Goal: Task Accomplishment & Management: Use online tool/utility

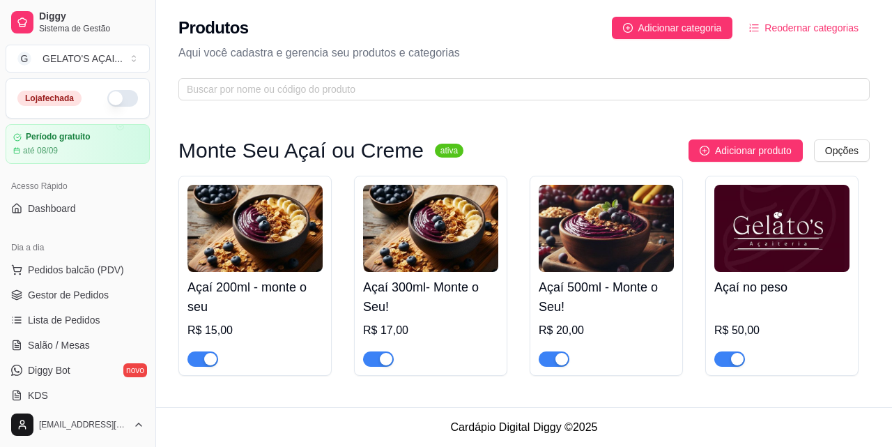
scroll to position [91, 0]
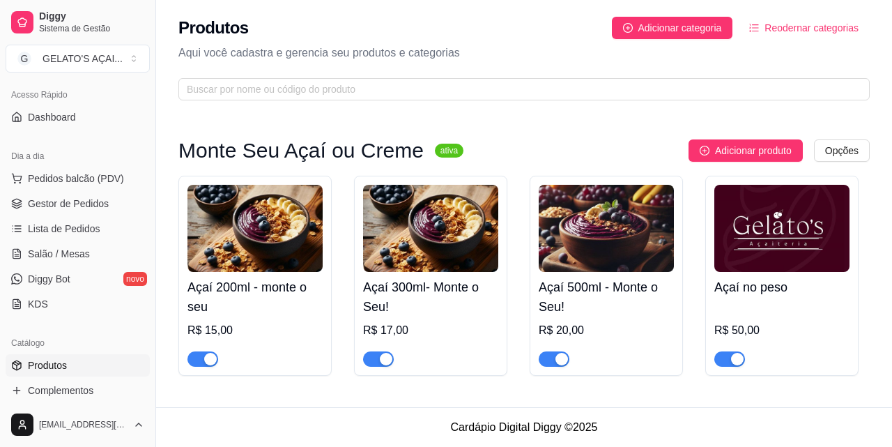
click at [266, 257] on img at bounding box center [254, 228] width 135 height 87
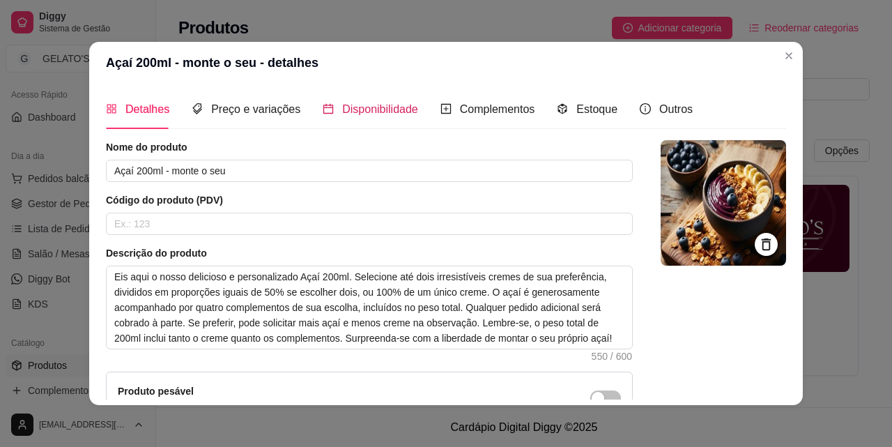
click at [367, 103] on span "Disponibilidade" at bounding box center [380, 109] width 76 height 12
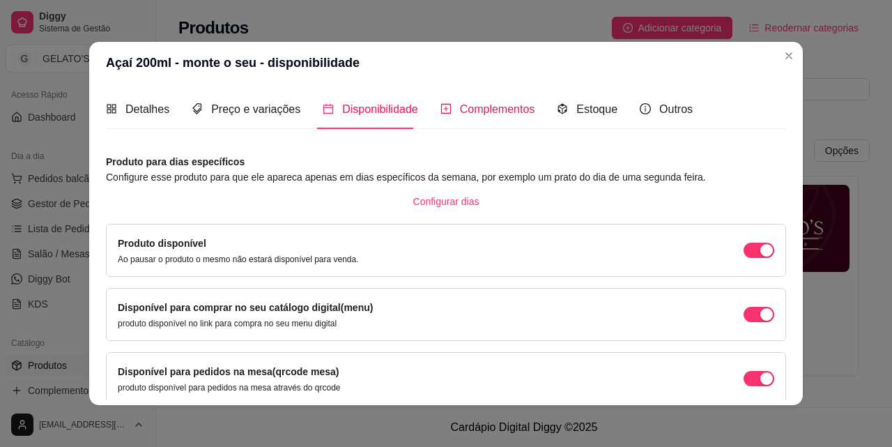
click at [462, 105] on span "Complementos" at bounding box center [497, 109] width 75 height 12
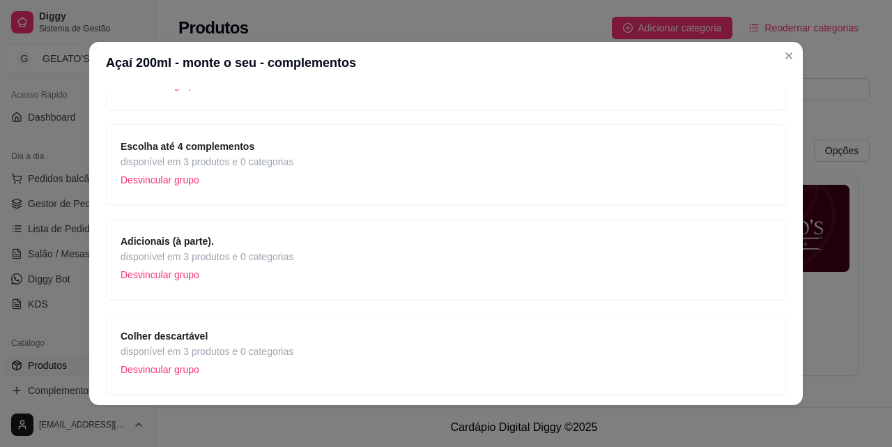
scroll to position [0, 0]
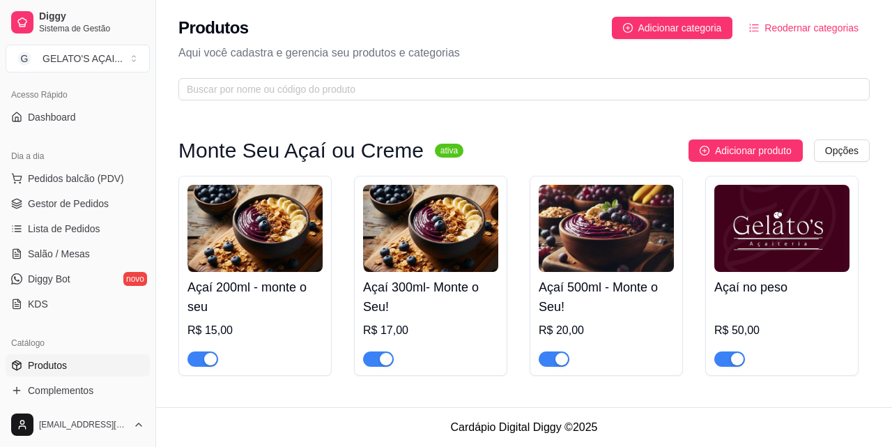
click at [253, 243] on img at bounding box center [254, 228] width 135 height 87
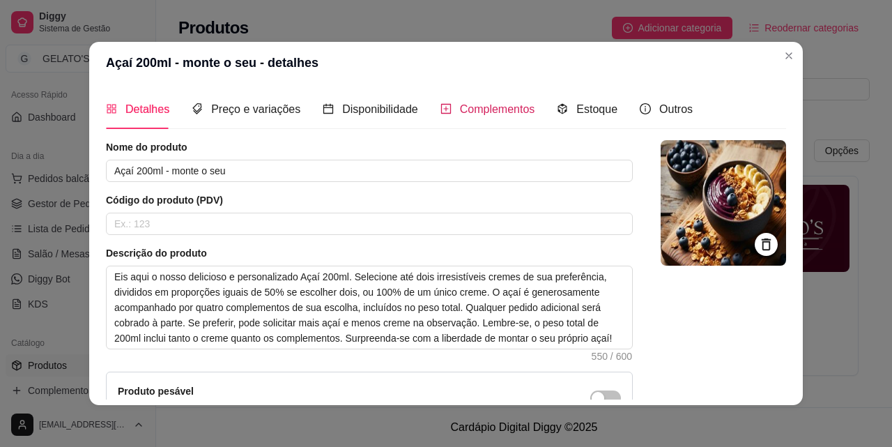
click at [485, 112] on span "Complementos" at bounding box center [497, 109] width 75 height 12
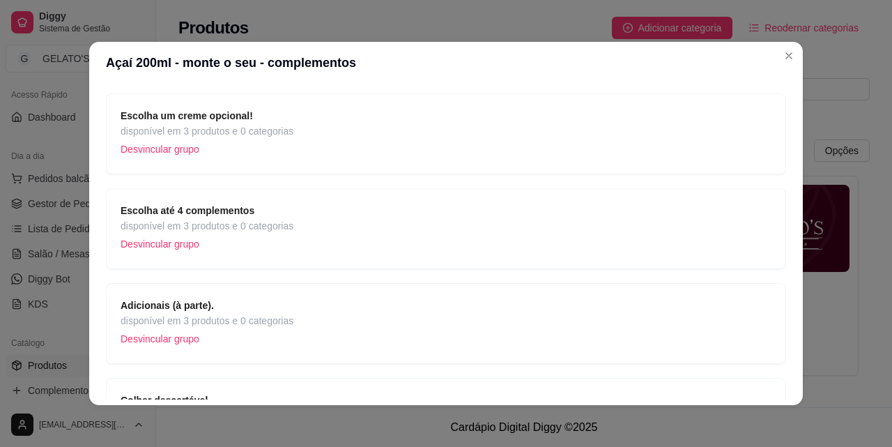
scroll to position [186, 0]
click at [240, 217] on span "disponível em 3 produtos e 0 categorias" at bounding box center [207, 224] width 173 height 15
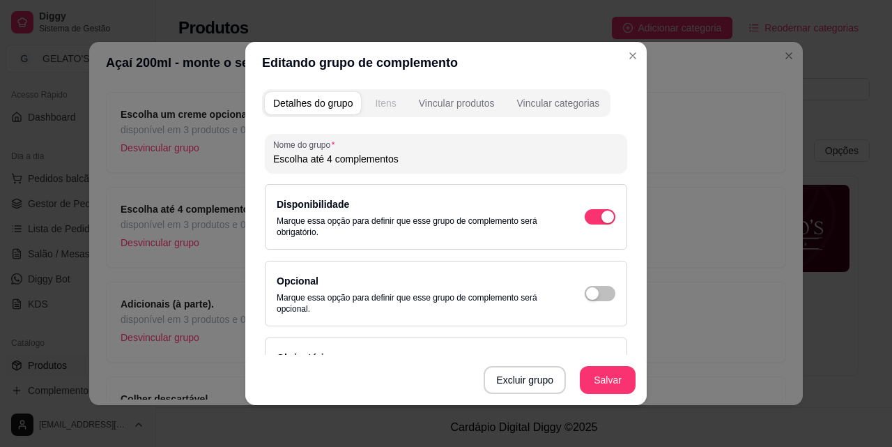
click at [385, 103] on div "Itens" at bounding box center [385, 103] width 21 height 14
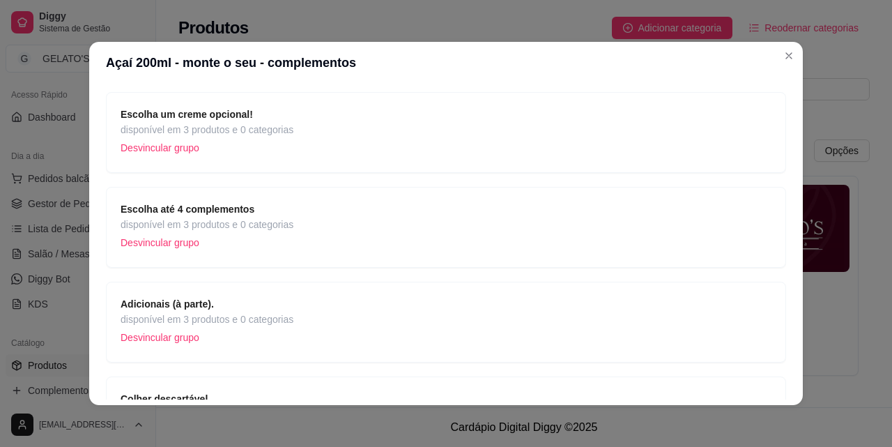
scroll to position [279, 0]
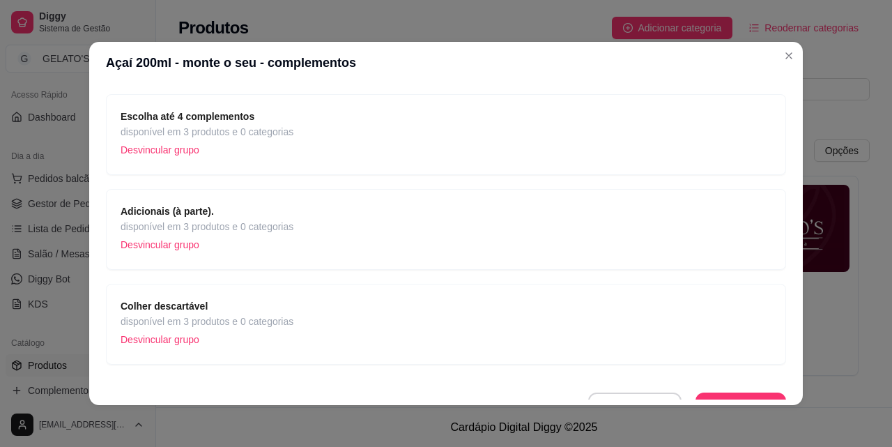
click at [229, 238] on p "Desvincular grupo" at bounding box center [207, 244] width 173 height 21
click at [324, 228] on div "Adicionais (à parte). disponível em 3 produtos e 0 categorias Desvincular grupo" at bounding box center [446, 230] width 651 height 52
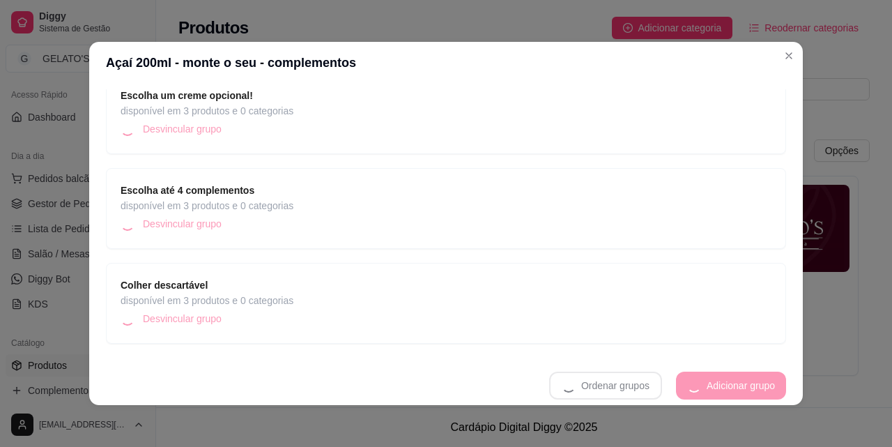
scroll to position [205, 0]
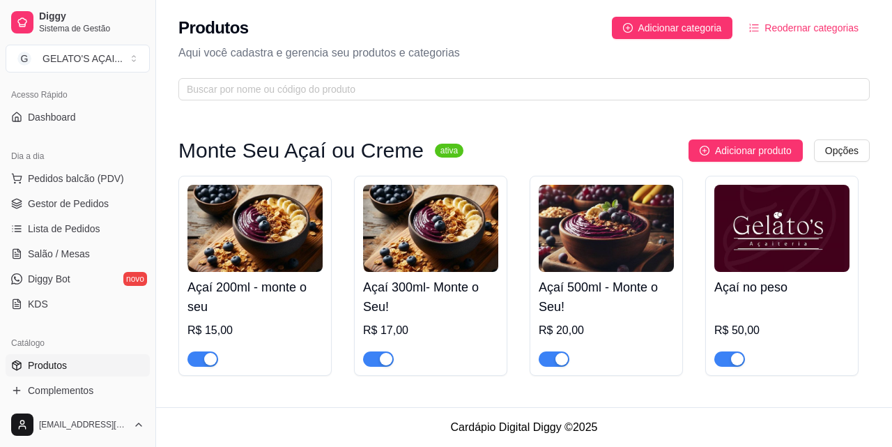
click at [249, 263] on img at bounding box center [254, 228] width 135 height 87
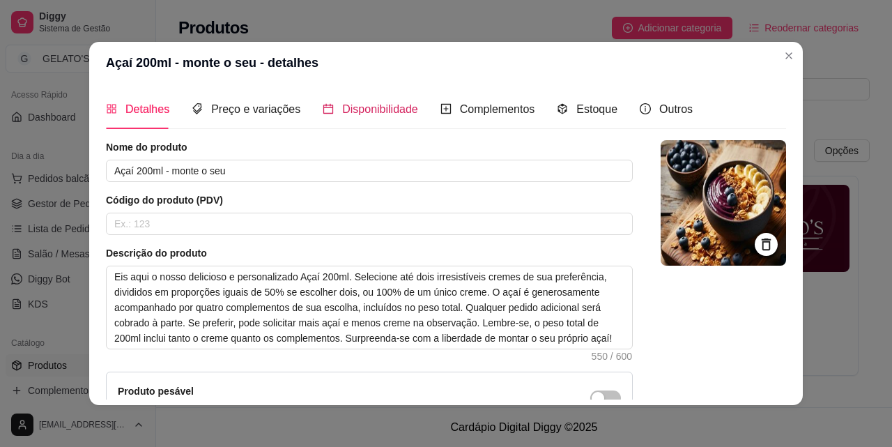
click at [384, 111] on span "Disponibilidade" at bounding box center [380, 109] width 76 height 12
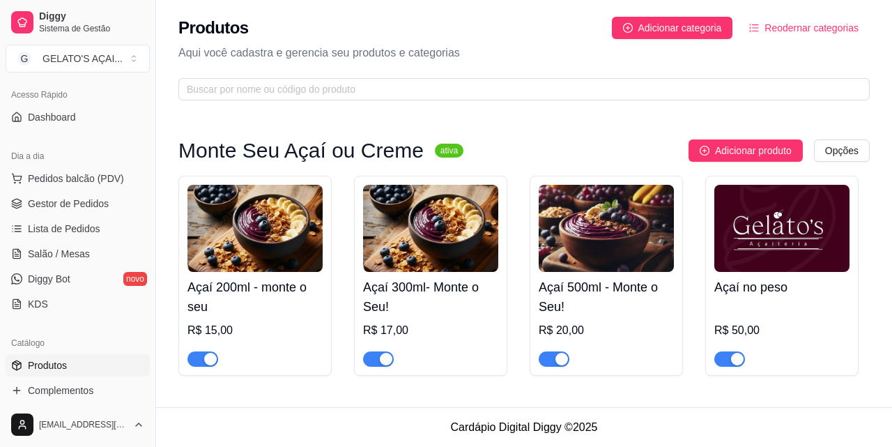
click at [256, 239] on img at bounding box center [254, 228] width 135 height 87
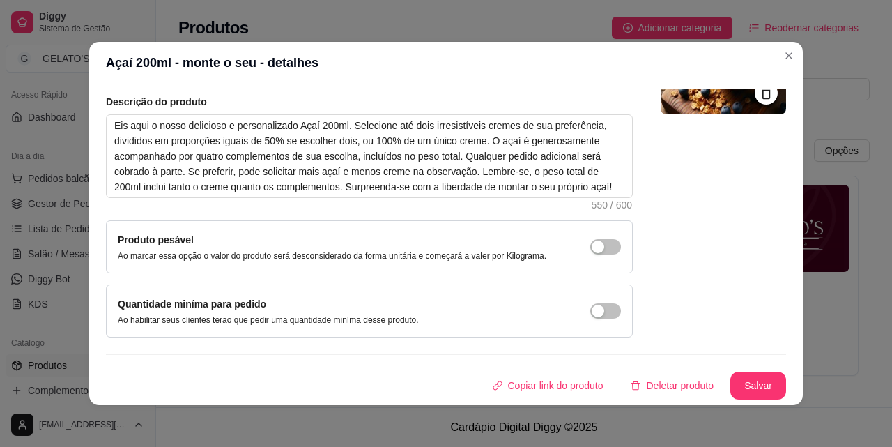
scroll to position [0, 0]
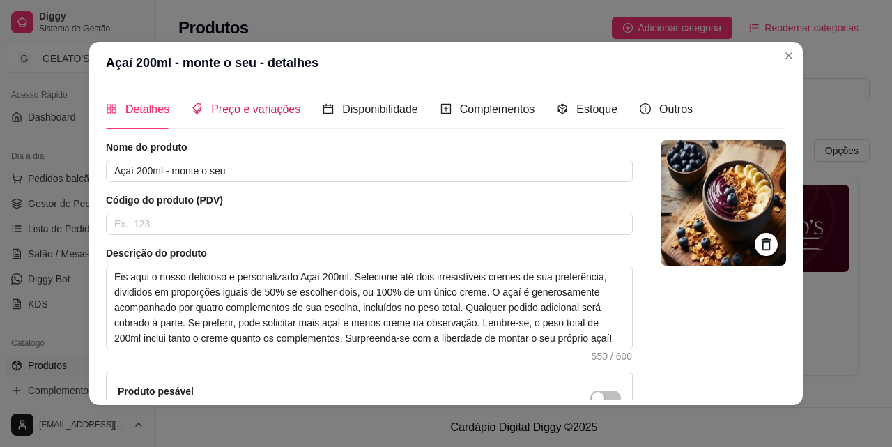
click at [261, 105] on span "Preço e variações" at bounding box center [255, 109] width 89 height 12
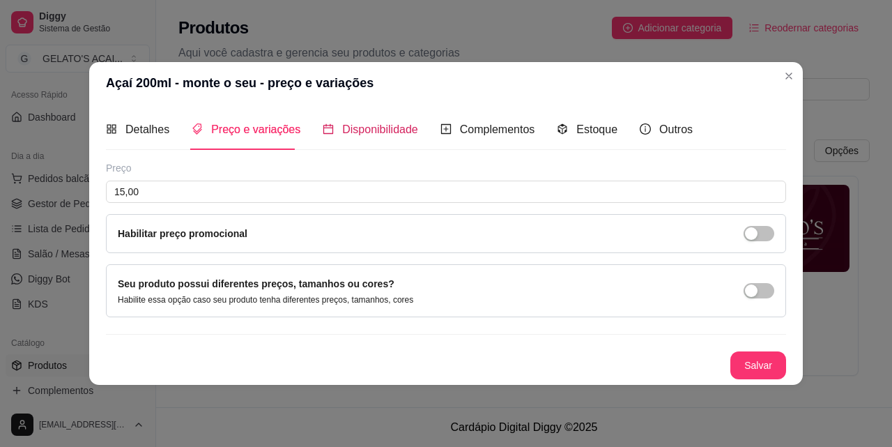
click at [342, 135] on span "Disponibilidade" at bounding box center [380, 129] width 76 height 12
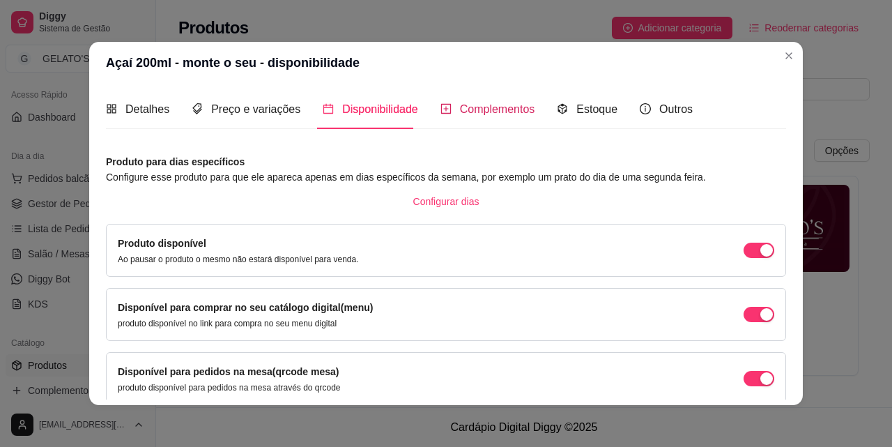
click at [465, 103] on span "Complementos" at bounding box center [497, 109] width 75 height 12
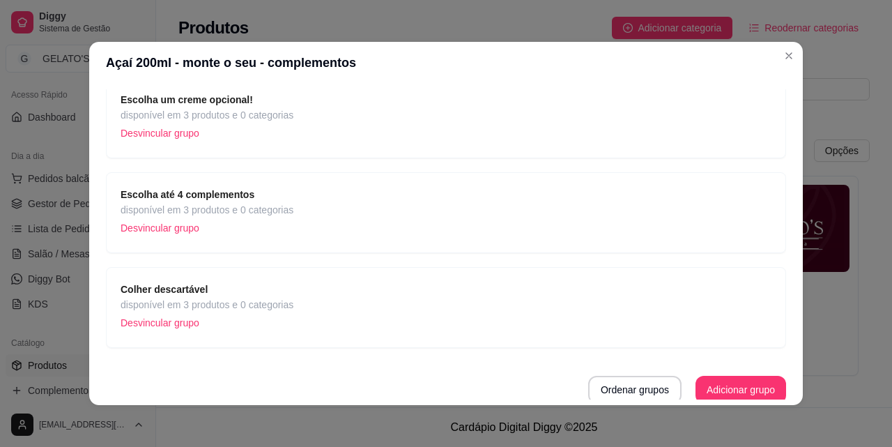
scroll to position [205, 0]
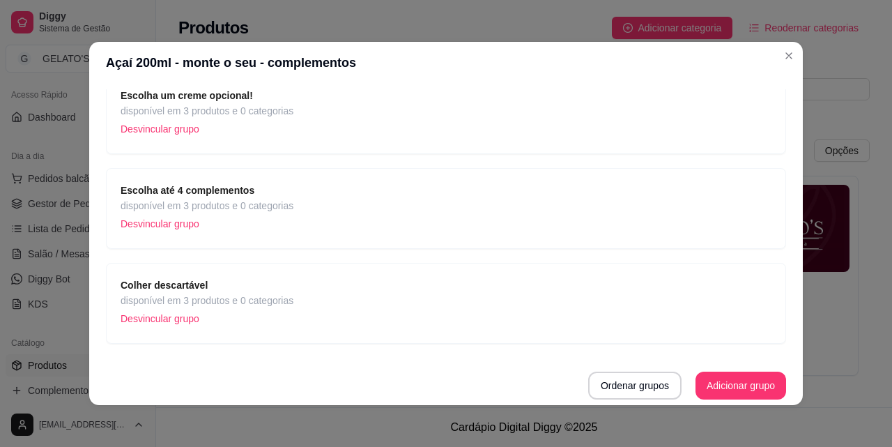
click at [321, 196] on div "Escolha até 4 complementos disponível em 3 produtos e 0 categorias Desvincular …" at bounding box center [446, 209] width 651 height 52
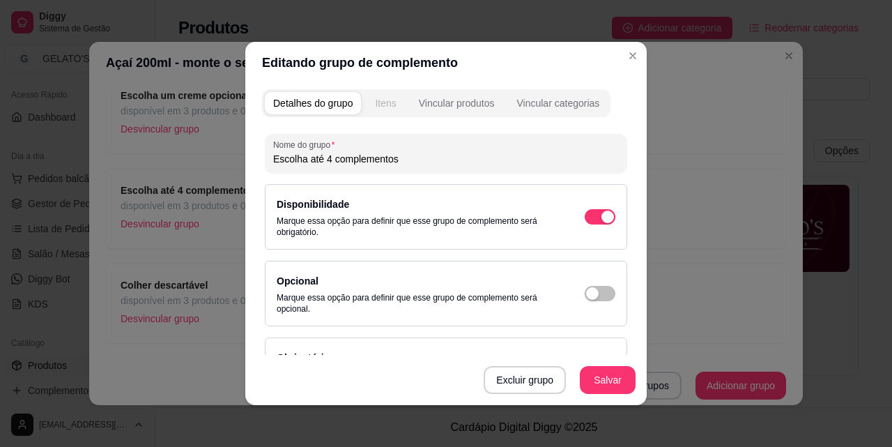
click at [380, 100] on div "Itens" at bounding box center [385, 103] width 21 height 14
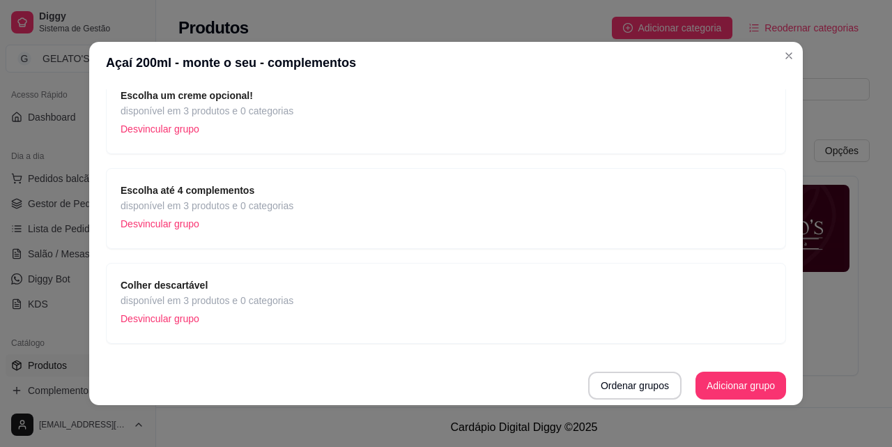
scroll to position [3, 0]
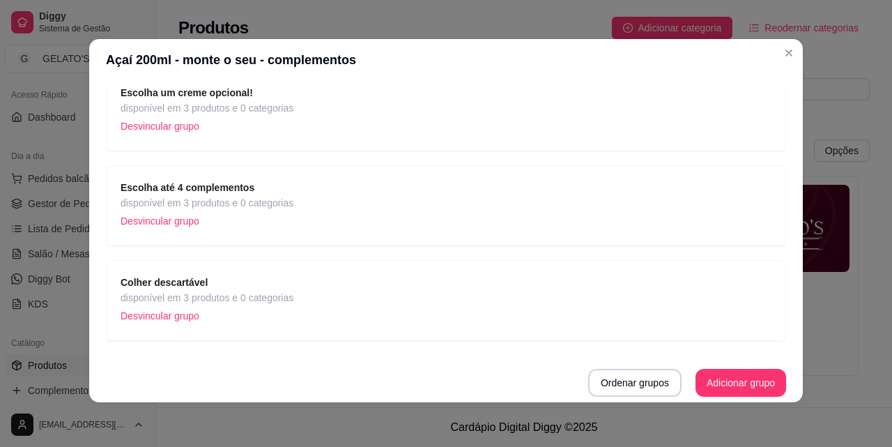
click at [351, 205] on div "Escolha até 4 complementos disponível em 3 produtos e 0 categorias Desvincular …" at bounding box center [446, 206] width 651 height 52
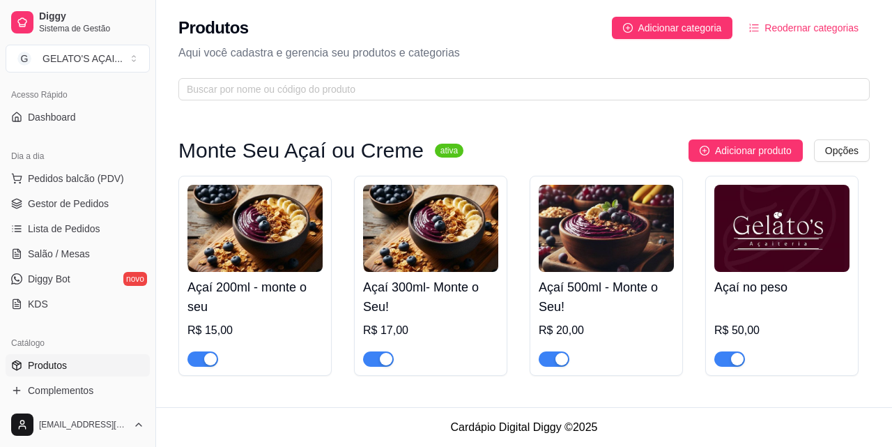
click at [404, 277] on div "Açaí 300ml- Monte o Seu! R$ 17,00" at bounding box center [430, 319] width 135 height 95
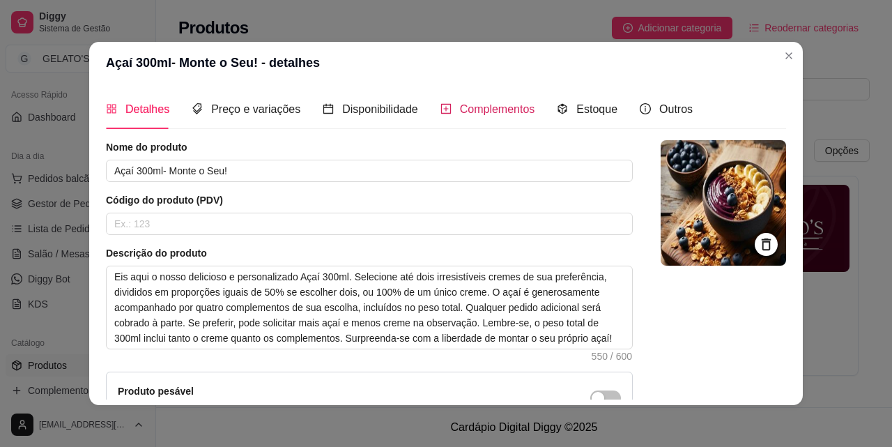
click at [473, 105] on span "Complementos" at bounding box center [497, 109] width 75 height 12
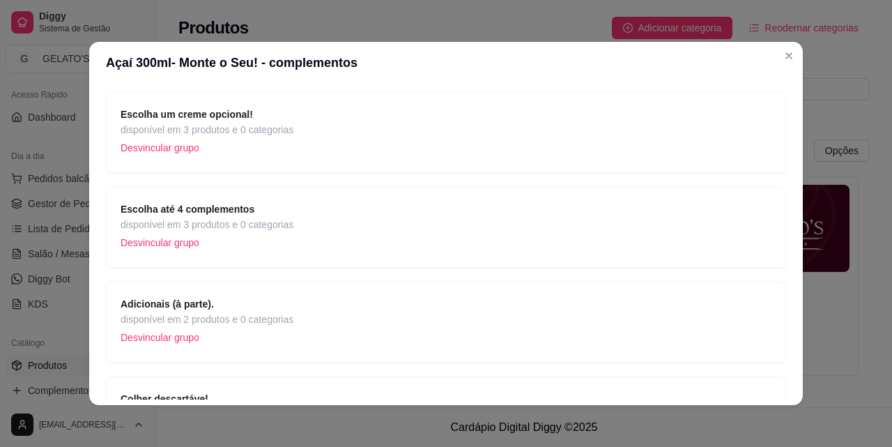
scroll to position [279, 0]
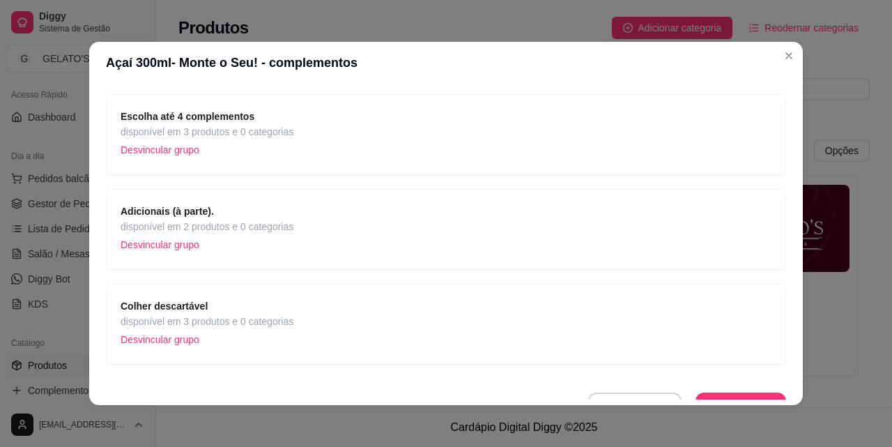
click at [280, 213] on span "Adicionais (à parte)." at bounding box center [207, 211] width 173 height 15
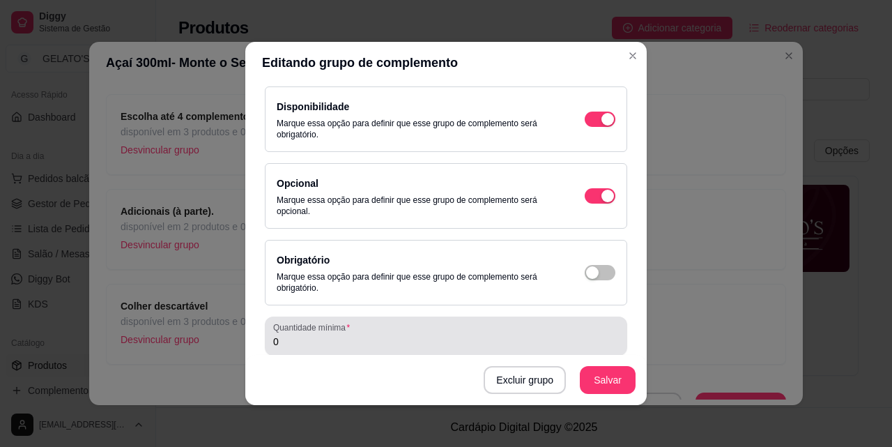
scroll to position [4, 0]
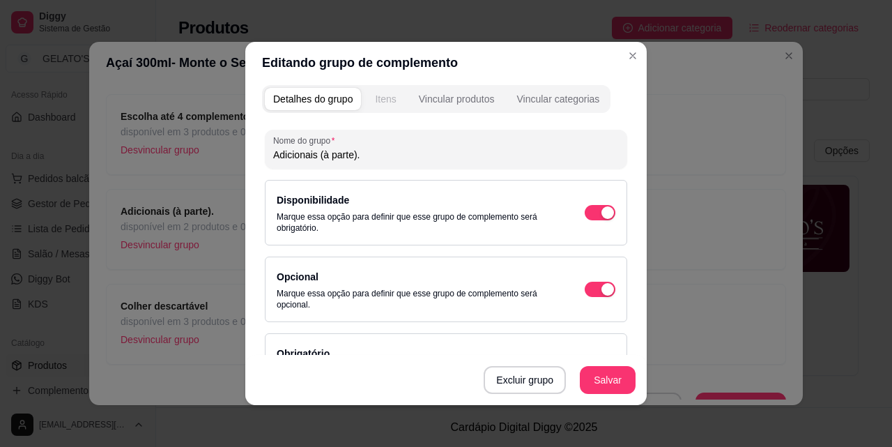
click at [385, 94] on div "Itens" at bounding box center [385, 99] width 21 height 14
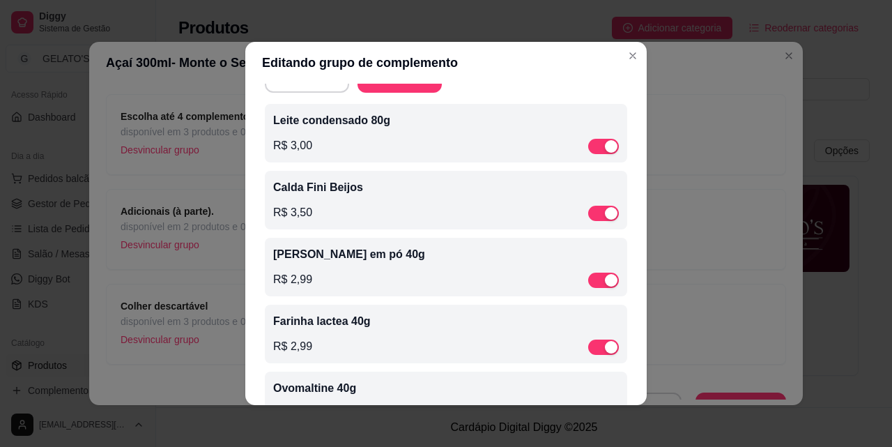
scroll to position [98, 0]
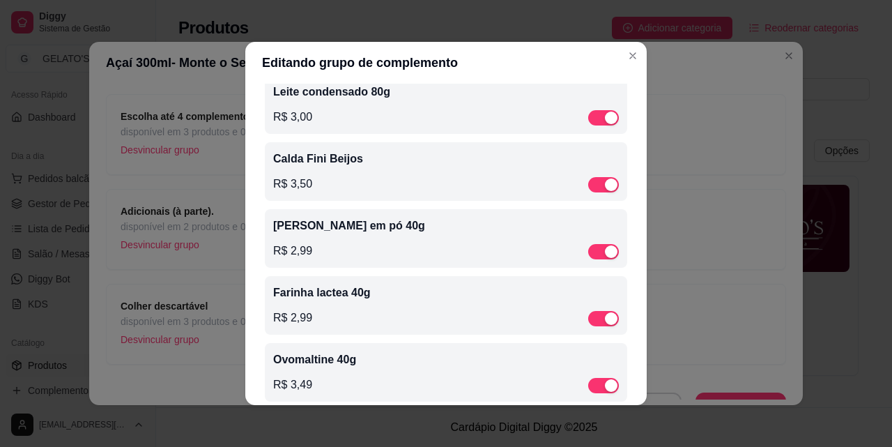
click at [316, 236] on div "Leite em pó 40g R$ 2,99" at bounding box center [446, 238] width 346 height 42
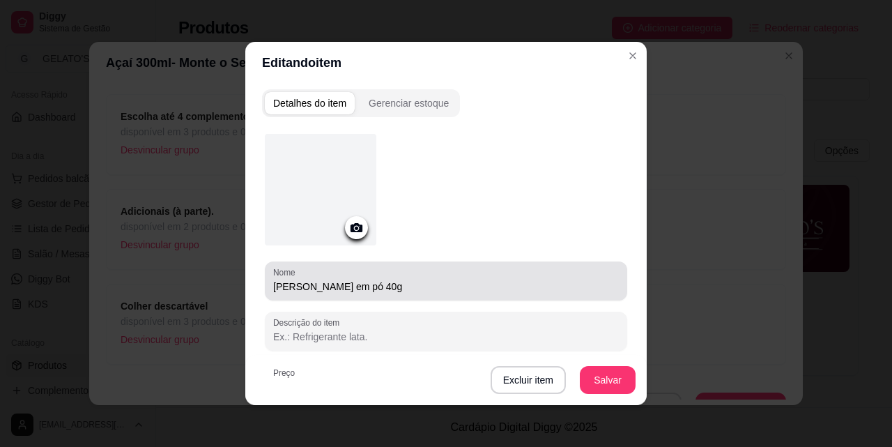
click at [362, 287] on input "[PERSON_NAME] em pó 40g" at bounding box center [446, 286] width 346 height 14
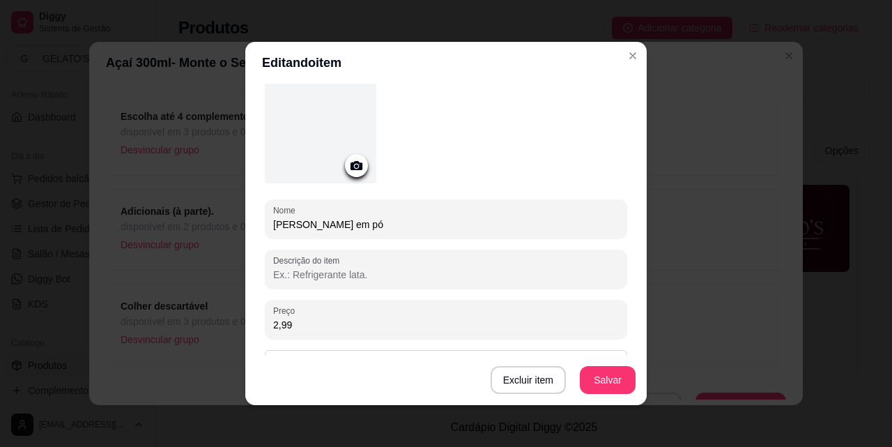
scroll to position [93, 0]
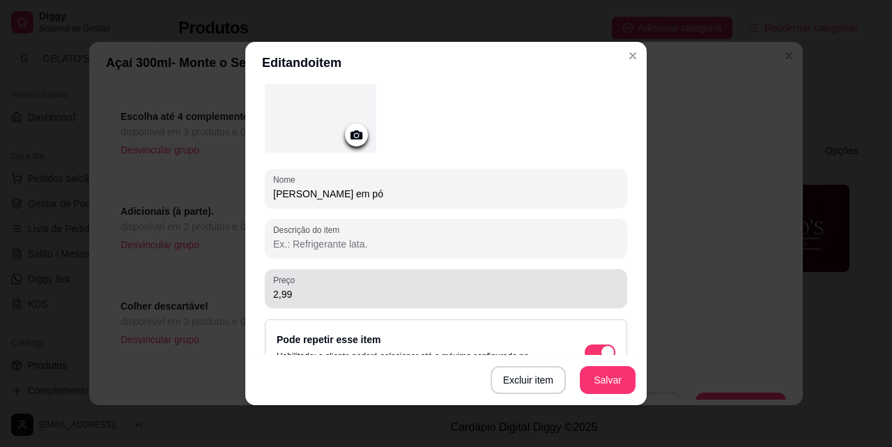
type input "[PERSON_NAME] em pó"
click at [298, 291] on input "2,99" at bounding box center [446, 294] width 346 height 14
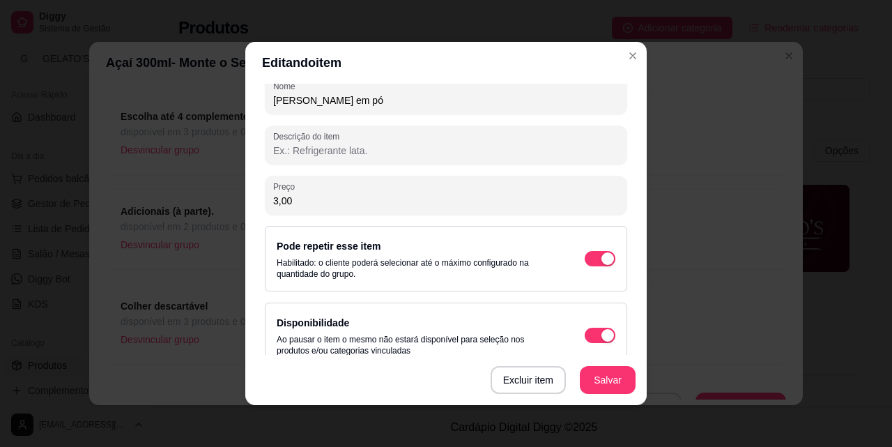
scroll to position [207, 0]
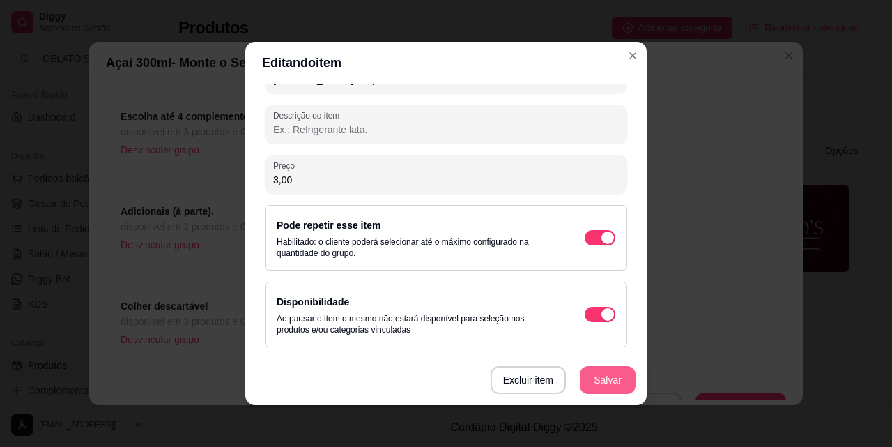
type input "3,00"
click at [604, 371] on button "Salvar" at bounding box center [608, 380] width 56 height 28
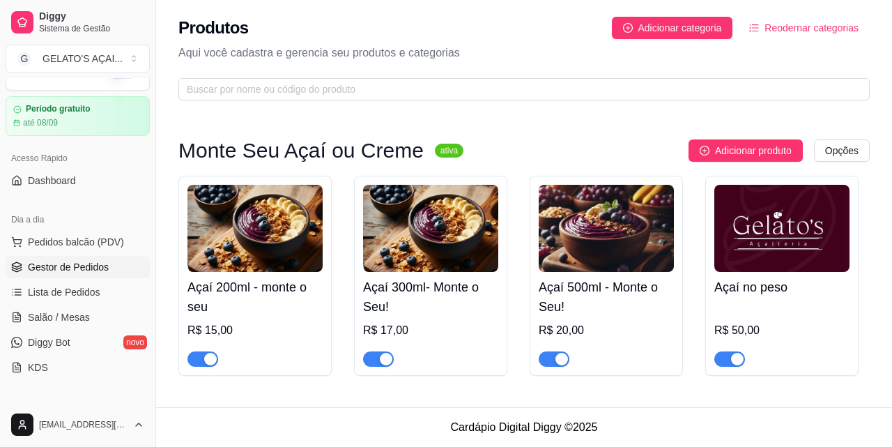
scroll to position [0, 0]
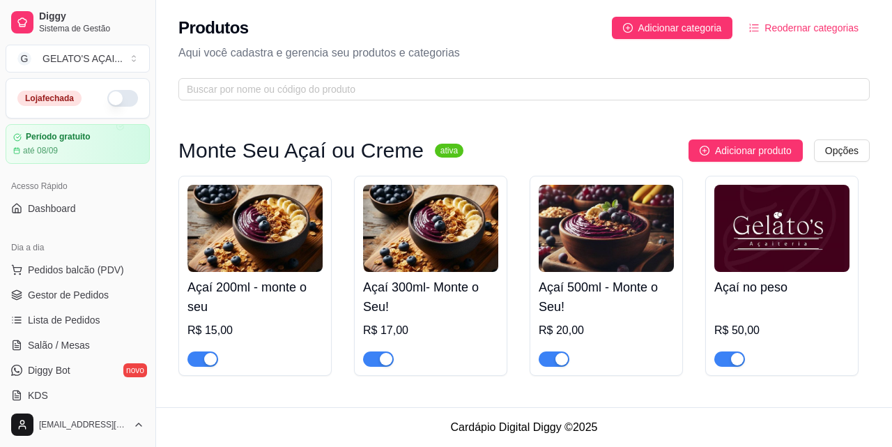
click at [116, 95] on button "button" at bounding box center [122, 98] width 31 height 17
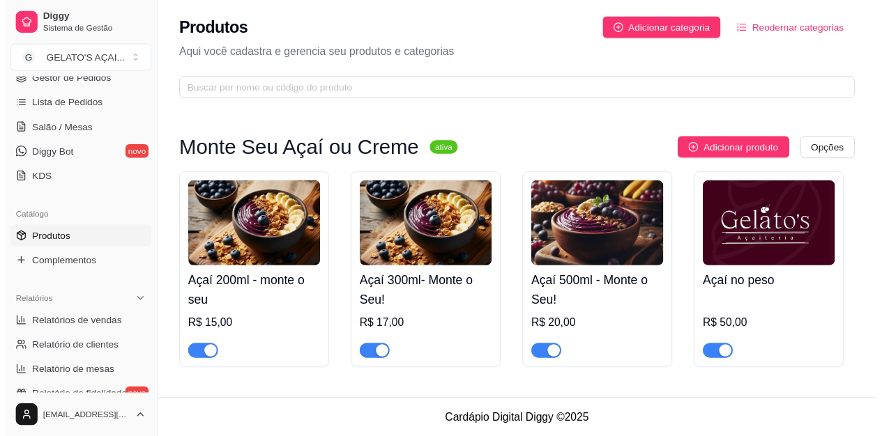
scroll to position [185, 0]
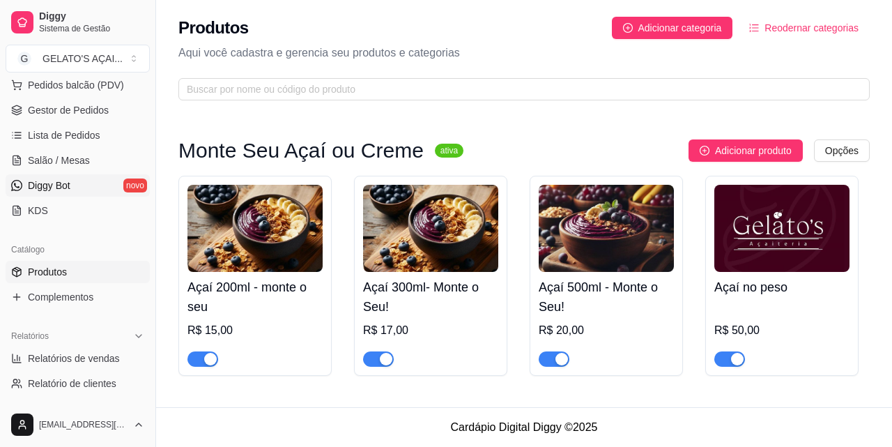
click at [93, 185] on link "Diggy Bot novo" at bounding box center [78, 185] width 144 height 22
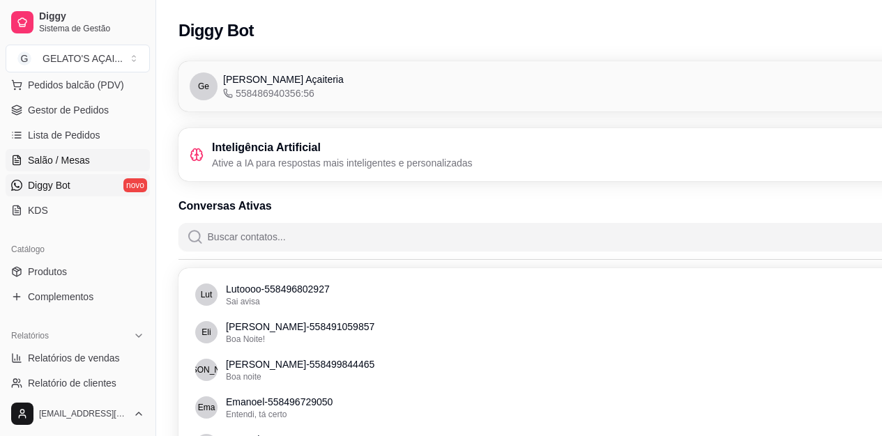
click at [72, 162] on span "Salão / Mesas" at bounding box center [59, 160] width 62 height 14
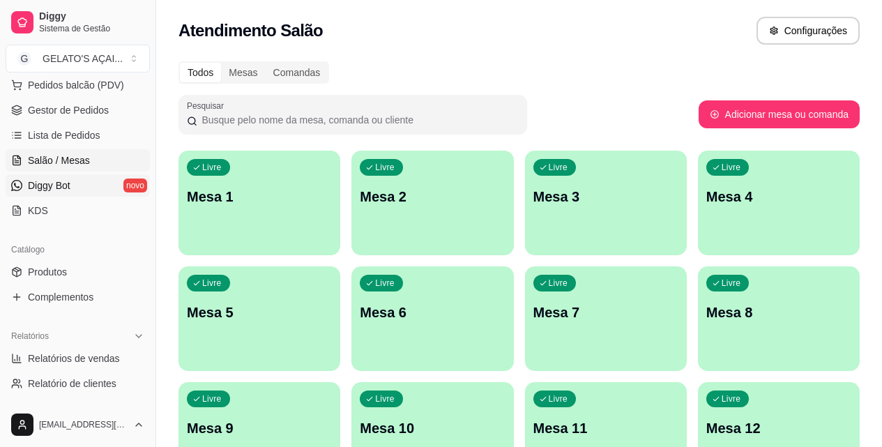
click at [72, 192] on link "Diggy Bot novo" at bounding box center [78, 185] width 144 height 22
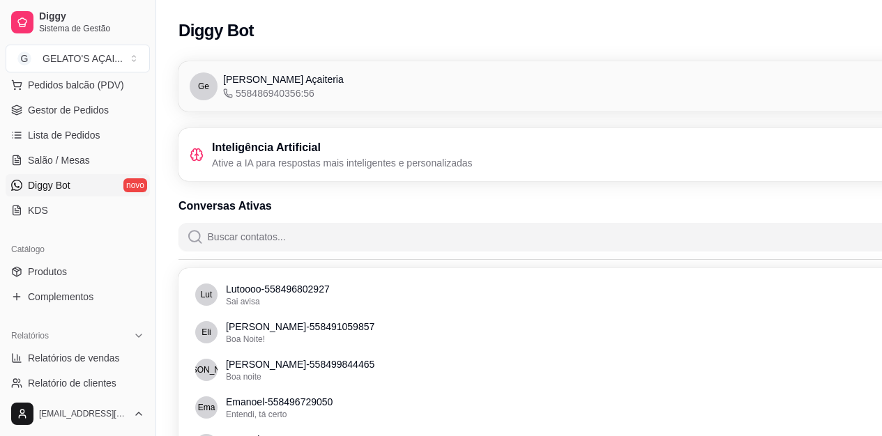
click at [111, 185] on link "Diggy Bot novo" at bounding box center [78, 185] width 144 height 22
click at [302, 146] on h3 "Inteligência Artificial" at bounding box center [342, 147] width 261 height 17
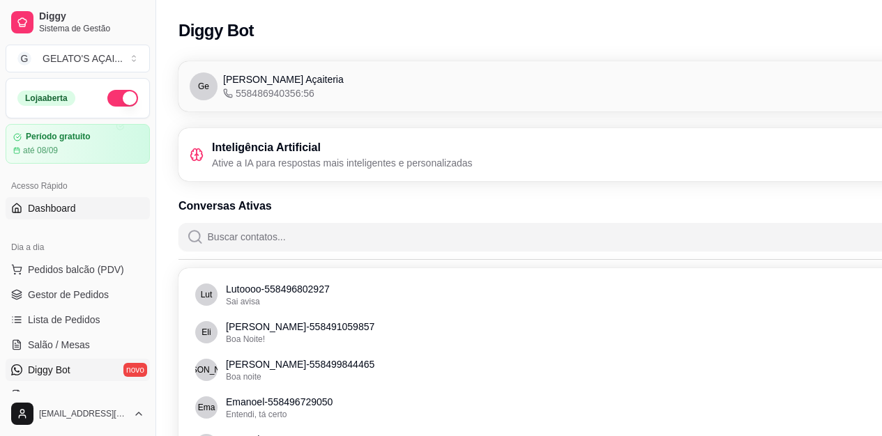
click at [74, 212] on span "Dashboard" at bounding box center [52, 208] width 48 height 14
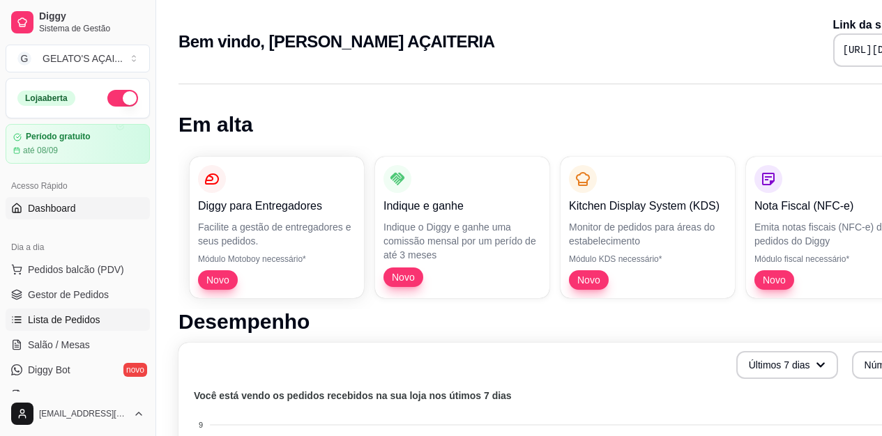
click at [87, 326] on span "Lista de Pedidos" at bounding box center [64, 320] width 72 height 14
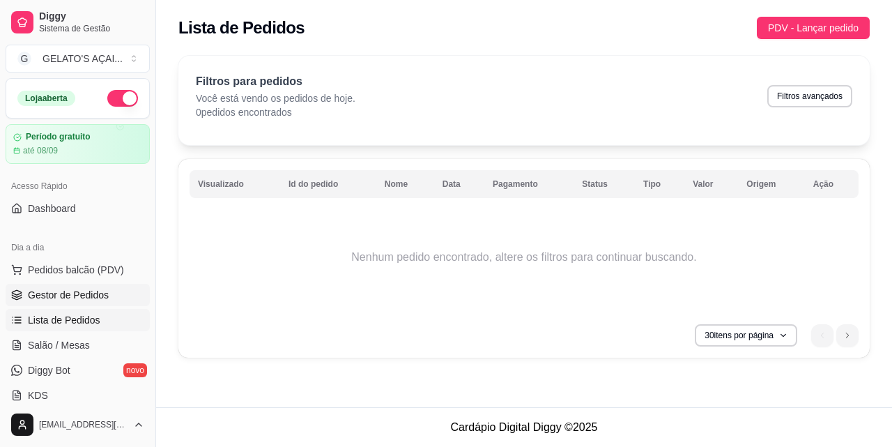
click at [44, 298] on span "Gestor de Pedidos" at bounding box center [68, 295] width 81 height 14
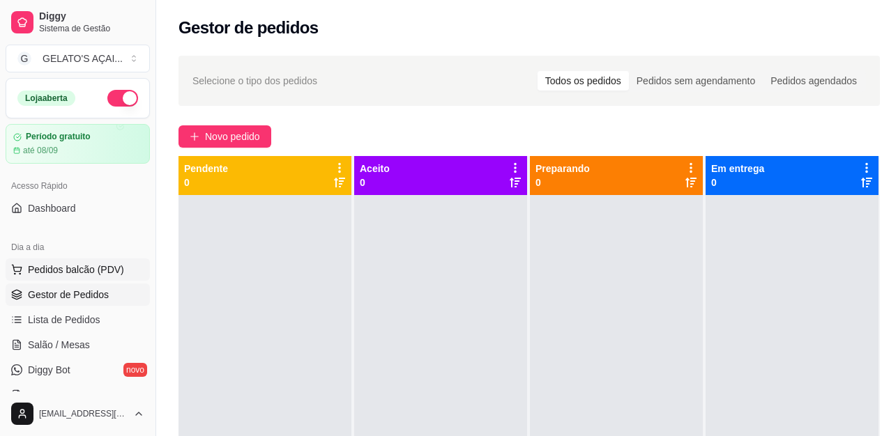
click at [67, 268] on span "Pedidos balcão (PDV)" at bounding box center [76, 270] width 96 height 14
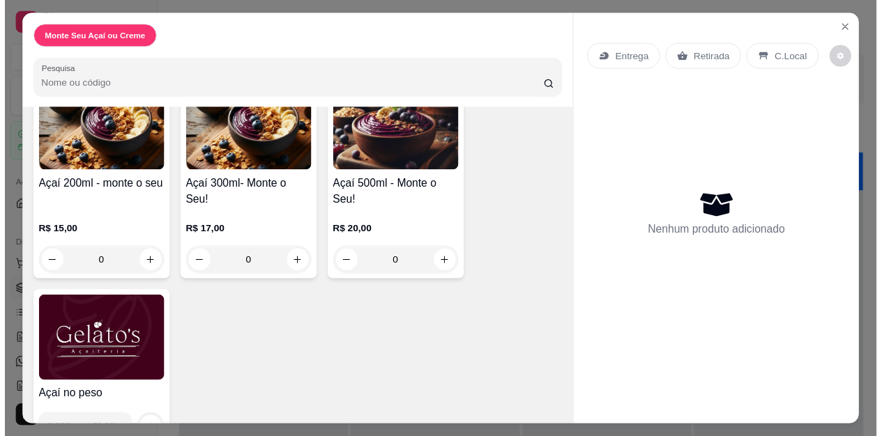
scroll to position [153, 0]
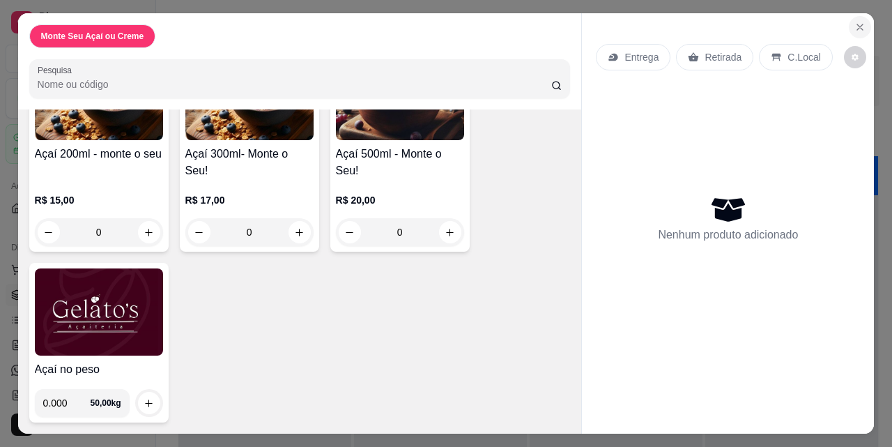
click at [865, 25] on button "Close" at bounding box center [860, 27] width 22 height 22
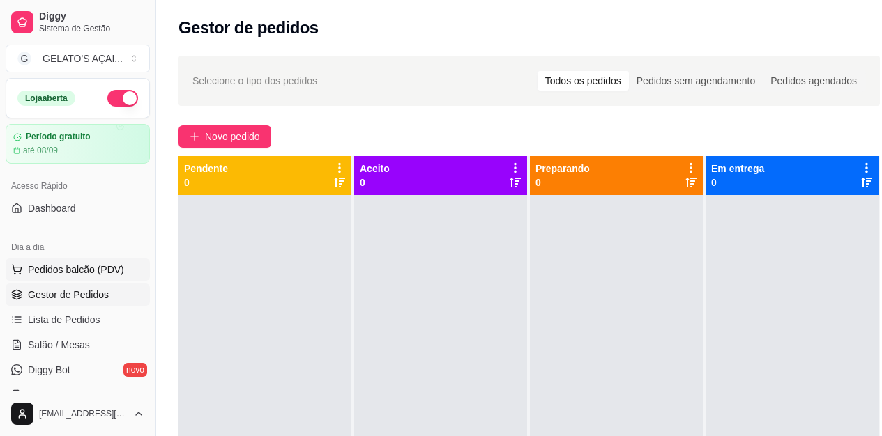
click at [72, 274] on span "Pedidos balcão (PDV)" at bounding box center [76, 270] width 96 height 14
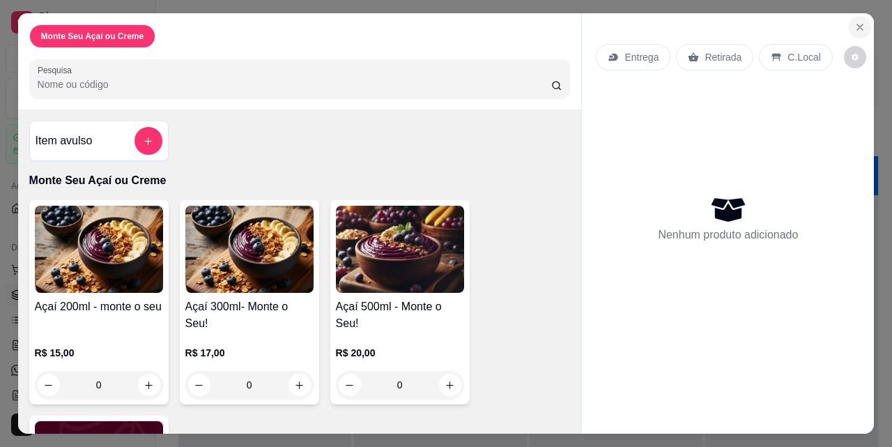
click at [854, 25] on icon "Close" at bounding box center [859, 27] width 11 height 11
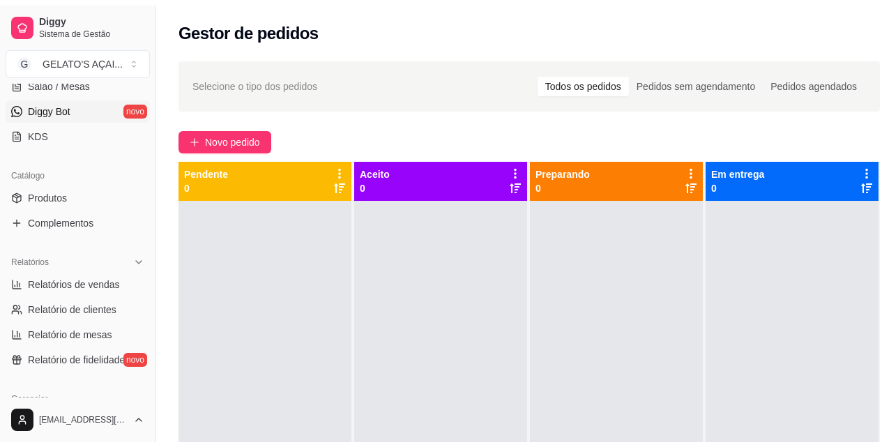
scroll to position [279, 0]
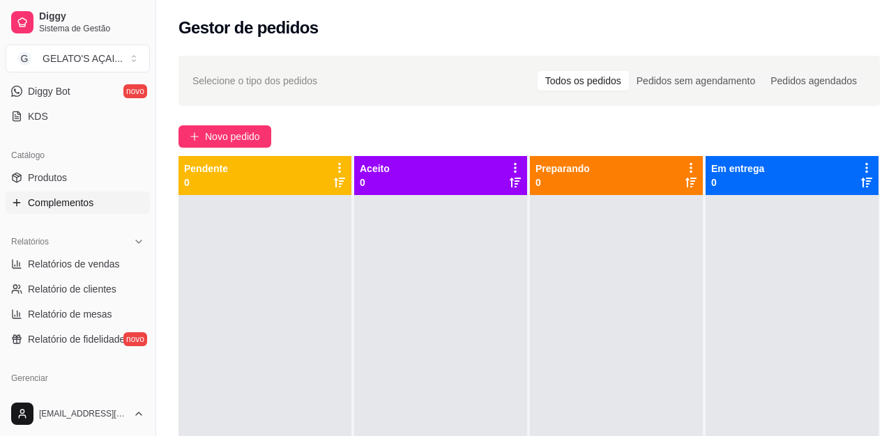
click at [78, 197] on span "Complementos" at bounding box center [61, 203] width 66 height 14
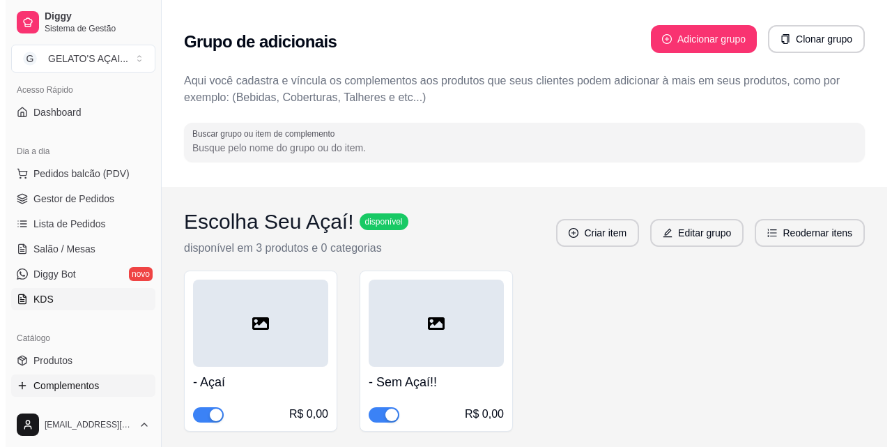
scroll to position [93, 0]
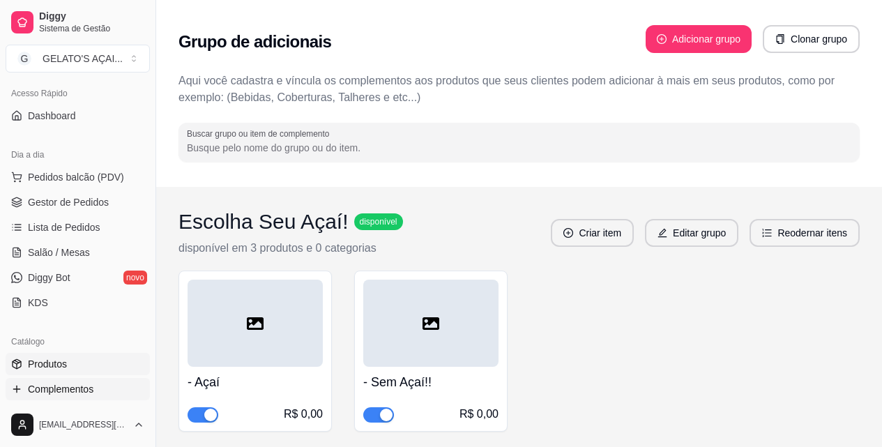
click at [73, 360] on link "Produtos" at bounding box center [78, 364] width 144 height 22
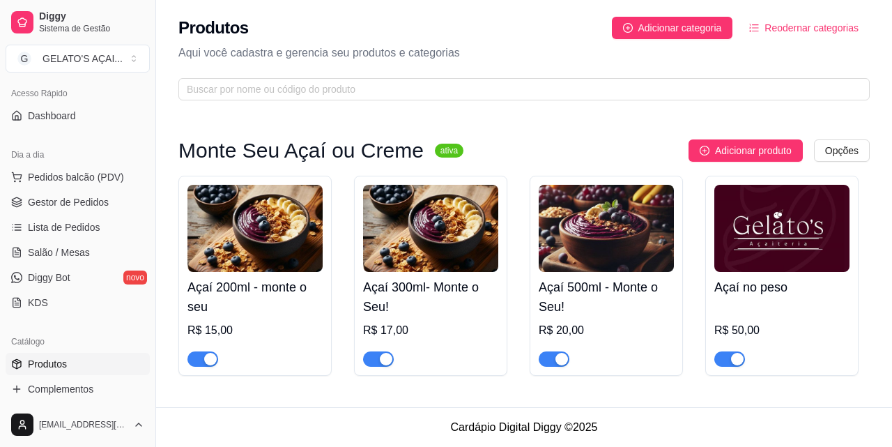
click at [240, 305] on h4 "Açaí 200ml - monte o seu" at bounding box center [254, 296] width 135 height 39
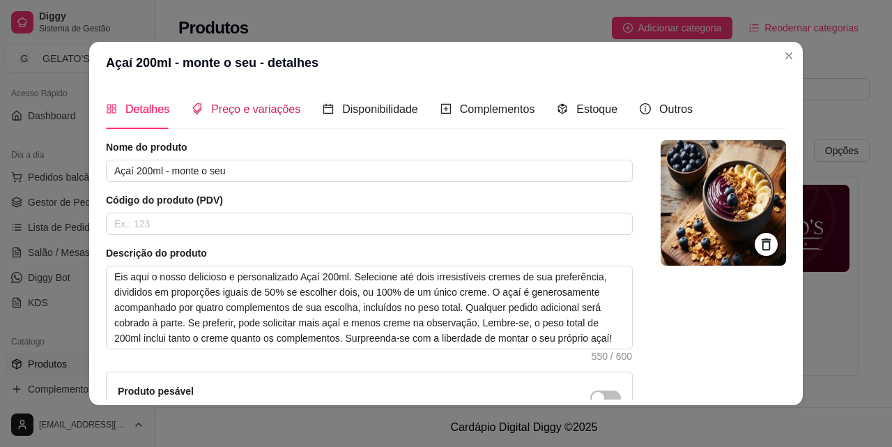
click at [229, 109] on span "Preço e variações" at bounding box center [255, 109] width 89 height 12
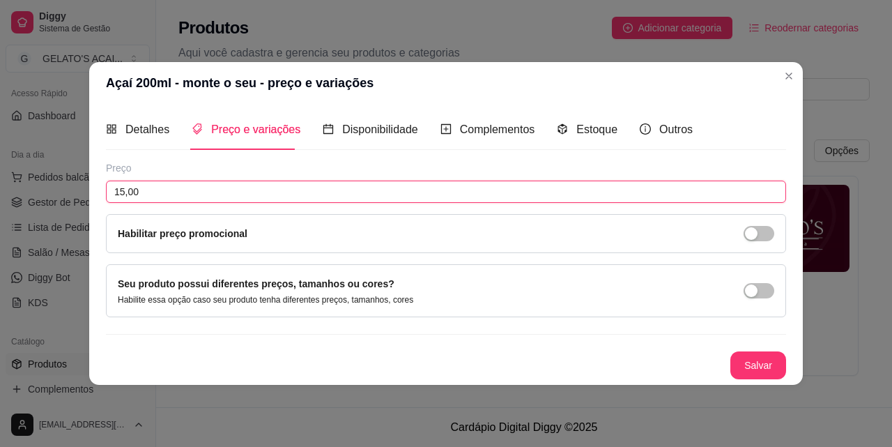
drag, startPoint x: 175, startPoint y: 191, endPoint x: 105, endPoint y: 191, distance: 70.4
click at [105, 191] on div "Detalhes Preço e variações Disponibilidade Complementos Estoque Outros Nome do …" at bounding box center [446, 244] width 714 height 280
type input "12,00"
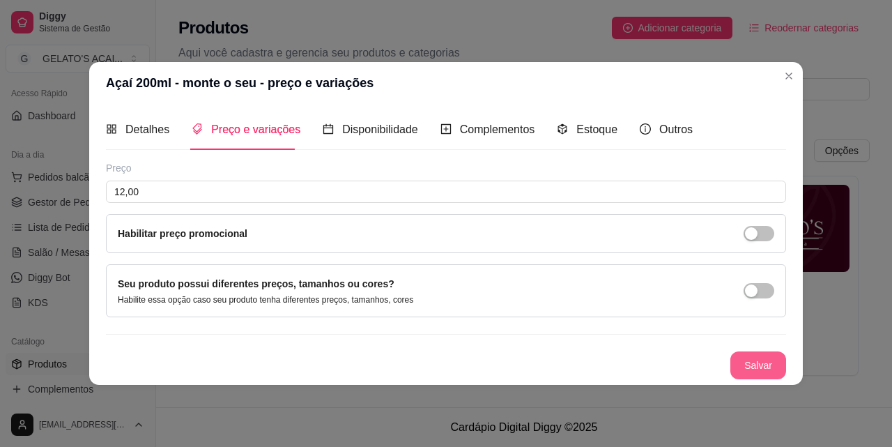
click at [770, 367] on button "Salvar" at bounding box center [758, 365] width 56 height 28
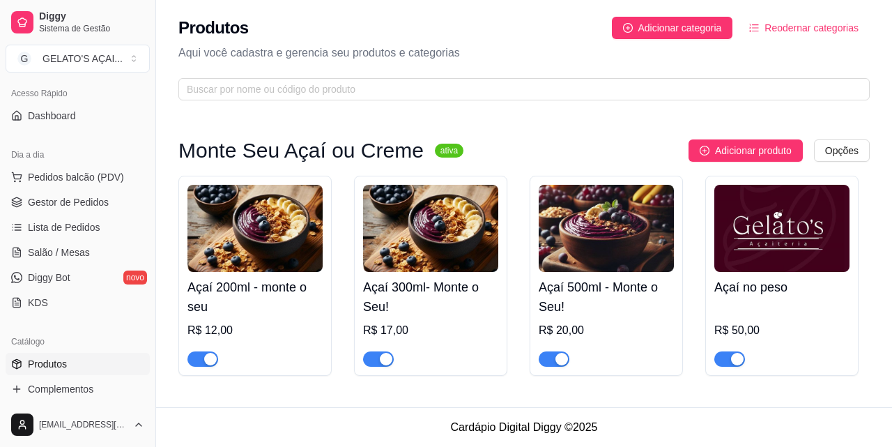
click at [430, 272] on div "Açaí 300ml- Monte o Seu! R$ 17,00" at bounding box center [430, 319] width 135 height 95
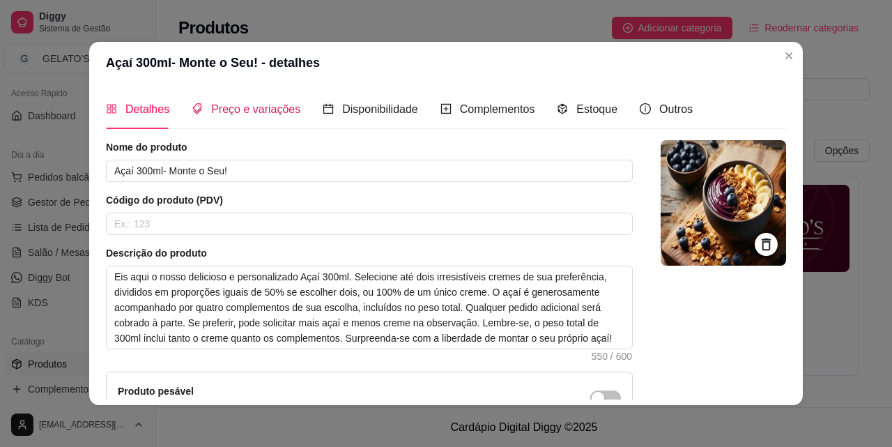
click at [240, 105] on span "Preço e variações" at bounding box center [255, 109] width 89 height 12
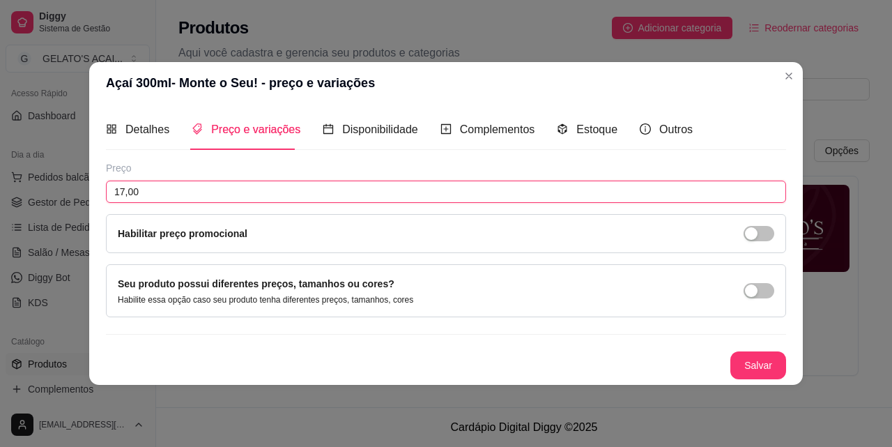
drag, startPoint x: 167, startPoint y: 191, endPoint x: 61, endPoint y: 197, distance: 106.1
click at [61, 197] on div "Açaí 300ml- Monte o Seu! - preço e variações Detalhes Preço e variações Disponi…" at bounding box center [446, 223] width 892 height 447
type input "15,99"
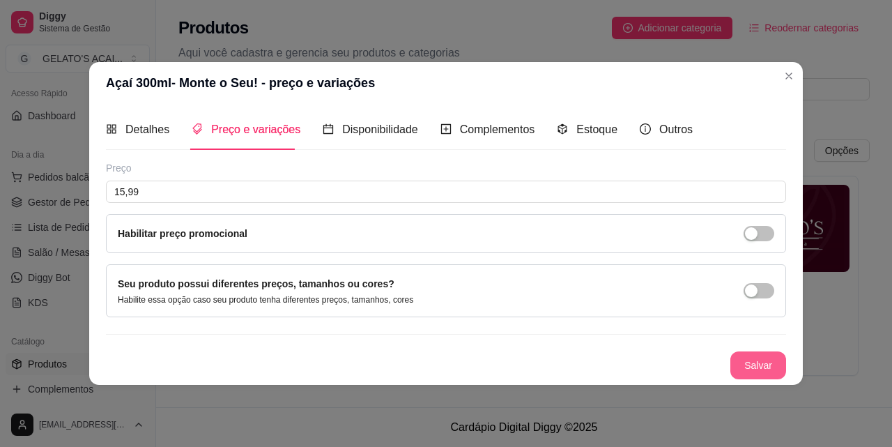
click at [749, 374] on button "Salvar" at bounding box center [758, 365] width 56 height 28
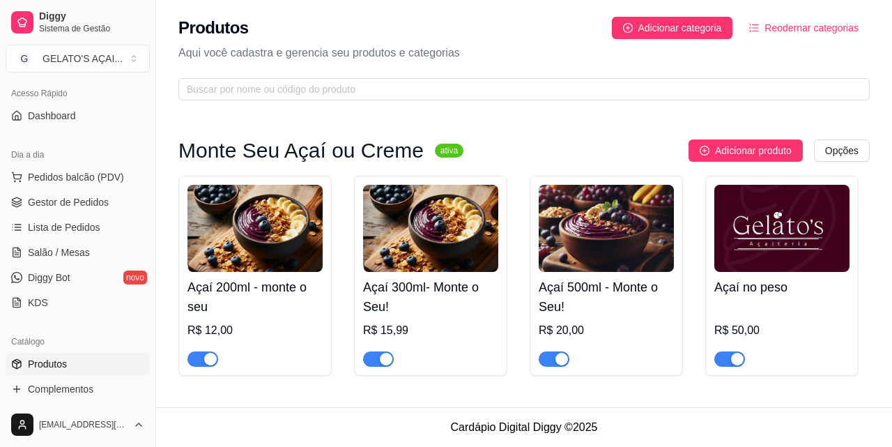
click at [252, 275] on div "Açaí 200ml - monte o seu R$ 12,00" at bounding box center [254, 319] width 135 height 95
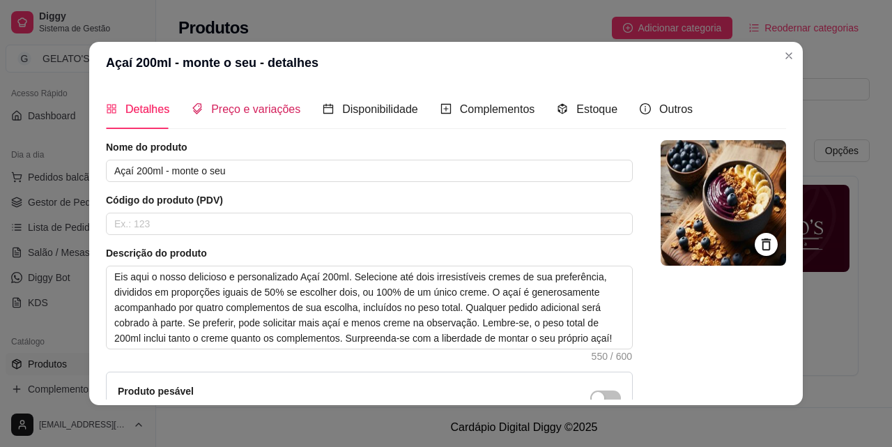
click at [233, 114] on span "Preço e variações" at bounding box center [255, 109] width 89 height 12
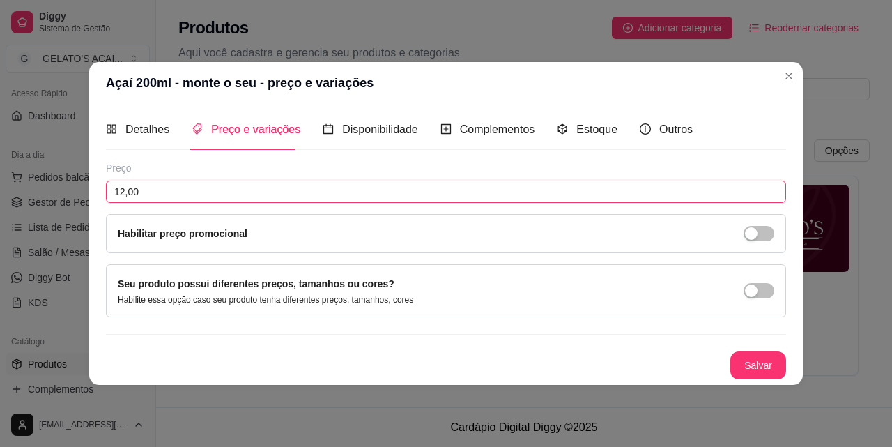
drag, startPoint x: 169, startPoint y: 185, endPoint x: 90, endPoint y: 185, distance: 79.5
click at [90, 185] on div "Detalhes Preço e variações Disponibilidade Complementos Estoque Outros Nome do …" at bounding box center [446, 244] width 714 height 280
type input "11,99"
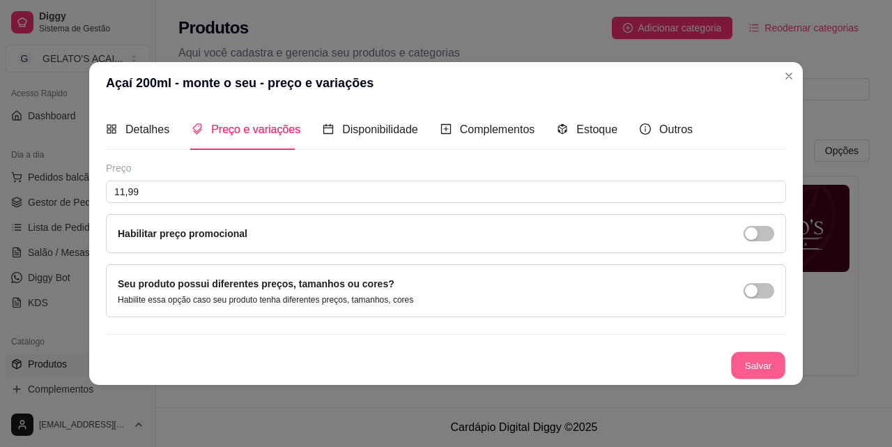
click at [768, 363] on button "Salvar" at bounding box center [758, 364] width 54 height 27
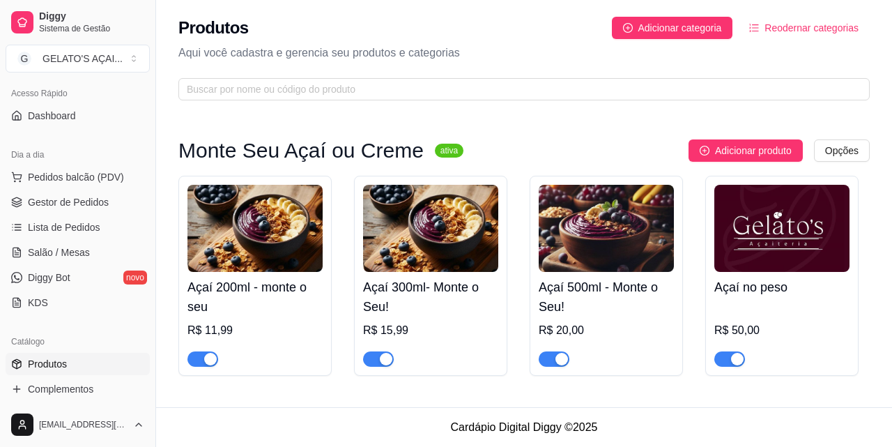
click at [618, 280] on h4 "Açaí 500ml - Monte o Seu!" at bounding box center [606, 296] width 135 height 39
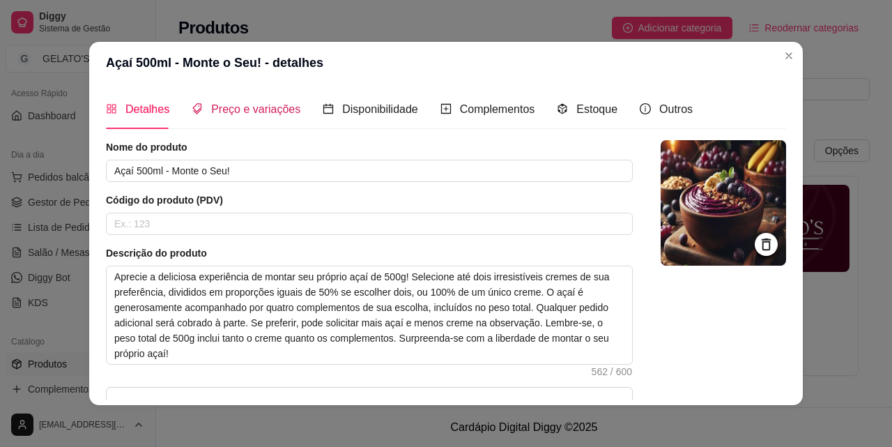
click at [211, 114] on span "Preço e variações" at bounding box center [255, 109] width 89 height 12
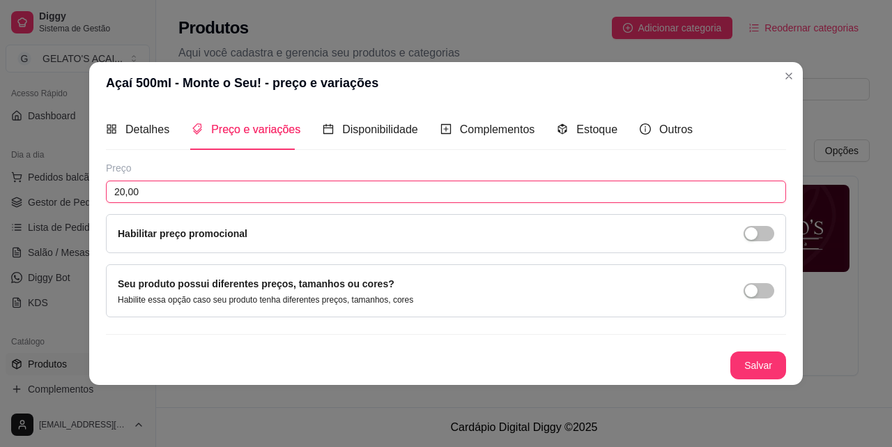
drag, startPoint x: 157, startPoint y: 196, endPoint x: 70, endPoint y: 186, distance: 87.7
click at [70, 186] on div "Açaí 500ml - Monte o Seu! - preço e variações Detalhes Preço e variações Dispon…" at bounding box center [446, 223] width 892 height 447
type input "18,99"
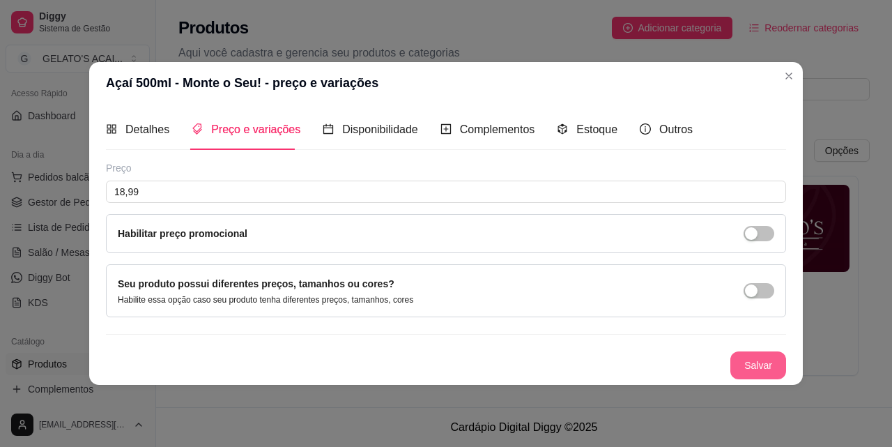
click at [749, 371] on button "Salvar" at bounding box center [758, 365] width 56 height 28
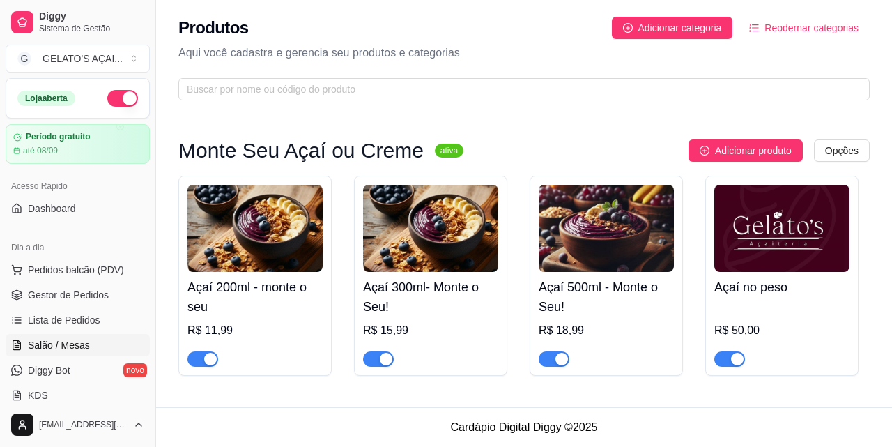
click at [70, 352] on link "Salão / Mesas" at bounding box center [78, 345] width 144 height 22
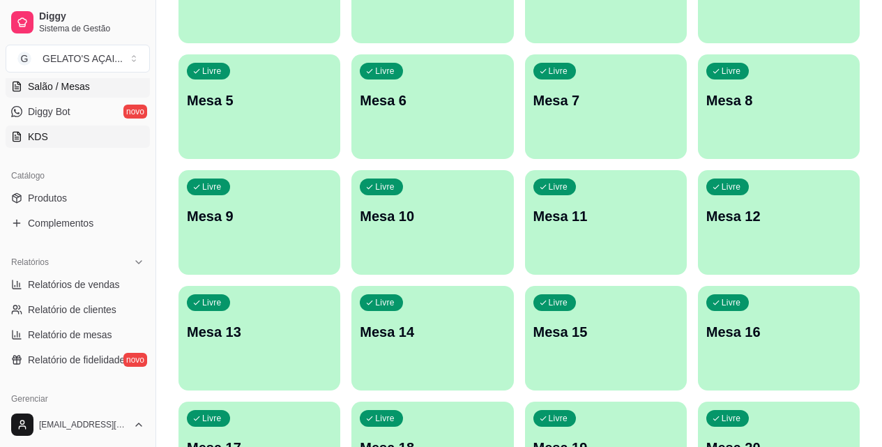
scroll to position [279, 0]
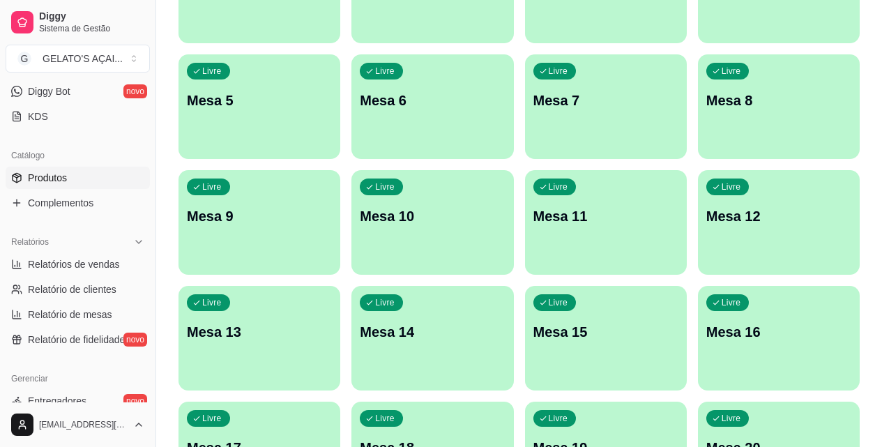
click at [53, 174] on span "Produtos" at bounding box center [47, 178] width 39 height 14
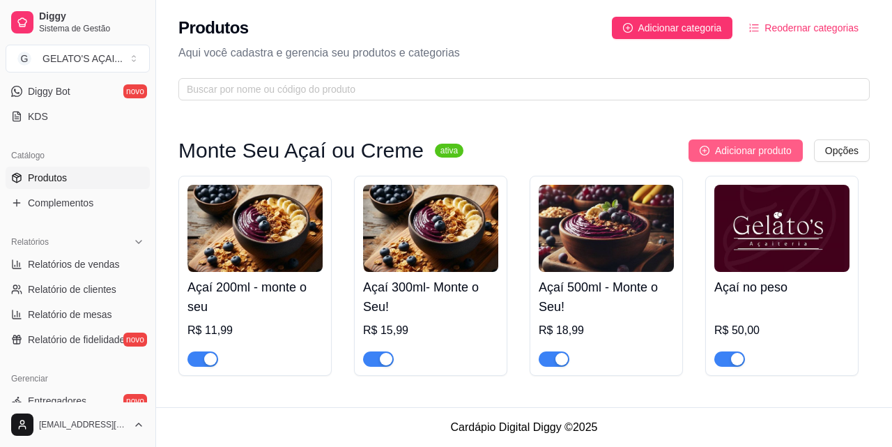
click at [735, 151] on span "Adicionar produto" at bounding box center [753, 150] width 77 height 15
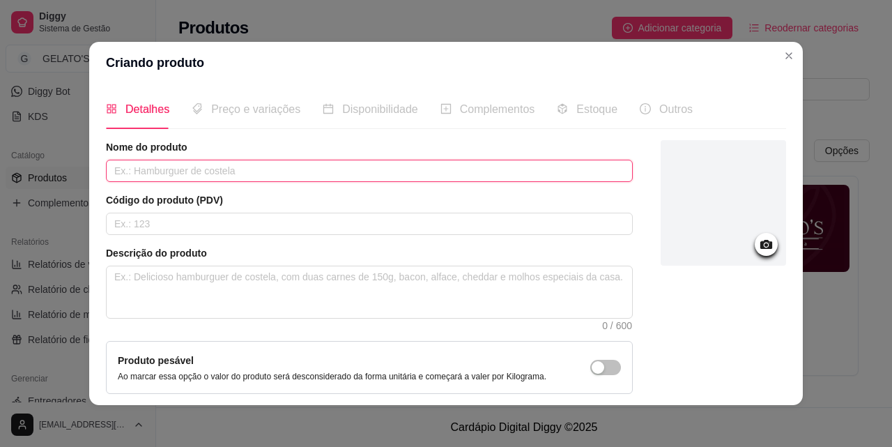
click at [175, 178] on input "text" at bounding box center [369, 171] width 527 height 22
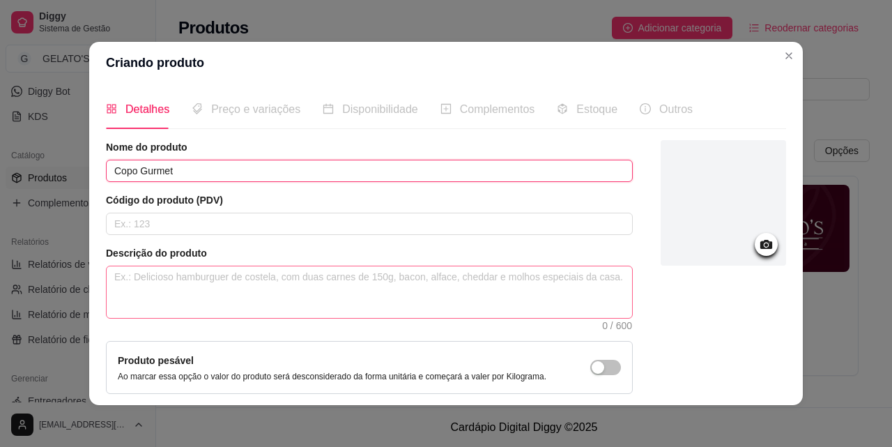
type input "Copo Gurmet"
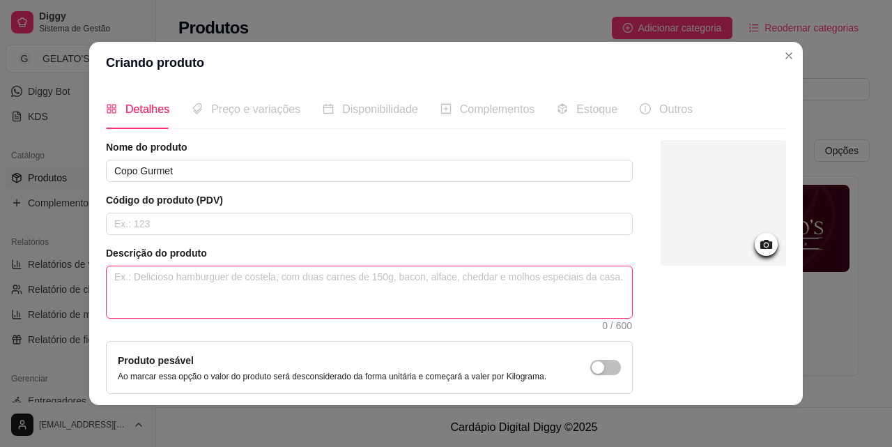
click at [155, 288] on textarea at bounding box center [369, 292] width 525 height 52
type textarea "u"
type textarea "U"
type textarea "Um"
type textarea "Uma"
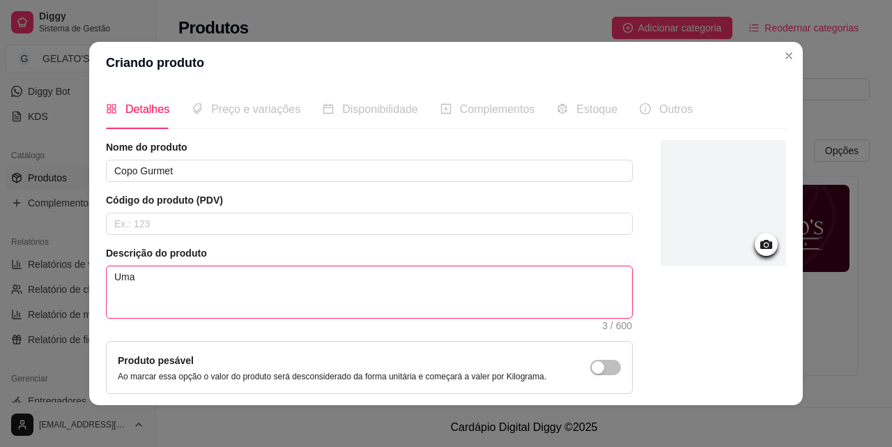
type textarea "Uma"
type textarea "Uma e"
type textarea "Uma exp"
type textarea "Uma expl"
type textarea "Uma explos"
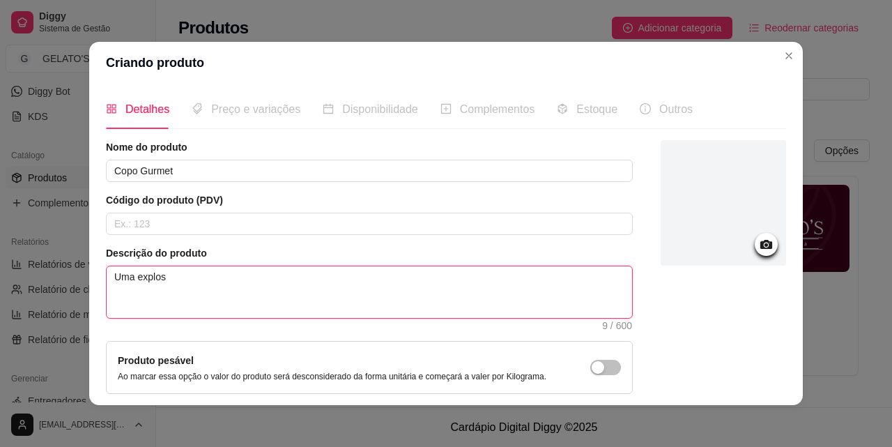
type textarea "Uma exploss"
type textarea "Uma explos"
type textarea "Uma explo"
type textarea "Uma explos"
type textarea "Uma explosão"
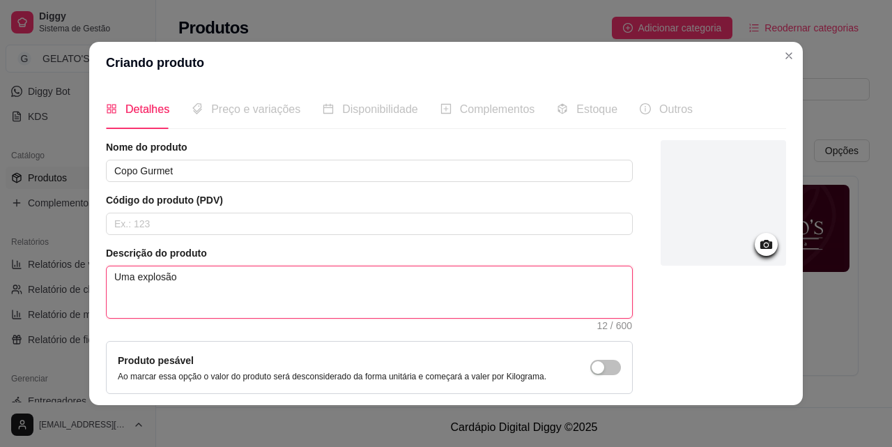
type textarea "Uma explosão"
type textarea "Uma explosão d"
type textarea "Uma explosão de"
type textarea "Uma explosão de s"
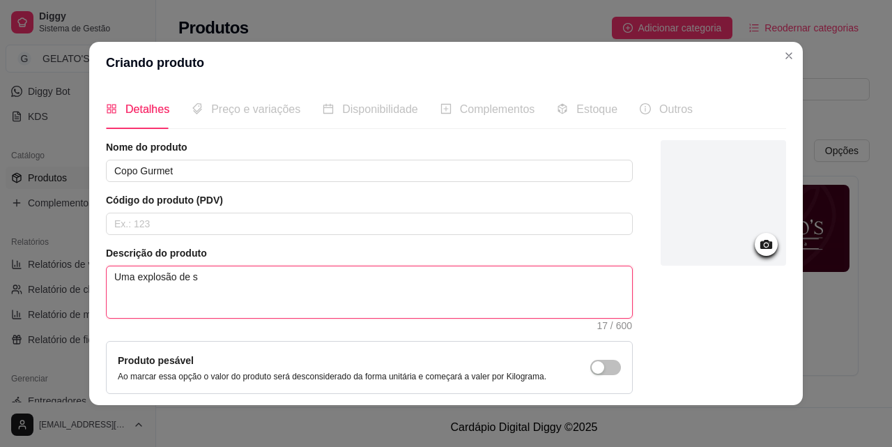
type textarea "Uma explosão de sa"
type textarea "Uma explosão de sab"
type textarea "Uma explosão de sabo"
type textarea "Uma explosão de sabor"
type textarea "Uma explosão de sabore"
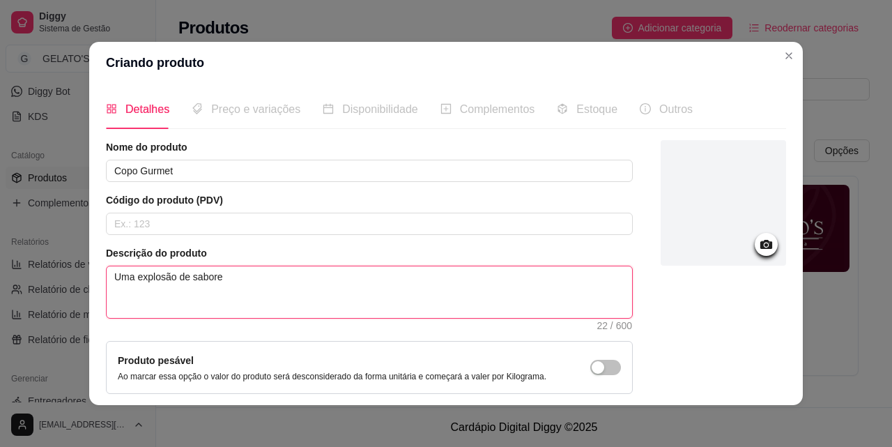
type textarea "Uma explosão de sabores"
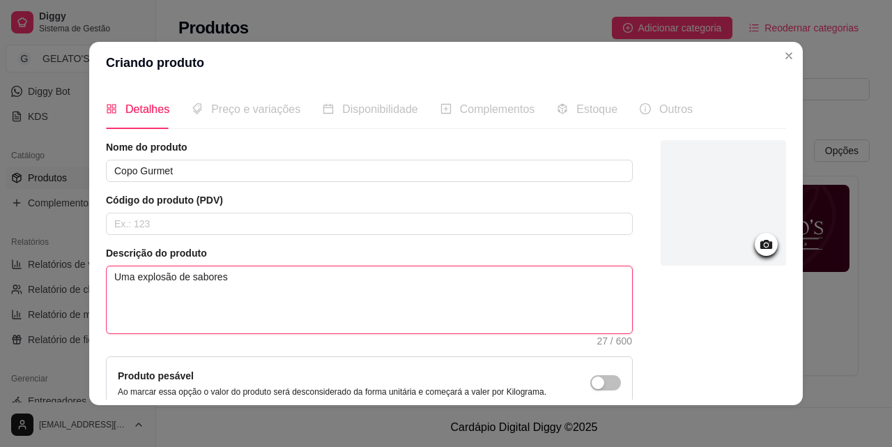
type textarea "Uma explosão de sabores"
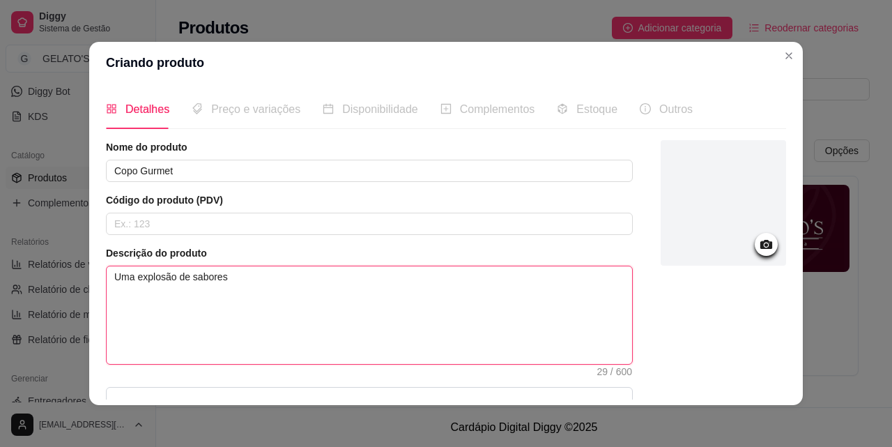
type textarea "Uma explosão de sabores"
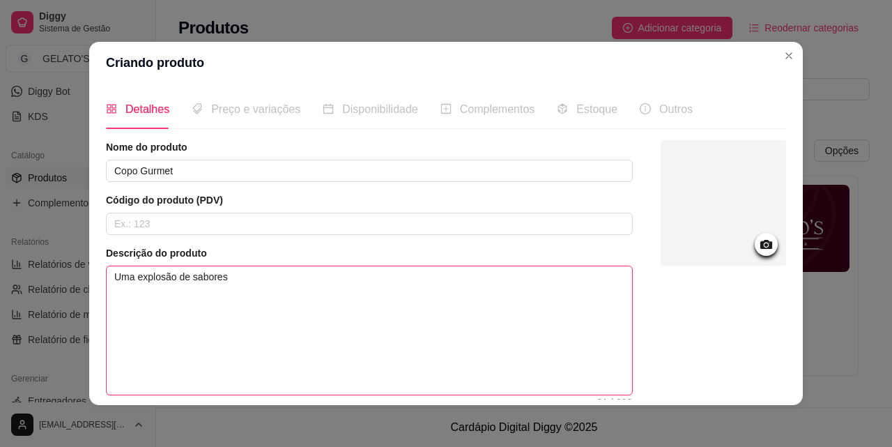
scroll to position [12, 0]
type textarea "Uma explosão de sabores"
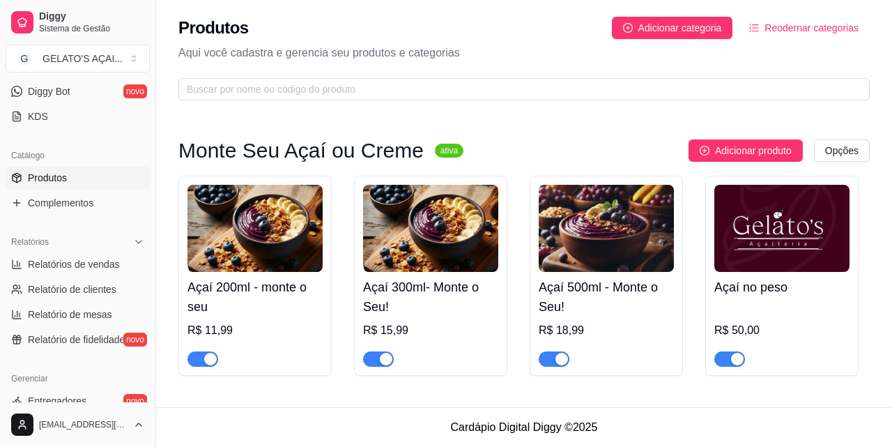
click at [753, 239] on img at bounding box center [781, 228] width 135 height 87
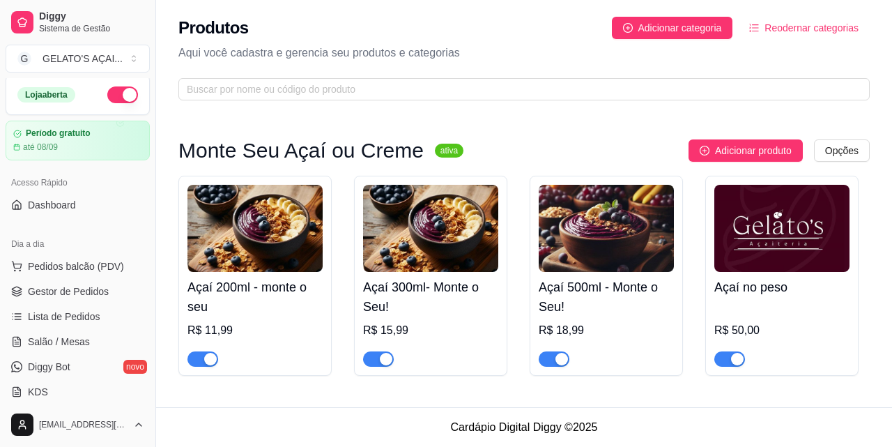
scroll to position [0, 0]
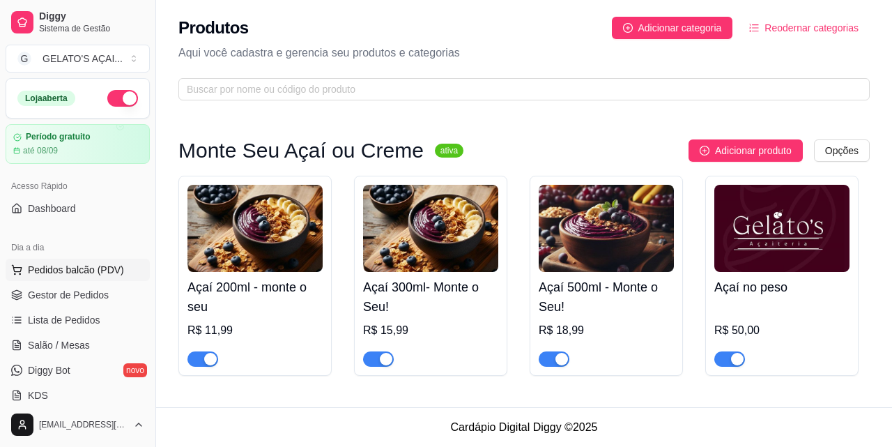
click at [96, 270] on span "Pedidos balcão (PDV)" at bounding box center [76, 270] width 96 height 14
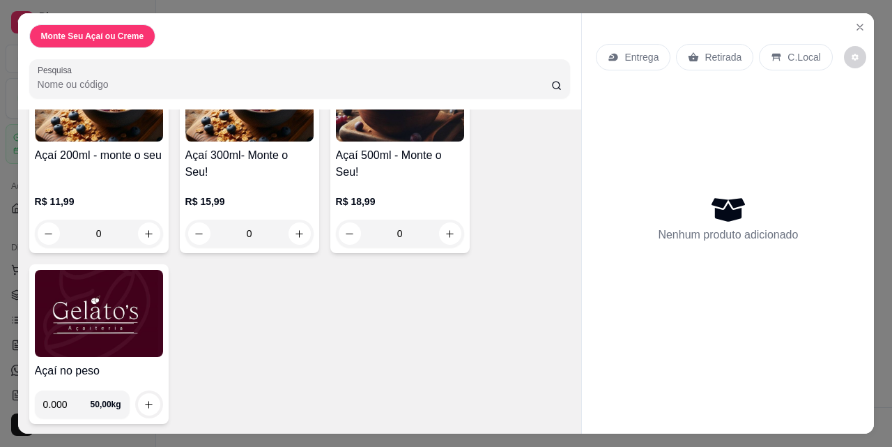
scroll to position [153, 0]
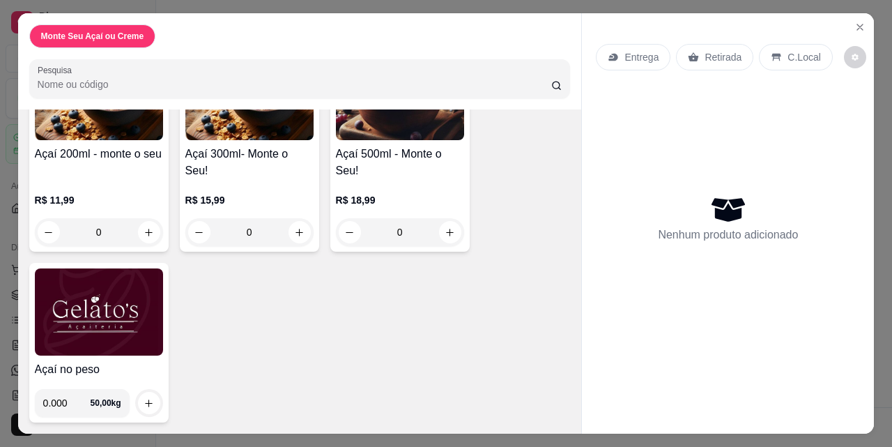
click at [99, 307] on img at bounding box center [99, 311] width 128 height 87
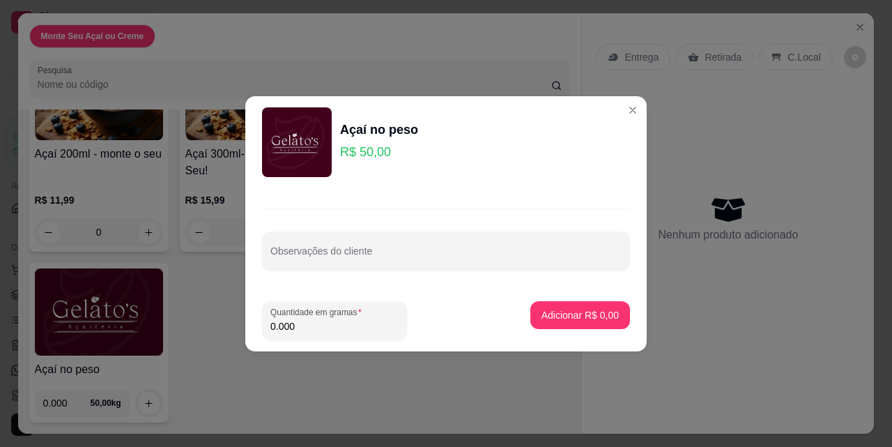
drag, startPoint x: 309, startPoint y: 325, endPoint x: 243, endPoint y: 321, distance: 65.6
click at [243, 321] on div "Açaí no peso R$ 50,00 Observações do cliente Quantidade em gramas 0.000 Adicion…" at bounding box center [446, 223] width 892 height 447
type input "0.208"
click at [563, 319] on p "Adicionar R$ 10,40" at bounding box center [577, 315] width 83 height 14
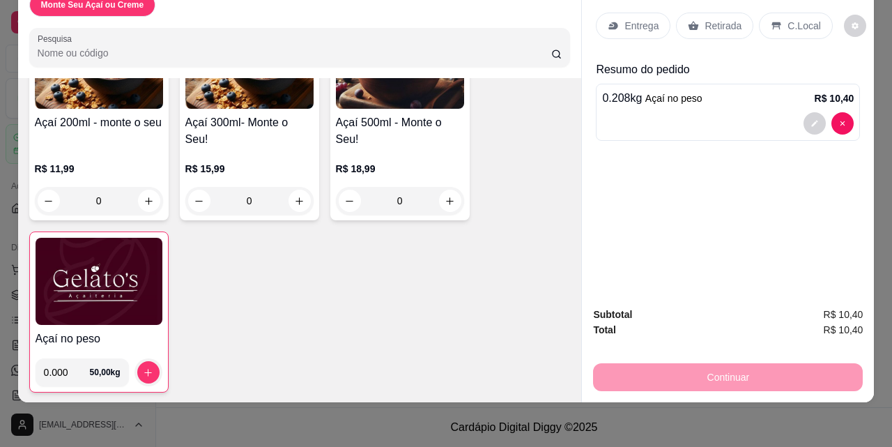
scroll to position [0, 0]
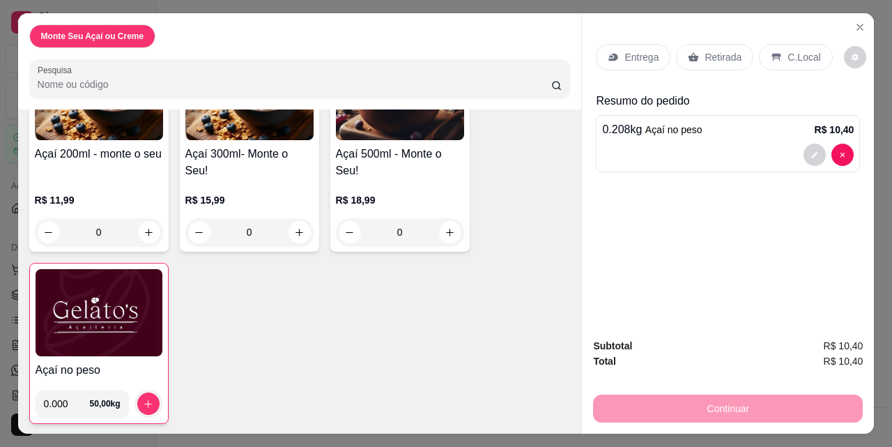
click at [802, 54] on p "C.Local" at bounding box center [804, 57] width 33 height 14
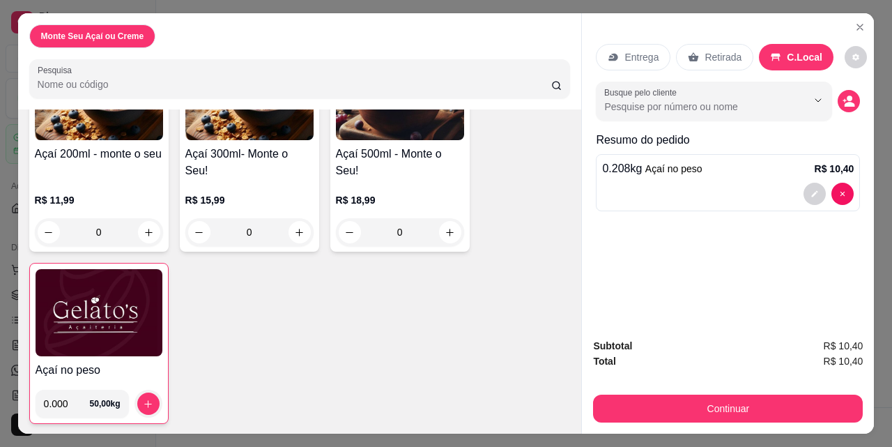
scroll to position [36, 0]
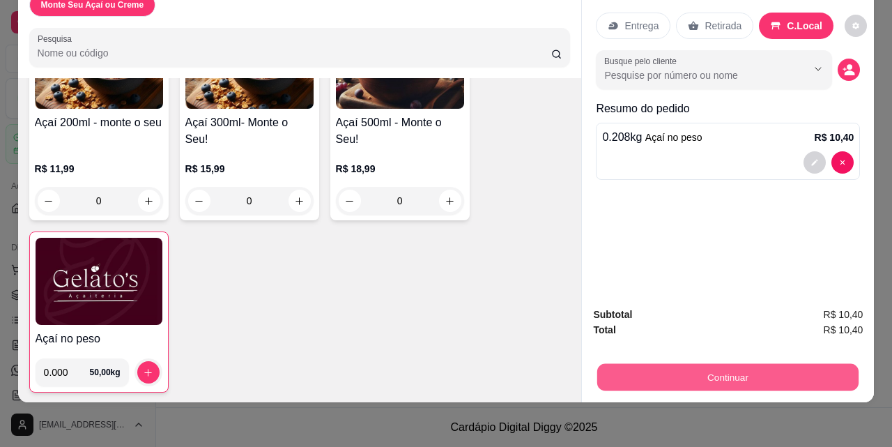
click at [739, 363] on button "Continuar" at bounding box center [727, 376] width 261 height 27
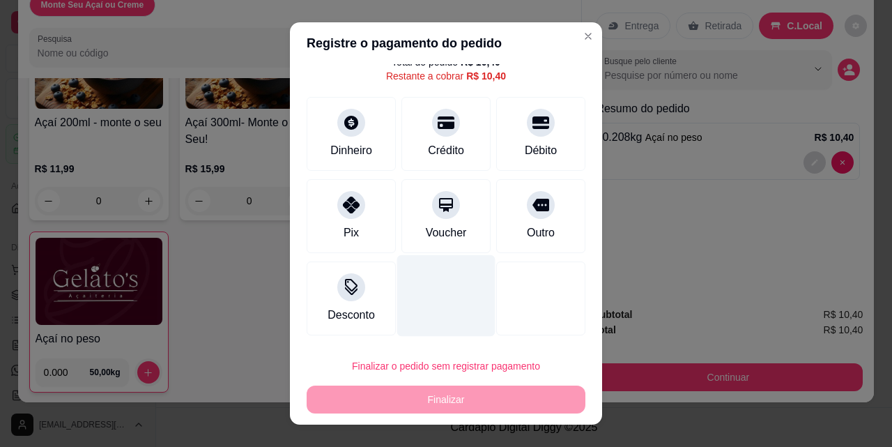
scroll to position [0, 0]
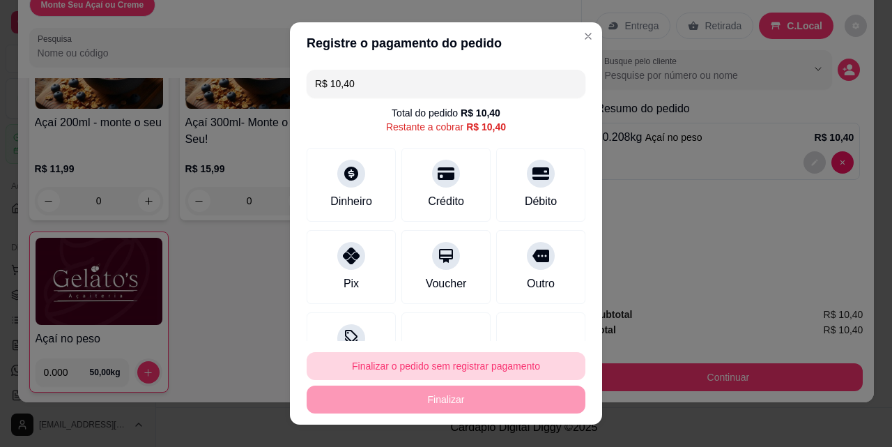
click at [451, 364] on button "Finalizar o pedido sem registrar pagamento" at bounding box center [446, 366] width 279 height 28
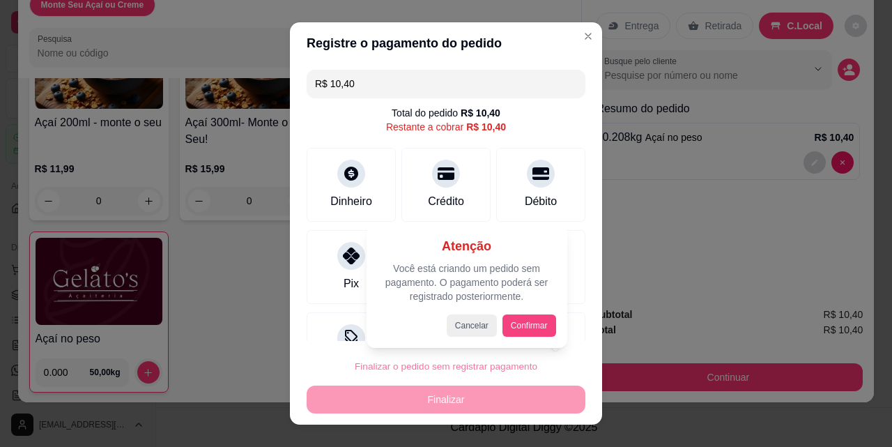
click at [528, 323] on button "Confirmar" at bounding box center [529, 325] width 54 height 22
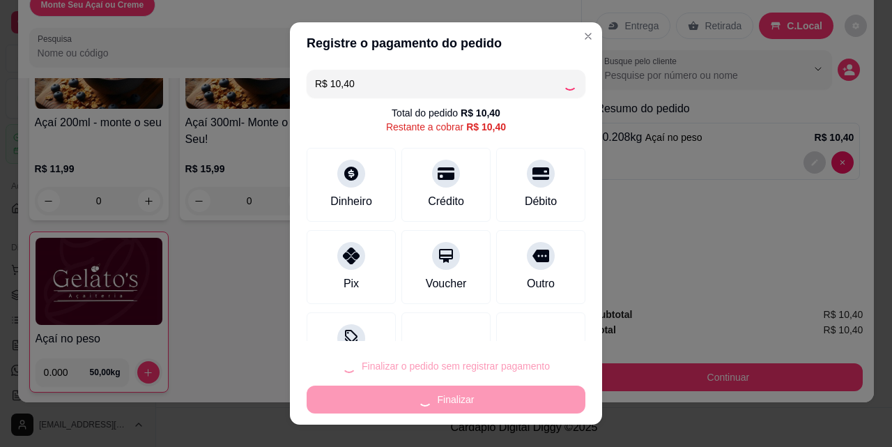
type input "R$ 0,00"
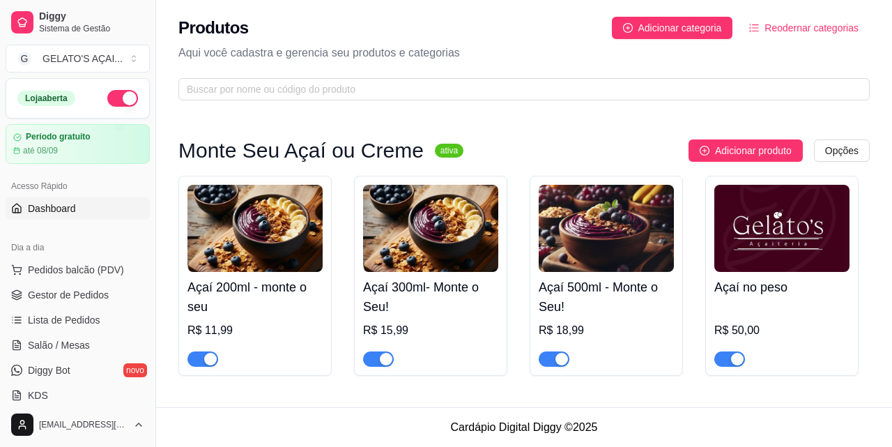
click at [84, 213] on link "Dashboard" at bounding box center [78, 208] width 144 height 22
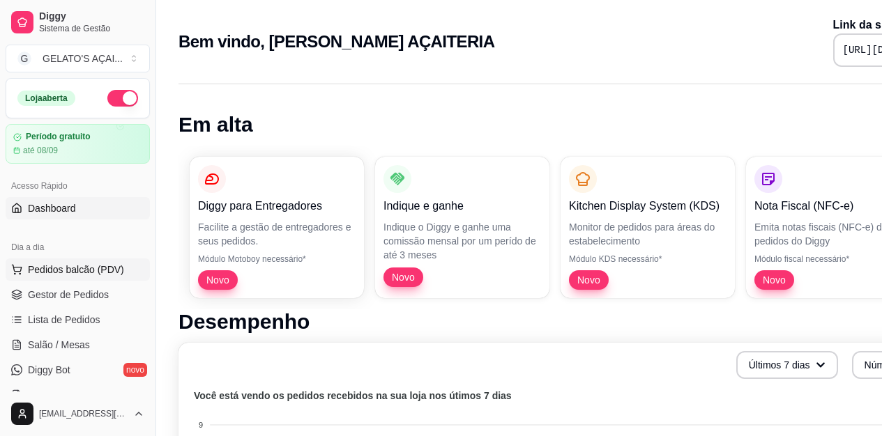
click at [95, 266] on span "Pedidos balcão (PDV)" at bounding box center [76, 270] width 96 height 14
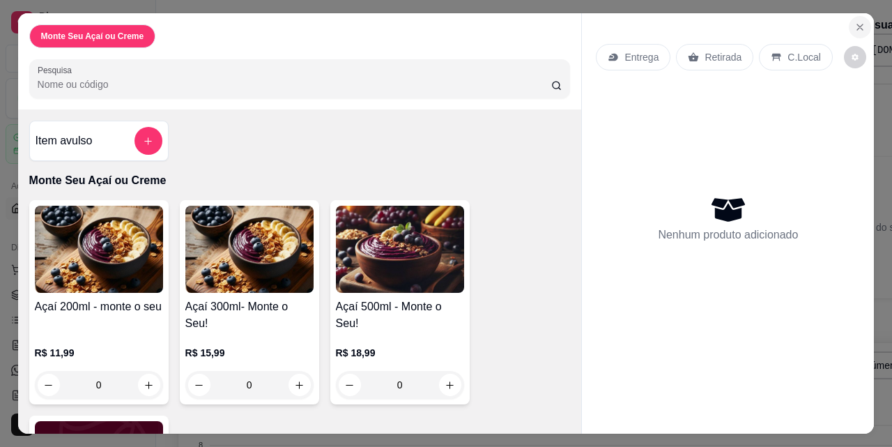
click at [853, 16] on button "Close" at bounding box center [860, 27] width 22 height 22
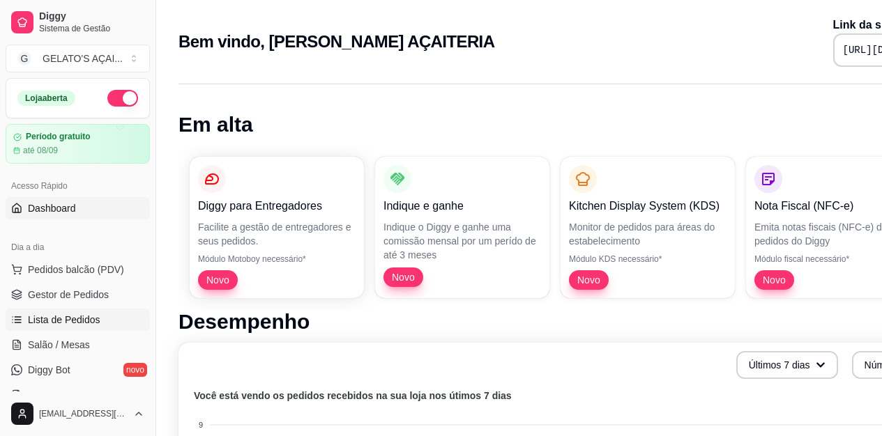
click at [86, 314] on span "Lista de Pedidos" at bounding box center [64, 320] width 72 height 14
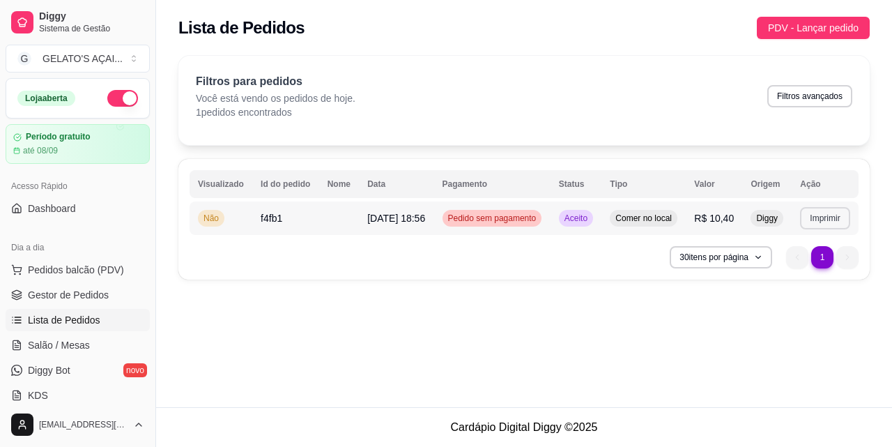
click at [830, 225] on button "Imprimir" at bounding box center [824, 218] width 49 height 22
click at [815, 275] on button "IMPRESSORA" at bounding box center [801, 270] width 98 height 22
click at [52, 361] on link "Diggy Bot novo" at bounding box center [78, 370] width 144 height 22
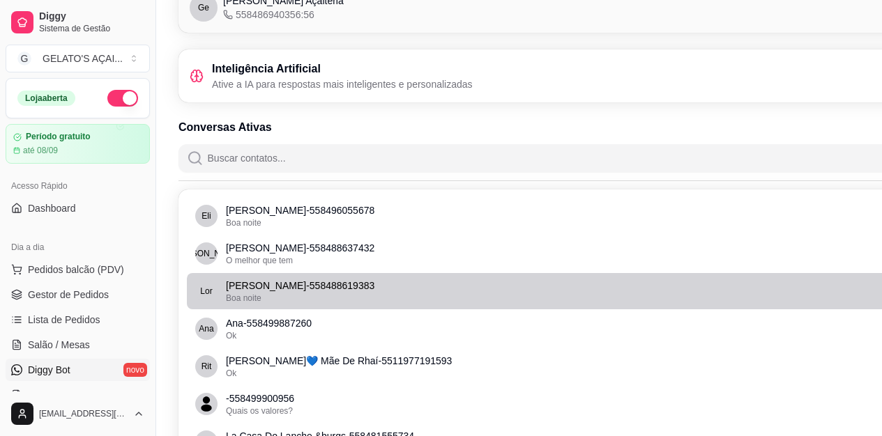
scroll to position [186, 0]
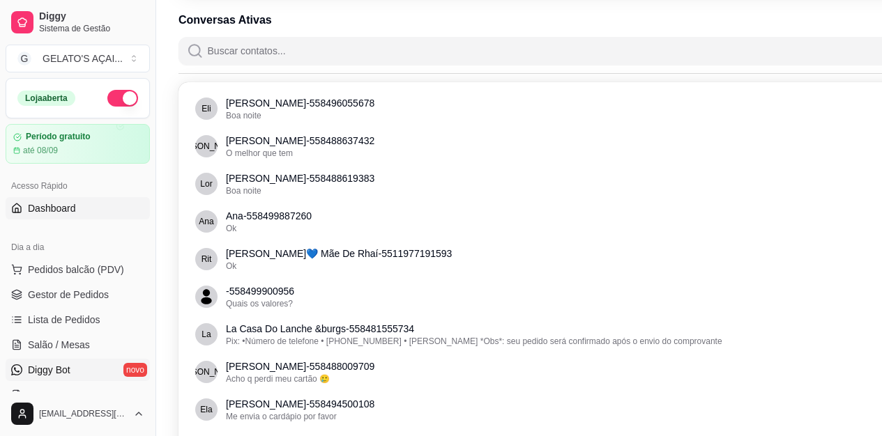
click at [54, 212] on span "Dashboard" at bounding box center [52, 208] width 48 height 14
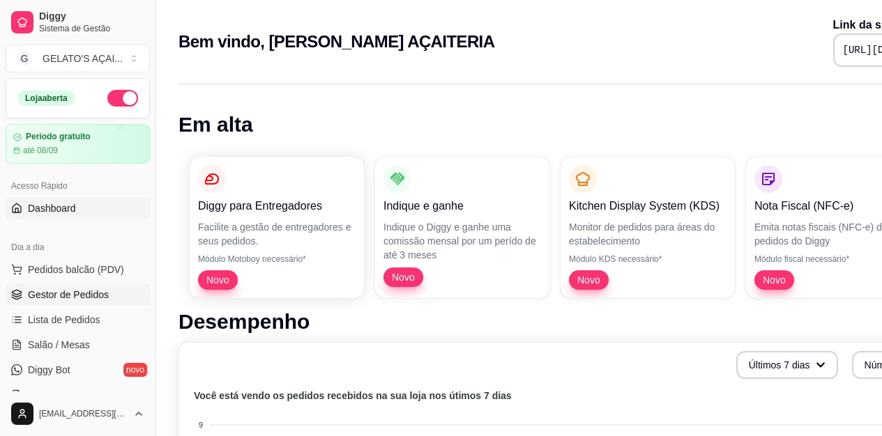
click at [49, 296] on span "Gestor de Pedidos" at bounding box center [68, 295] width 81 height 14
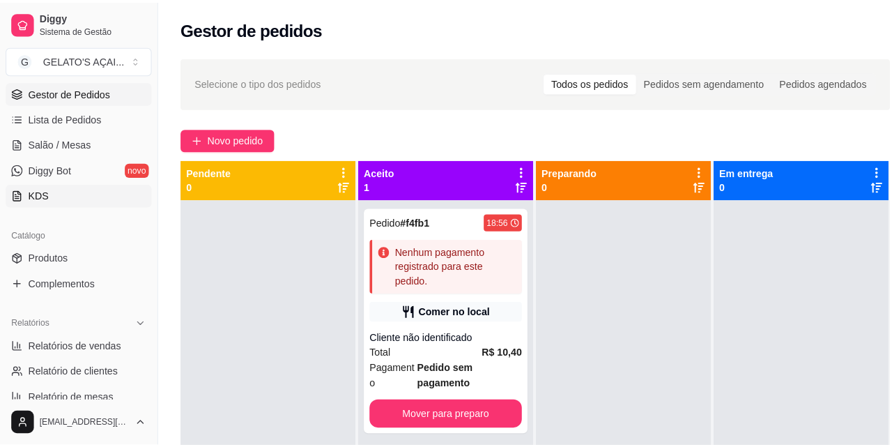
scroll to position [279, 0]
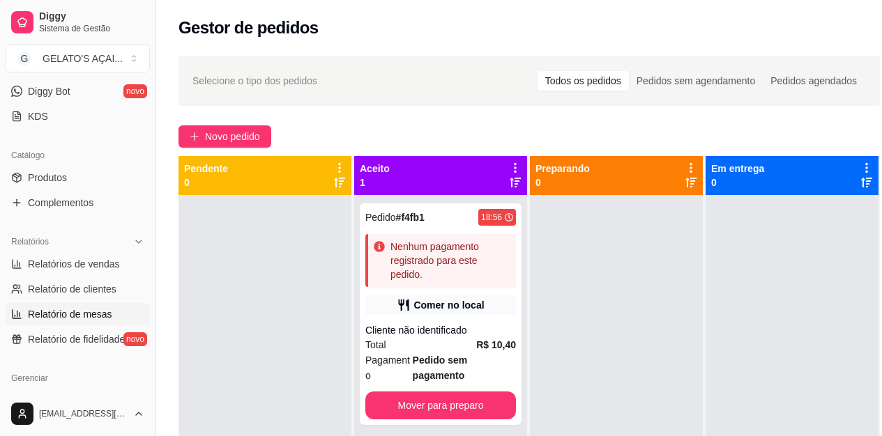
click at [86, 314] on span "Relatório de mesas" at bounding box center [70, 314] width 84 height 14
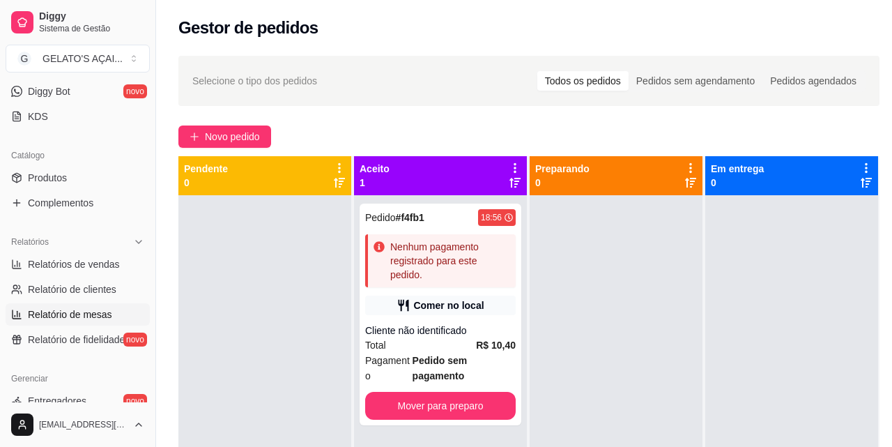
select select "TOTAL_OF_ORDERS"
select select "7"
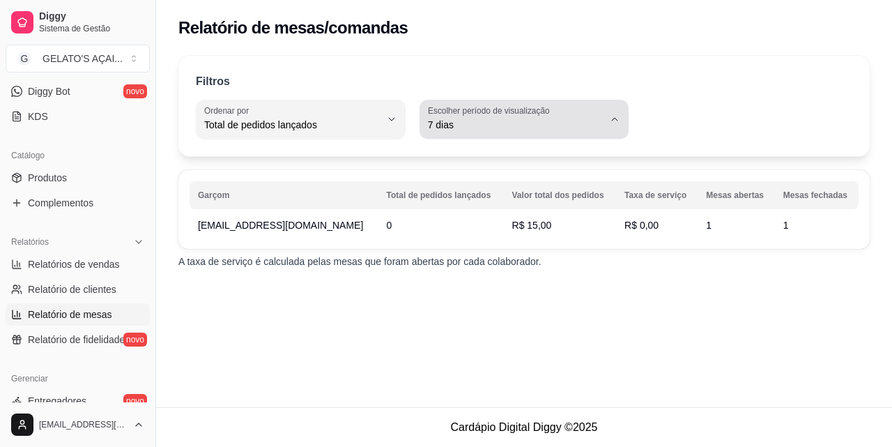
click at [467, 122] on span "7 dias" at bounding box center [516, 125] width 176 height 14
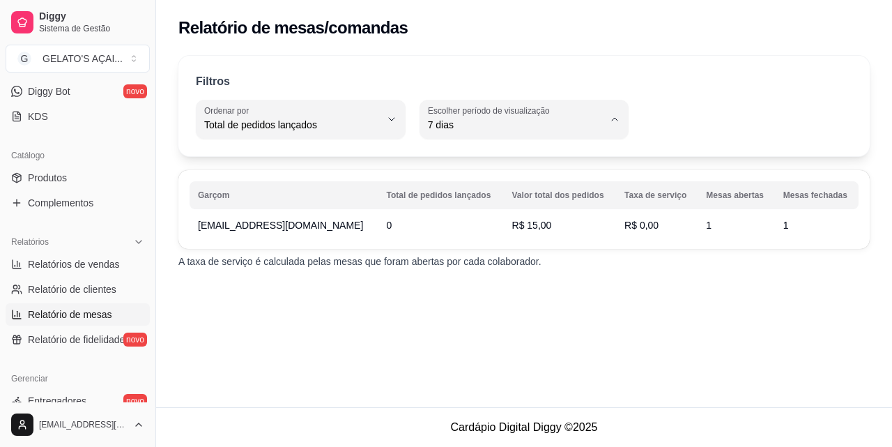
click at [475, 182] on span "Ontem" at bounding box center [517, 180] width 167 height 13
type input "1"
select select "1"
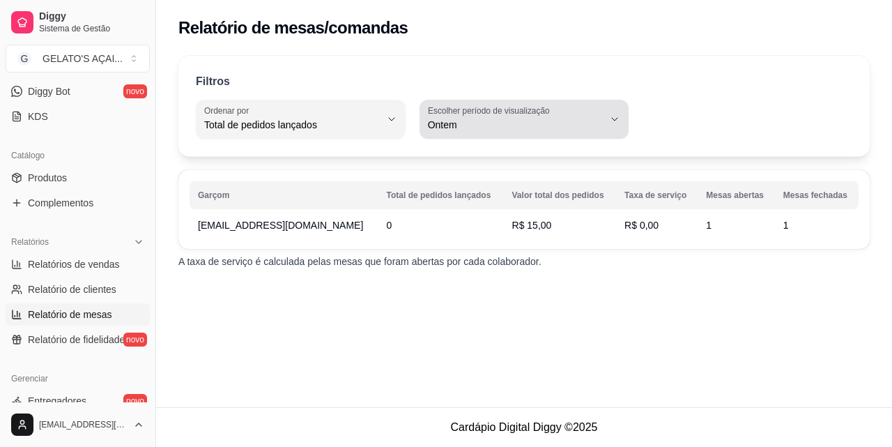
click at [521, 128] on span "Ontem" at bounding box center [516, 125] width 176 height 14
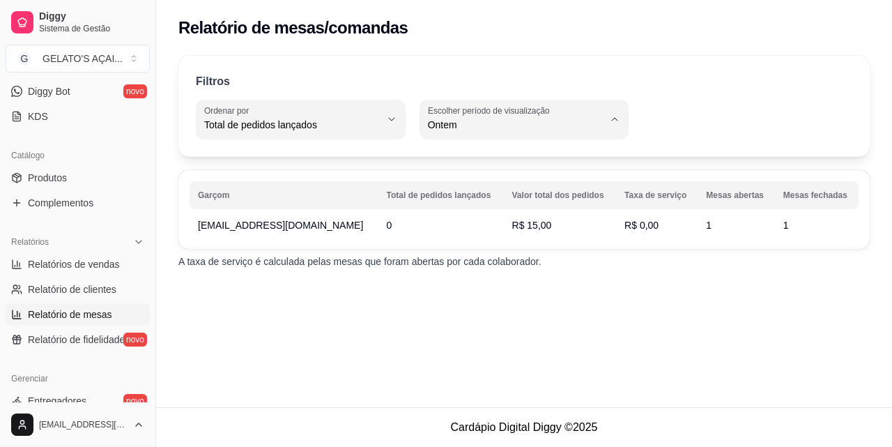
click at [509, 155] on span "Hoje" at bounding box center [517, 157] width 167 height 13
type input "0"
select select "0"
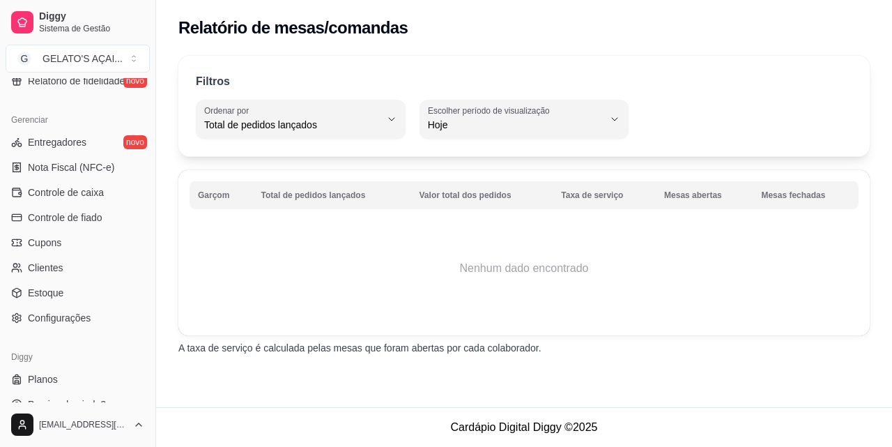
scroll to position [556, 0]
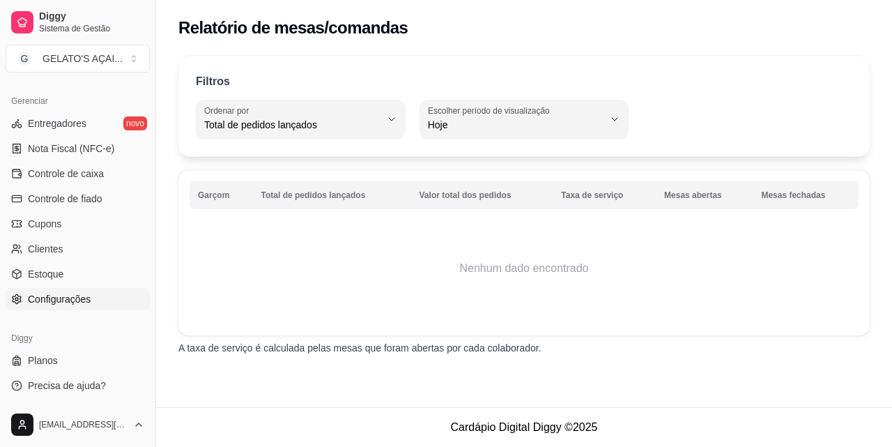
click at [75, 295] on span "Configurações" at bounding box center [59, 299] width 63 height 14
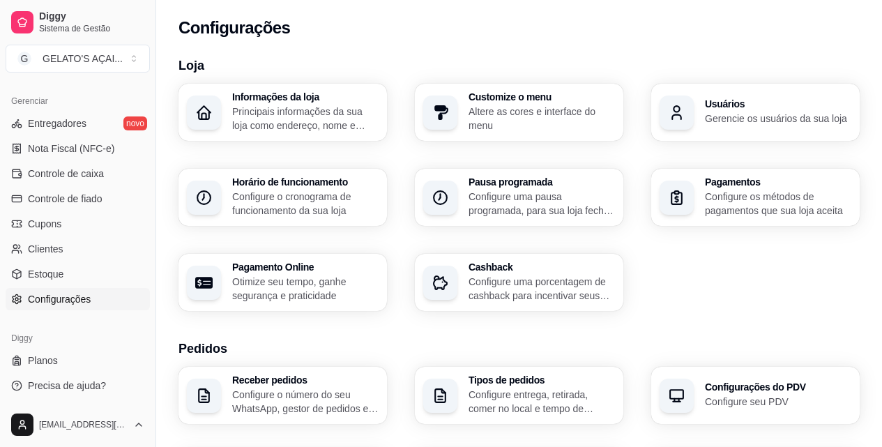
click at [245, 195] on p "Configure o cronograma de funcionamento da sua loja" at bounding box center [305, 204] width 146 height 28
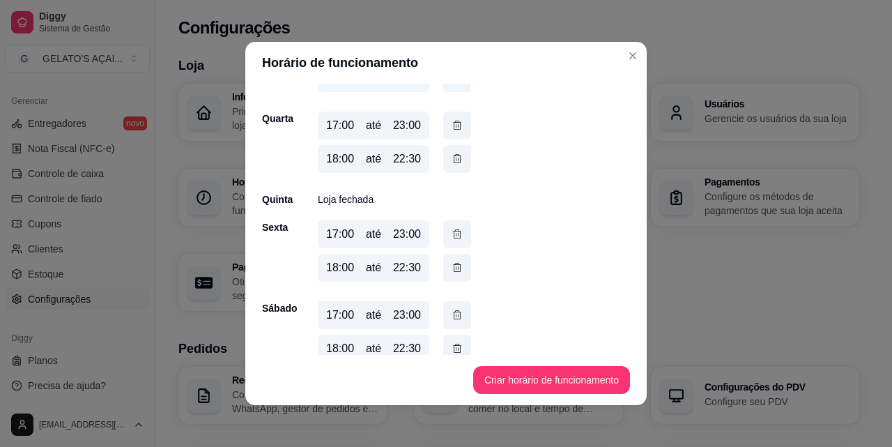
scroll to position [298, 0]
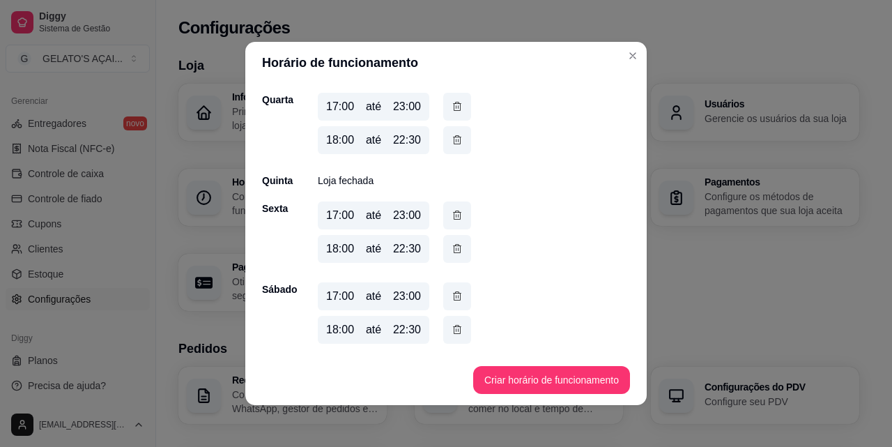
click at [634, 45] on header "Horário de funcionamento" at bounding box center [445, 63] width 401 height 42
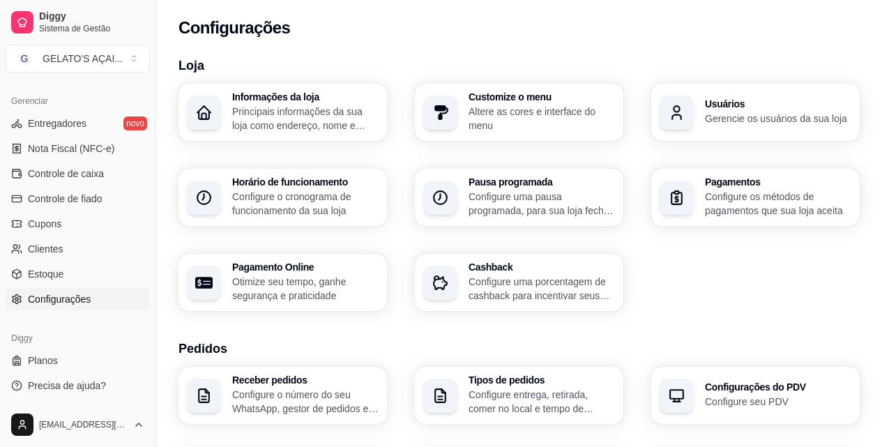
click at [315, 284] on p "Otimize seu tempo, ganhe segurança e praticidade" at bounding box center [305, 289] width 146 height 28
select select "4.98"
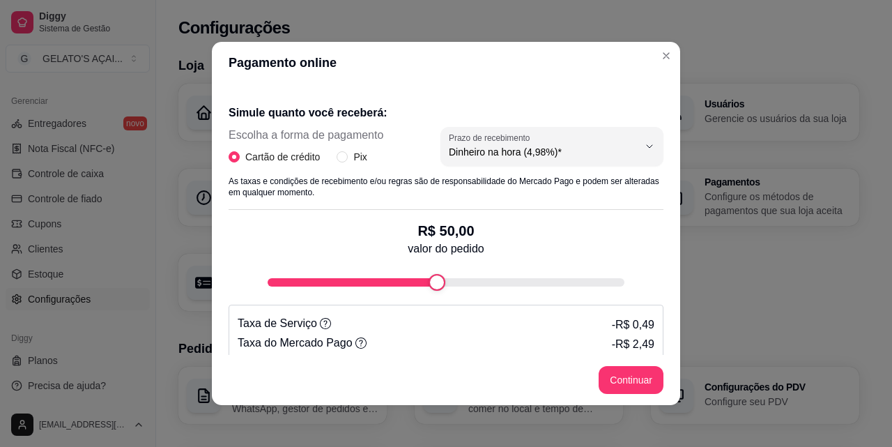
scroll to position [279, 0]
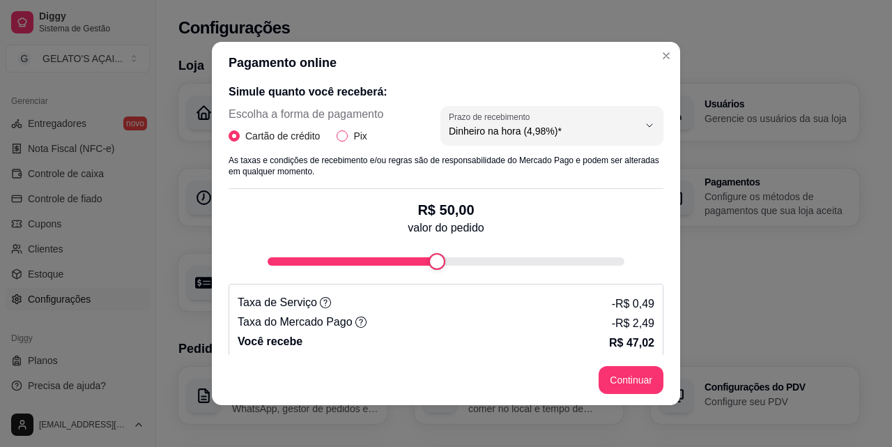
click at [348, 135] on span "Pix" at bounding box center [360, 135] width 24 height 15
click at [344, 135] on input "Pix" at bounding box center [342, 135] width 11 height 11
radio input "true"
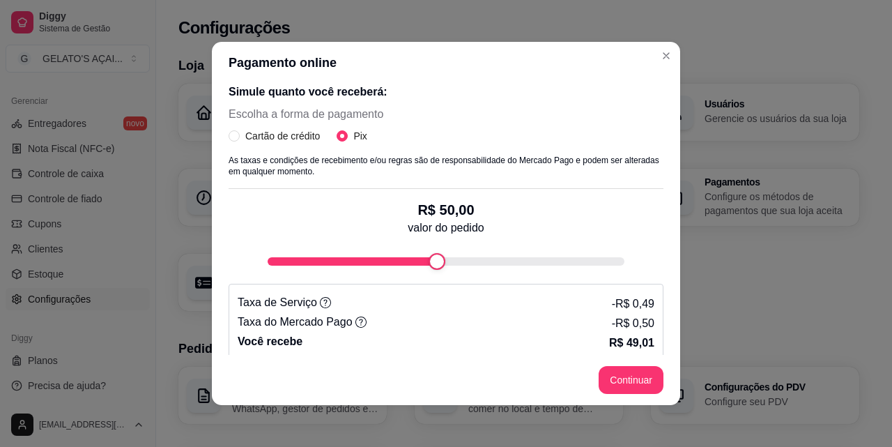
click at [222, 139] on div "Receba na hora em sua conta do Mercado Pago! Agora você poderá receber pagament…" at bounding box center [446, 219] width 468 height 271
click at [233, 137] on input "Cartão de crédito" at bounding box center [234, 135] width 11 height 11
radio input "true"
radio input "false"
select select "4.98"
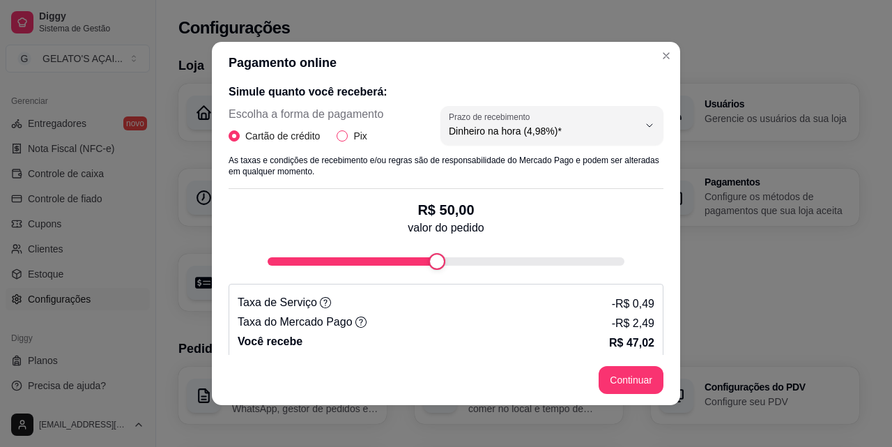
click at [348, 135] on span "Pix" at bounding box center [360, 135] width 24 height 15
click at [343, 135] on input "Pix" at bounding box center [342, 135] width 11 height 11
radio input "true"
radio input "false"
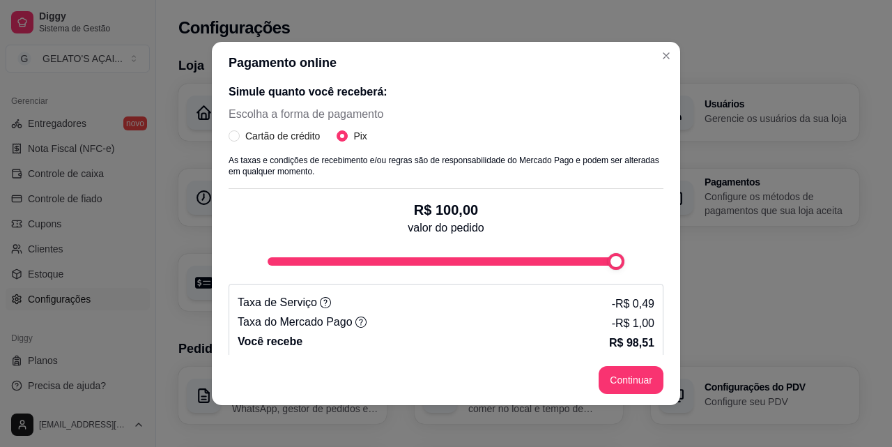
click at [647, 275] on div "Simule quanto você receberá: Escolha a forma de pagamento Cartão de crédito Pix…" at bounding box center [446, 216] width 435 height 288
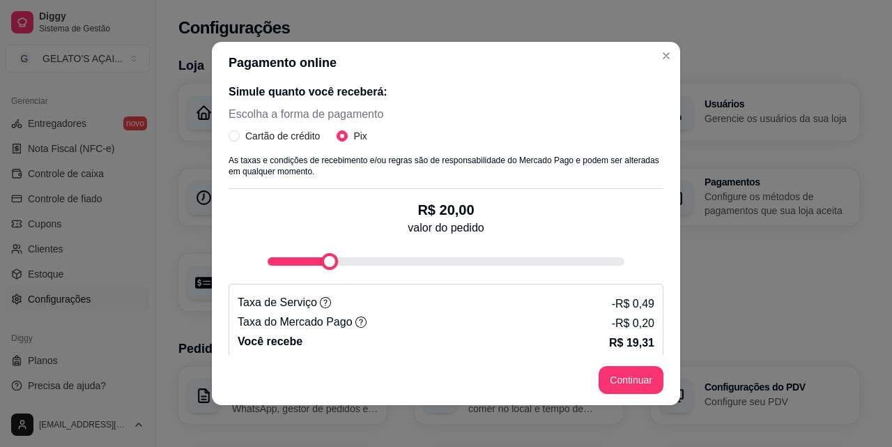
click at [307, 286] on div "Simule quanto você receberá: Escolha a forma de pagamento Cartão de crédito Pix…" at bounding box center [446, 216] width 435 height 288
type input "54"
click at [444, 270] on div "fee-calculator" at bounding box center [451, 261] width 17 height 17
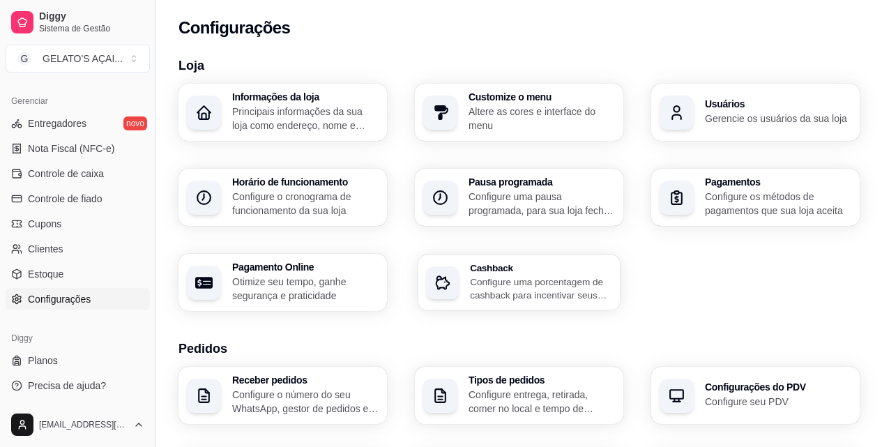
click at [512, 288] on p "Configure uma porcentagem de cashback para incentivar seus clientes a comprarem…" at bounding box center [541, 288] width 142 height 27
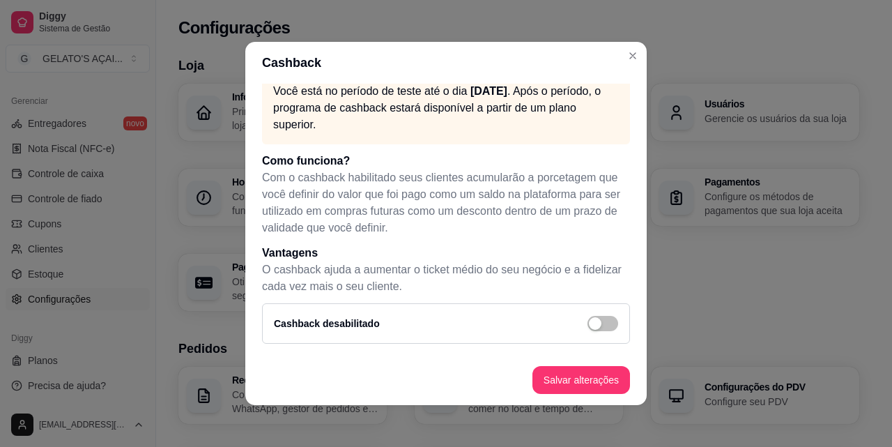
scroll to position [3, 0]
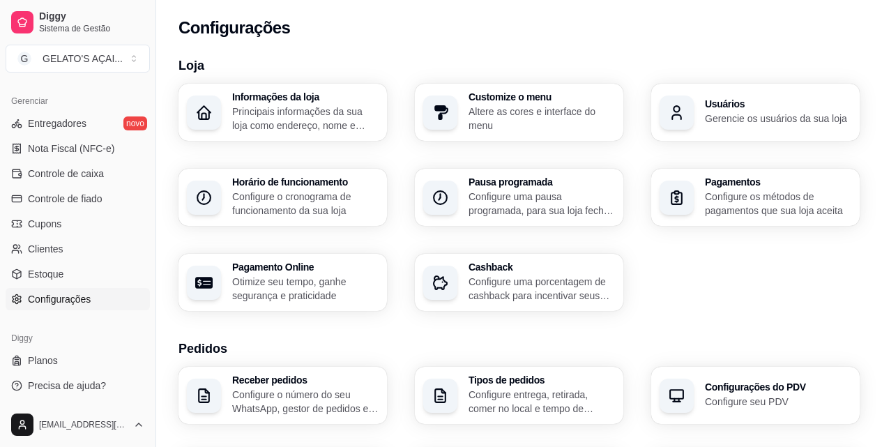
click at [753, 205] on p "Configure os métodos de pagamentos que sua loja aceita" at bounding box center [778, 204] width 146 height 28
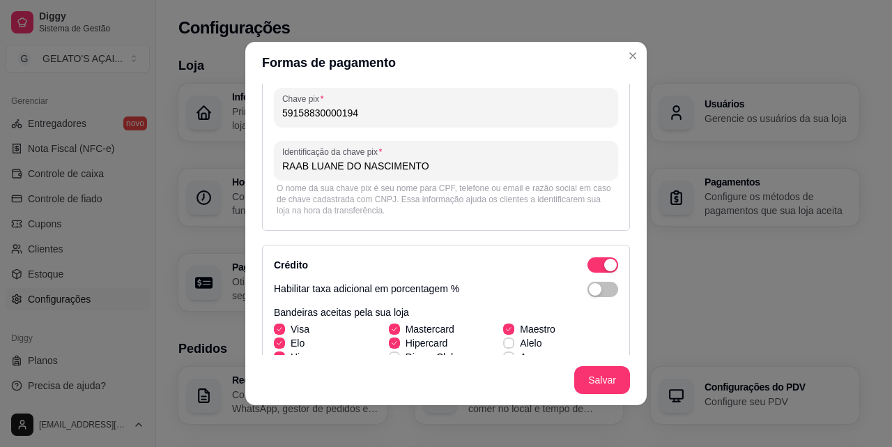
scroll to position [186, 0]
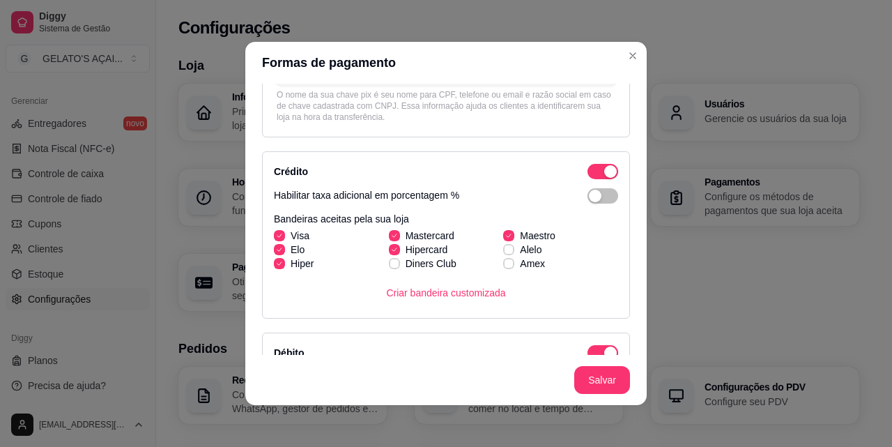
click at [503, 235] on span at bounding box center [508, 235] width 11 height 11
click at [502, 238] on input "Maestro" at bounding box center [506, 242] width 9 height 9
checkbox input "false"
click at [279, 265] on span at bounding box center [279, 263] width 10 height 10
click at [279, 266] on input "Hiper" at bounding box center [277, 270] width 9 height 9
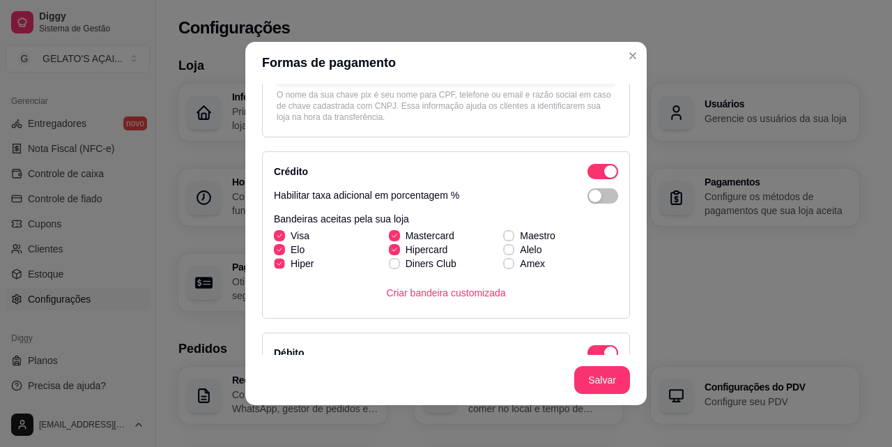
checkbox input "false"
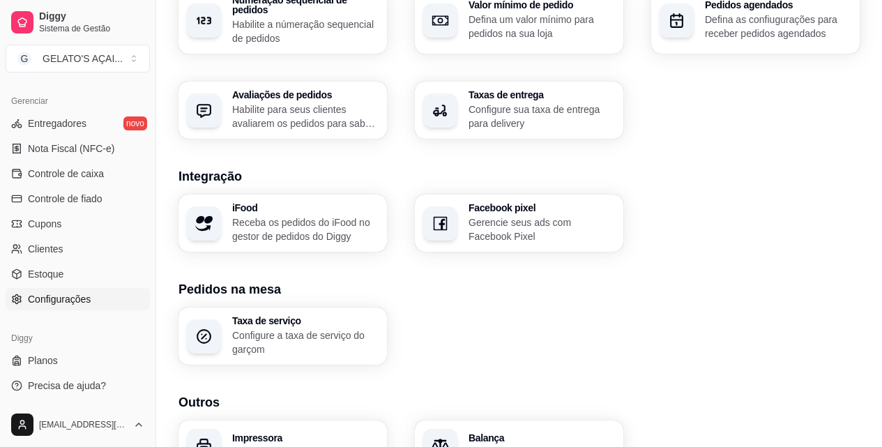
scroll to position [536, 0]
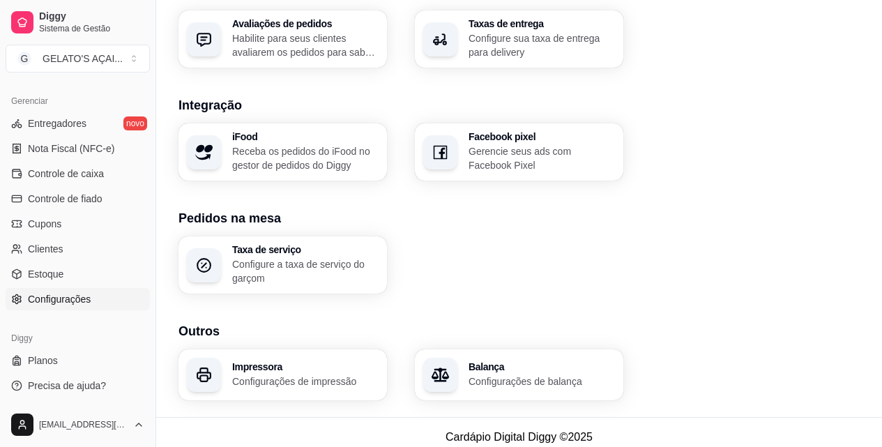
click at [307, 262] on p "Configure a taxa de serviço do garçom" at bounding box center [305, 271] width 146 height 28
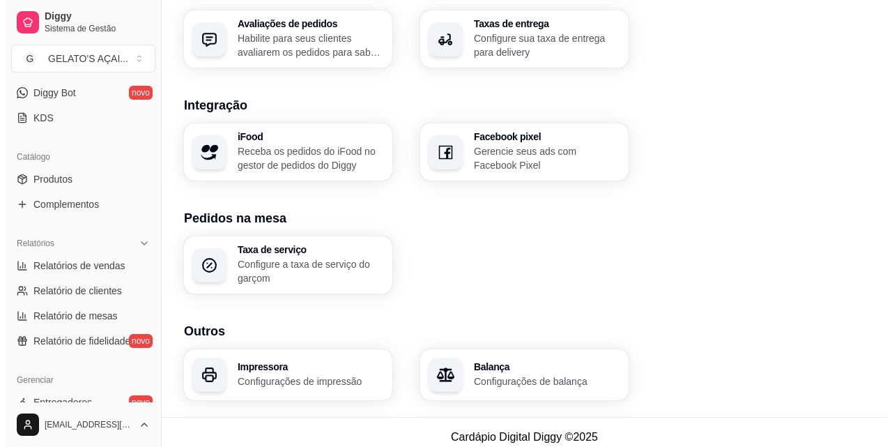
scroll to position [0, 0]
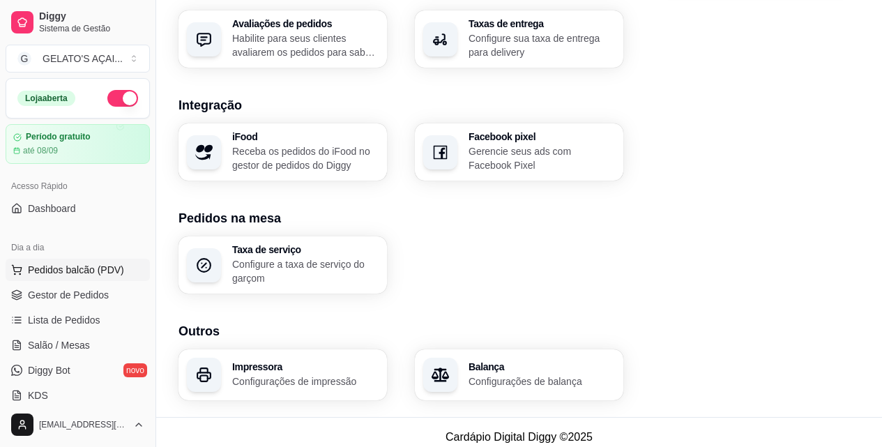
click at [52, 264] on span "Pedidos balcão (PDV)" at bounding box center [76, 270] width 96 height 14
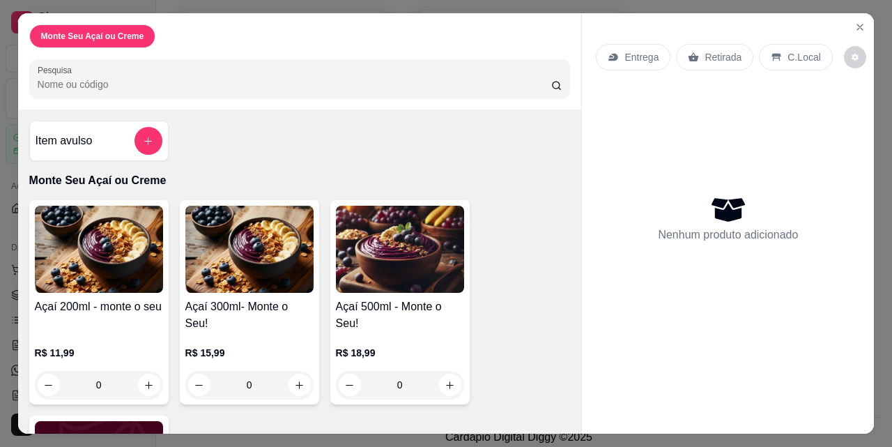
click at [136, 268] on img at bounding box center [99, 249] width 128 height 87
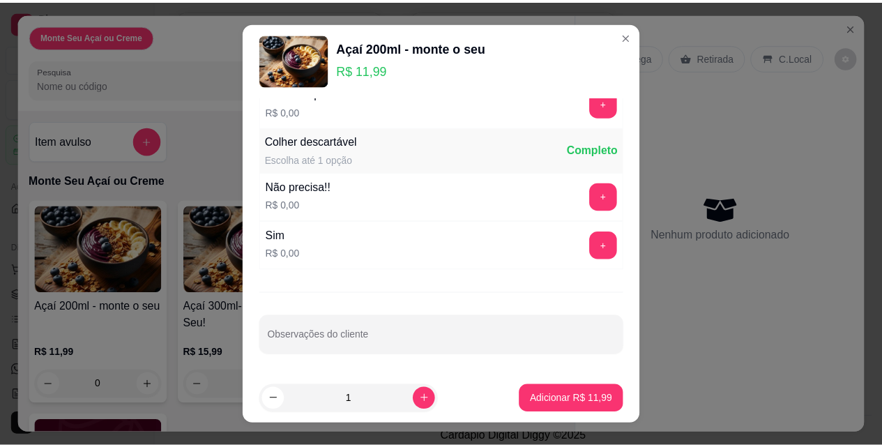
scroll to position [22, 0]
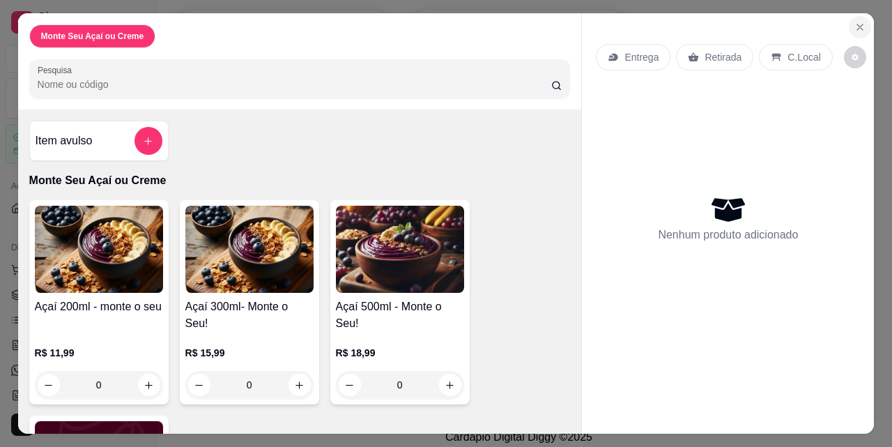
click at [854, 25] on icon "Close" at bounding box center [859, 27] width 11 height 11
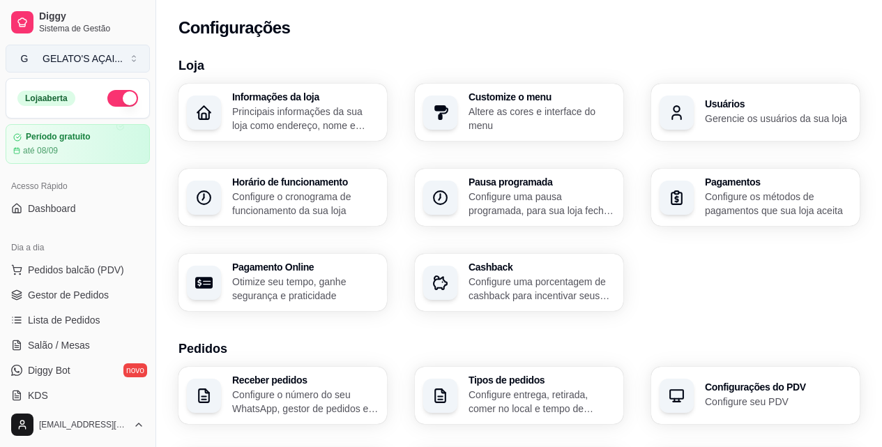
click at [69, 63] on div "GELATO'S AÇAI ..." at bounding box center [83, 59] width 80 height 14
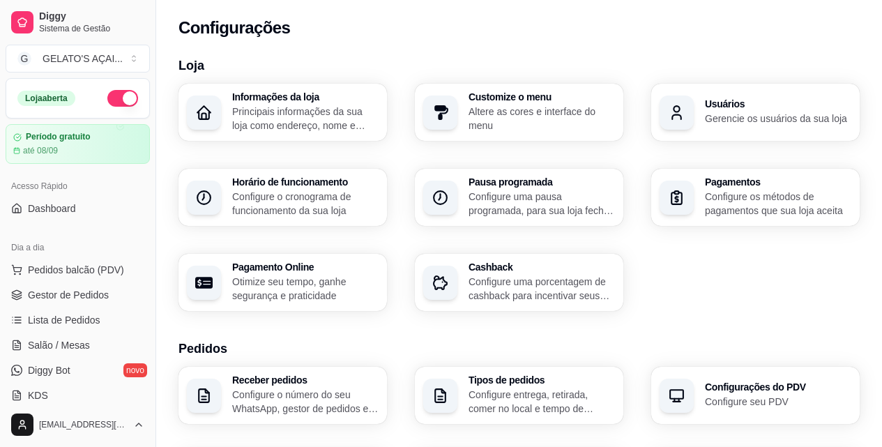
click at [474, 112] on p "Altere as cores e interface do menu" at bounding box center [541, 119] width 146 height 28
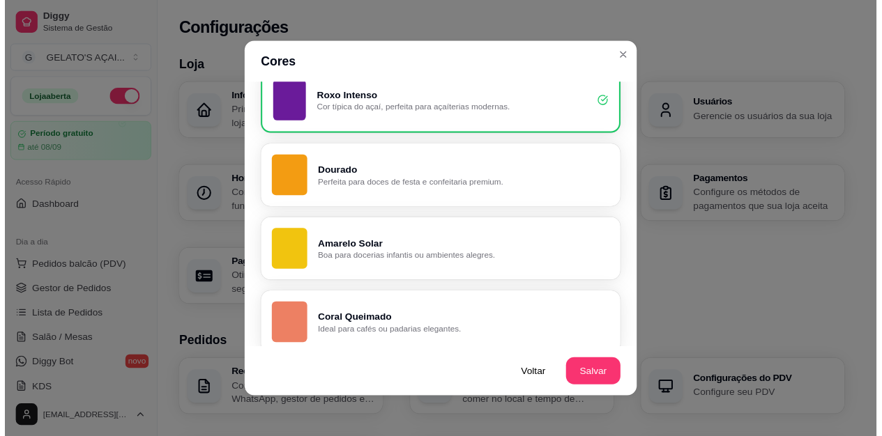
scroll to position [836, 0]
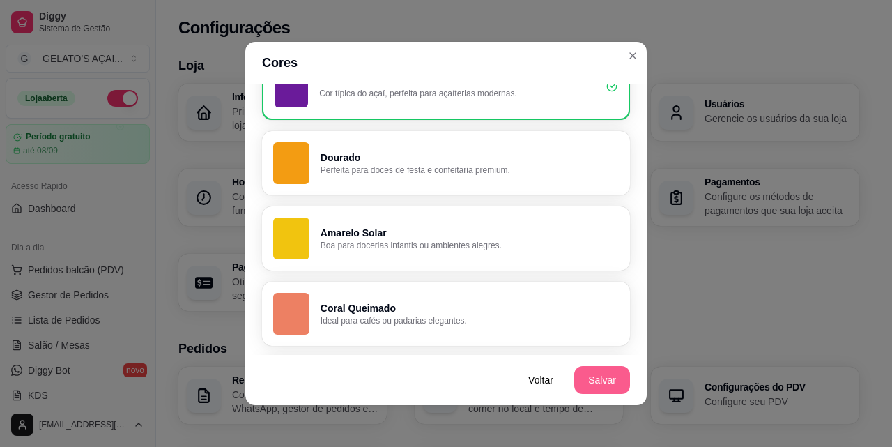
click at [596, 374] on button "Salvar" at bounding box center [602, 380] width 56 height 28
click at [583, 378] on button "Salvar" at bounding box center [602, 380] width 54 height 27
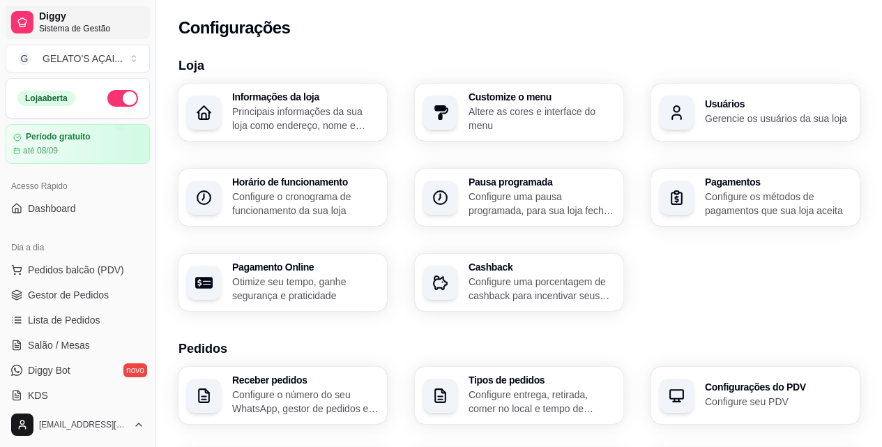
click at [18, 9] on link "Diggy Sistema de Gestão" at bounding box center [78, 22] width 144 height 33
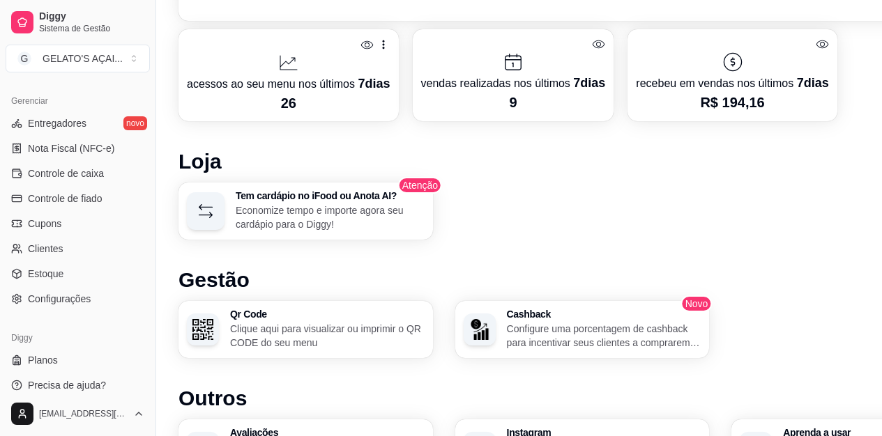
scroll to position [805, 0]
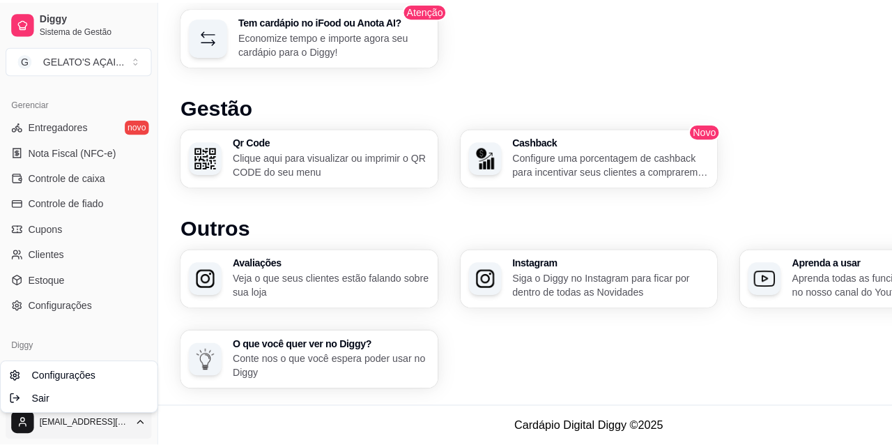
scroll to position [795, 0]
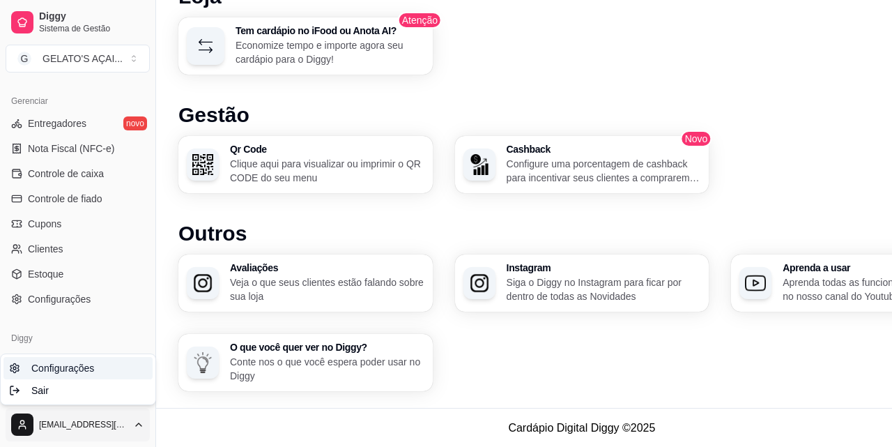
click at [79, 365] on span "Configurações" at bounding box center [62, 368] width 63 height 14
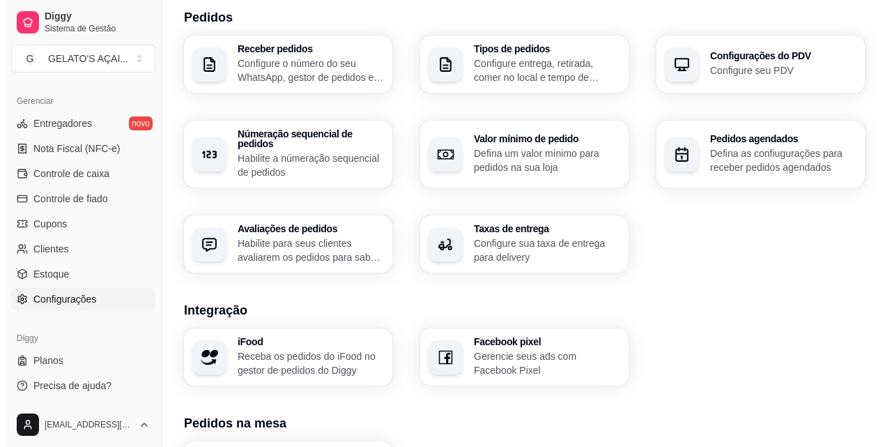
scroll to position [371, 0]
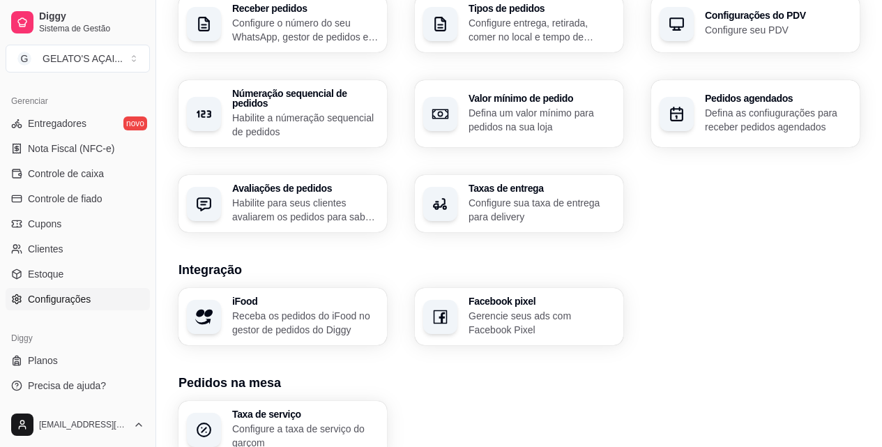
click at [557, 197] on p "Configure sua taxa de entrega para delivery" at bounding box center [541, 210] width 146 height 28
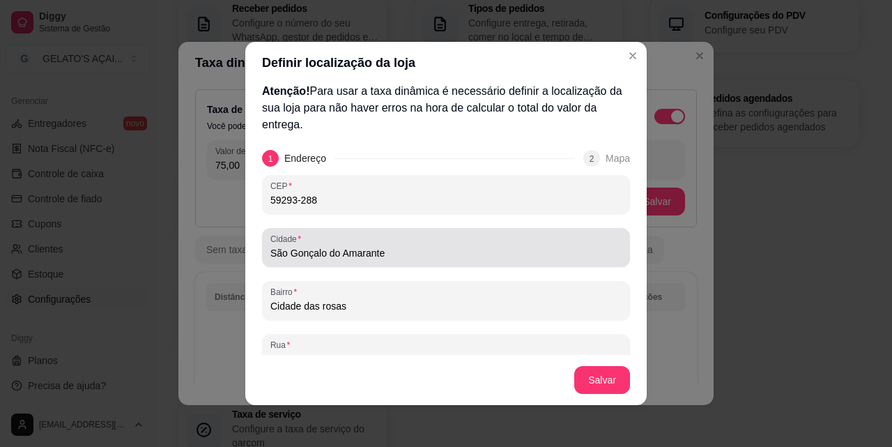
scroll to position [0, 0]
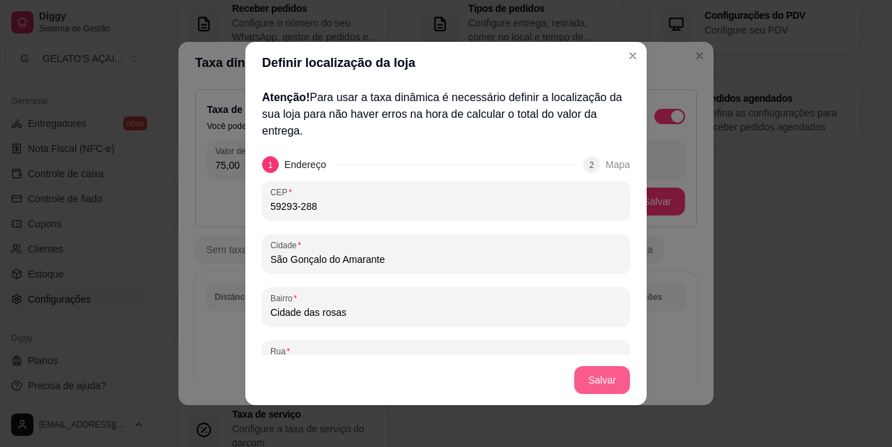
click at [592, 376] on button "Salvar" at bounding box center [602, 380] width 56 height 28
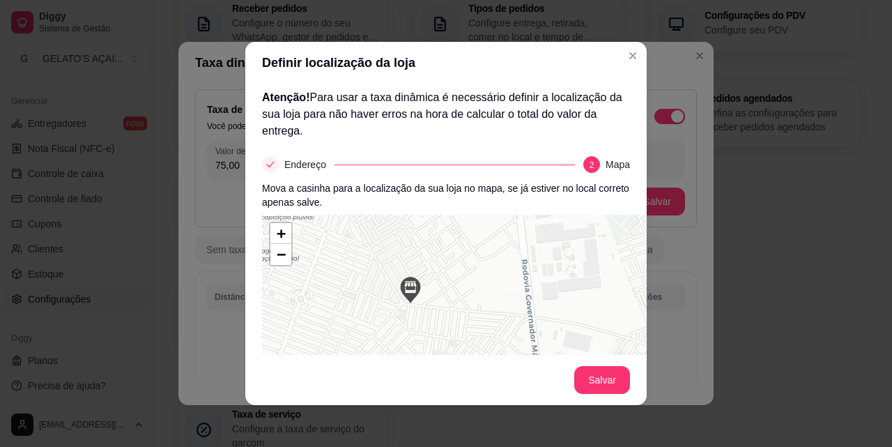
scroll to position [131, 0]
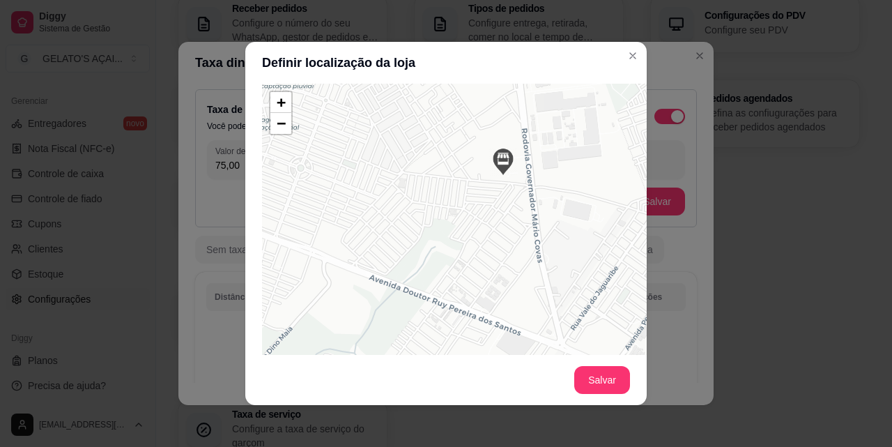
drag, startPoint x: 408, startPoint y: 301, endPoint x: 501, endPoint y: 304, distance: 92.7
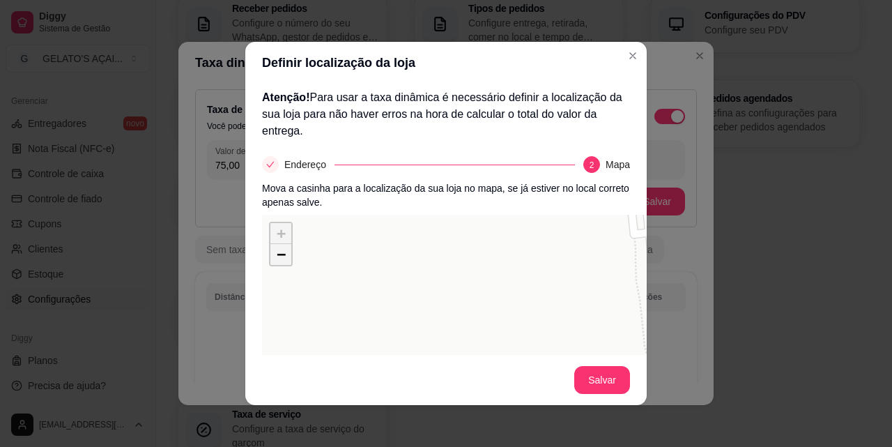
click at [284, 257] on link "−" at bounding box center [280, 254] width 21 height 21
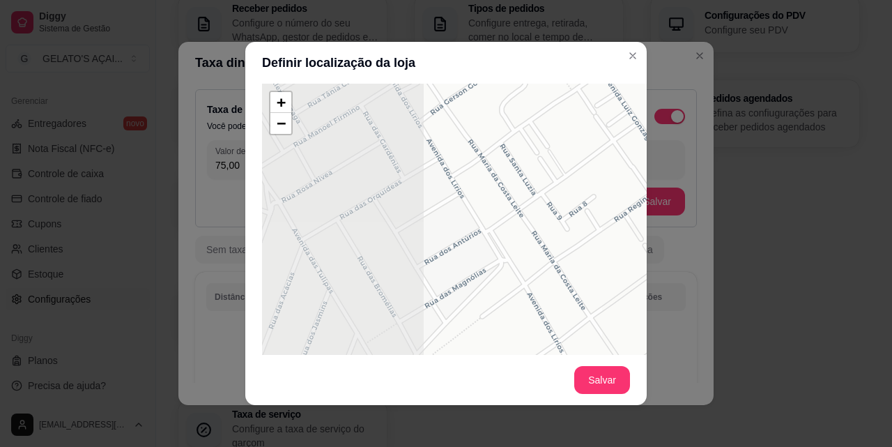
drag, startPoint x: 383, startPoint y: 140, endPoint x: 706, endPoint y: 198, distance: 328.5
click at [706, 198] on div "Definir localização da loja Atenção! Para usar a taxa dinâmica é necessário def…" at bounding box center [446, 223] width 892 height 447
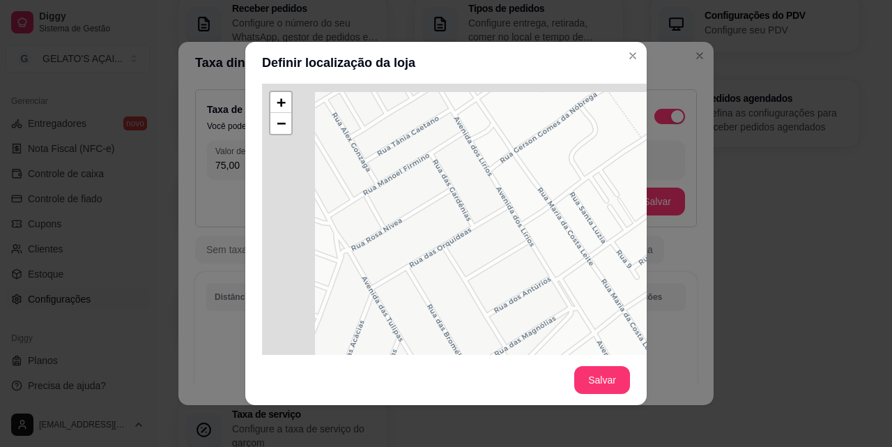
drag, startPoint x: 402, startPoint y: 185, endPoint x: 624, endPoint y: 297, distance: 248.7
click at [624, 297] on div "+ − Leaflet | © OSM & CartoDB" at bounding box center [471, 293] width 418 height 418
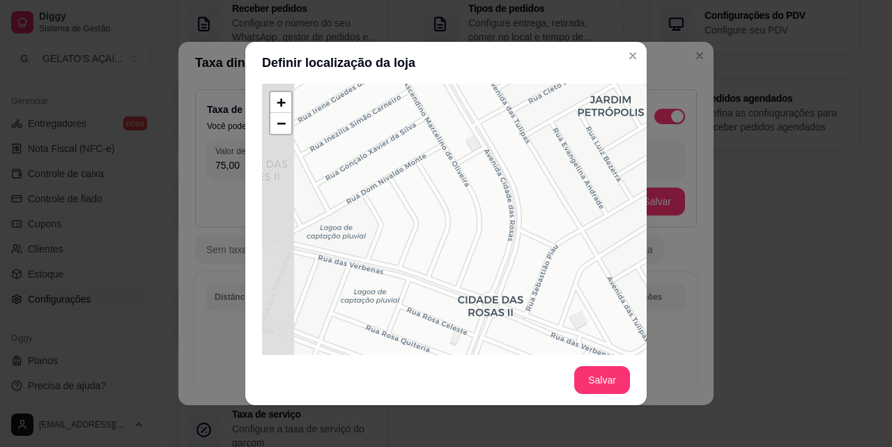
drag, startPoint x: 406, startPoint y: 224, endPoint x: 583, endPoint y: 309, distance: 195.8
click at [583, 309] on div "+ − Leaflet | © OSM & CartoDB" at bounding box center [471, 293] width 418 height 418
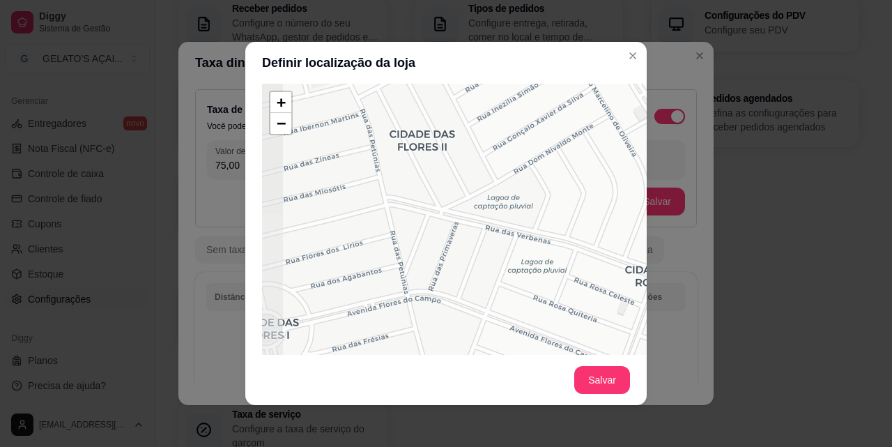
drag, startPoint x: 368, startPoint y: 264, endPoint x: 636, endPoint y: 243, distance: 269.1
click at [602, 243] on div "+ − Leaflet | © OSM & CartoDB" at bounding box center [471, 293] width 418 height 418
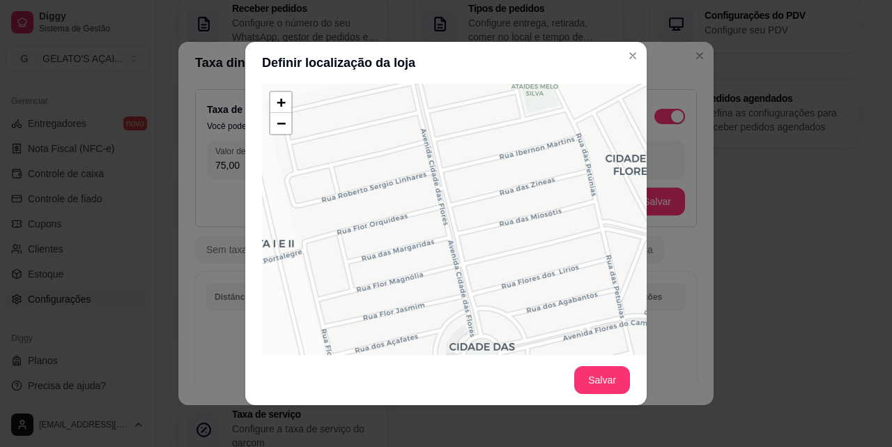
drag, startPoint x: 351, startPoint y: 235, endPoint x: 636, endPoint y: 236, distance: 285.7
click at [636, 236] on div "Atenção! Para usar a taxa dinâmica é necessário definir a localização da sua lo…" at bounding box center [445, 219] width 401 height 271
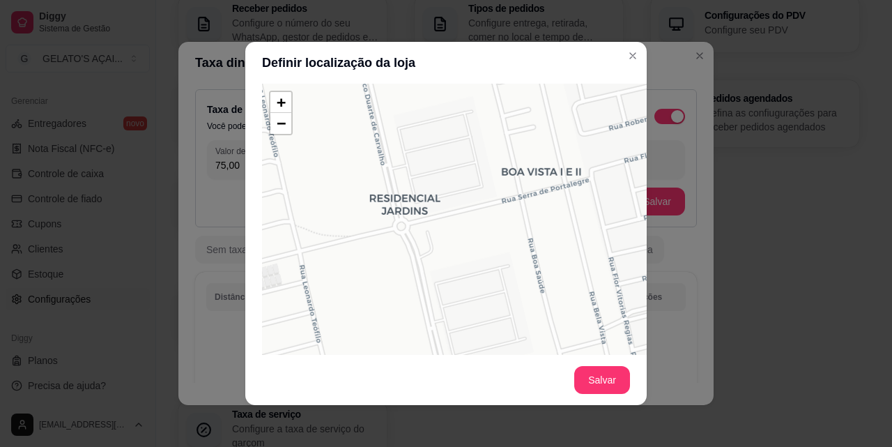
drag, startPoint x: 421, startPoint y: 247, endPoint x: 436, endPoint y: 193, distance: 56.3
click at [436, 193] on div "+ − Leaflet | © OSM & CartoDB" at bounding box center [471, 293] width 418 height 418
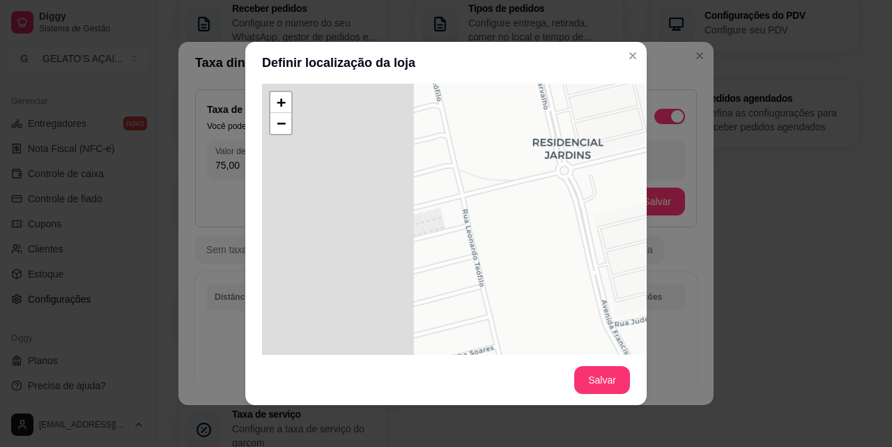
drag, startPoint x: 339, startPoint y: 307, endPoint x: 585, endPoint y: 233, distance: 257.3
click at [583, 234] on div "+ − Leaflet | © OSM & CartoDB" at bounding box center [471, 293] width 418 height 418
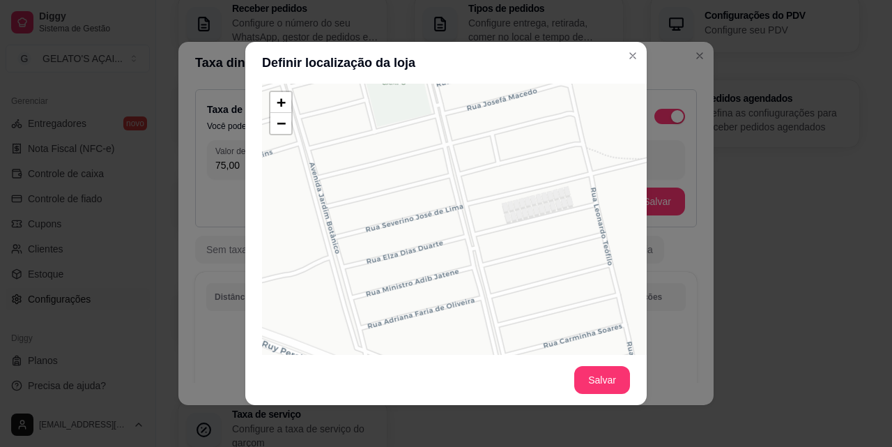
drag, startPoint x: 493, startPoint y: 256, endPoint x: 692, endPoint y: 250, distance: 198.8
click at [692, 250] on div "Definir localização da loja Atenção! Para usar a taxa dinâmica é necessário def…" at bounding box center [446, 223] width 892 height 447
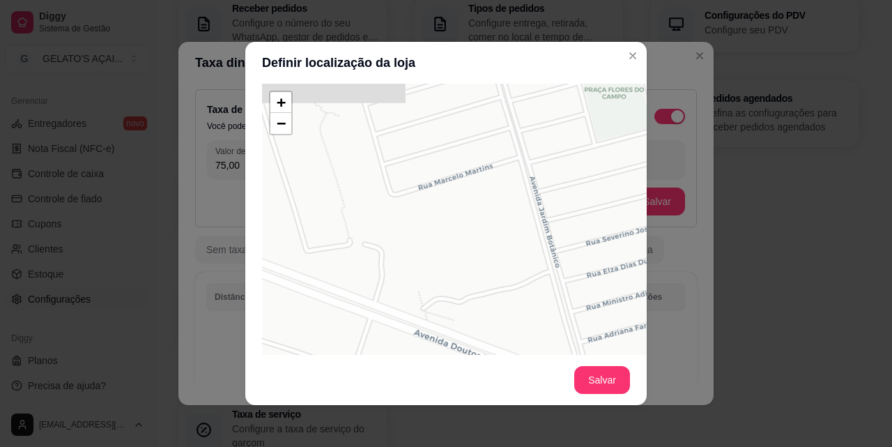
drag, startPoint x: 523, startPoint y: 238, endPoint x: 666, endPoint y: 337, distance: 173.8
click at [700, 346] on div "Definir localização da loja Atenção! Para usar a taxa dinâmica é necessário def…" at bounding box center [446, 223] width 892 height 447
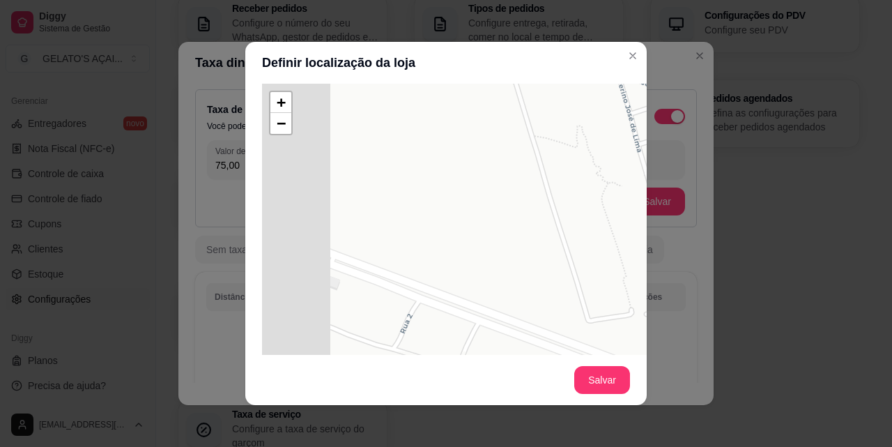
drag, startPoint x: 596, startPoint y: 314, endPoint x: 738, endPoint y: 290, distance: 144.1
click at [737, 291] on div "Definir localização da loja Atenção! Para usar a taxa dinâmica é necessário def…" at bounding box center [446, 223] width 892 height 447
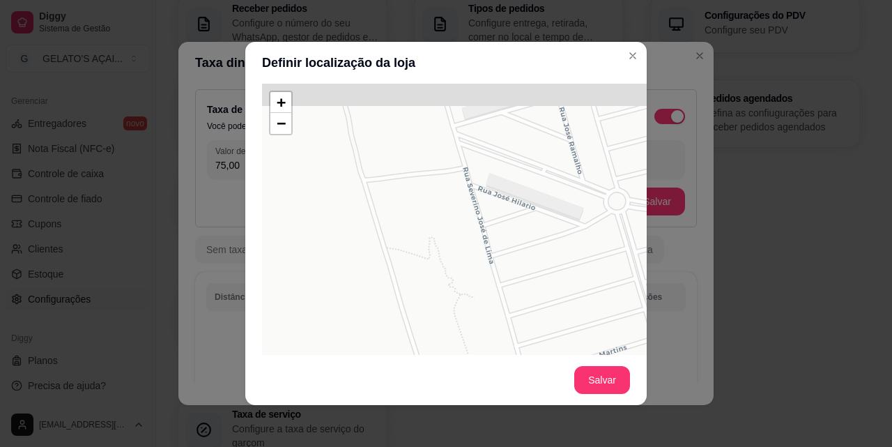
drag, startPoint x: 553, startPoint y: 224, endPoint x: 388, endPoint y: 341, distance: 202.1
click at [388, 341] on div "+ − Leaflet | © OSM & CartoDB" at bounding box center [471, 293] width 418 height 418
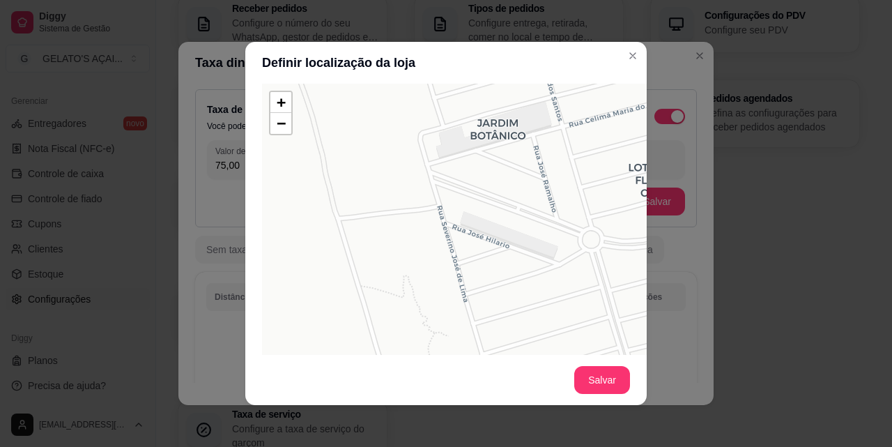
drag, startPoint x: 436, startPoint y: 220, endPoint x: 410, endPoint y: 256, distance: 45.0
click at [410, 256] on div "+ − Leaflet | © OSM & CartoDB" at bounding box center [471, 293] width 418 height 418
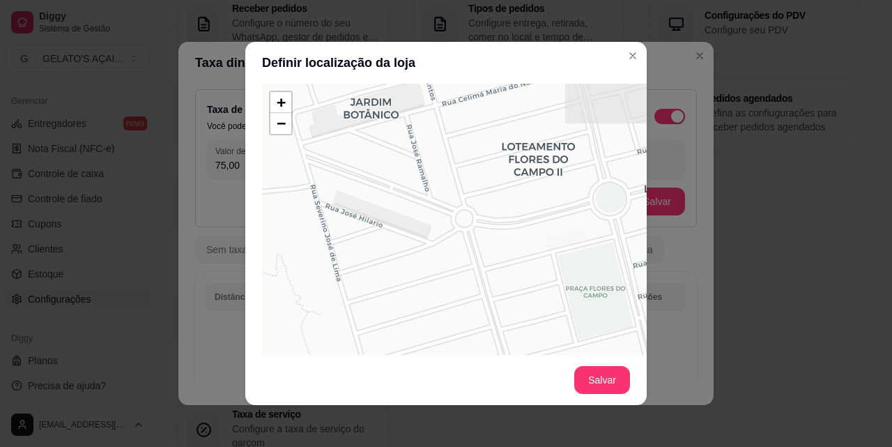
drag, startPoint x: 540, startPoint y: 132, endPoint x: 442, endPoint y: 142, distance: 98.8
click at [442, 142] on div "+ − Leaflet | © OSM & CartoDB" at bounding box center [471, 293] width 418 height 418
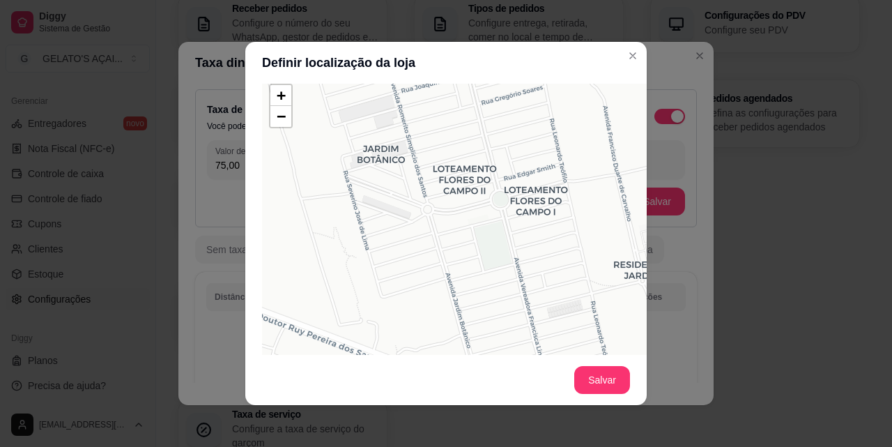
scroll to position [176, 0]
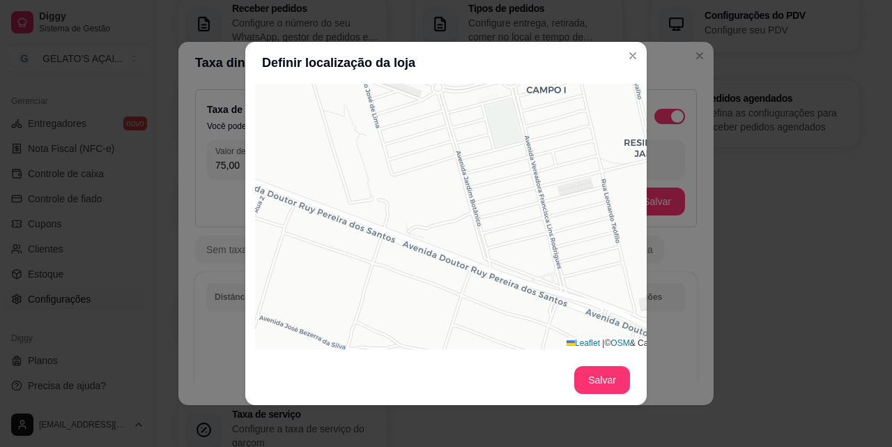
drag, startPoint x: 358, startPoint y: 148, endPoint x: 431, endPoint y: 184, distance: 81.4
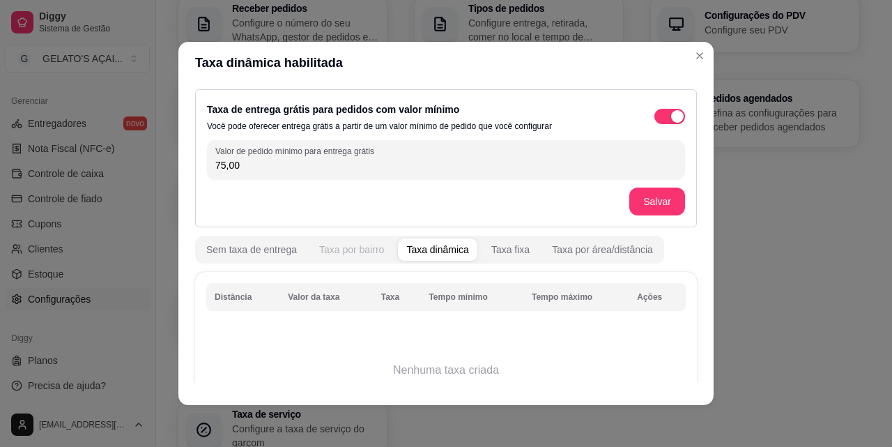
click at [334, 250] on div "Taxa por bairro" at bounding box center [351, 250] width 65 height 14
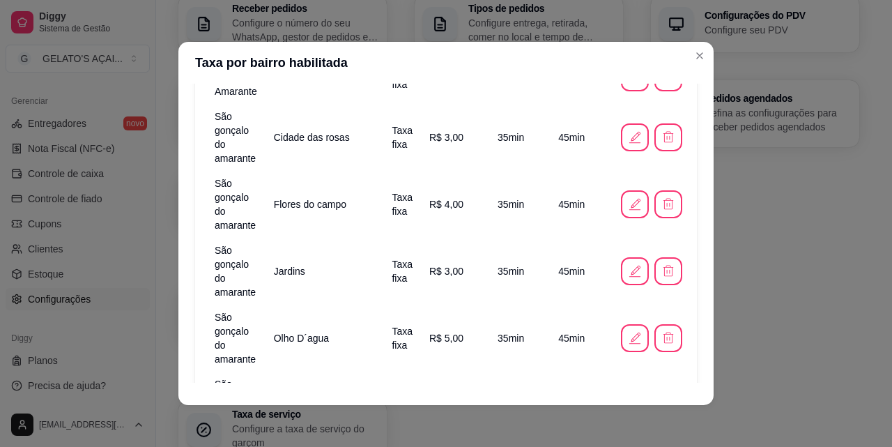
scroll to position [272, 0]
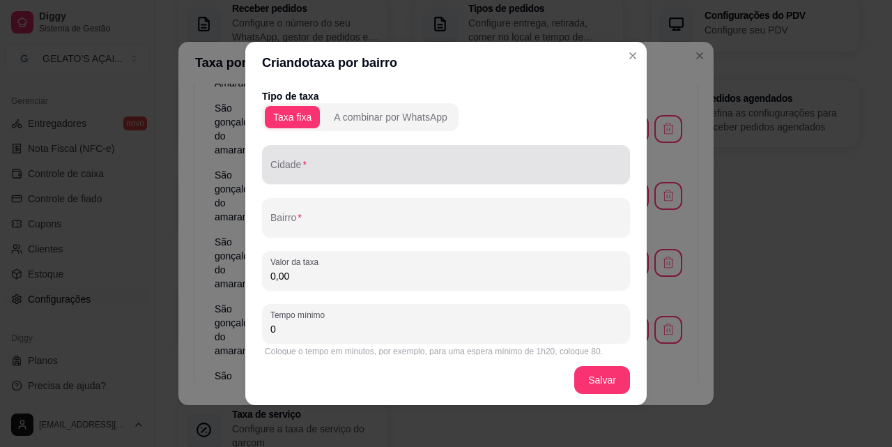
click at [328, 169] on input "Cidade" at bounding box center [445, 170] width 351 height 14
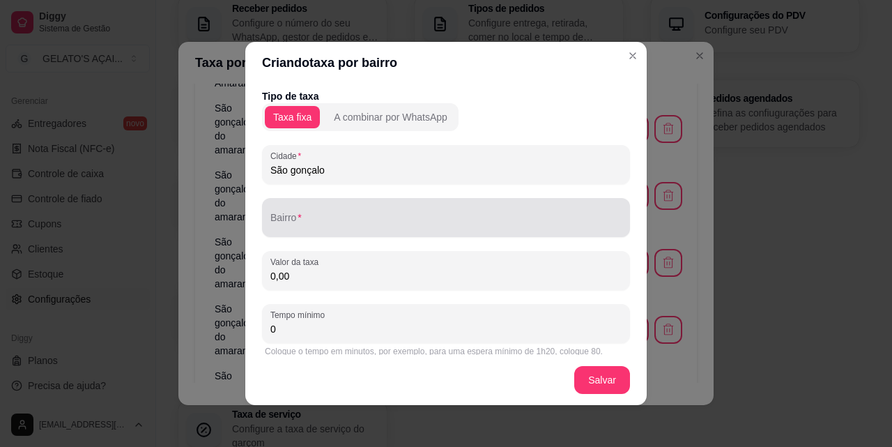
type input "São gonçalo"
click at [303, 223] on input "Bairro" at bounding box center [445, 223] width 351 height 14
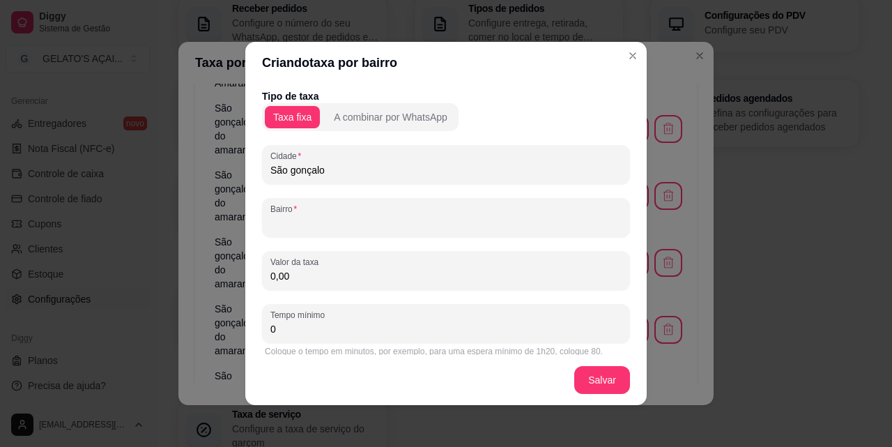
type input "b"
type input "Bosque das acácias"
click at [314, 290] on div "Tipo de taxa Taxa fixa A combinar por WhatsApp Cidade São gonçalo Bairro Bosque…" at bounding box center [446, 259] width 368 height 340
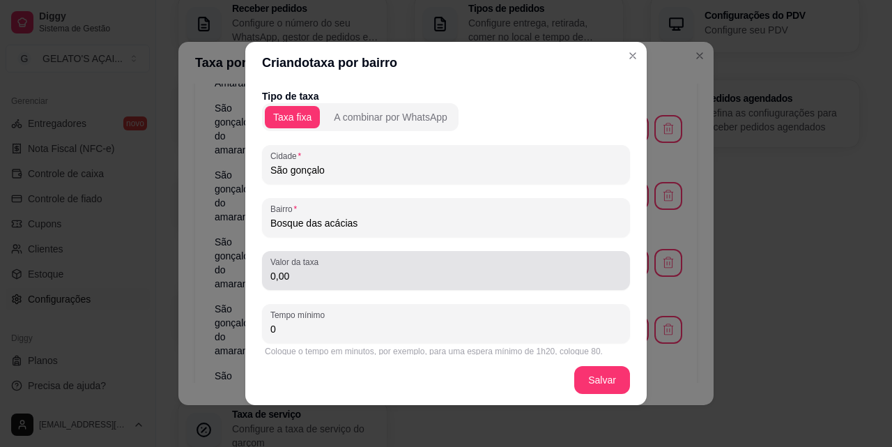
click at [313, 275] on input "0,00" at bounding box center [445, 276] width 351 height 14
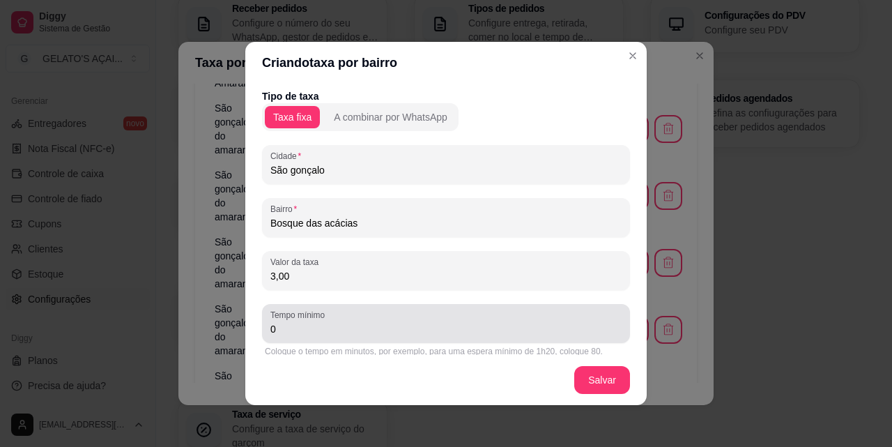
type input "3,00"
click at [311, 325] on input "0" at bounding box center [445, 329] width 351 height 14
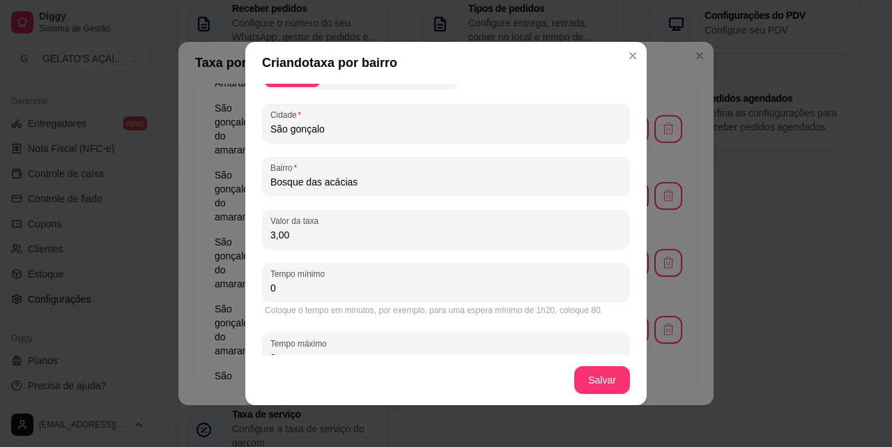
scroll to position [80, 0]
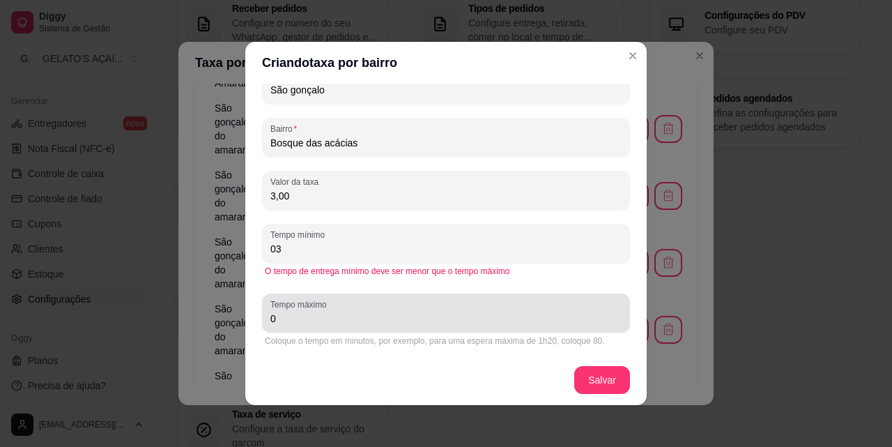
type input "0"
type input "35"
click at [311, 325] on div "0" at bounding box center [445, 313] width 351 height 28
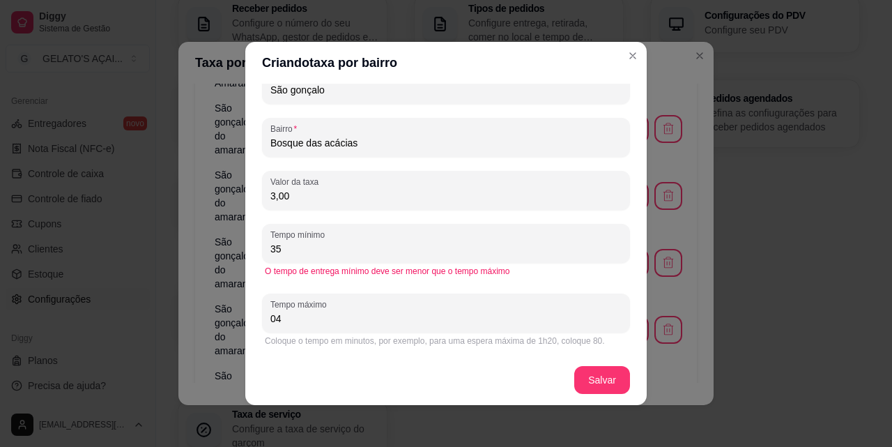
type input "0"
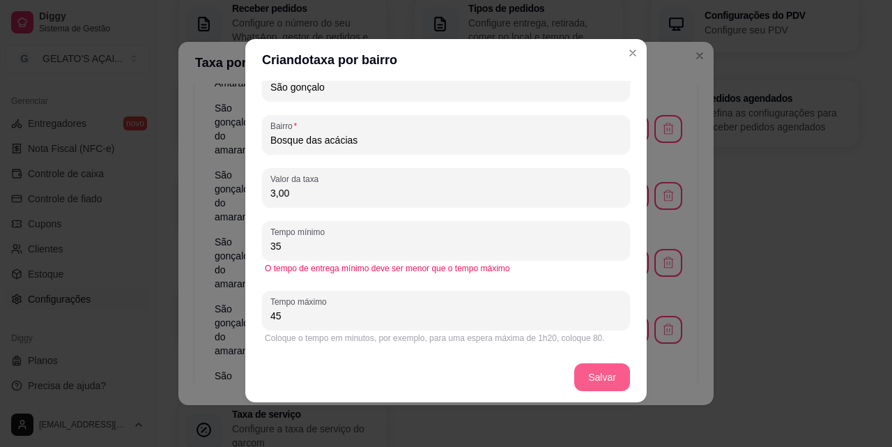
type input "45"
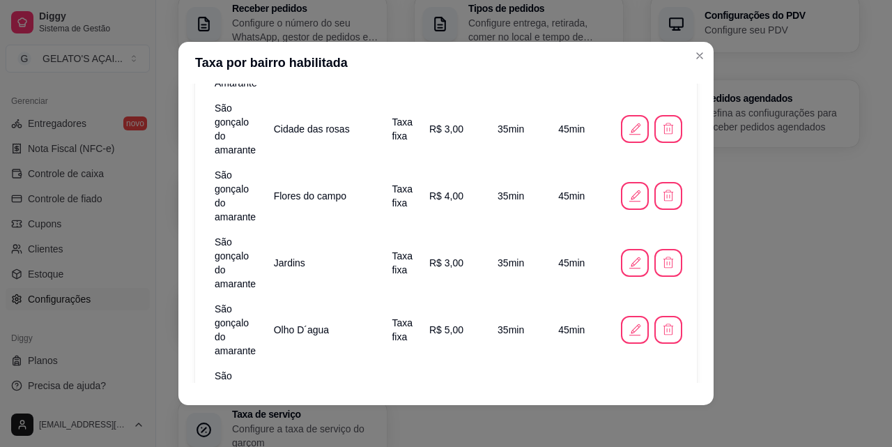
scroll to position [311, 0]
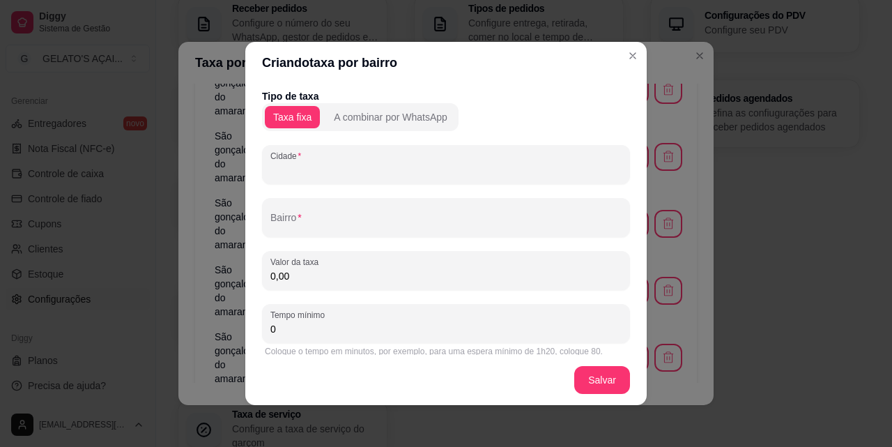
click at [374, 176] on input "Cidade" at bounding box center [445, 170] width 351 height 14
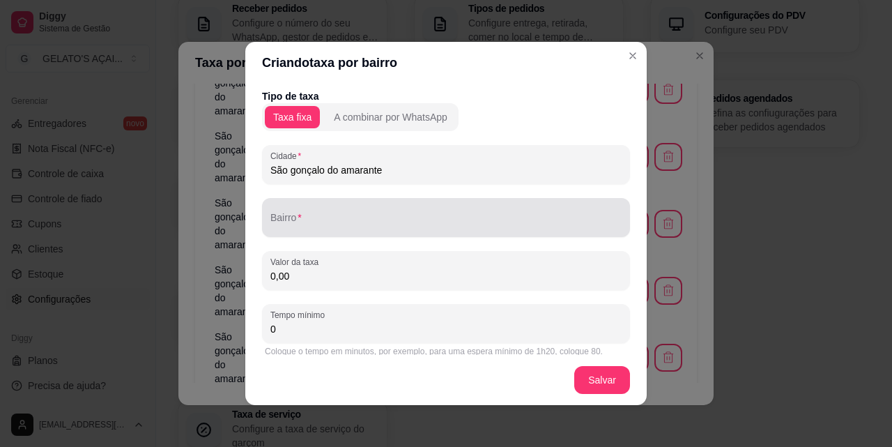
type input "São gonçalo do amarante"
click at [330, 215] on div at bounding box center [445, 218] width 351 height 28
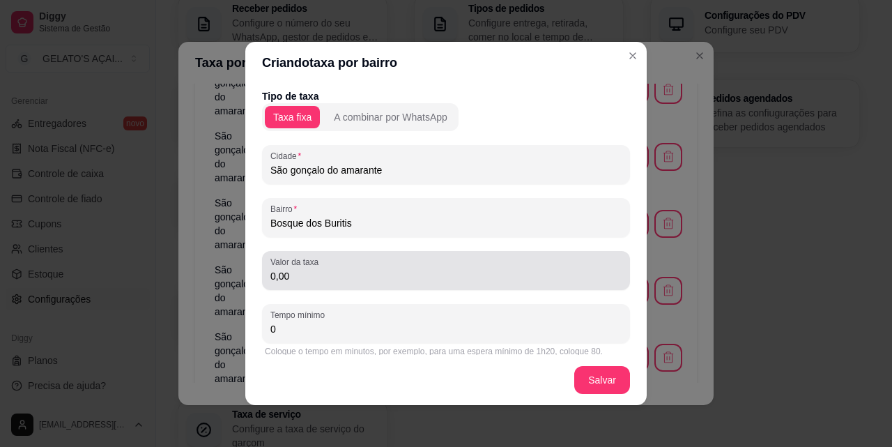
type input "Bosque dos Buritis"
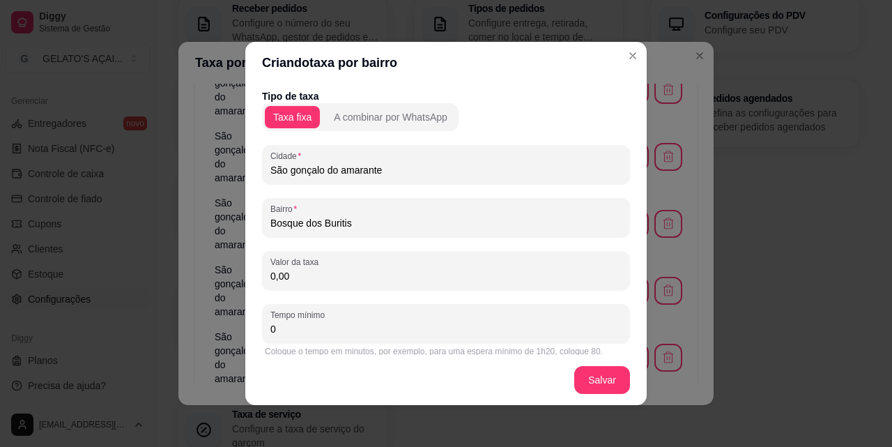
click at [326, 279] on input "0,00" at bounding box center [445, 276] width 351 height 14
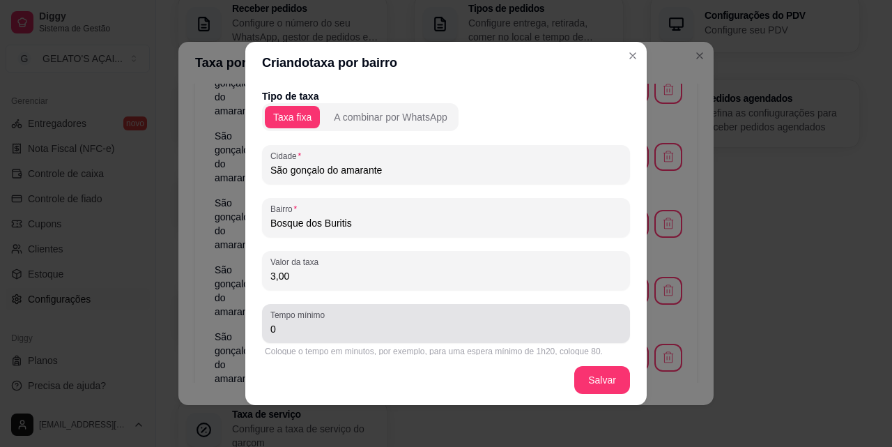
type input "3,00"
click at [318, 329] on input "0" at bounding box center [445, 329] width 351 height 14
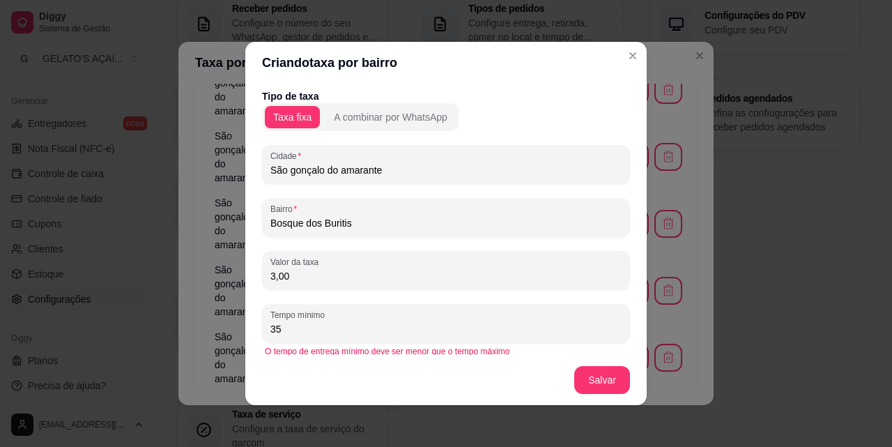
scroll to position [80, 0]
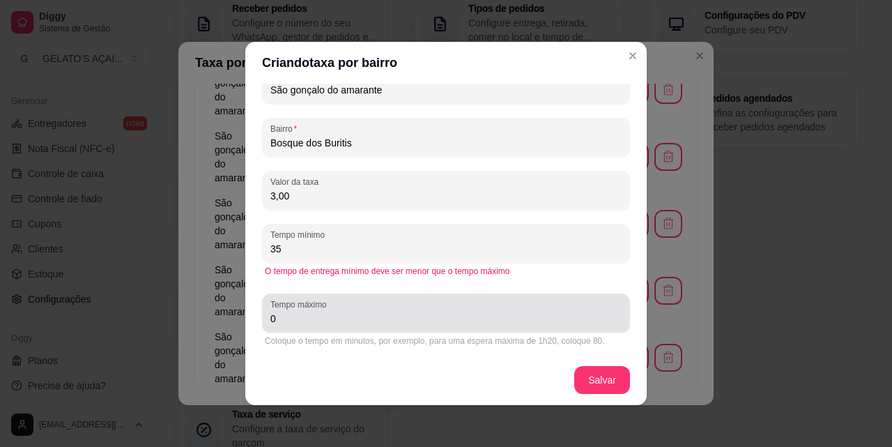
type input "35"
click at [298, 320] on input "0" at bounding box center [445, 319] width 351 height 14
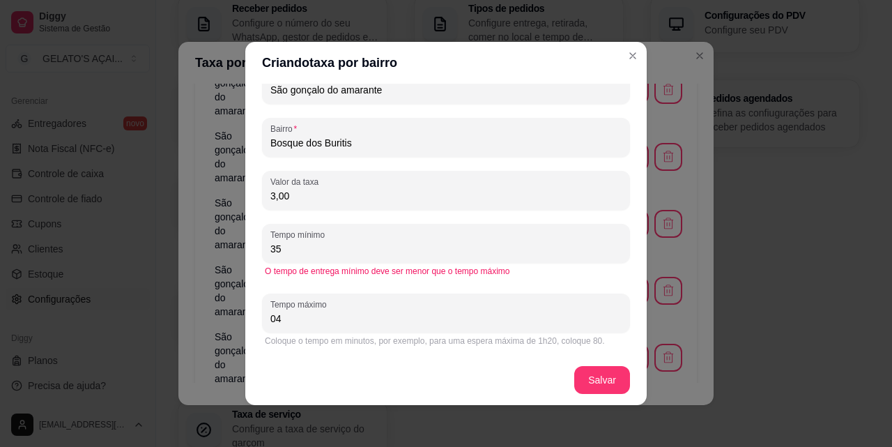
type input "0"
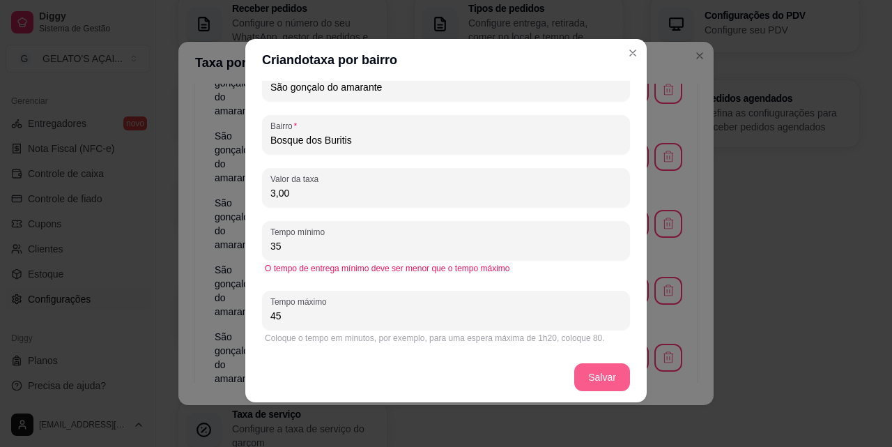
type input "45"
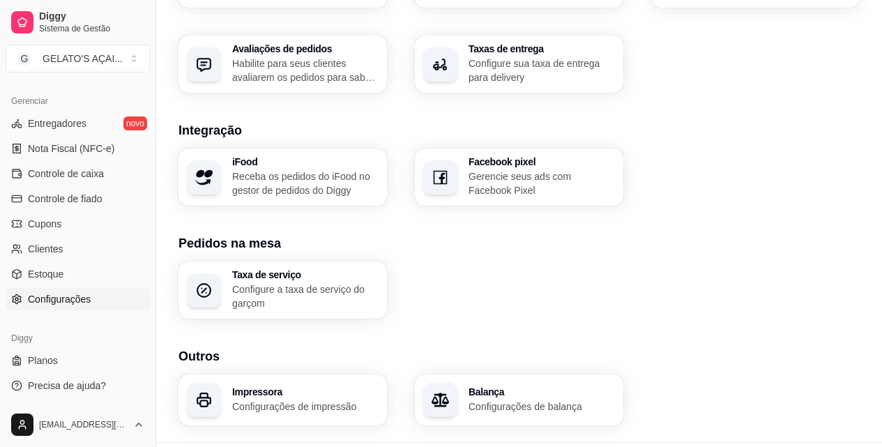
scroll to position [536, 0]
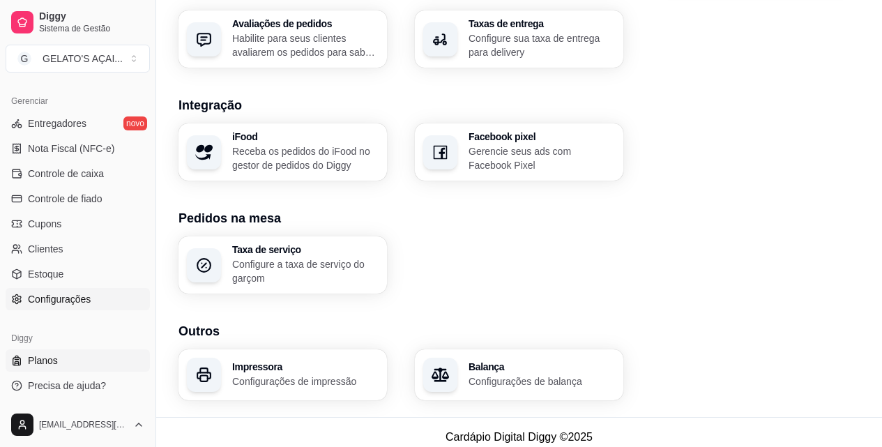
click at [55, 355] on span "Planos" at bounding box center [43, 360] width 30 height 14
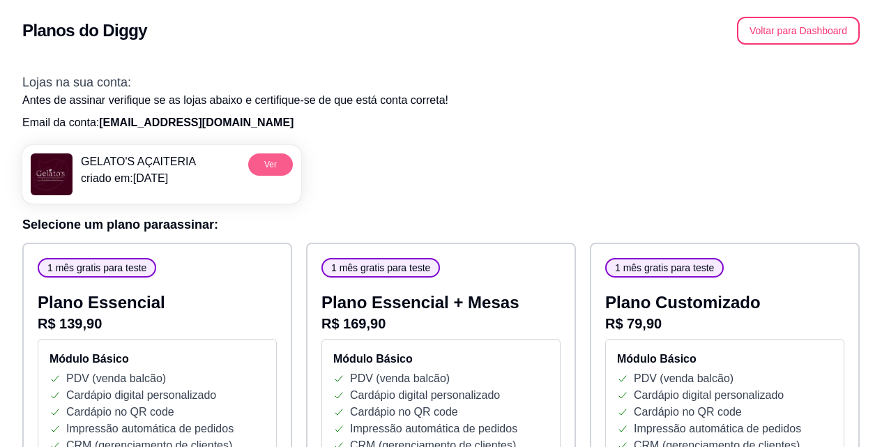
click at [277, 164] on button "Ver" at bounding box center [270, 164] width 45 height 22
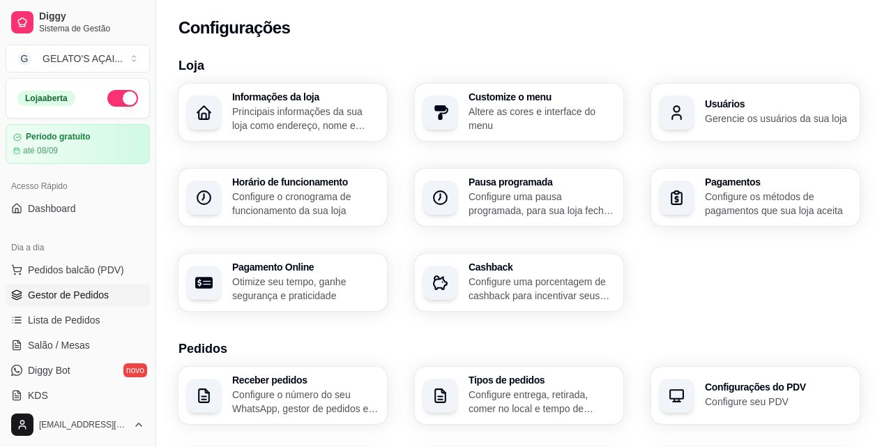
click at [112, 299] on link "Gestor de Pedidos" at bounding box center [78, 295] width 144 height 22
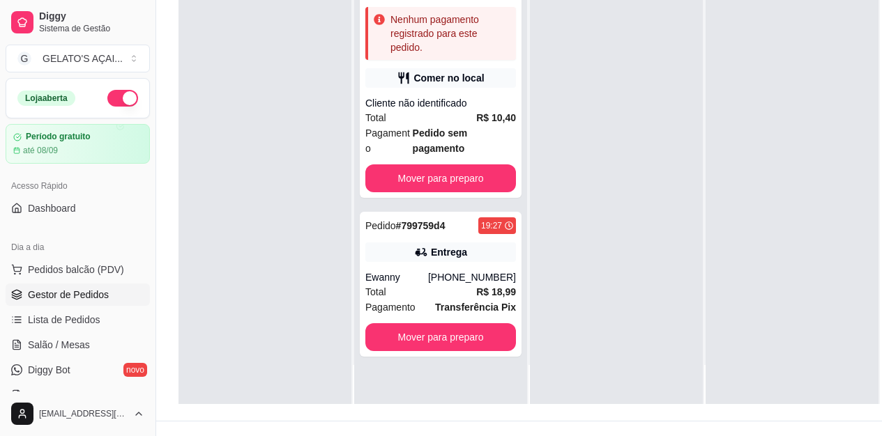
scroll to position [223, 0]
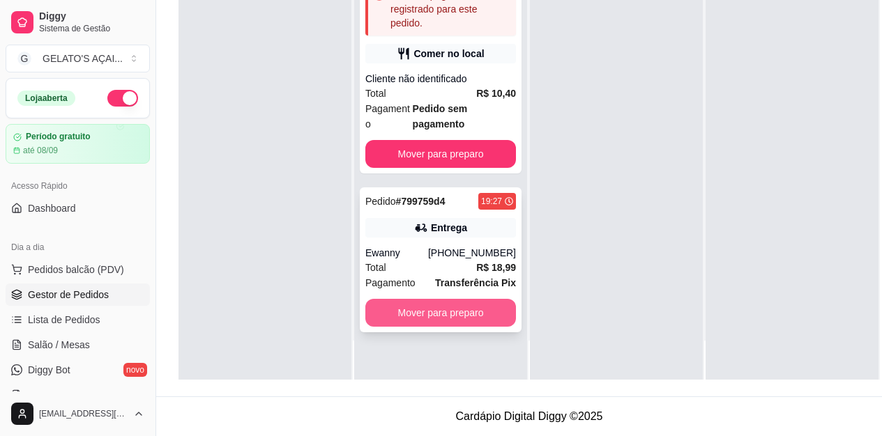
click at [470, 299] on button "Mover para preparo" at bounding box center [440, 313] width 151 height 28
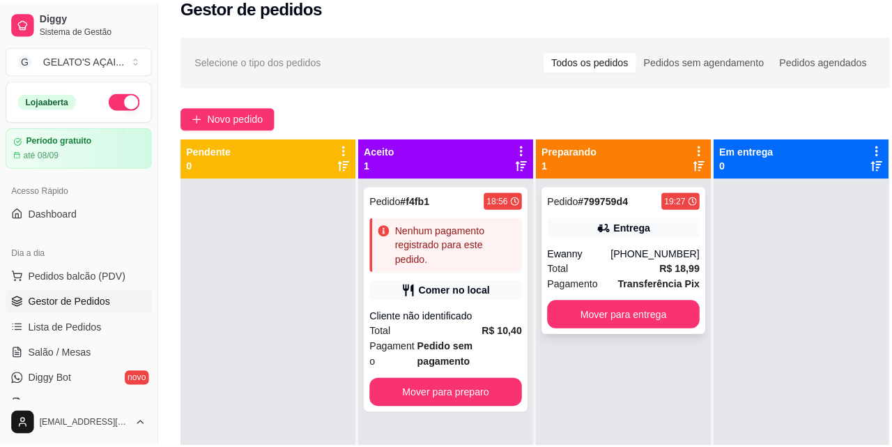
scroll to position [0, 0]
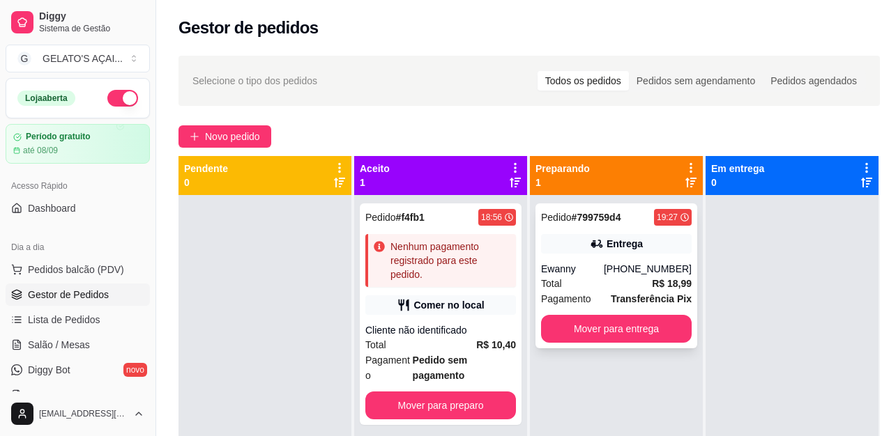
click at [650, 252] on div "Entrega" at bounding box center [616, 244] width 151 height 20
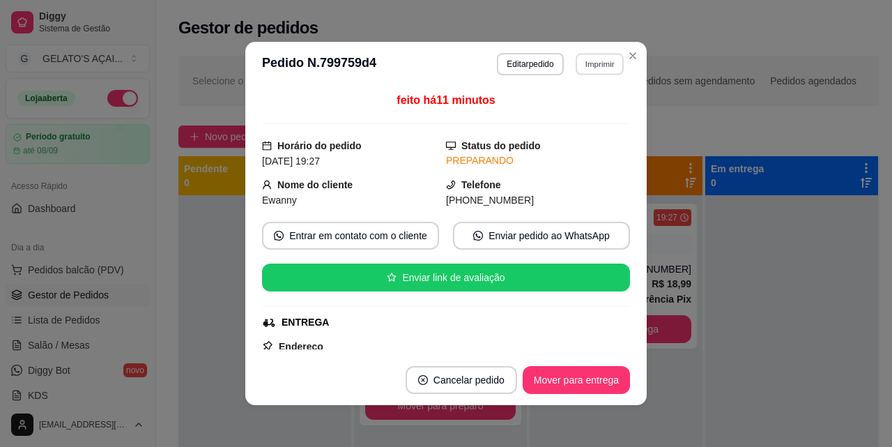
click at [597, 61] on button "Imprimir" at bounding box center [600, 64] width 48 height 22
click at [590, 113] on button "IMPRESSORA" at bounding box center [569, 113] width 101 height 22
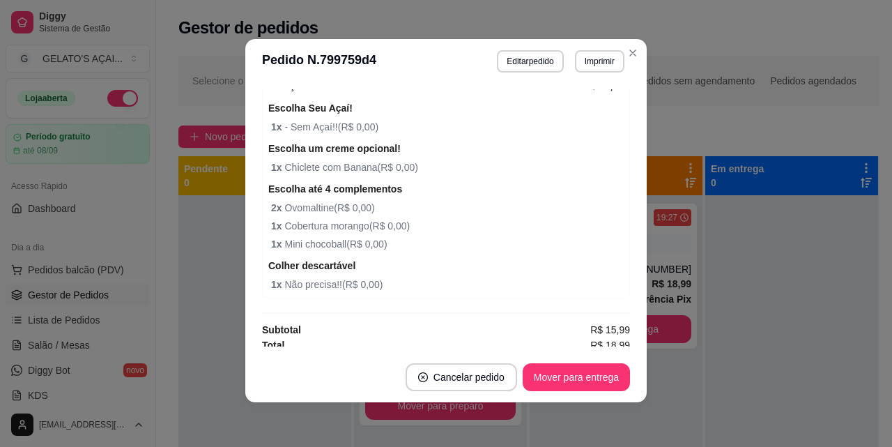
scroll to position [499, 0]
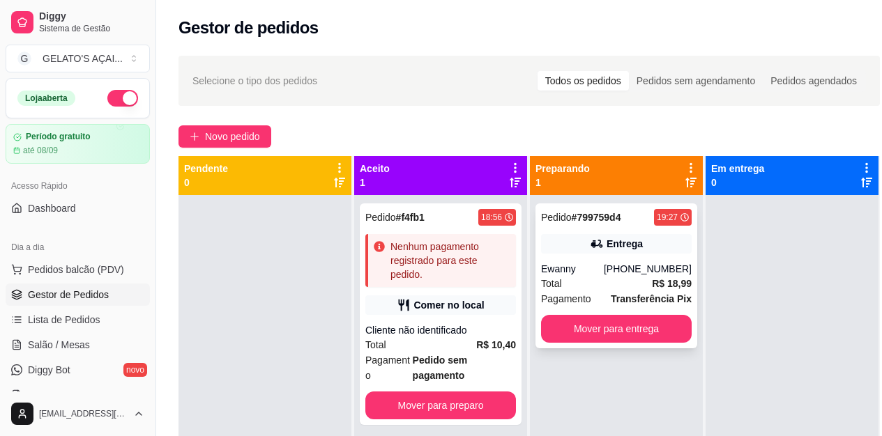
click at [604, 275] on div "Ewanny" at bounding box center [572, 269] width 63 height 14
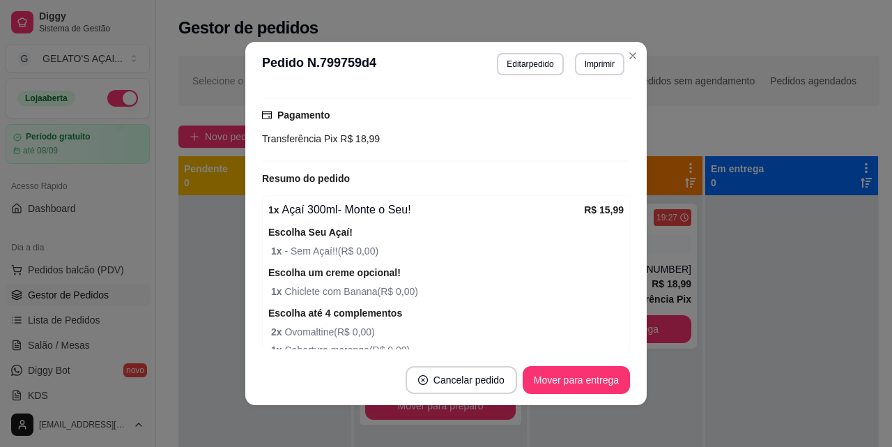
scroll to position [465, 0]
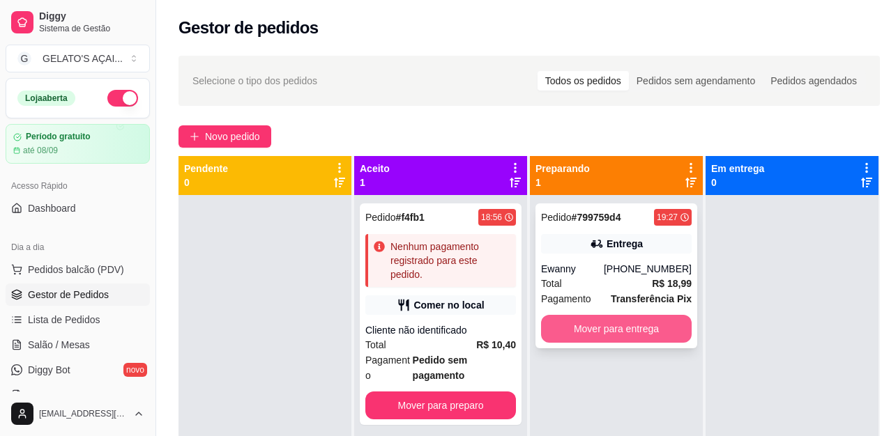
click at [607, 331] on button "Mover para entrega" at bounding box center [616, 329] width 151 height 28
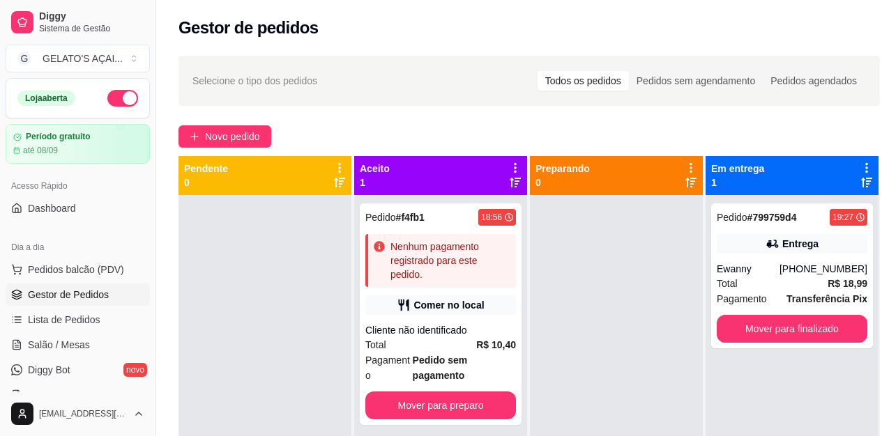
click at [70, 300] on span "Gestor de Pedidos" at bounding box center [68, 295] width 81 height 14
click at [79, 271] on span "Pedidos balcão (PDV)" at bounding box center [76, 270] width 96 height 14
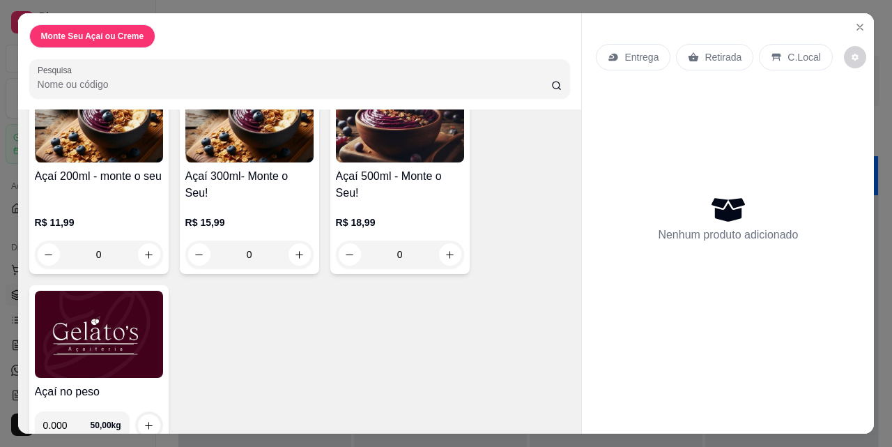
scroll to position [153, 0]
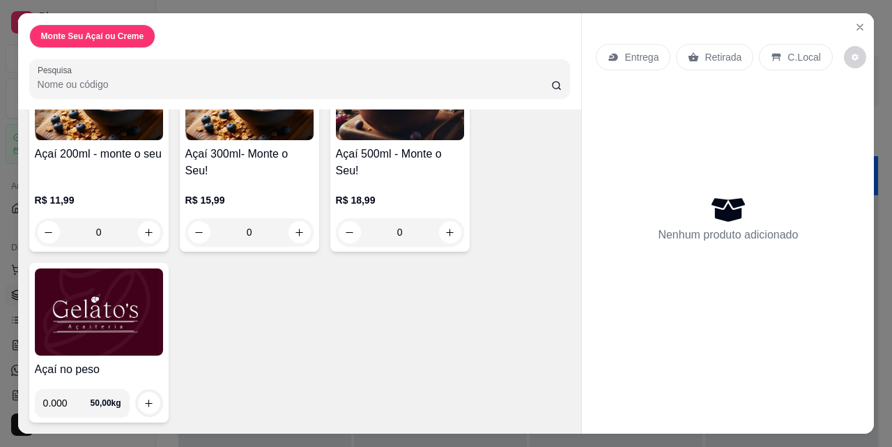
click at [69, 307] on img at bounding box center [99, 311] width 128 height 87
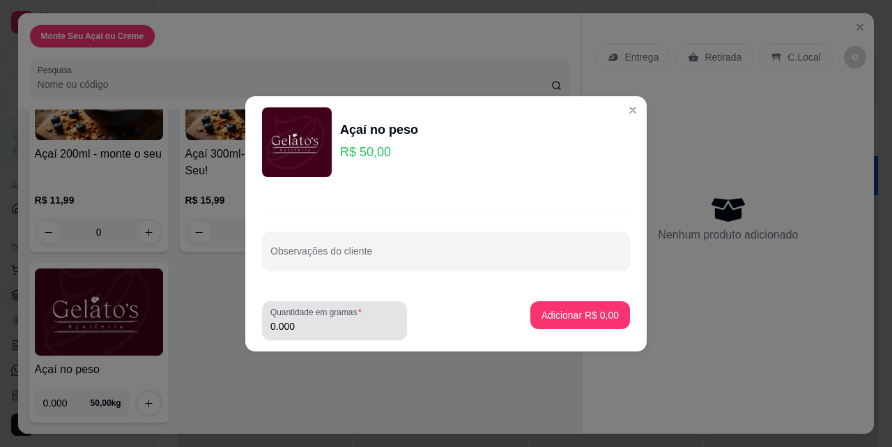
click at [311, 337] on div "Quantidade em gramas 0.000" at bounding box center [334, 320] width 145 height 39
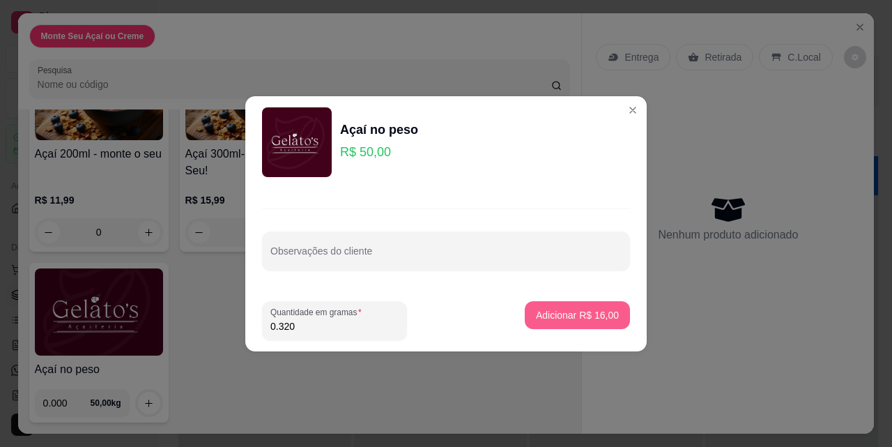
type input "0.320"
click at [577, 314] on p "Adicionar R$ 16,00" at bounding box center [577, 315] width 83 height 14
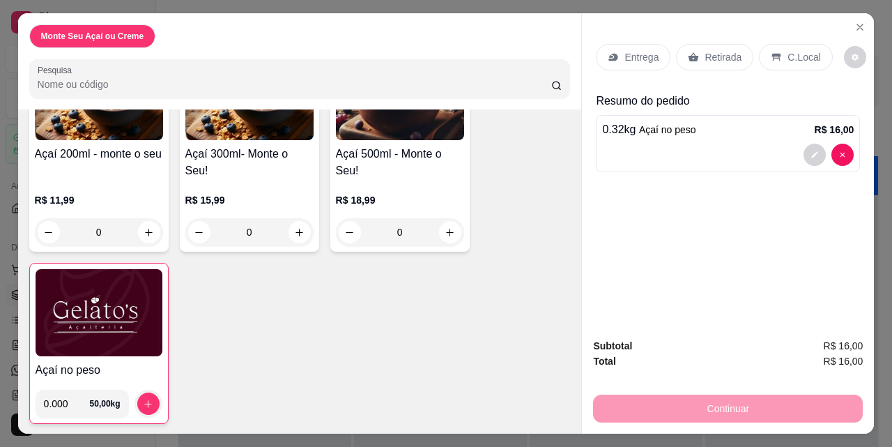
click at [726, 50] on p "Retirada" at bounding box center [723, 57] width 37 height 14
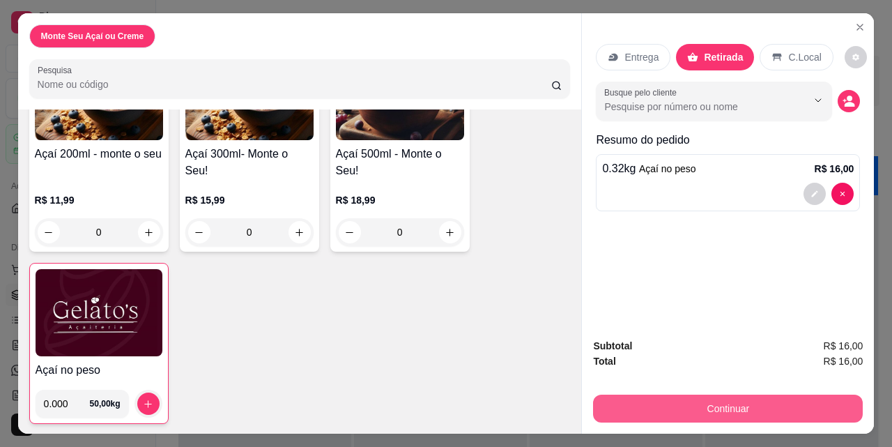
click at [739, 394] on button "Continuar" at bounding box center [728, 408] width 270 height 28
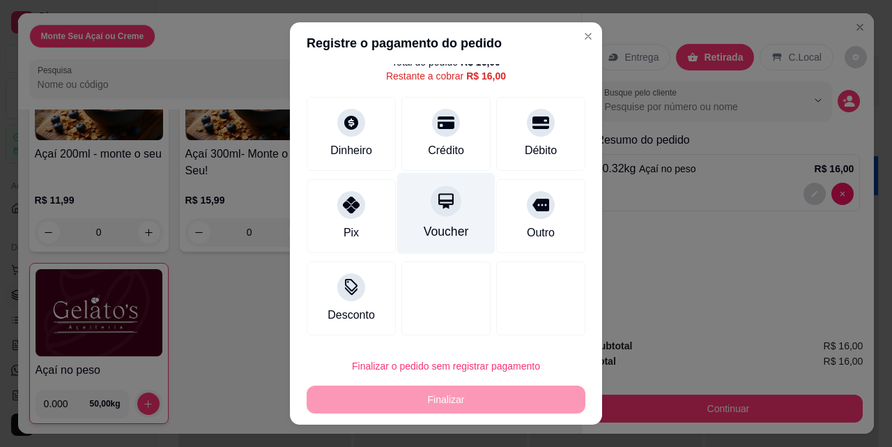
scroll to position [22, 0]
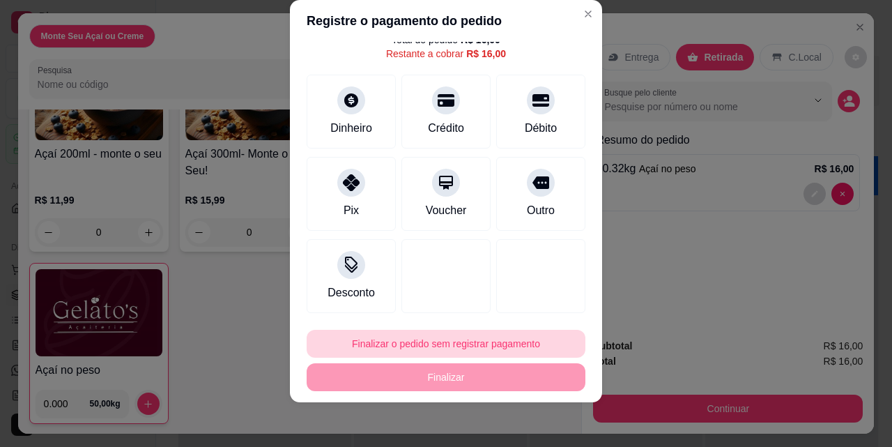
click at [404, 342] on button "Finalizar o pedido sem registrar pagamento" at bounding box center [446, 344] width 279 height 28
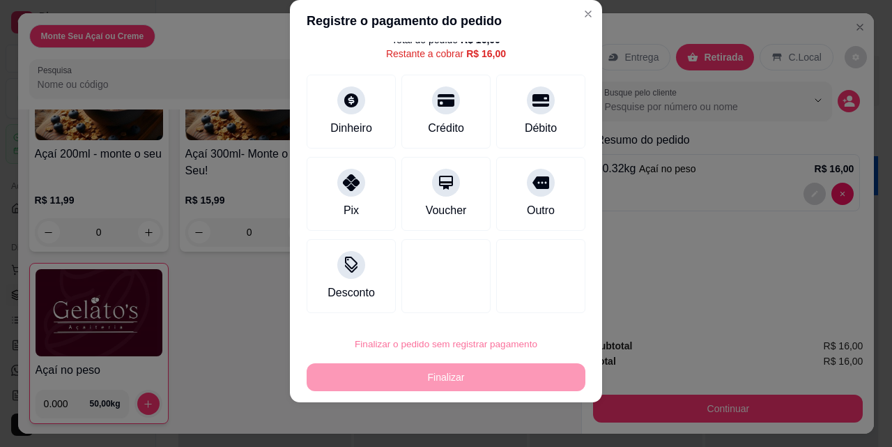
click at [532, 301] on button "Confirmar" at bounding box center [528, 304] width 52 height 22
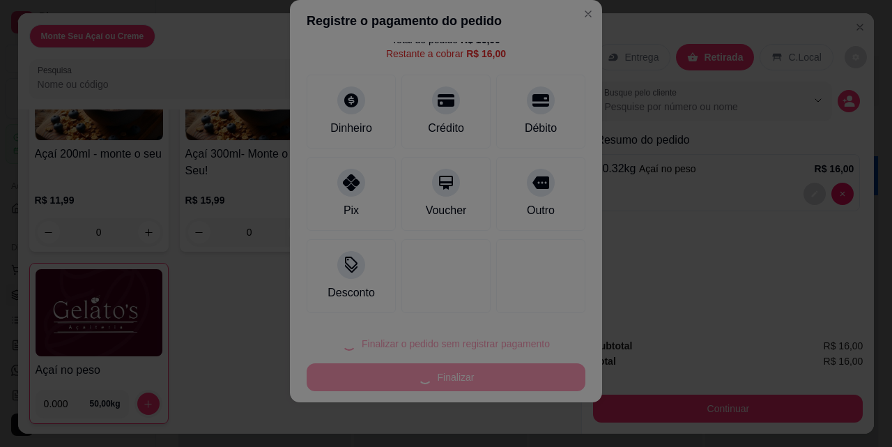
type input "R$ 0,00"
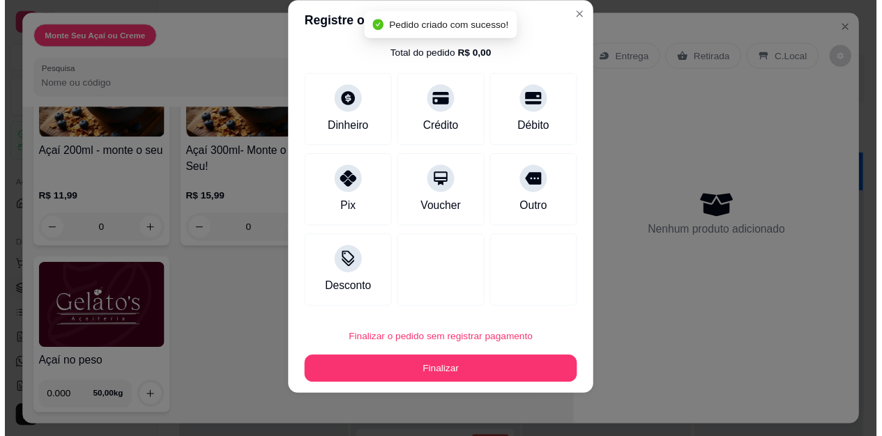
scroll to position [37, 0]
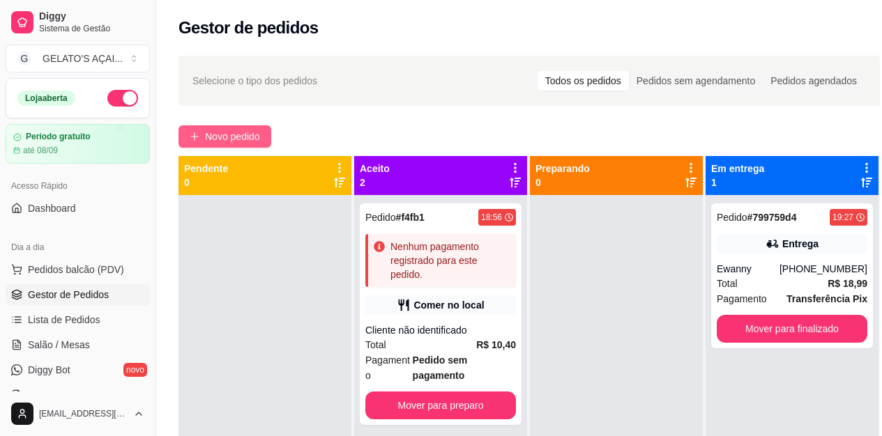
click at [242, 135] on span "Novo pedido" at bounding box center [232, 136] width 55 height 15
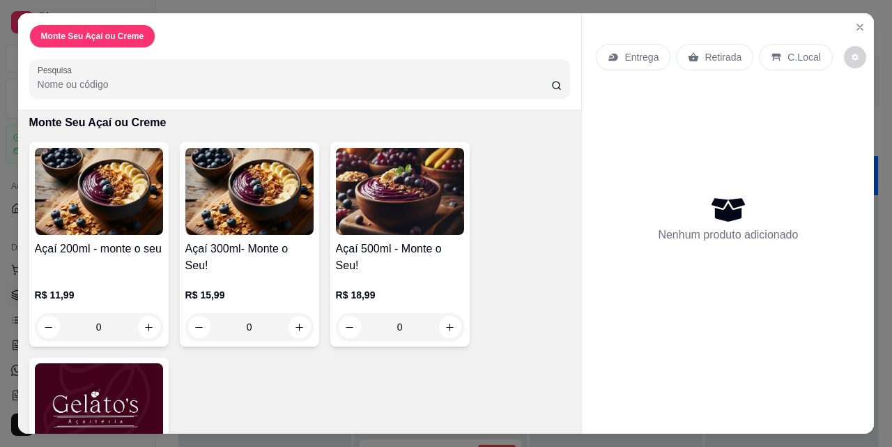
scroll to position [153, 0]
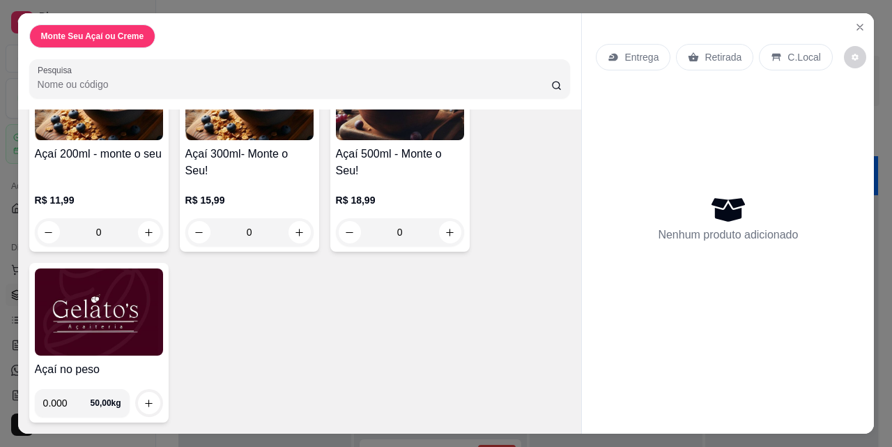
click at [132, 317] on img at bounding box center [99, 311] width 128 height 87
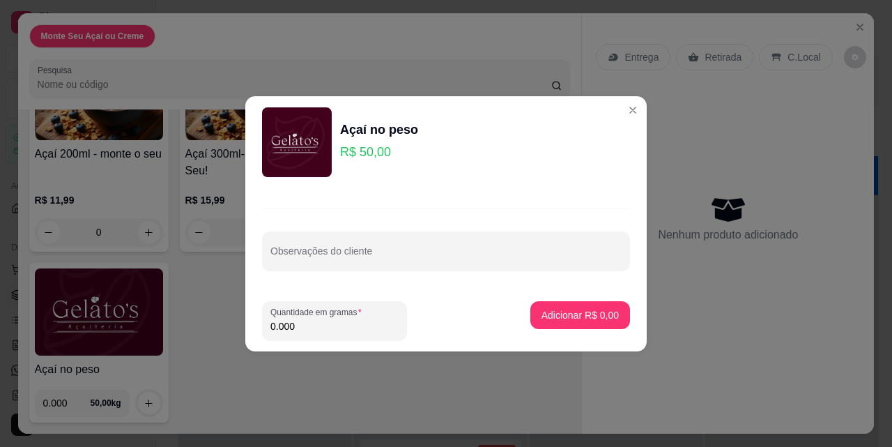
click at [310, 324] on input "0.000" at bounding box center [334, 326] width 128 height 14
type input "0.156"
click at [573, 311] on p "Adicionar R$ 7,80" at bounding box center [580, 315] width 77 height 14
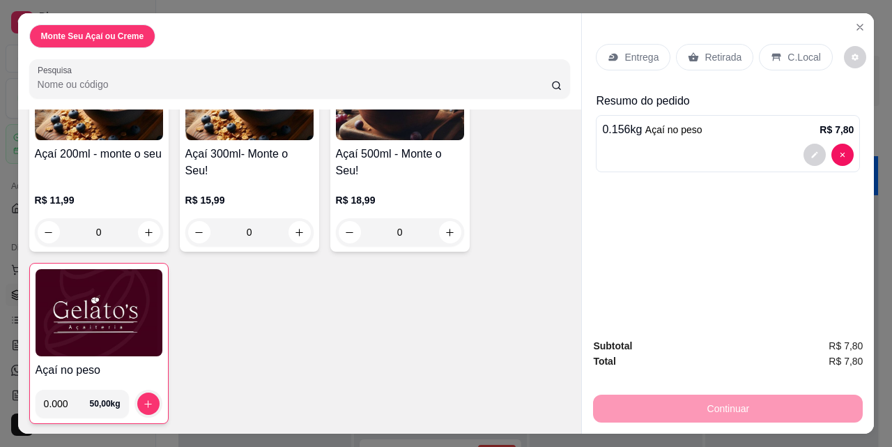
click at [734, 44] on div "Retirada" at bounding box center [714, 57] width 77 height 26
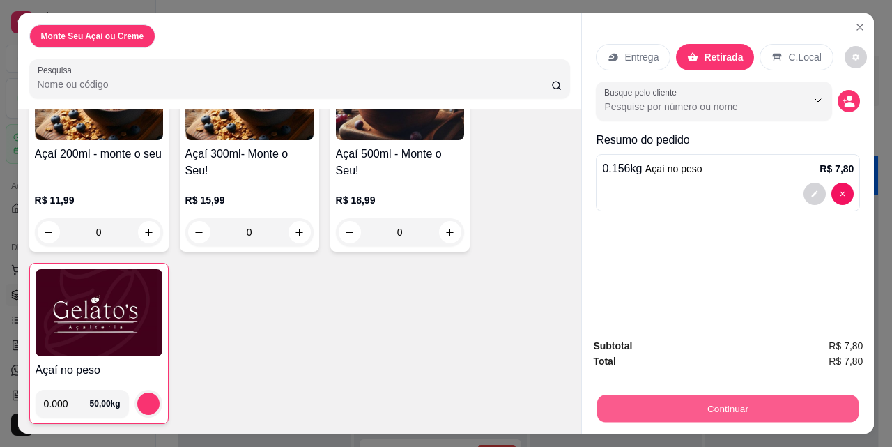
click at [729, 400] on button "Continuar" at bounding box center [727, 407] width 261 height 27
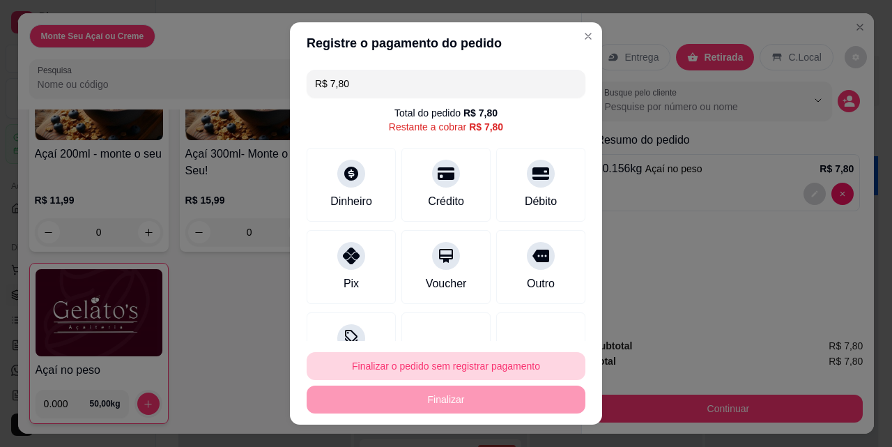
click at [493, 367] on button "Finalizar o pedido sem registrar pagamento" at bounding box center [446, 366] width 279 height 28
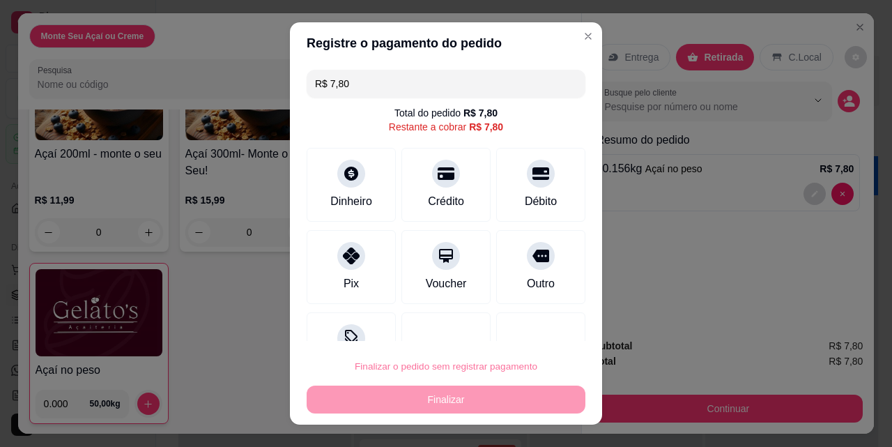
click at [532, 325] on button "Confirmar" at bounding box center [528, 327] width 52 height 22
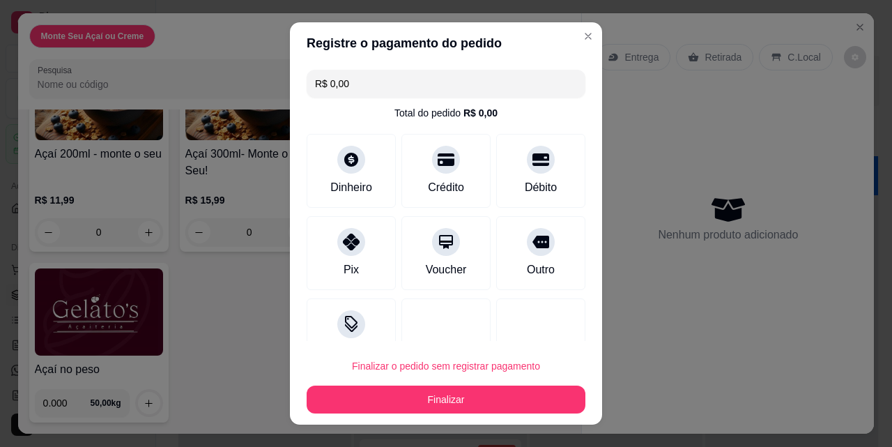
type input "R$ 0,00"
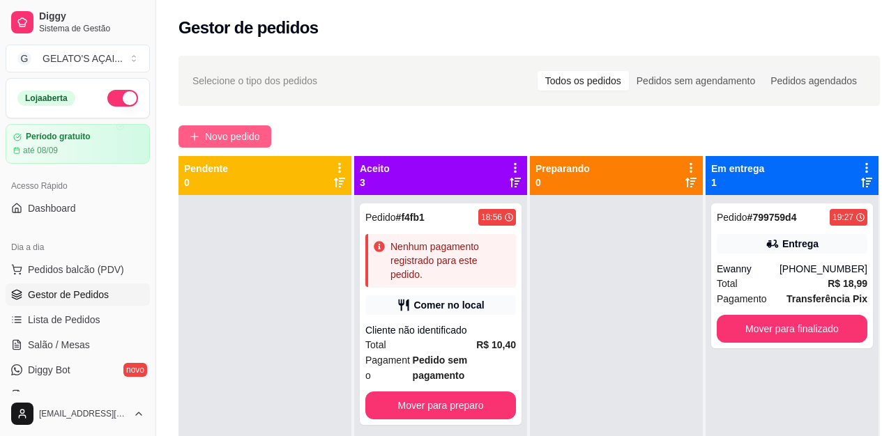
click at [216, 141] on span "Novo pedido" at bounding box center [232, 136] width 55 height 15
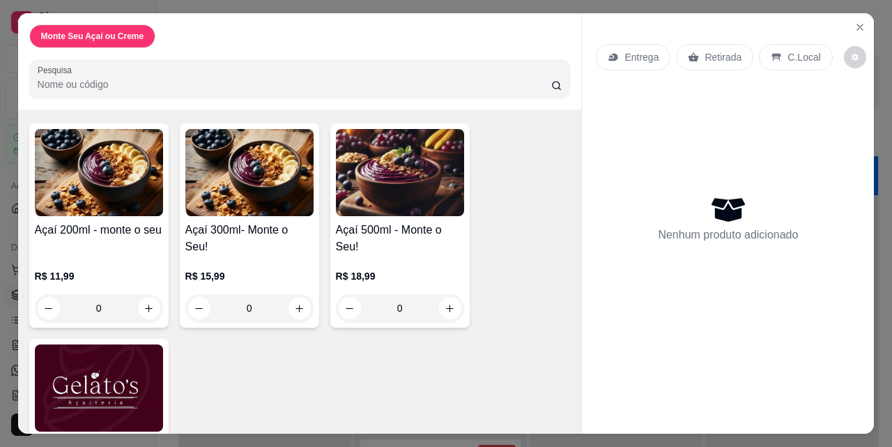
scroll to position [153, 0]
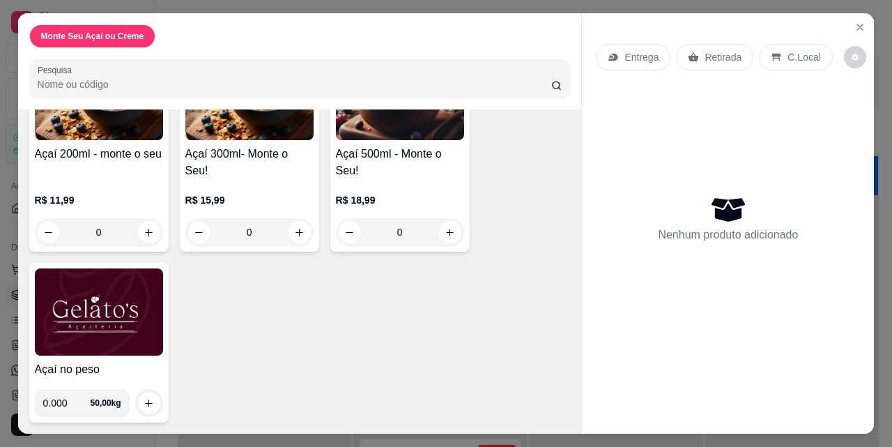
click at [125, 307] on img at bounding box center [99, 311] width 128 height 87
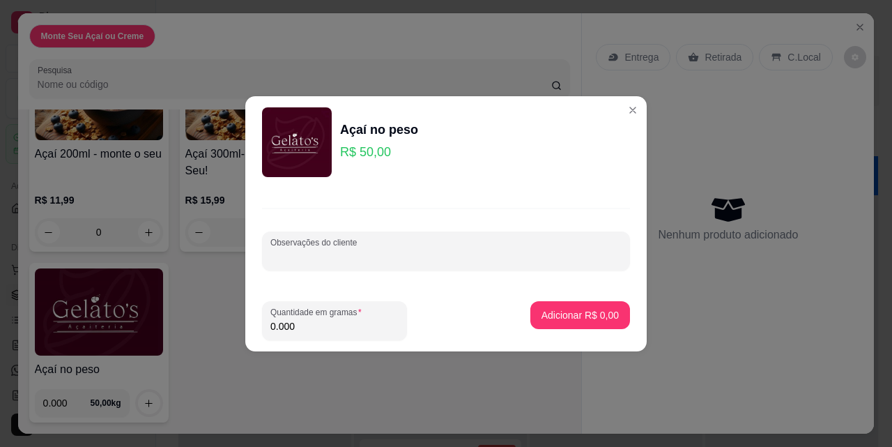
click at [364, 261] on input "Observações do cliente" at bounding box center [445, 257] width 351 height 14
click at [325, 332] on input "0.000" at bounding box center [334, 326] width 128 height 14
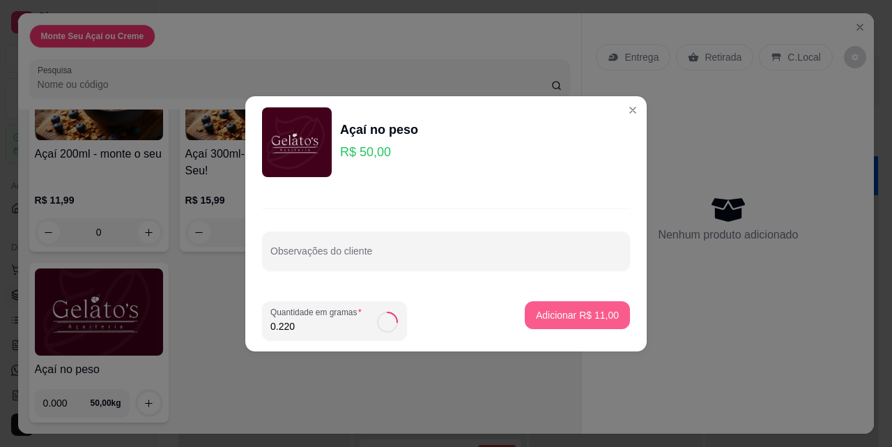
type input "0.220"
click at [572, 313] on p "Adicionar R$ 11,00" at bounding box center [577, 315] width 83 height 14
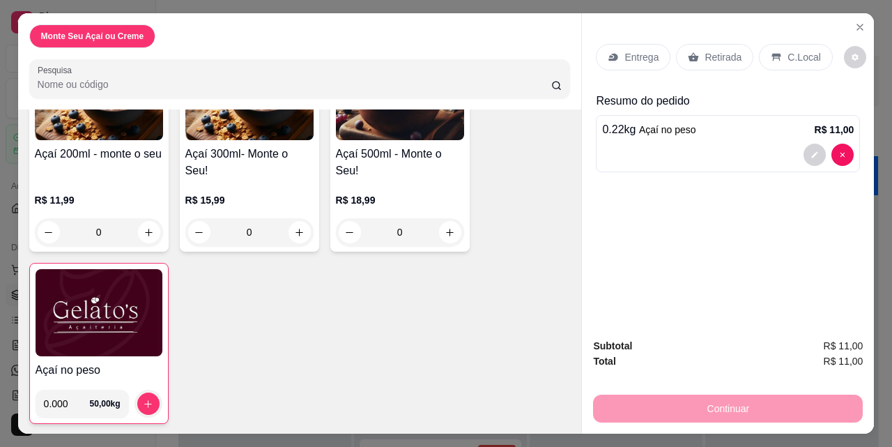
click at [790, 56] on p "C.Local" at bounding box center [804, 57] width 33 height 14
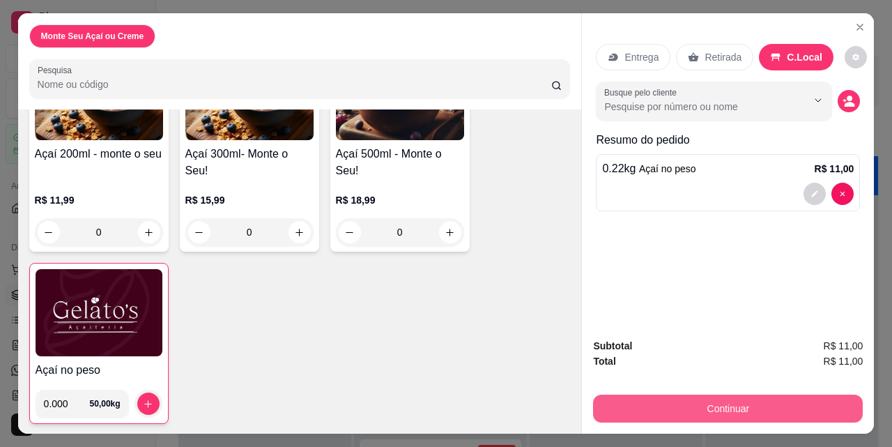
click at [746, 394] on button "Continuar" at bounding box center [728, 408] width 270 height 28
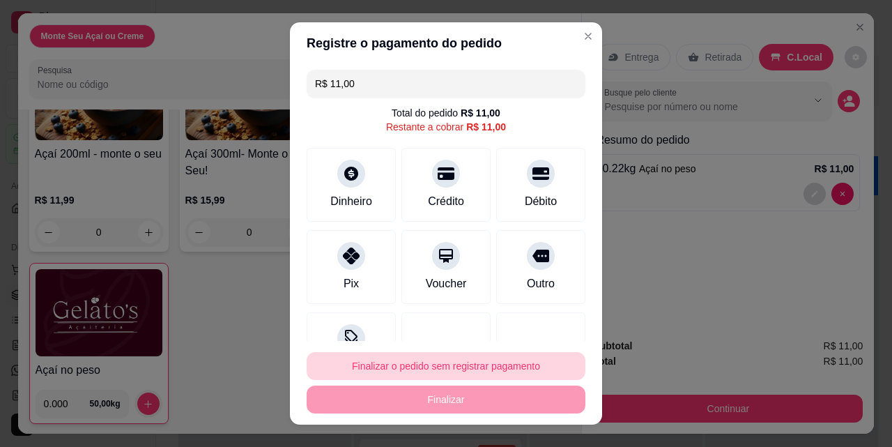
click at [473, 373] on button "Finalizar o pedido sem registrar pagamento" at bounding box center [446, 366] width 279 height 28
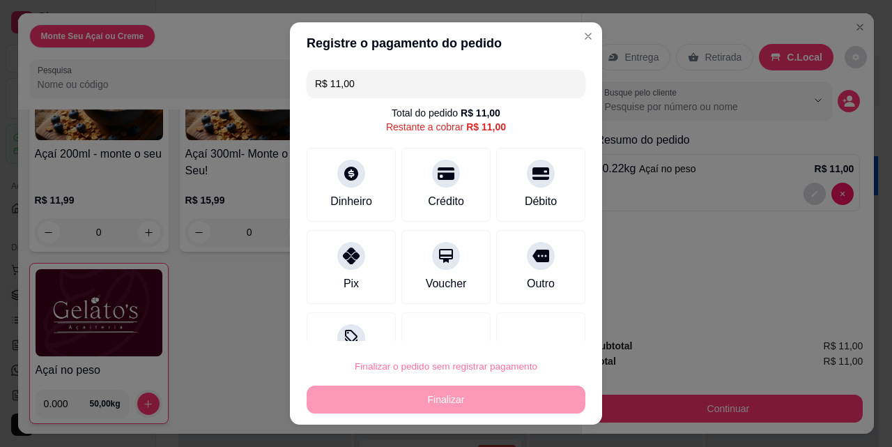
click at [545, 317] on button "Confirmar" at bounding box center [529, 325] width 52 height 22
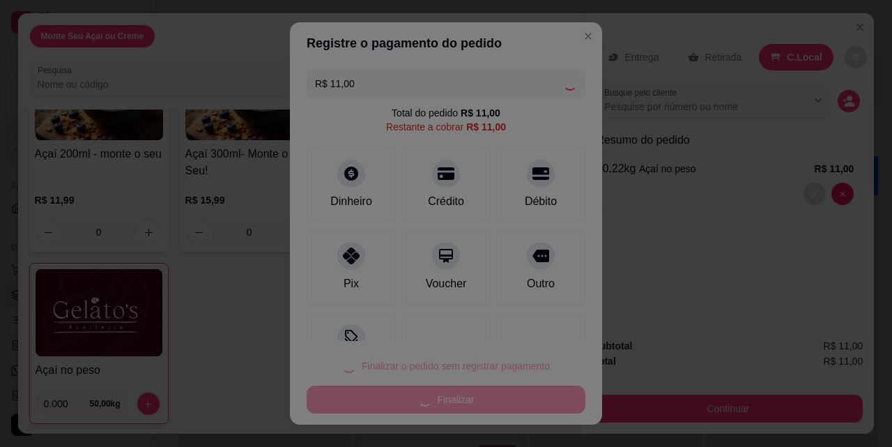
type input "R$ 0,00"
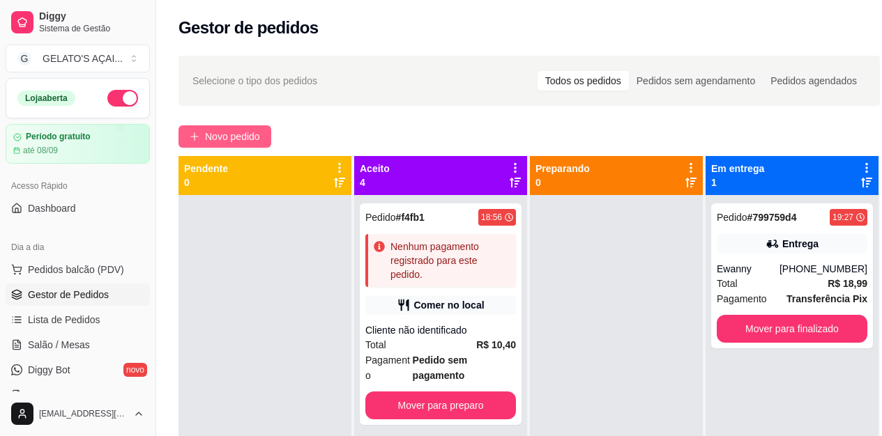
click at [233, 144] on button "Novo pedido" at bounding box center [224, 136] width 93 height 22
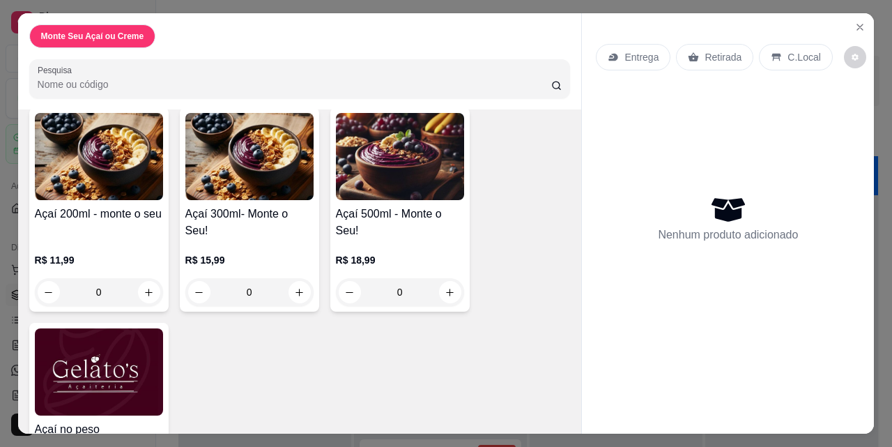
scroll to position [153, 0]
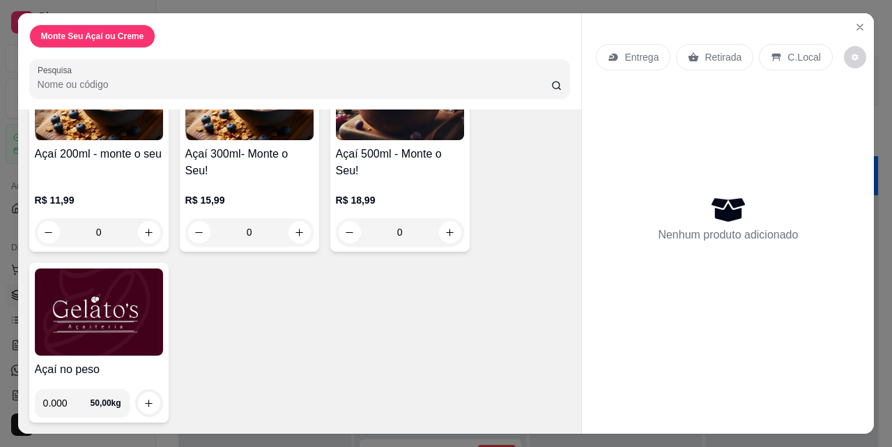
click at [103, 299] on img at bounding box center [99, 311] width 128 height 87
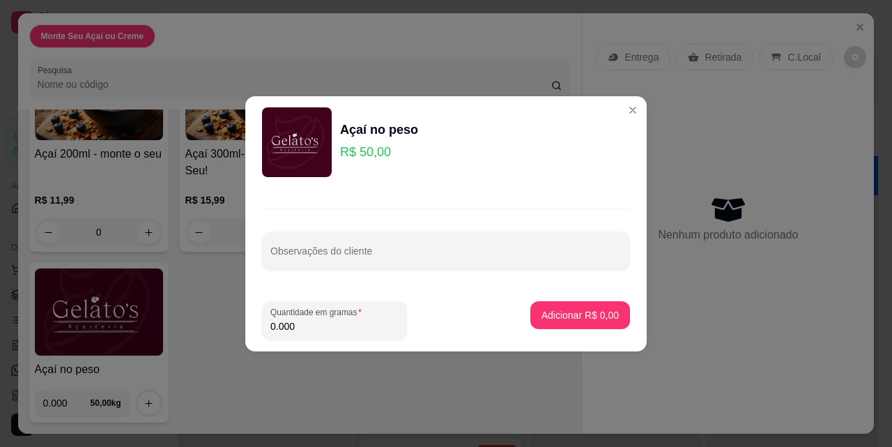
drag, startPoint x: 307, startPoint y: 325, endPoint x: 208, endPoint y: 346, distance: 101.8
click at [208, 346] on div "Açaí no peso R$ 50,00 Observações do cliente Quantidade em gramas 0.000 Adicion…" at bounding box center [446, 223] width 892 height 447
drag, startPoint x: 310, startPoint y: 330, endPoint x: 270, endPoint y: 330, distance: 40.4
click at [270, 330] on div "Quantidade em gramas 0.220" at bounding box center [334, 320] width 145 height 39
type input "0.334"
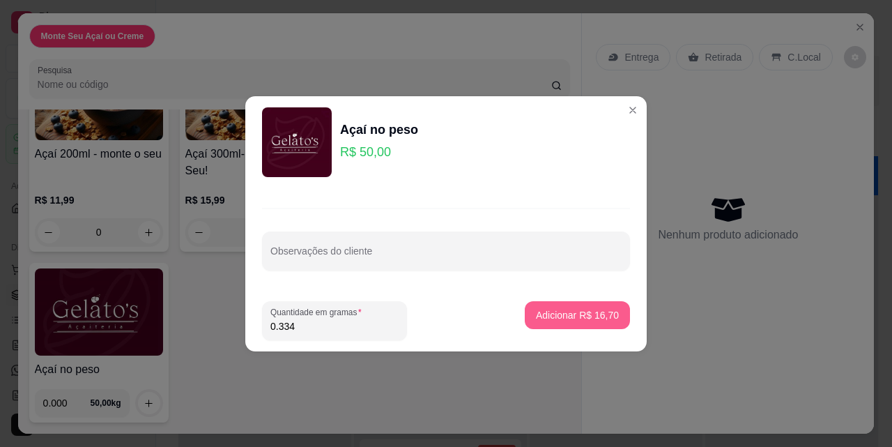
click at [592, 316] on p "Adicionar R$ 16,70" at bounding box center [577, 315] width 83 height 14
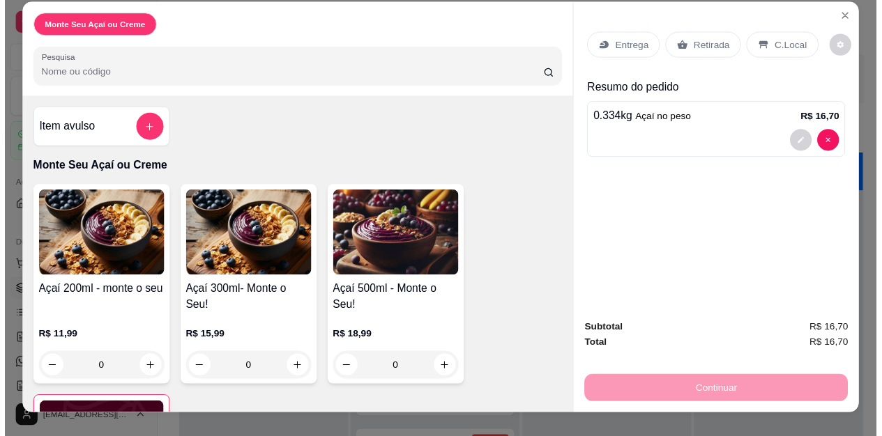
scroll to position [0, 0]
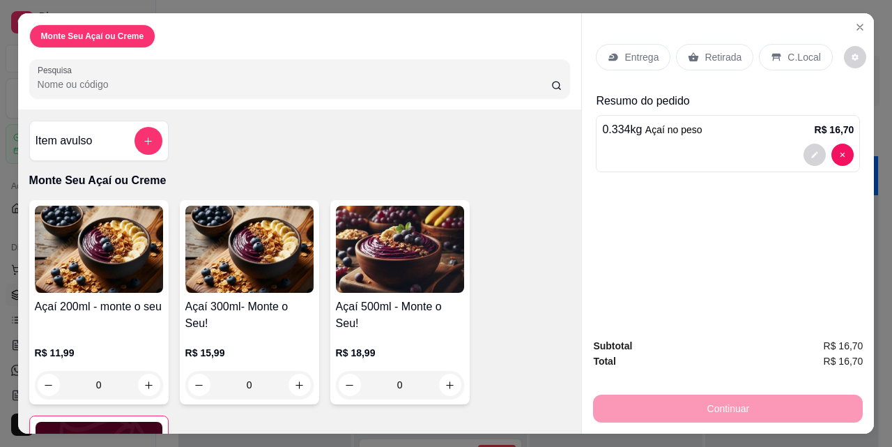
click at [809, 54] on p "C.Local" at bounding box center [804, 57] width 33 height 14
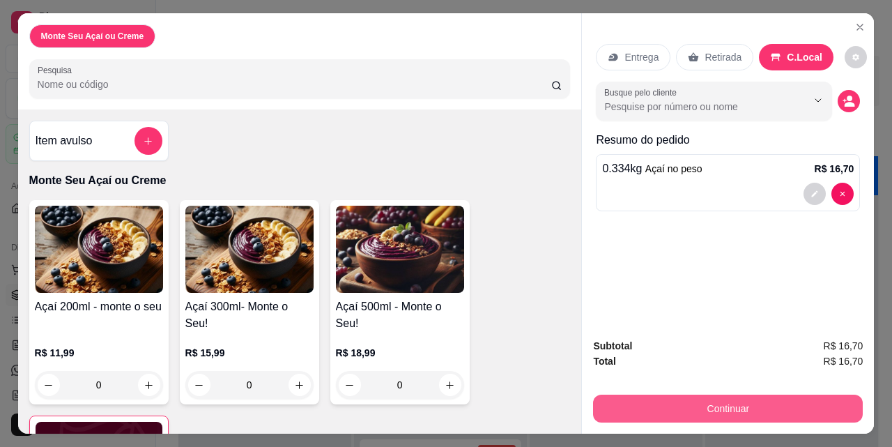
click at [722, 408] on button "Continuar" at bounding box center [728, 408] width 270 height 28
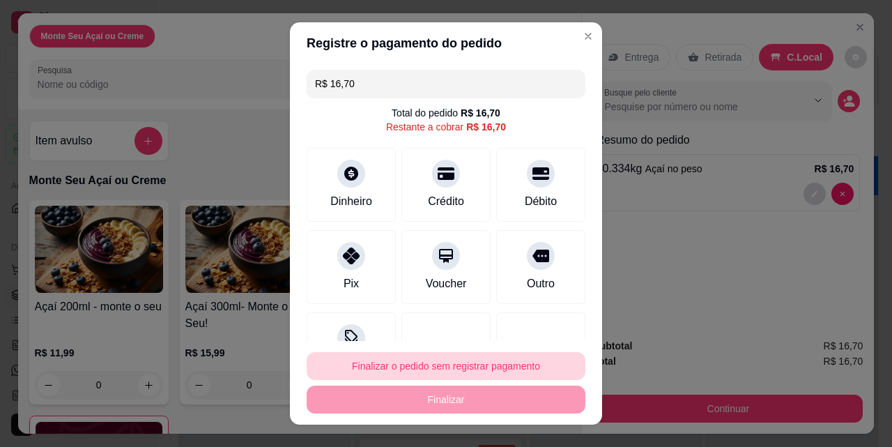
click at [498, 369] on button "Finalizar o pedido sem registrar pagamento" at bounding box center [446, 366] width 279 height 28
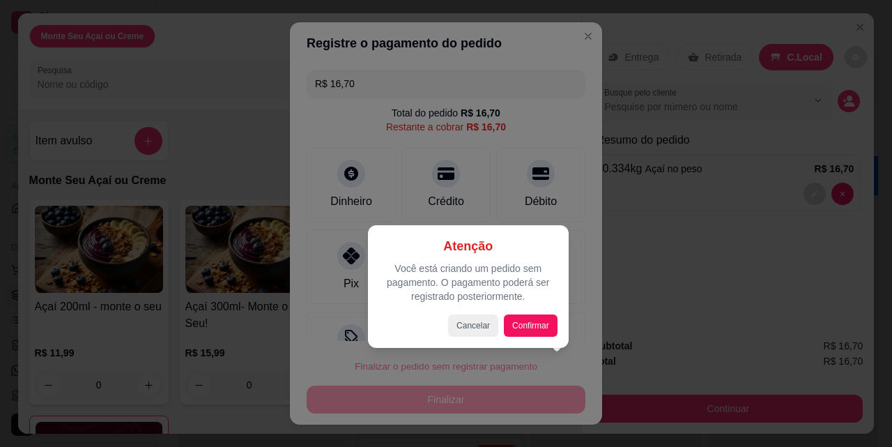
click at [542, 206] on div at bounding box center [446, 223] width 892 height 447
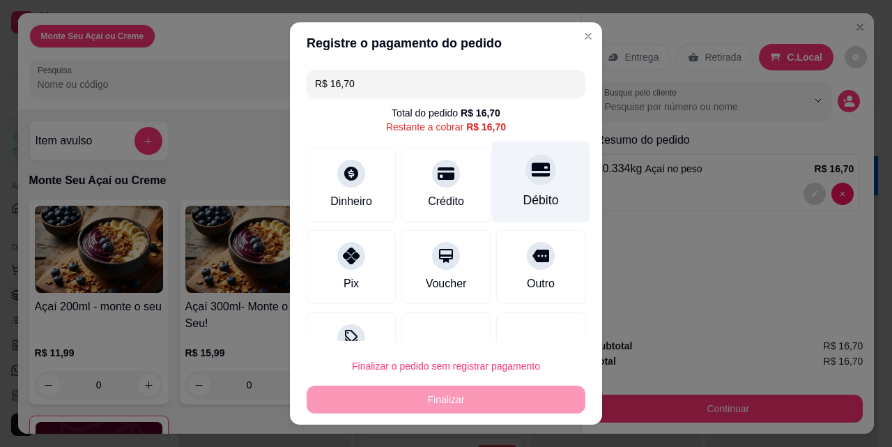
click at [525, 182] on div at bounding box center [540, 169] width 31 height 31
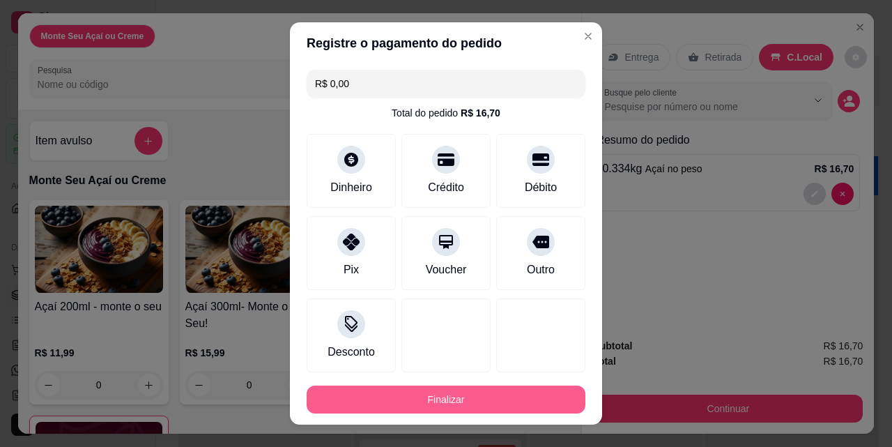
click at [436, 401] on button "Finalizar" at bounding box center [446, 399] width 279 height 28
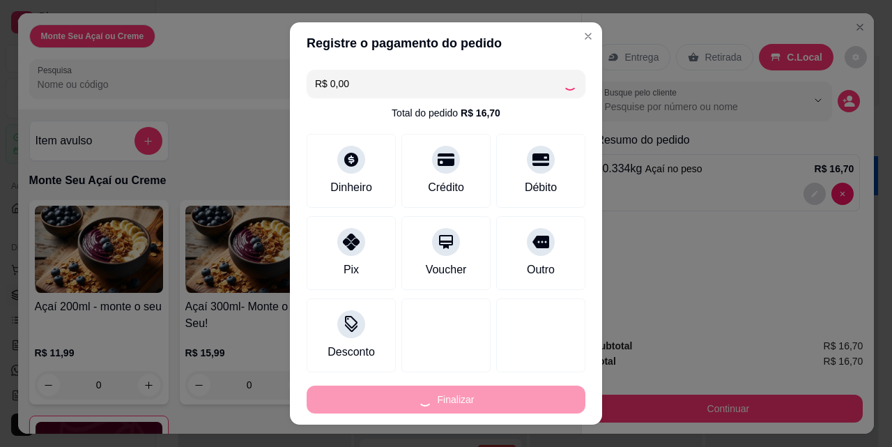
type input "-R$ 16,70"
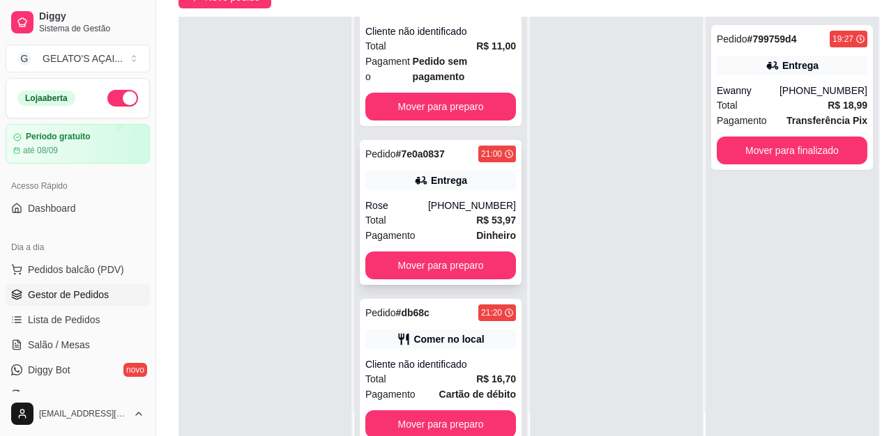
scroll to position [223, 0]
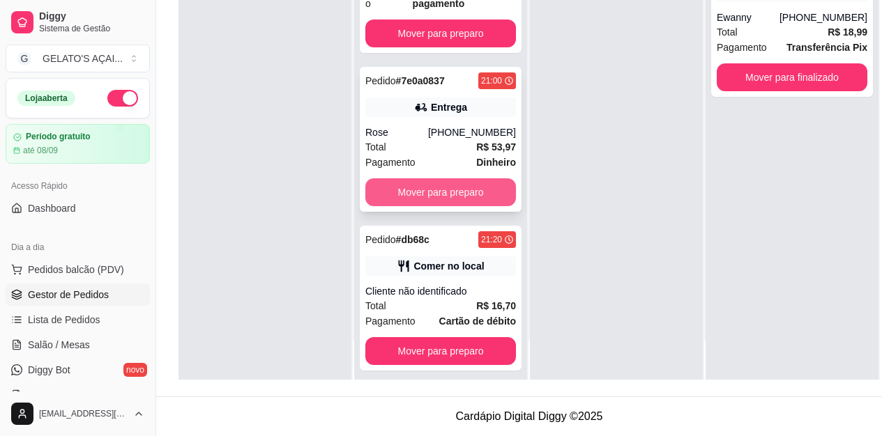
click at [421, 187] on button "Mover para preparo" at bounding box center [440, 192] width 151 height 28
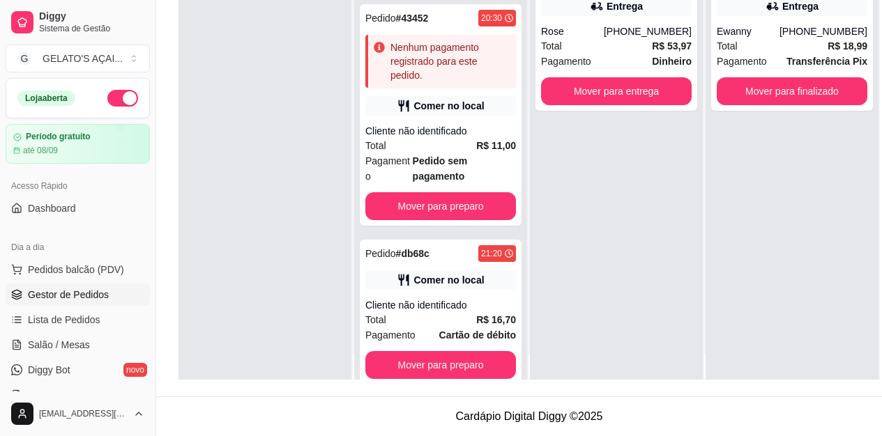
scroll to position [39, 0]
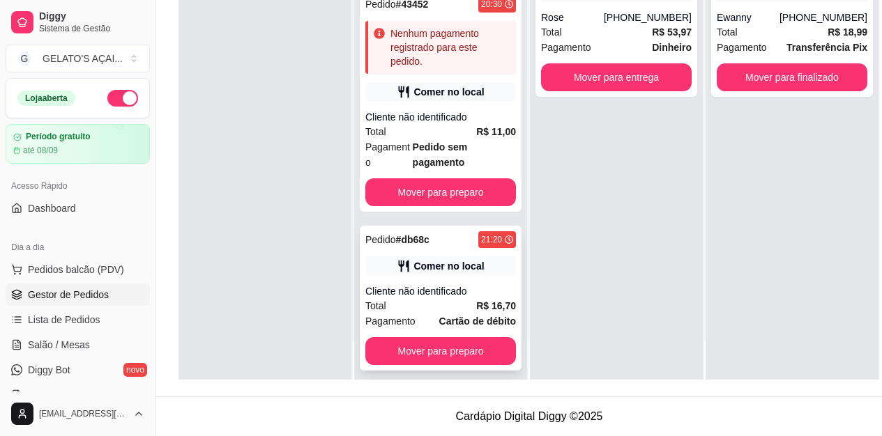
click at [444, 298] on div "Total R$ 16,70" at bounding box center [440, 305] width 151 height 15
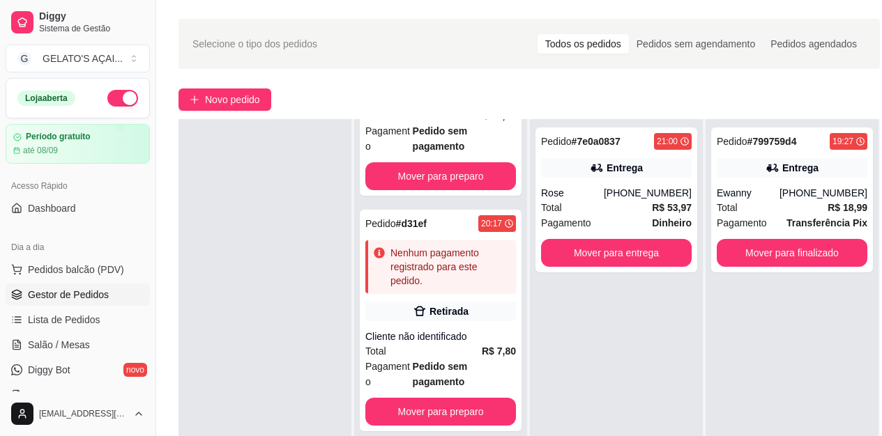
scroll to position [390, 0]
click at [394, 303] on div "Retirada" at bounding box center [440, 311] width 151 height 20
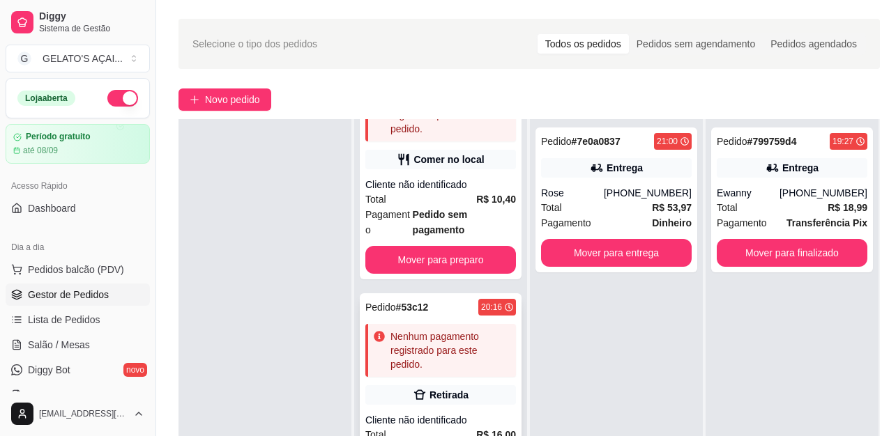
scroll to position [0, 0]
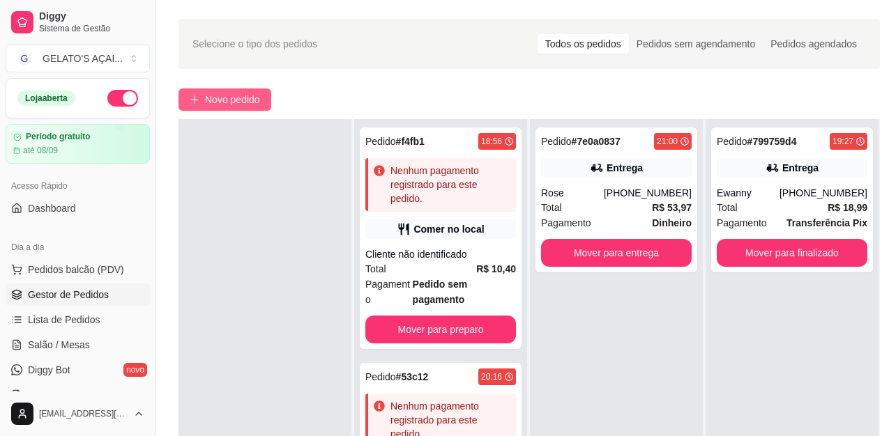
click at [226, 96] on span "Novo pedido" at bounding box center [232, 99] width 55 height 15
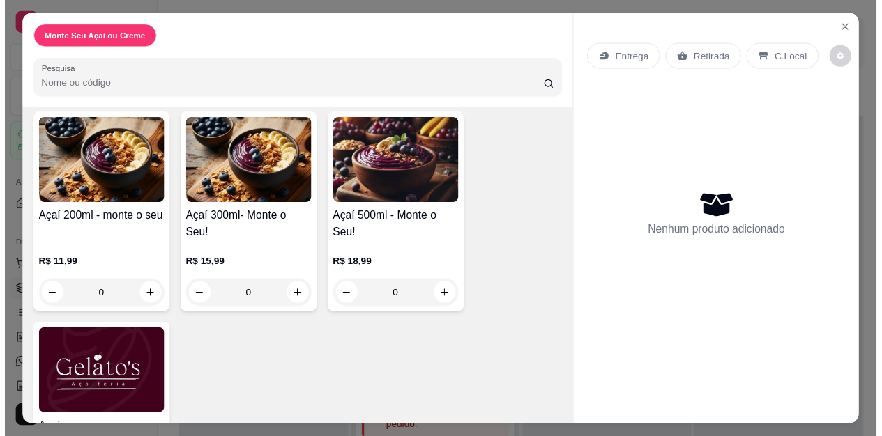
scroll to position [153, 0]
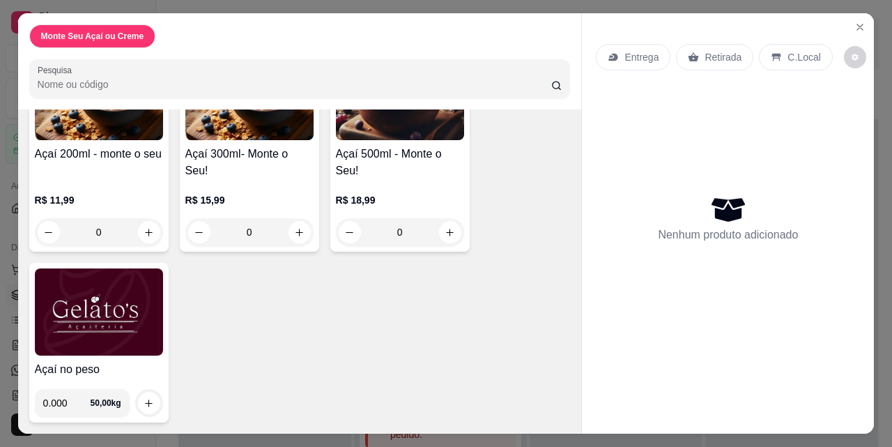
click at [93, 335] on img at bounding box center [99, 311] width 128 height 87
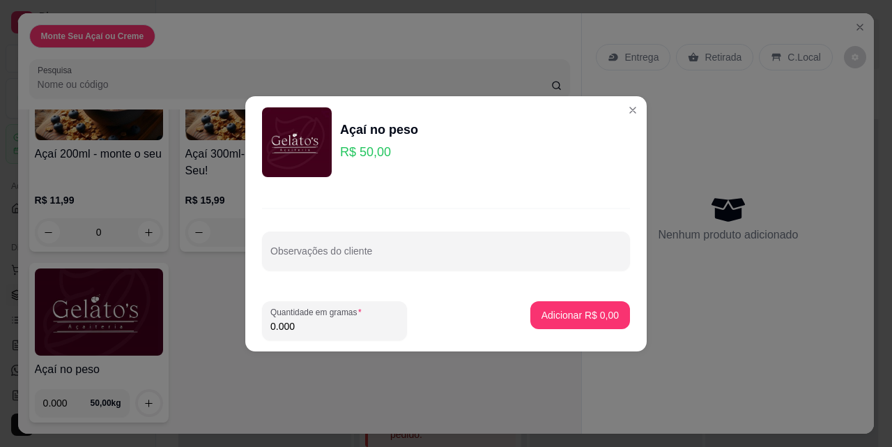
drag, startPoint x: 290, startPoint y: 320, endPoint x: 262, endPoint y: 319, distance: 27.9
click at [262, 319] on div "Quantidade em gramas 0.000" at bounding box center [334, 320] width 145 height 39
type input "0.230"
click at [582, 311] on p "Adicionar R$ 11,50" at bounding box center [577, 315] width 83 height 14
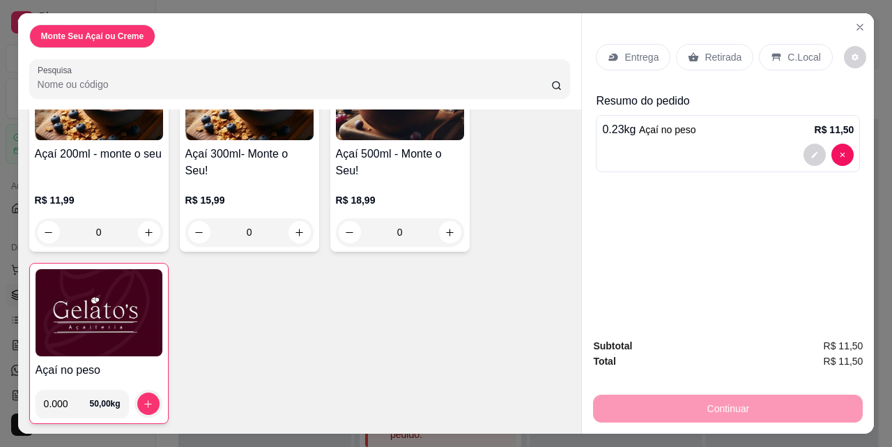
click at [788, 54] on p "C.Local" at bounding box center [804, 57] width 33 height 14
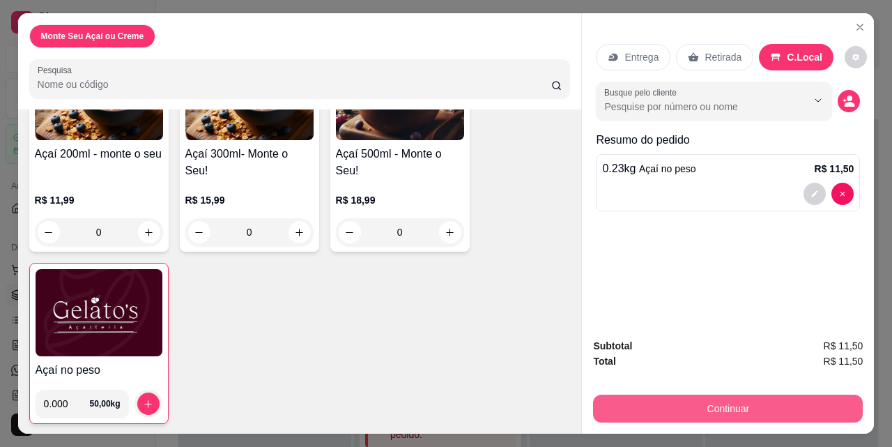
click at [712, 394] on button "Continuar" at bounding box center [728, 408] width 270 height 28
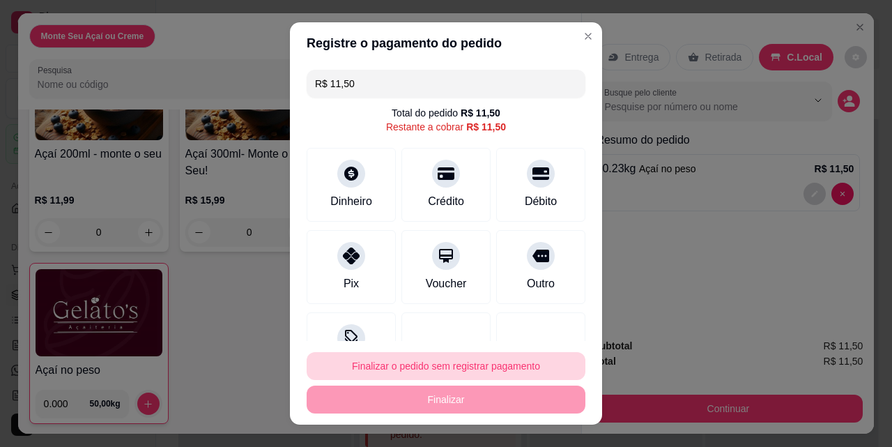
click at [446, 364] on button "Finalizar o pedido sem registrar pagamento" at bounding box center [446, 366] width 279 height 28
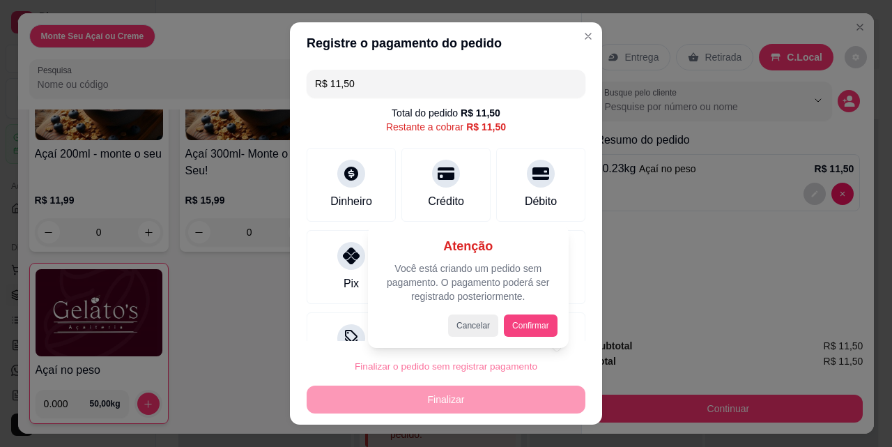
click at [525, 321] on button "Confirmar" at bounding box center [531, 325] width 54 height 22
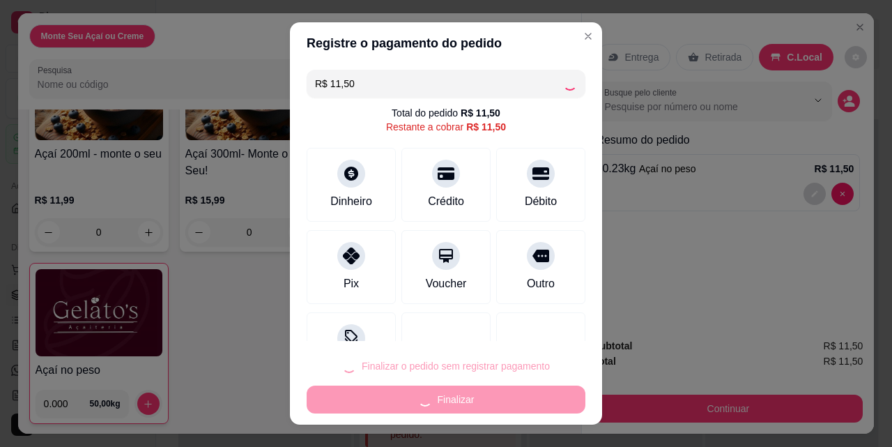
type input "R$ 0,00"
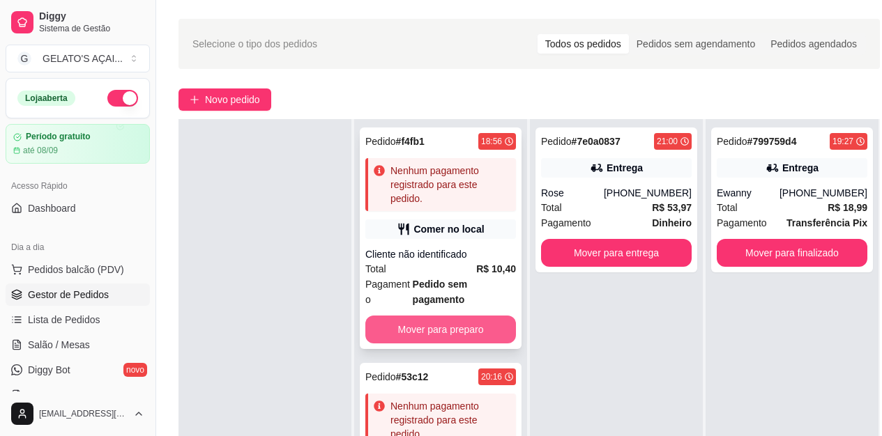
click at [438, 324] on button "Mover para preparo" at bounding box center [440, 330] width 151 height 28
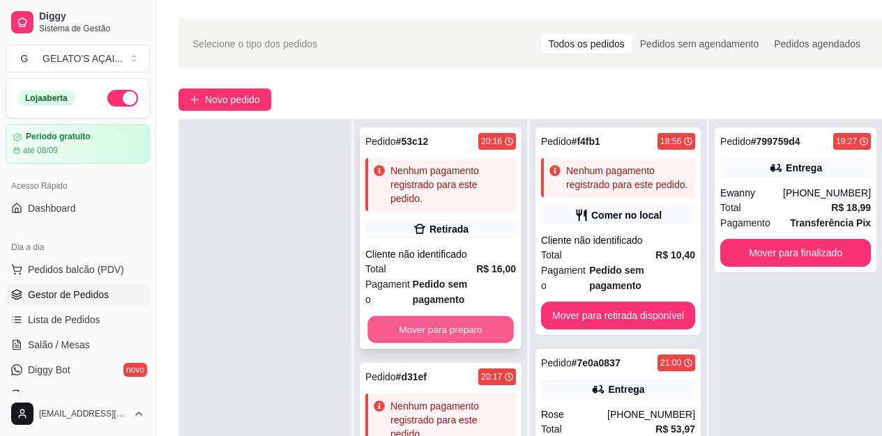
click at [438, 328] on button "Mover para preparo" at bounding box center [440, 329] width 146 height 27
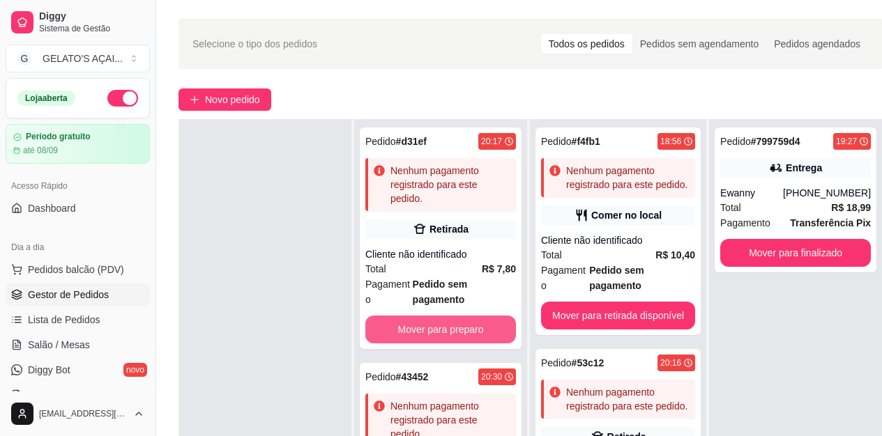
click at [438, 328] on button "Mover para preparo" at bounding box center [440, 330] width 151 height 28
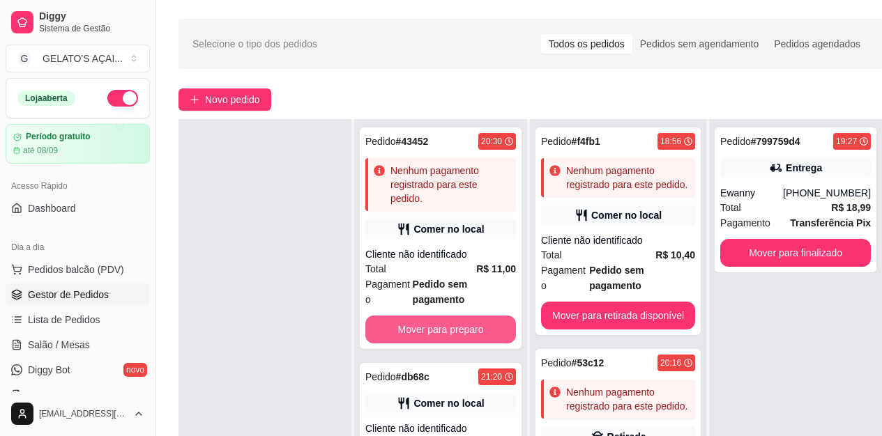
click at [438, 328] on button "Mover para preparo" at bounding box center [440, 330] width 151 height 28
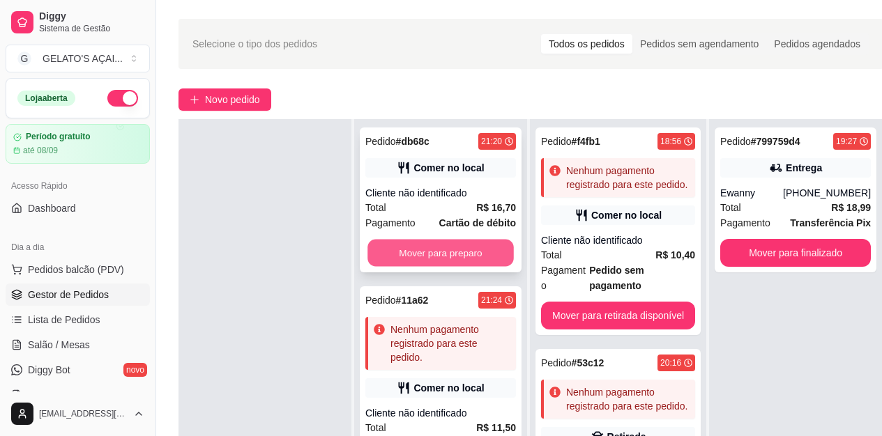
click at [463, 245] on button "Mover para preparo" at bounding box center [440, 253] width 146 height 27
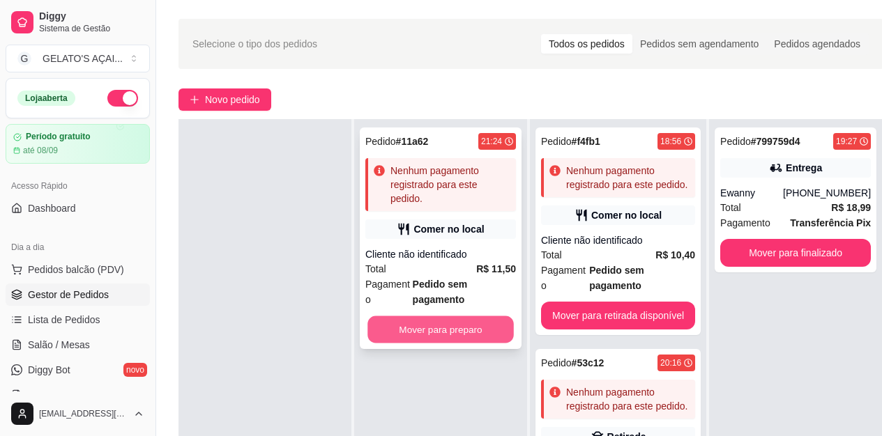
click at [456, 325] on button "Mover para preparo" at bounding box center [440, 329] width 146 height 27
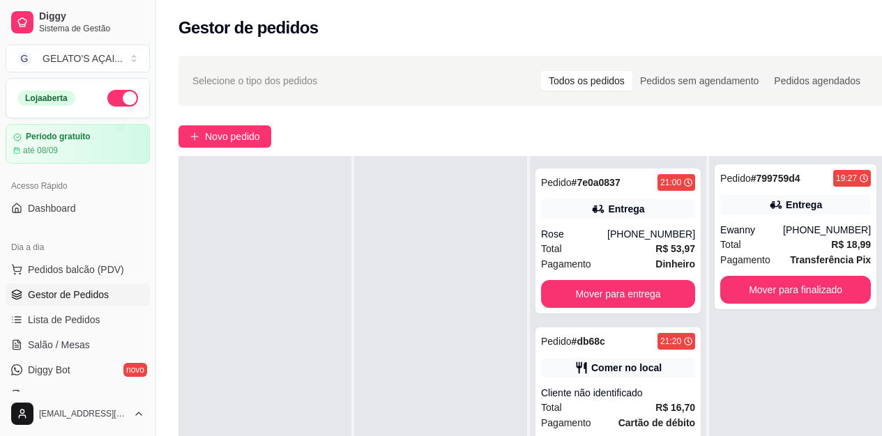
scroll to position [916, 0]
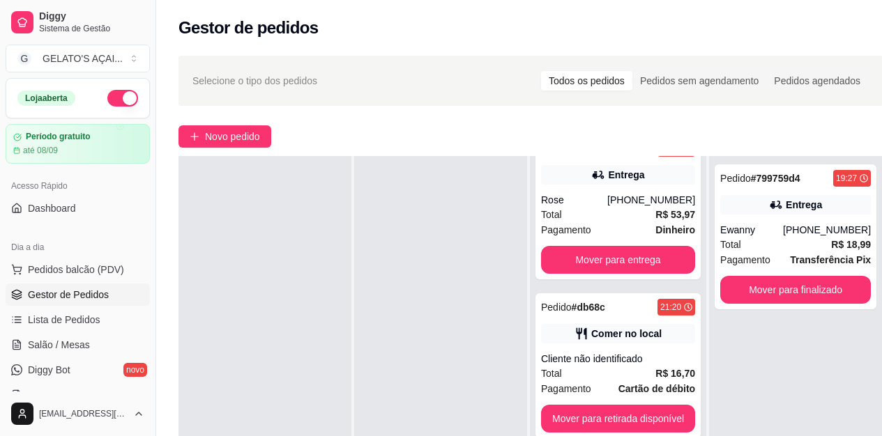
click at [394, 132] on div "Novo pedido" at bounding box center [530, 136] width 705 height 22
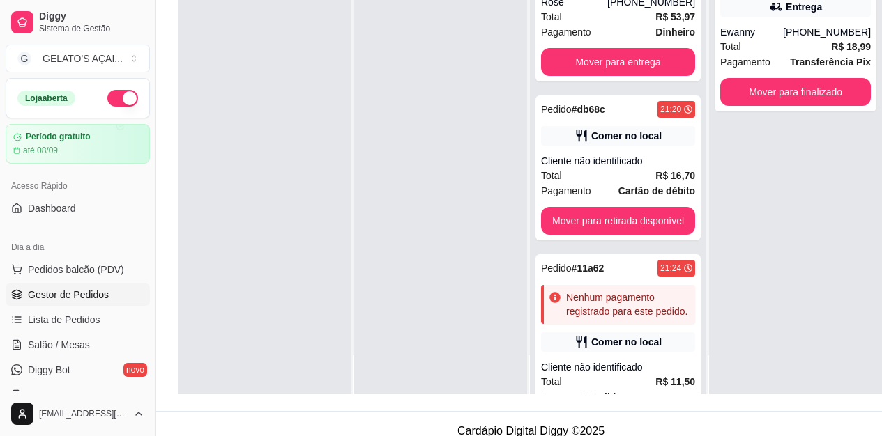
scroll to position [223, 0]
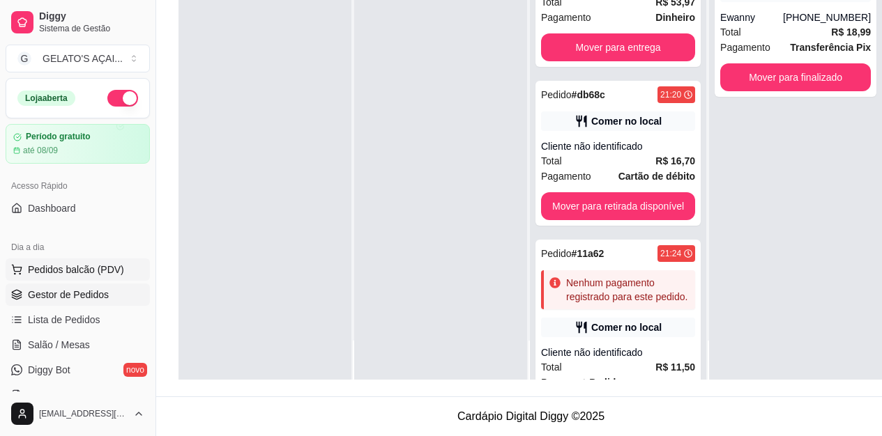
click at [76, 267] on span "Pedidos balcão (PDV)" at bounding box center [76, 270] width 96 height 14
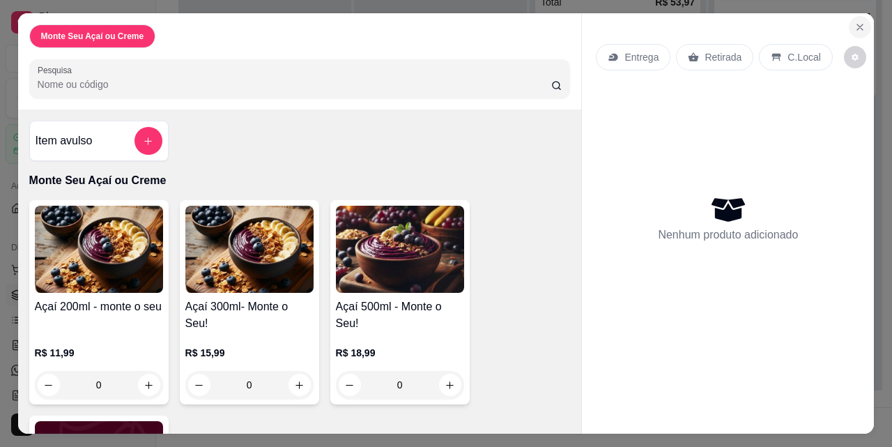
click at [857, 24] on icon "Close" at bounding box center [860, 27] width 6 height 6
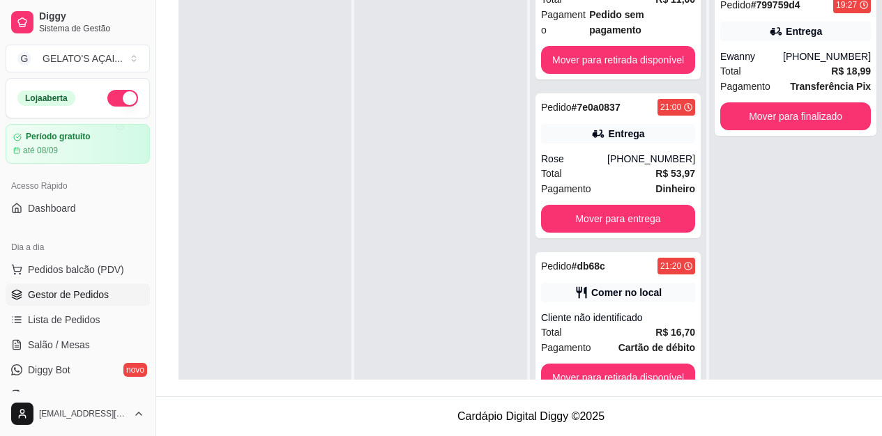
scroll to position [836, 0]
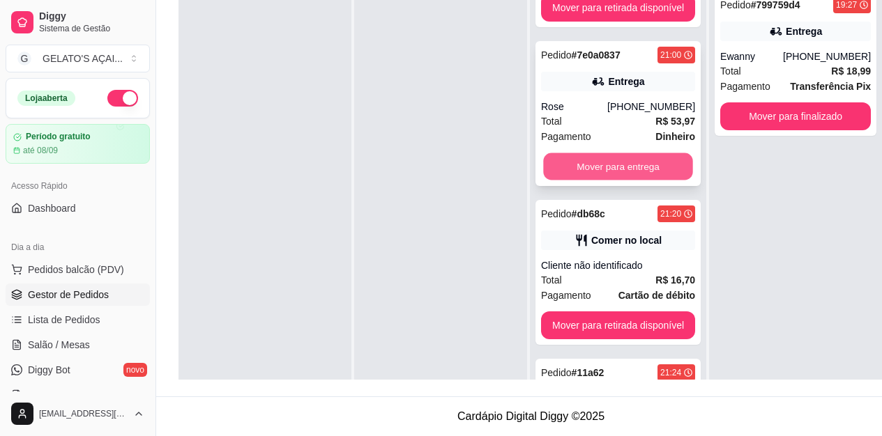
click at [638, 153] on button "Mover para entrega" at bounding box center [617, 166] width 149 height 27
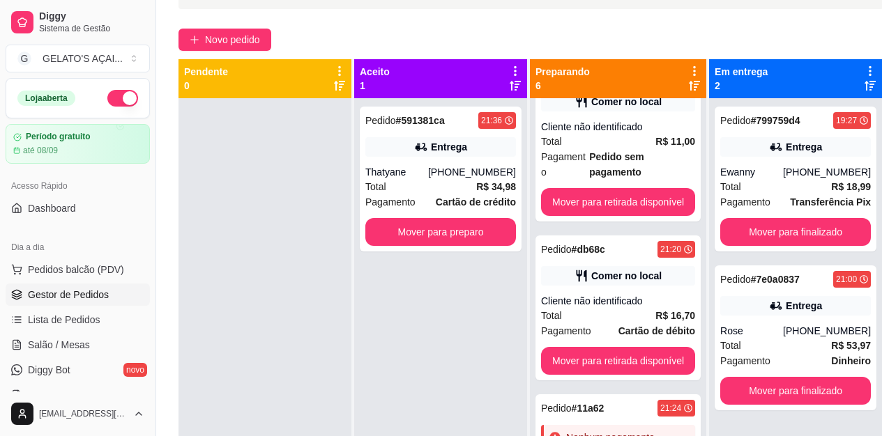
scroll to position [0, 0]
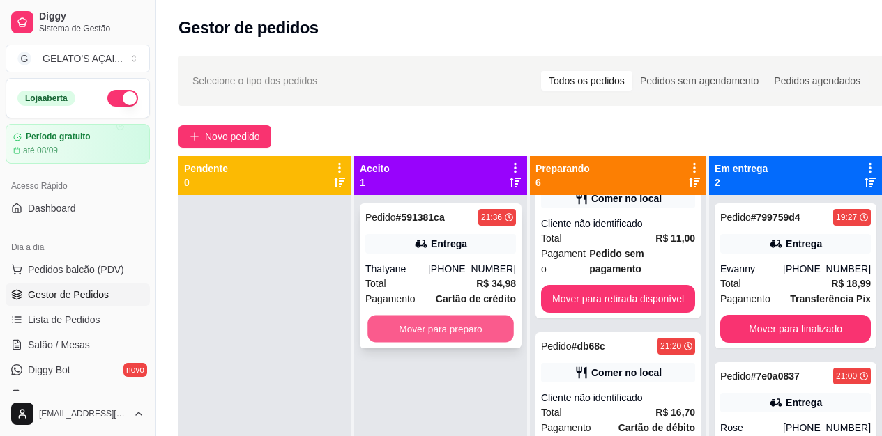
click at [454, 332] on button "Mover para preparo" at bounding box center [440, 329] width 146 height 27
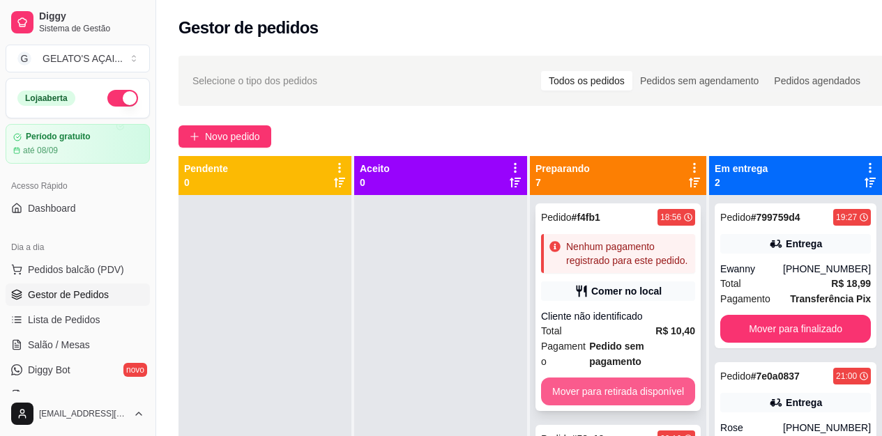
click at [657, 380] on button "Mover para retirada disponível" at bounding box center [618, 392] width 154 height 28
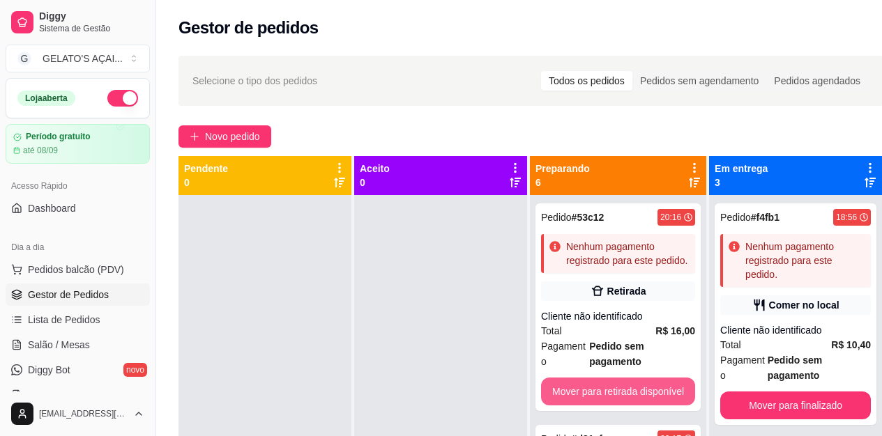
click at [657, 380] on button "Mover para retirada disponível" at bounding box center [618, 392] width 154 height 28
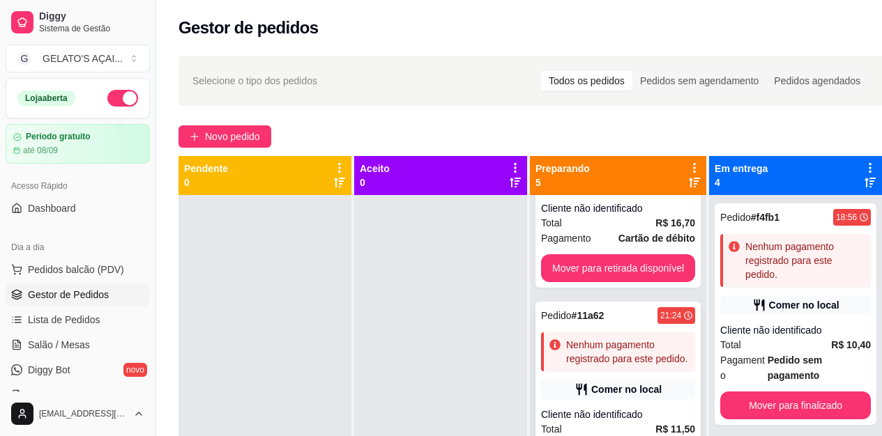
scroll to position [39, 0]
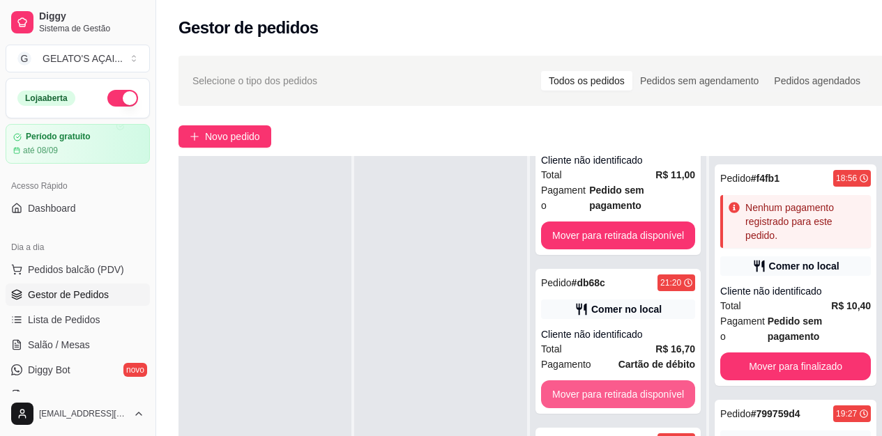
scroll to position [298, 0]
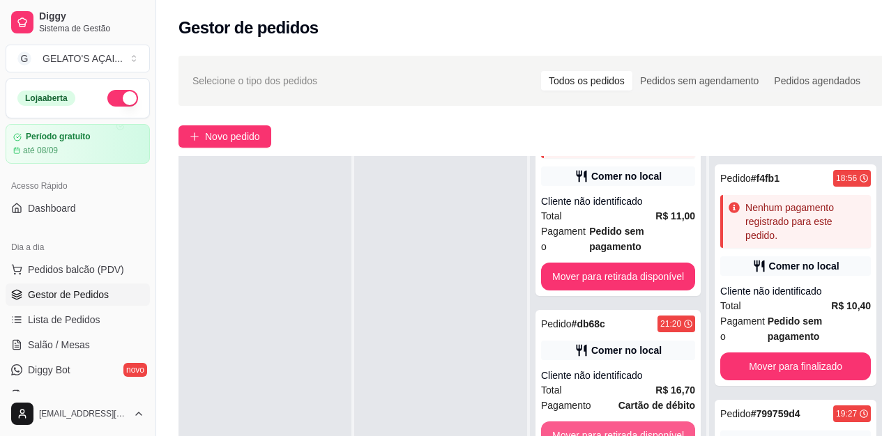
click at [644, 422] on button "Mover para retirada disponível" at bounding box center [618, 436] width 154 height 28
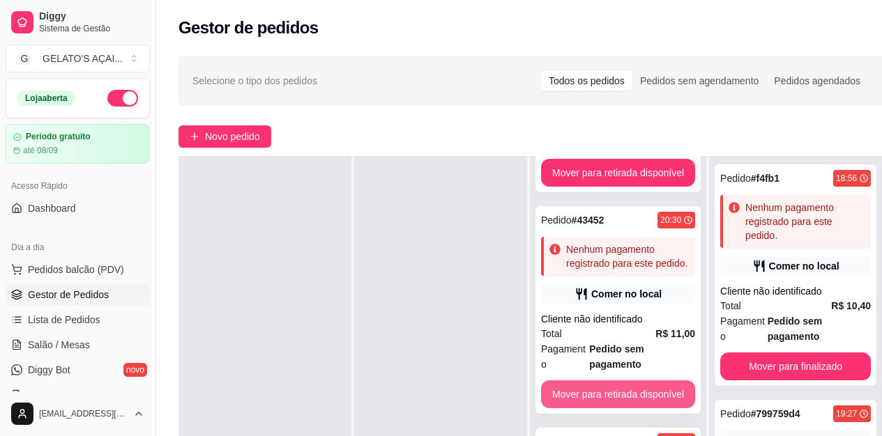
scroll to position [139, 0]
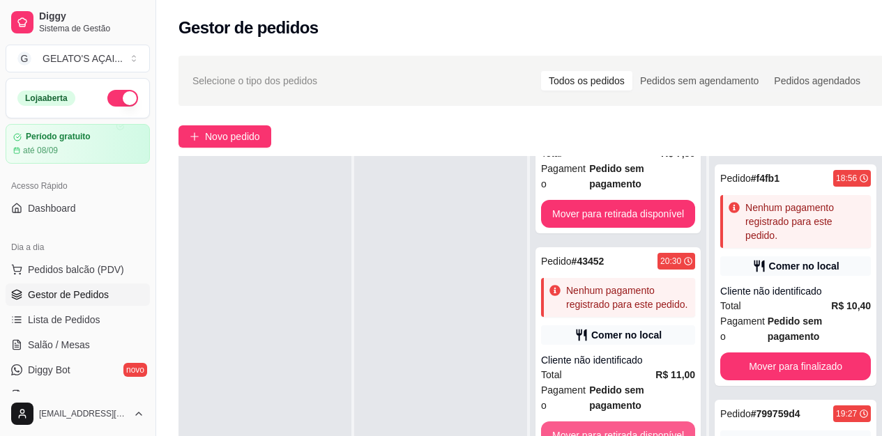
click at [644, 422] on button "Mover para retirada disponível" at bounding box center [618, 436] width 154 height 28
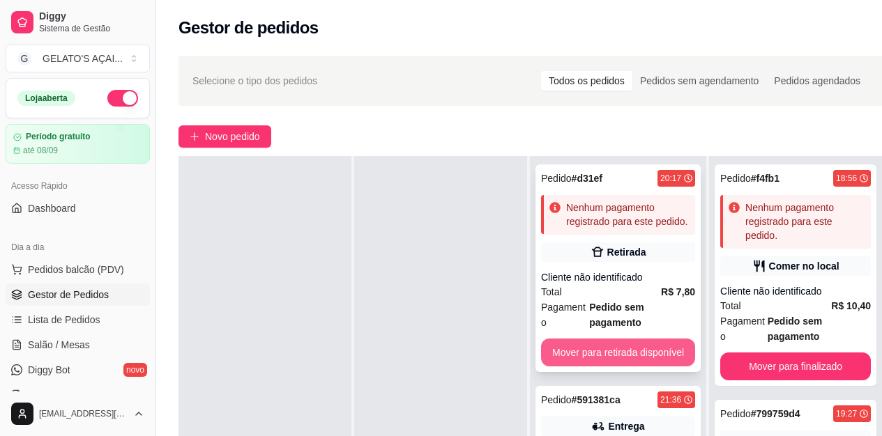
scroll to position [223, 0]
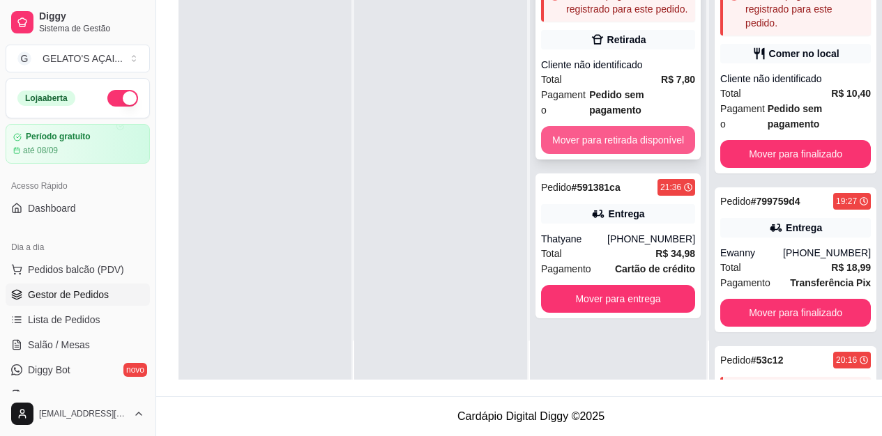
click at [623, 126] on button "Mover para retirada disponível" at bounding box center [618, 140] width 154 height 28
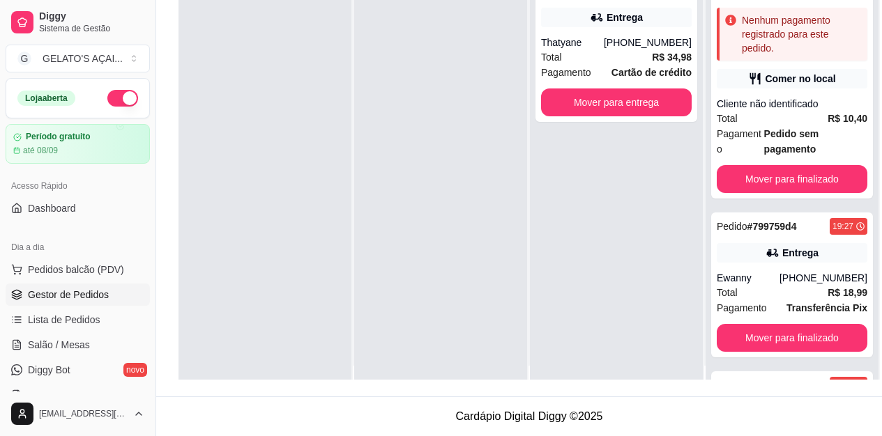
scroll to position [0, 0]
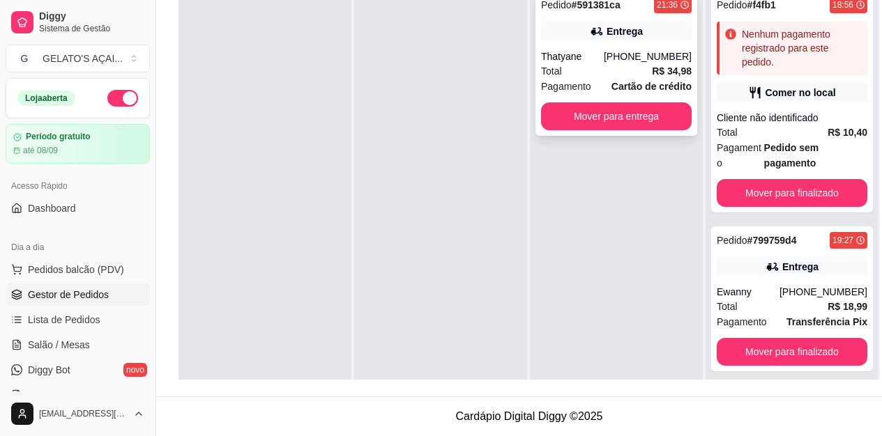
click at [640, 63] on div "Total R$ 34,98" at bounding box center [616, 70] width 151 height 15
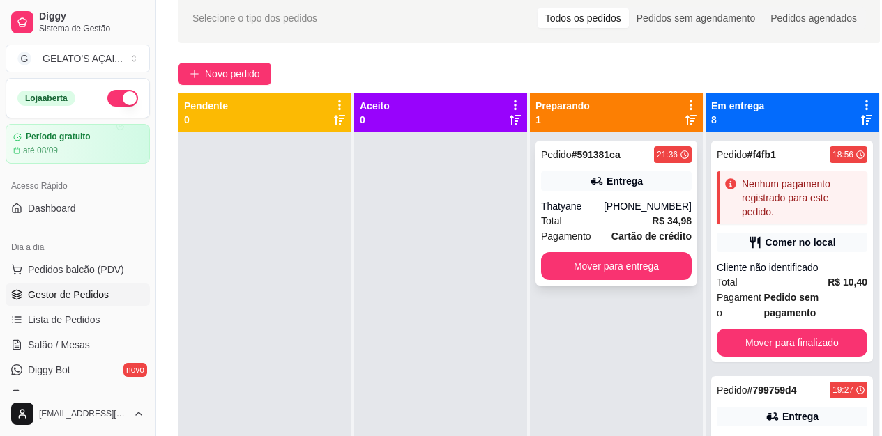
scroll to position [26, 0]
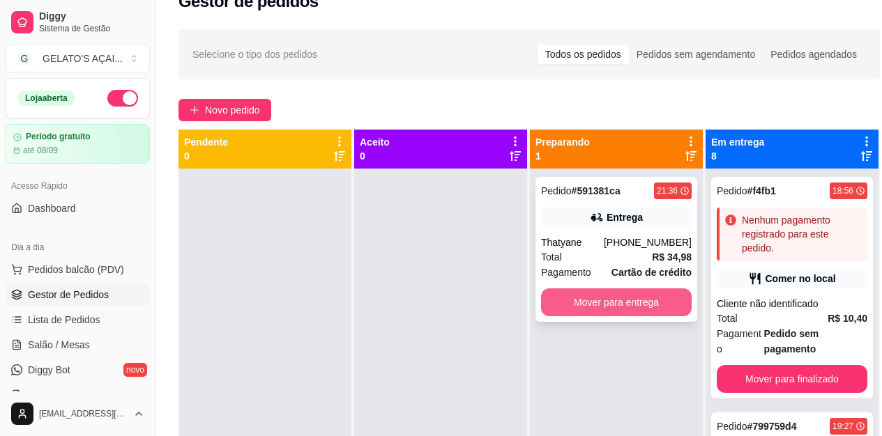
click at [669, 301] on button "Mover para entrega" at bounding box center [616, 303] width 151 height 28
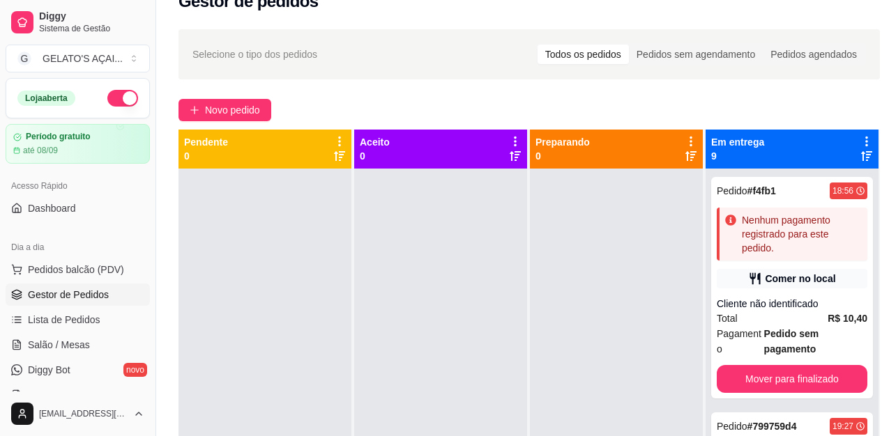
click at [540, 337] on div at bounding box center [616, 387] width 173 height 436
click at [52, 377] on link "Diggy Bot novo" at bounding box center [78, 370] width 144 height 22
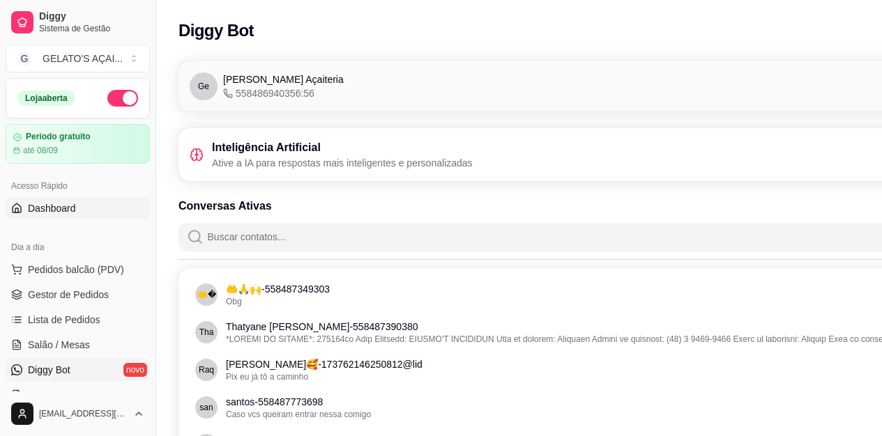
click at [79, 208] on link "Dashboard" at bounding box center [78, 208] width 144 height 22
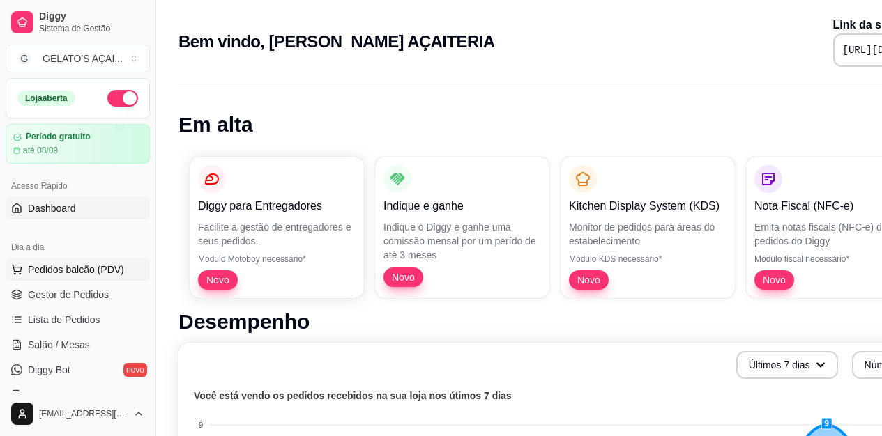
click at [73, 273] on span "Pedidos balcão (PDV)" at bounding box center [76, 270] width 96 height 14
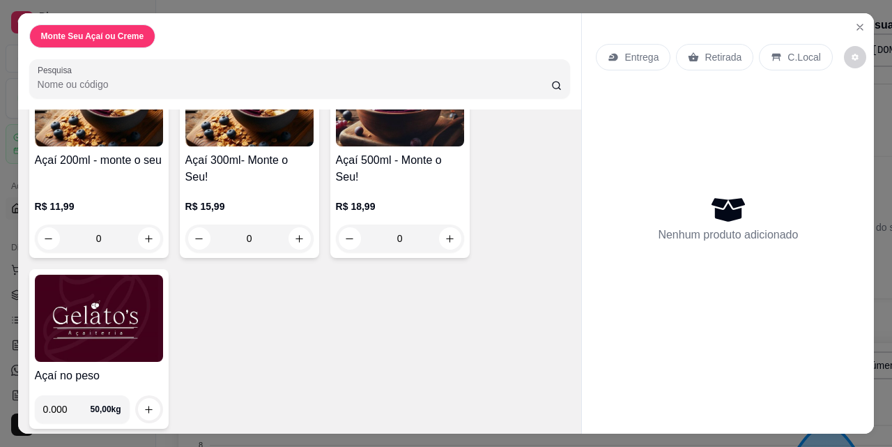
scroll to position [153, 0]
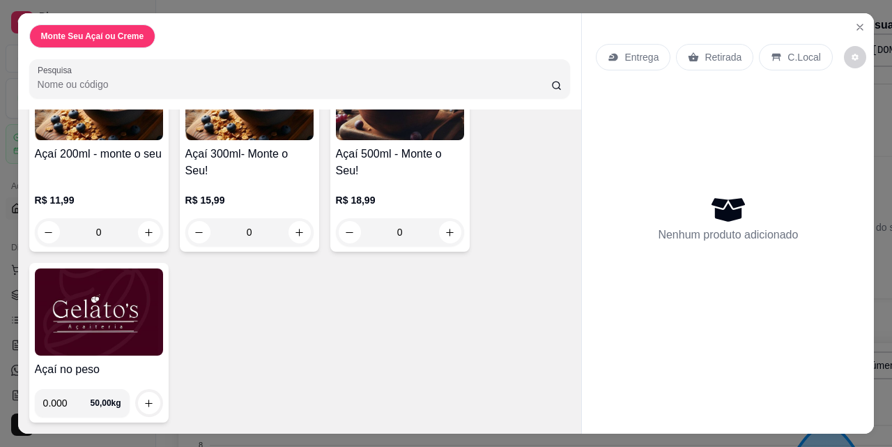
click at [68, 294] on img at bounding box center [99, 311] width 128 height 87
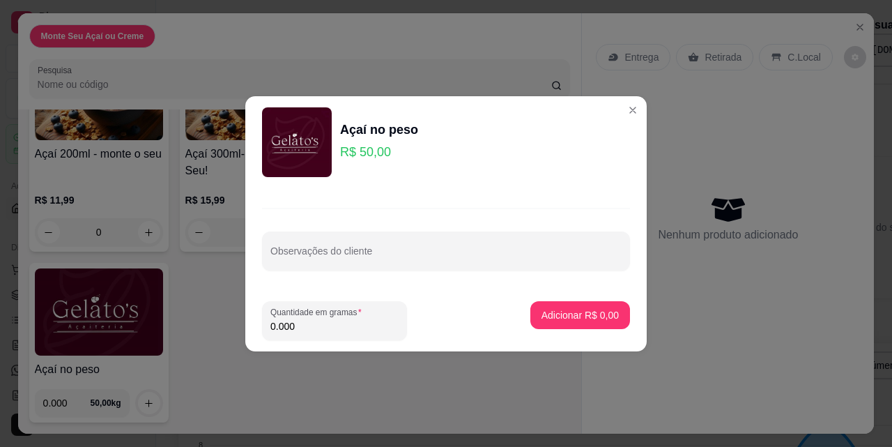
drag, startPoint x: 321, startPoint y: 328, endPoint x: 260, endPoint y: 327, distance: 60.6
click at [260, 327] on footer "Quantidade em gramas 0.000 Adicionar R$ 0,00" at bounding box center [445, 320] width 401 height 61
type input "0.226"
click at [563, 313] on p "Adicionar R$ 11,30" at bounding box center [577, 315] width 83 height 14
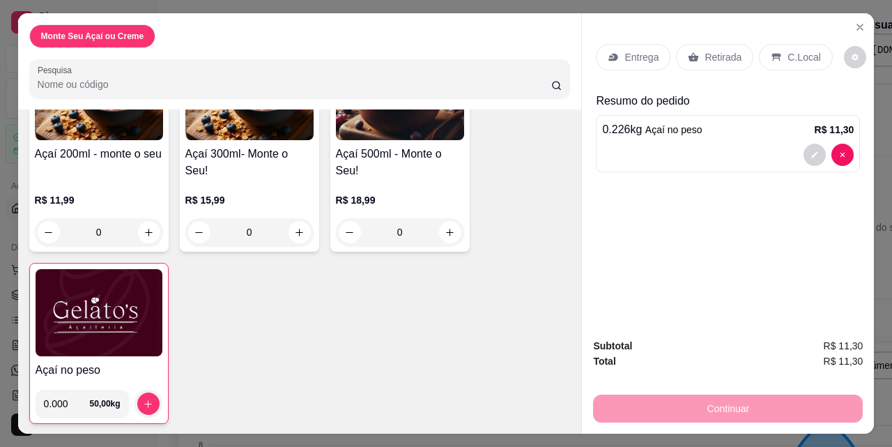
click at [805, 44] on div "C.Local" at bounding box center [795, 57] width 73 height 26
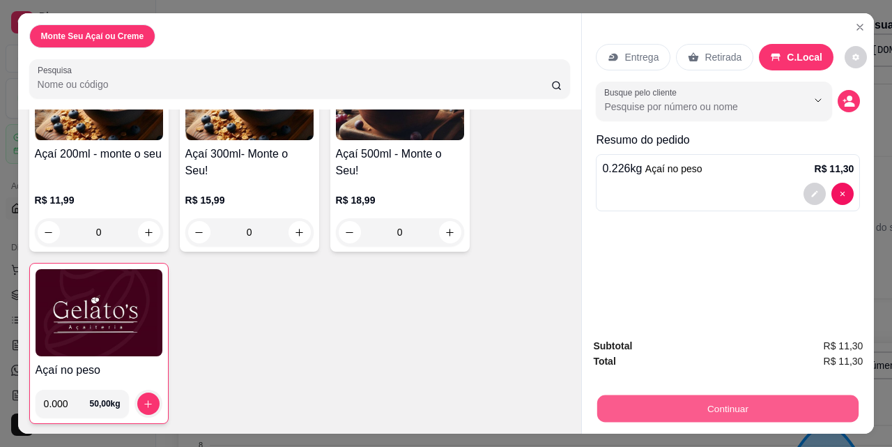
click at [741, 406] on button "Continuar" at bounding box center [727, 407] width 261 height 27
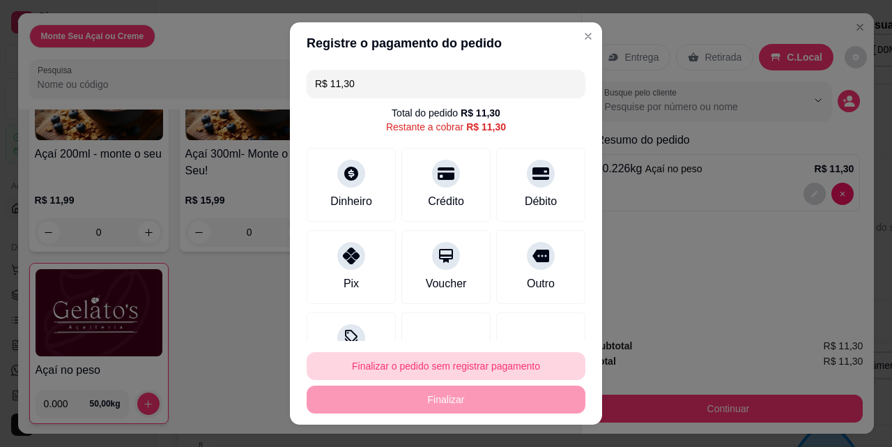
click at [454, 364] on button "Finalizar o pedido sem registrar pagamento" at bounding box center [446, 366] width 279 height 28
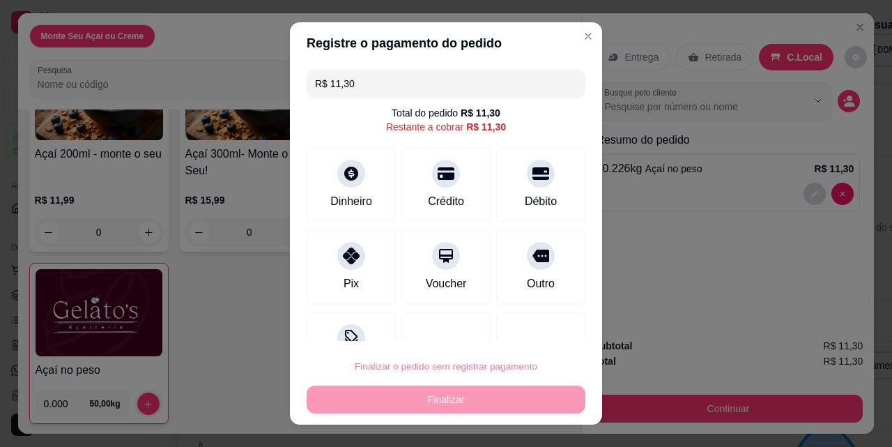
click at [537, 316] on button "Confirmar" at bounding box center [526, 326] width 49 height 21
type input "R$ 0,00"
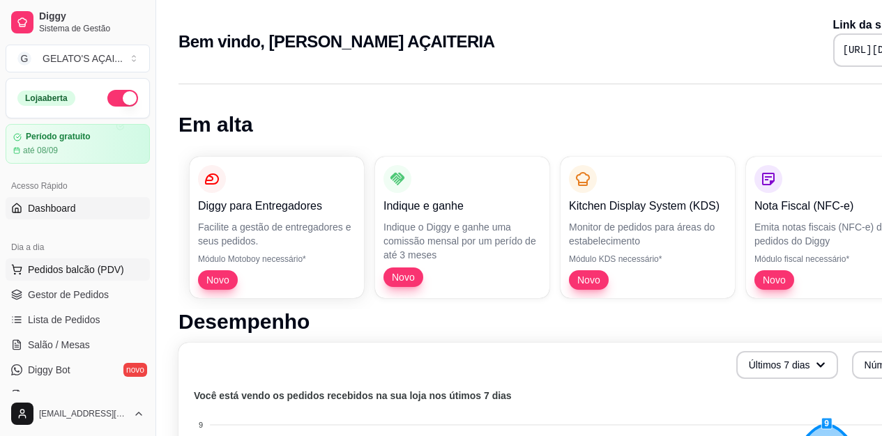
click at [86, 273] on span "Pedidos balcão (PDV)" at bounding box center [76, 270] width 96 height 14
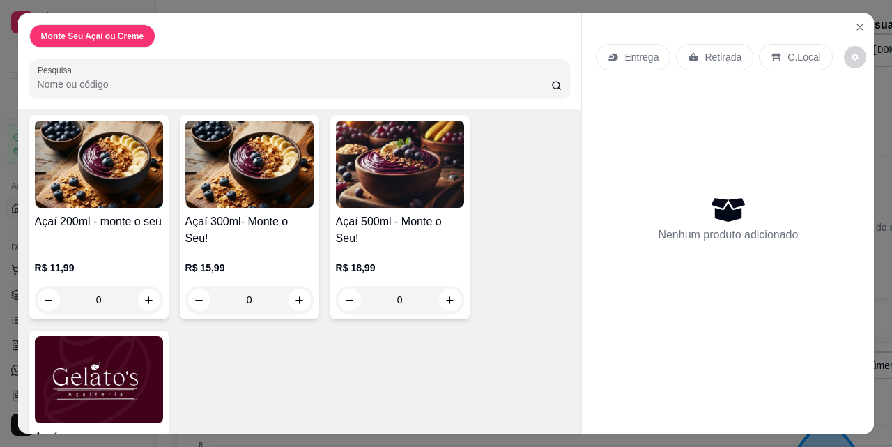
scroll to position [153, 0]
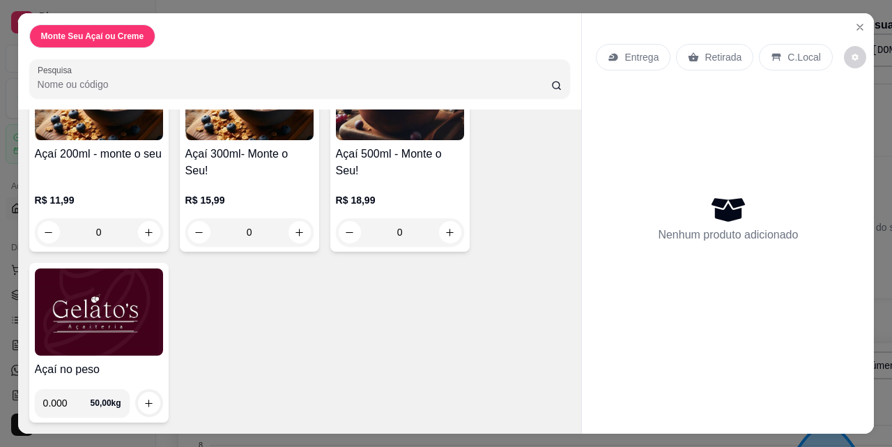
click at [93, 333] on img at bounding box center [99, 311] width 128 height 87
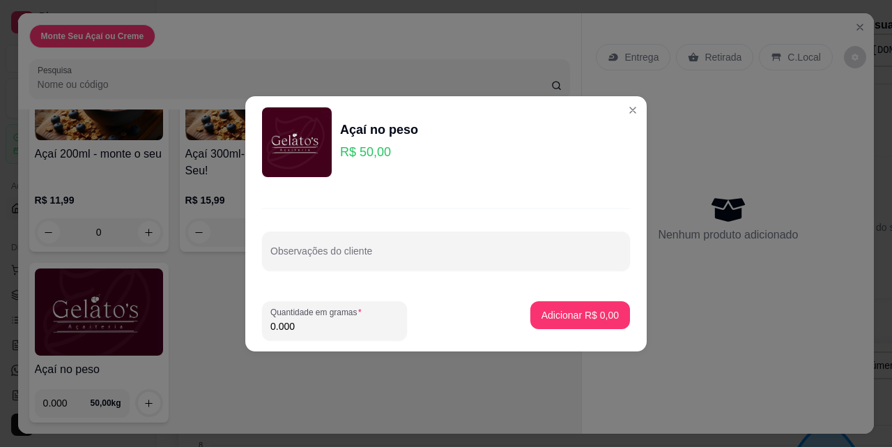
drag, startPoint x: 298, startPoint y: 330, endPoint x: 216, endPoint y: 330, distance: 82.2
click at [216, 330] on div "Açaí no peso R$ 50,00 Observações do cliente Quantidade em gramas 0.000 Adicion…" at bounding box center [446, 223] width 892 height 447
type input "0.234"
click at [536, 319] on p "Adicionar R$ 11,70" at bounding box center [577, 315] width 83 height 14
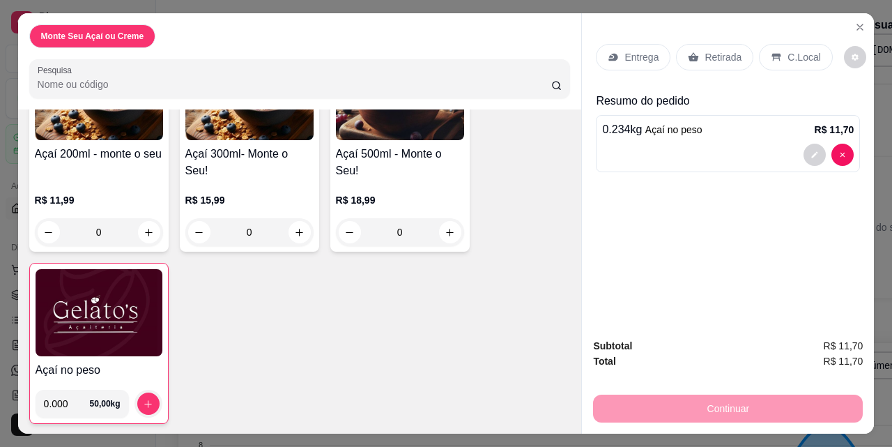
click at [812, 54] on div "C.Local" at bounding box center [795, 57] width 73 height 26
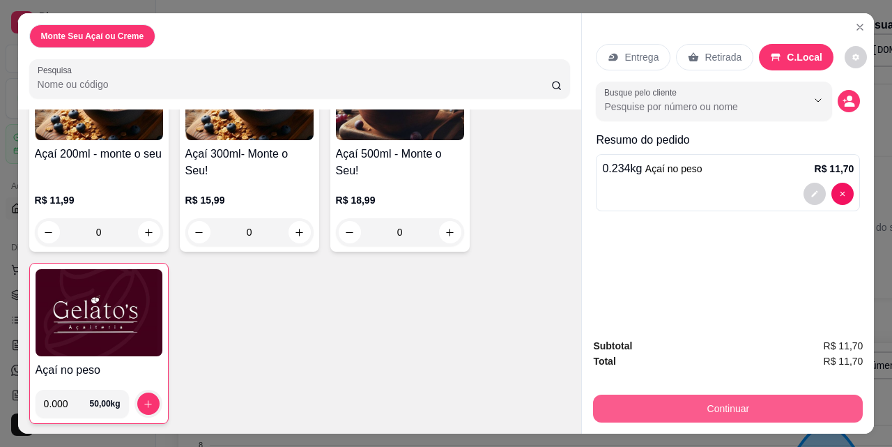
click at [717, 401] on button "Continuar" at bounding box center [728, 408] width 270 height 28
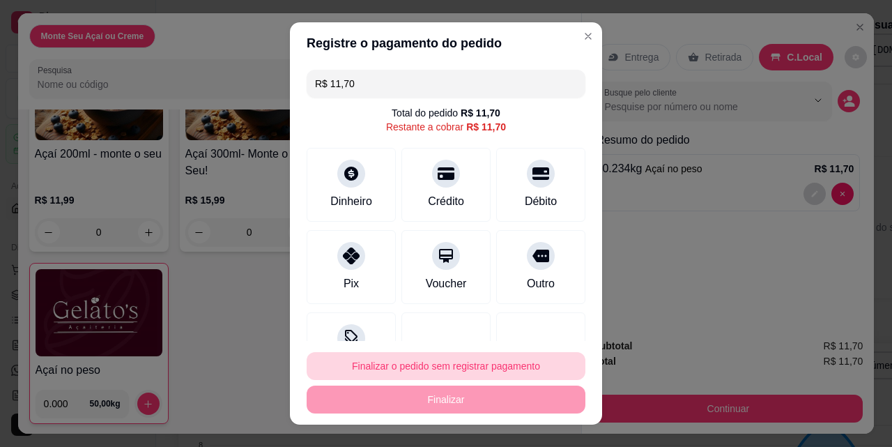
click at [473, 359] on button "Finalizar o pedido sem registrar pagamento" at bounding box center [446, 366] width 279 height 28
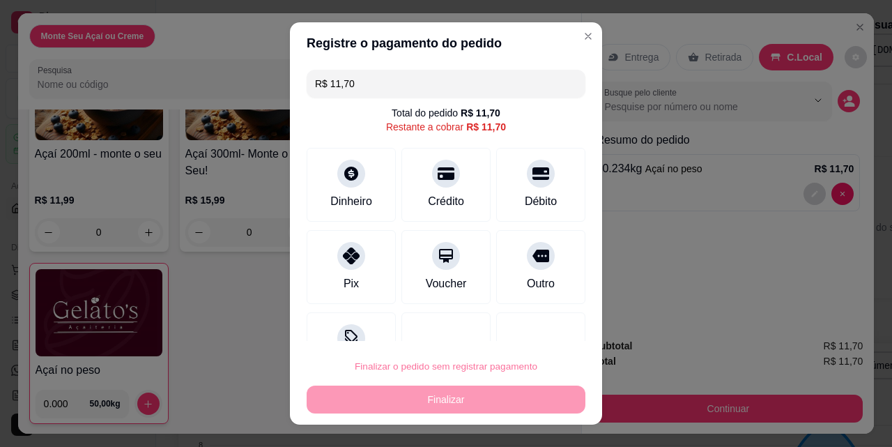
click at [523, 330] on button "Confirmar" at bounding box center [528, 327] width 52 height 22
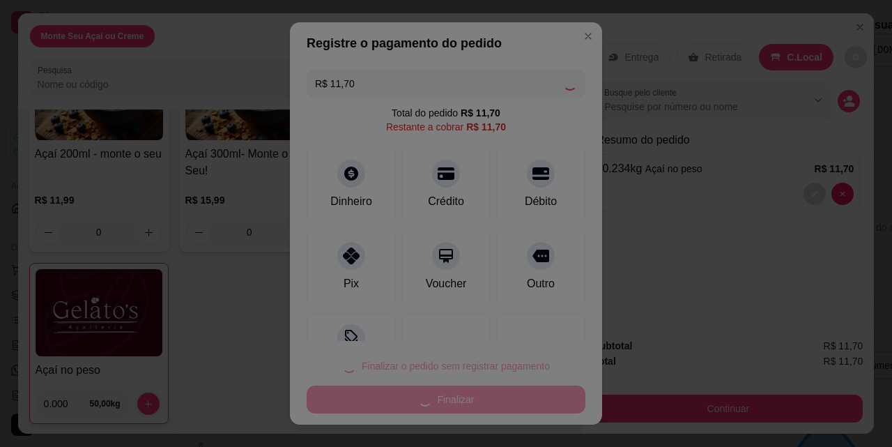
type input "R$ 0,00"
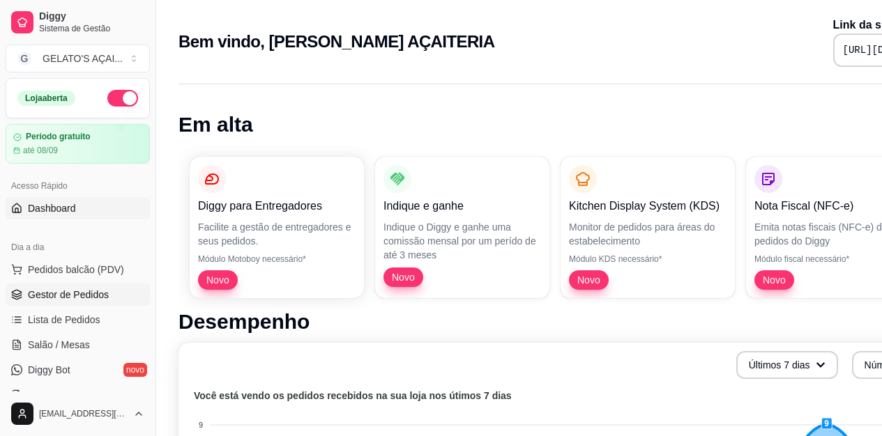
click at [68, 297] on span "Gestor de Pedidos" at bounding box center [68, 295] width 81 height 14
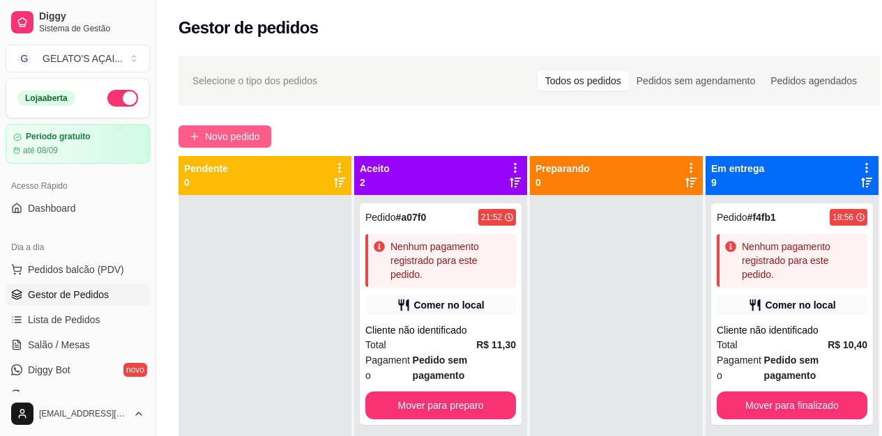
click at [222, 138] on span "Novo pedido" at bounding box center [232, 136] width 55 height 15
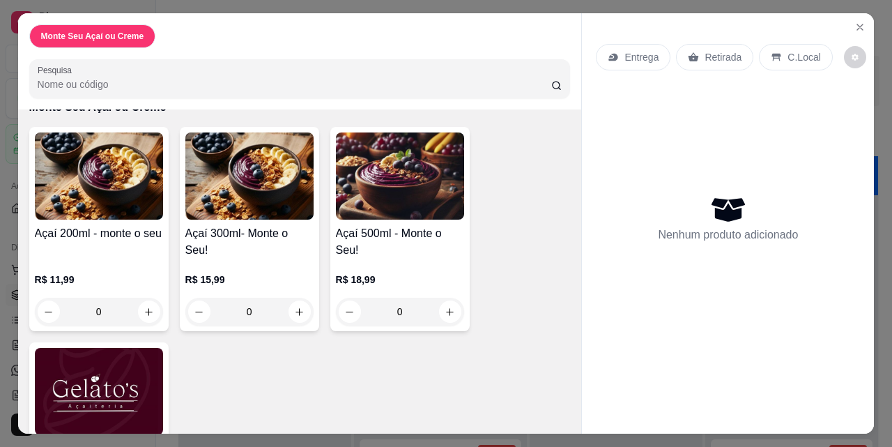
scroll to position [153, 0]
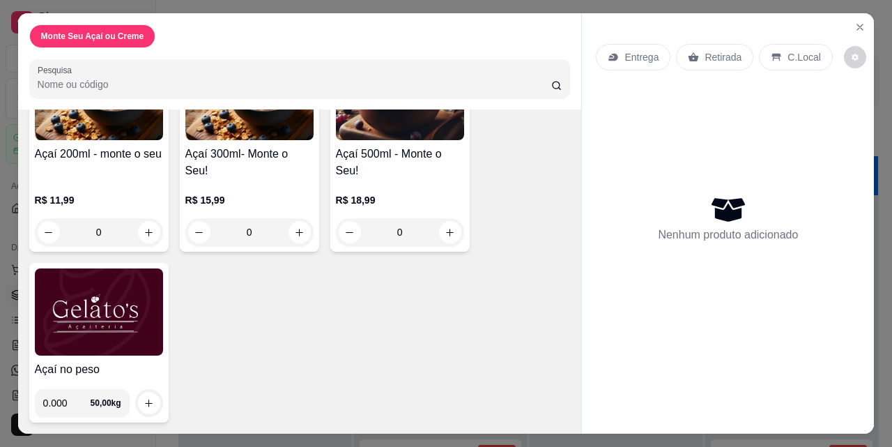
click at [85, 328] on img at bounding box center [99, 311] width 128 height 87
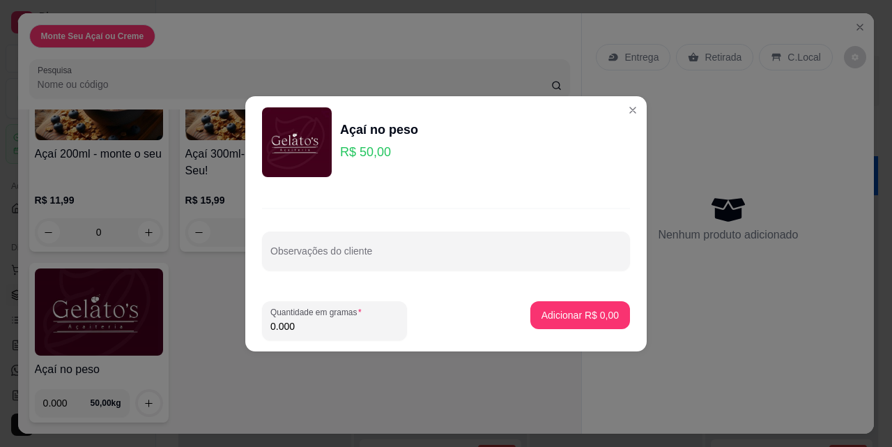
drag, startPoint x: 304, startPoint y: 322, endPoint x: 254, endPoint y: 332, distance: 50.4
click at [254, 332] on footer "Quantidade em gramas 0.000 Adicionar R$ 0,00" at bounding box center [445, 320] width 401 height 61
type input "0.330"
click at [565, 316] on p "Adicionar R$ 16,50" at bounding box center [577, 315] width 83 height 14
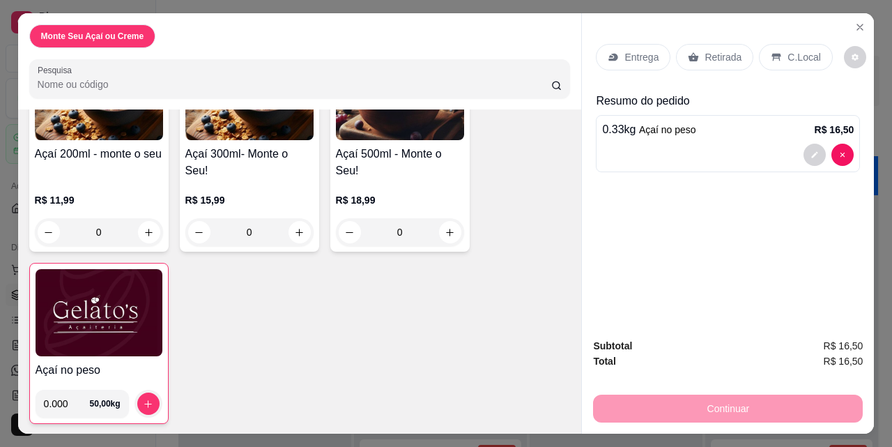
click at [776, 55] on div "C.Local" at bounding box center [795, 57] width 73 height 26
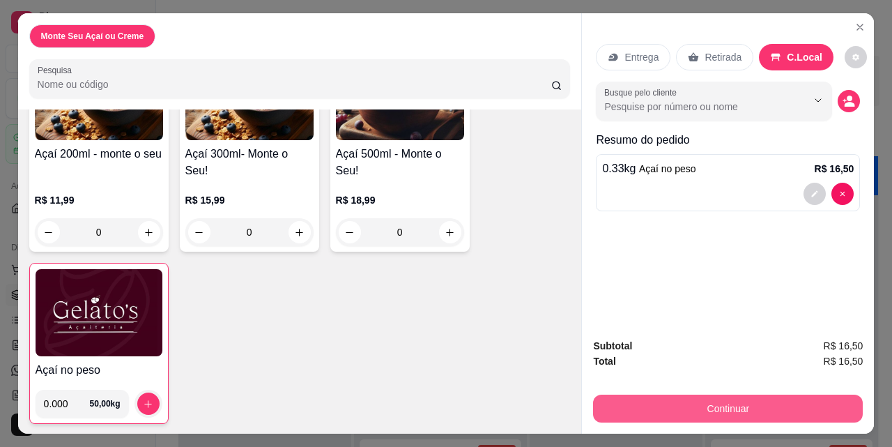
click at [740, 406] on button "Continuar" at bounding box center [728, 408] width 270 height 28
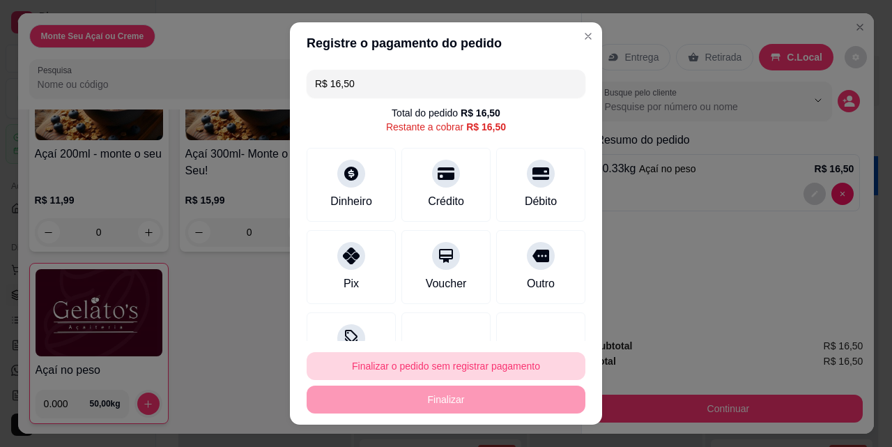
click at [457, 367] on button "Finalizar o pedido sem registrar pagamento" at bounding box center [446, 366] width 279 height 28
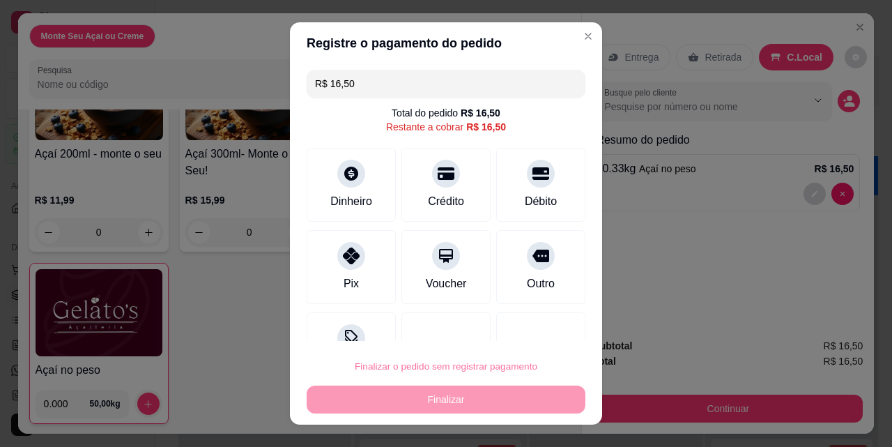
click at [532, 327] on button "Confirmar" at bounding box center [528, 327] width 52 height 22
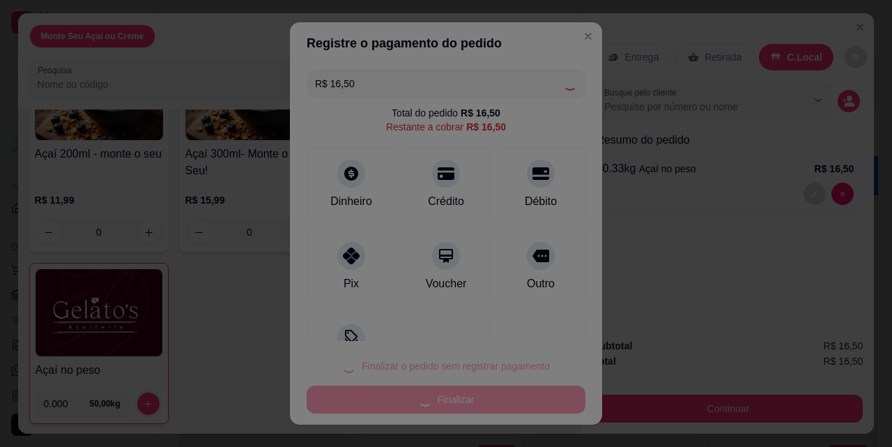
type input "R$ 0,00"
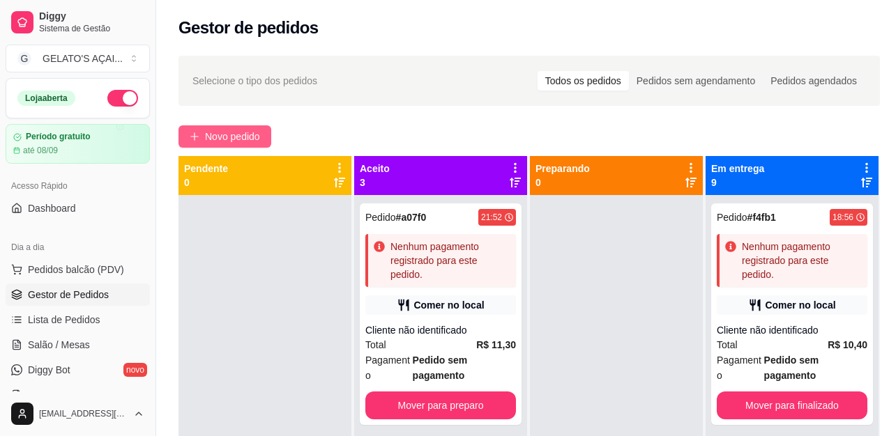
click at [225, 142] on span "Novo pedido" at bounding box center [232, 136] width 55 height 15
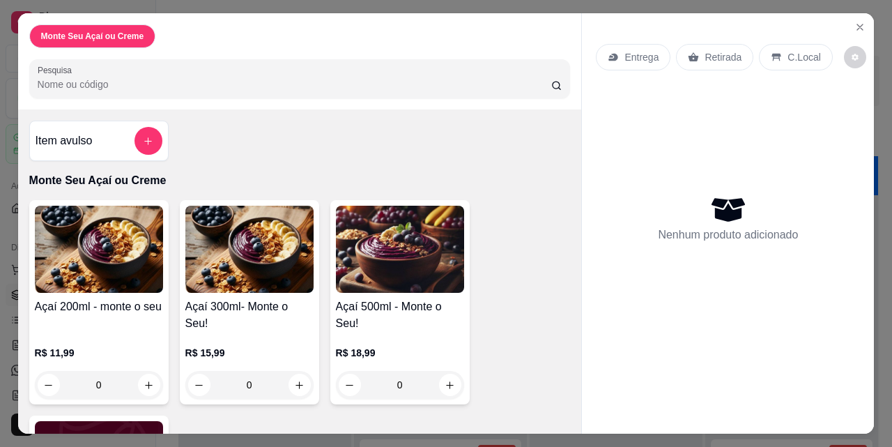
scroll to position [153, 0]
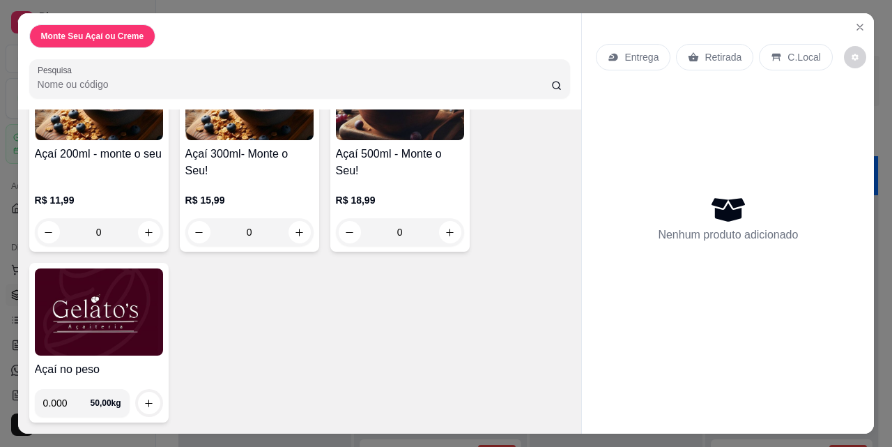
click at [95, 299] on img at bounding box center [99, 311] width 128 height 87
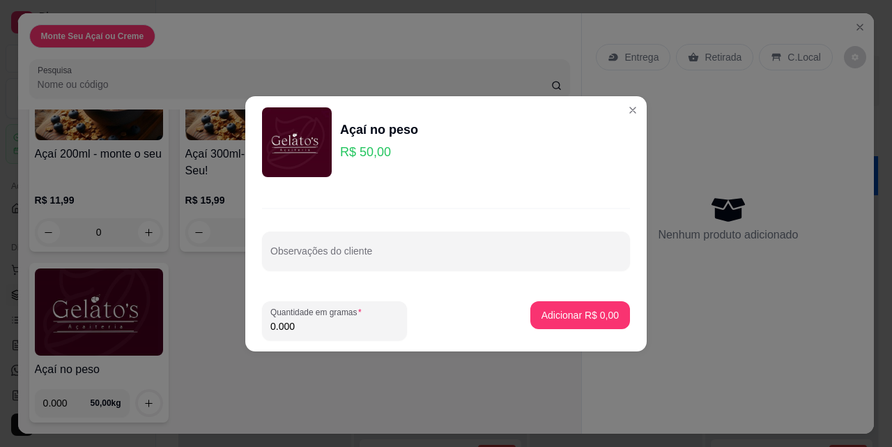
drag, startPoint x: 305, startPoint y: 334, endPoint x: 250, endPoint y: 325, distance: 56.4
click at [250, 325] on footer "Quantidade em gramas 0.000 Adicionar R$ 0,00" at bounding box center [445, 320] width 401 height 61
drag, startPoint x: 287, startPoint y: 320, endPoint x: 247, endPoint y: 314, distance: 40.1
click at [247, 314] on footer "Quantidade em gramas 0.000 Adicionar R$ 0,00" at bounding box center [445, 320] width 401 height 61
type input "0.616"
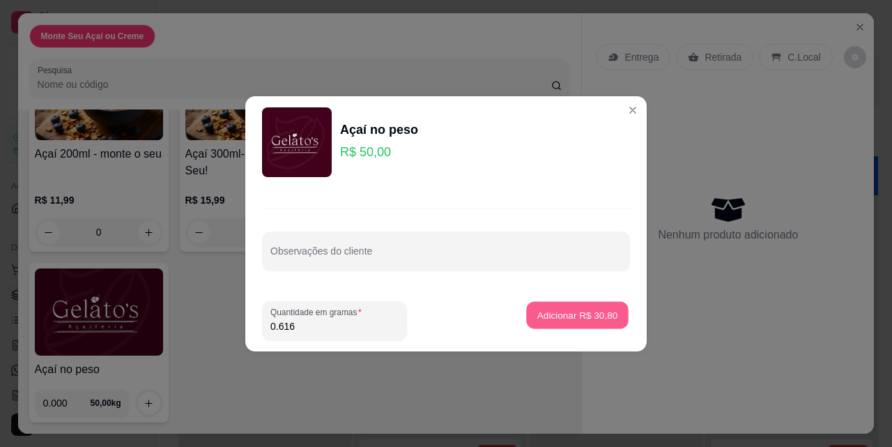
click at [565, 309] on p "Adicionar R$ 30,80" at bounding box center [577, 314] width 81 height 13
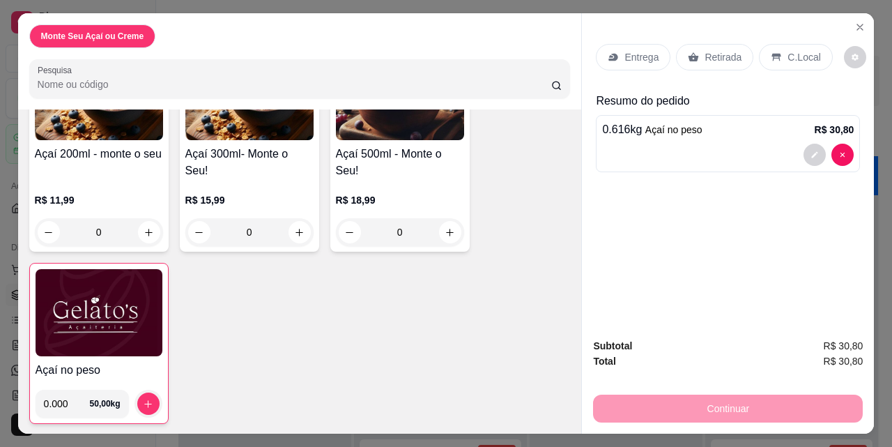
click at [792, 55] on p "C.Local" at bounding box center [804, 57] width 33 height 14
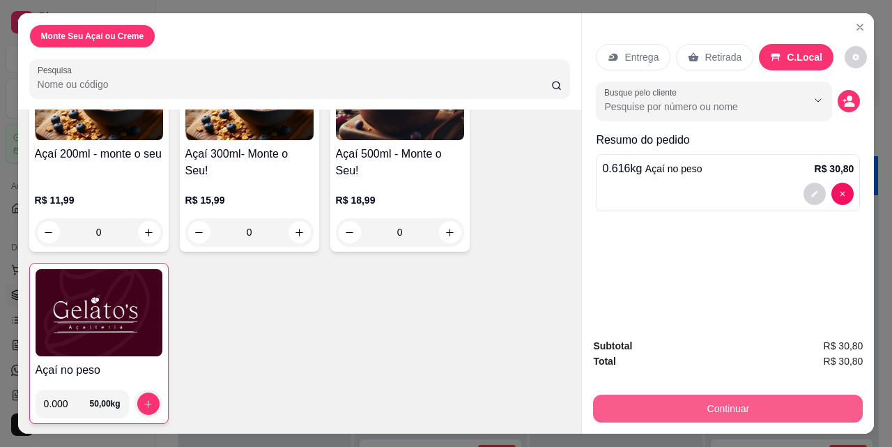
click at [711, 401] on button "Continuar" at bounding box center [728, 408] width 270 height 28
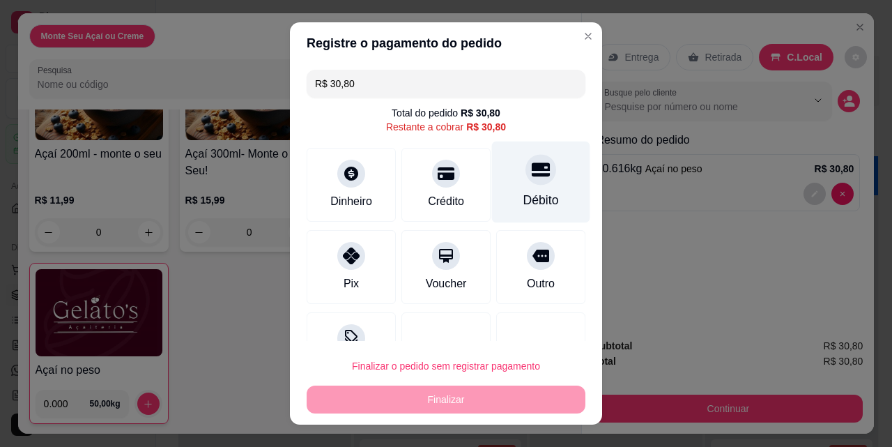
click at [524, 185] on div "Débito" at bounding box center [541, 182] width 98 height 82
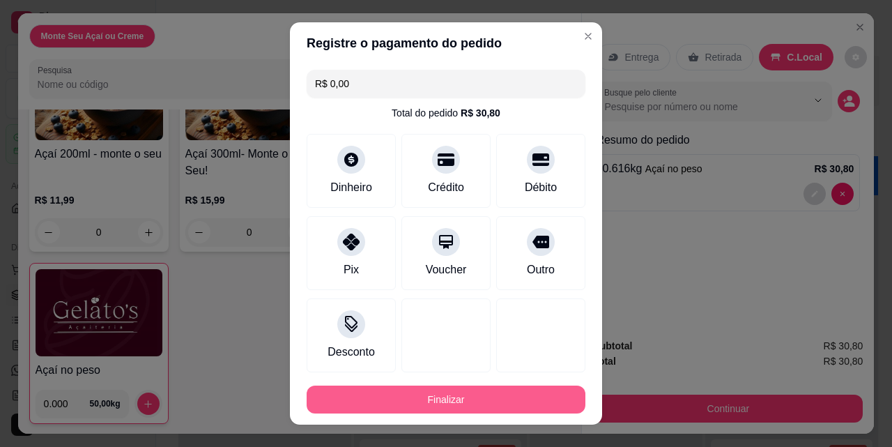
click at [450, 398] on button "Finalizar" at bounding box center [446, 399] width 279 height 28
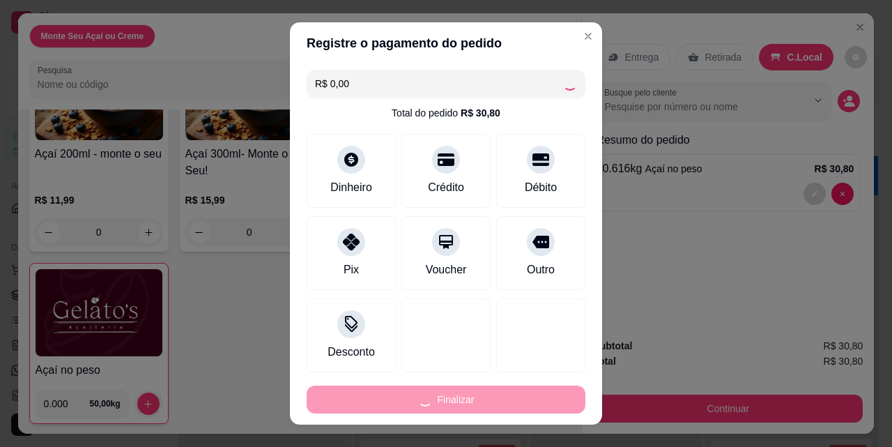
type input "-R$ 30,80"
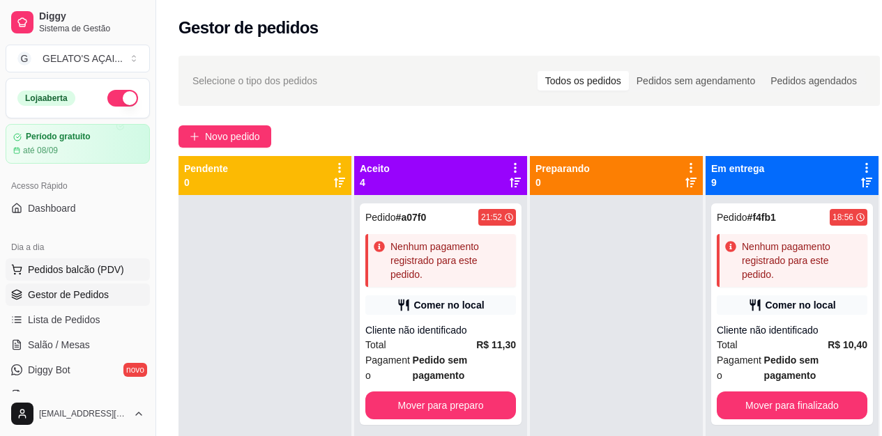
click at [54, 275] on span "Pedidos balcão (PDV)" at bounding box center [76, 270] width 96 height 14
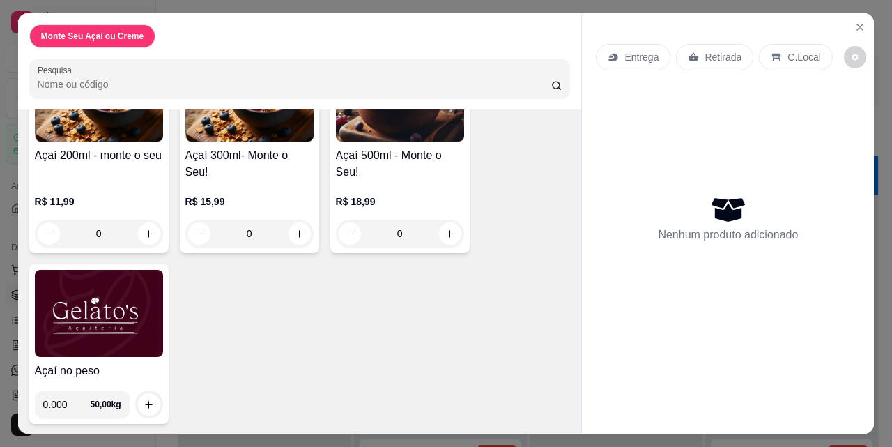
scroll to position [153, 0]
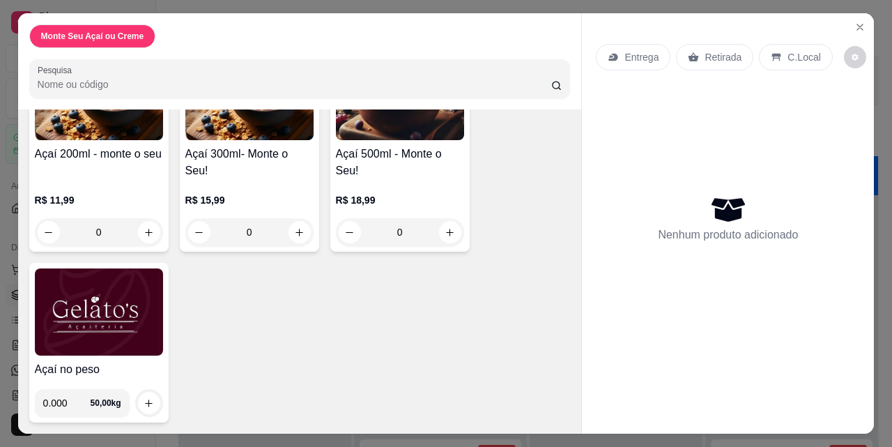
click at [104, 325] on img at bounding box center [99, 311] width 128 height 87
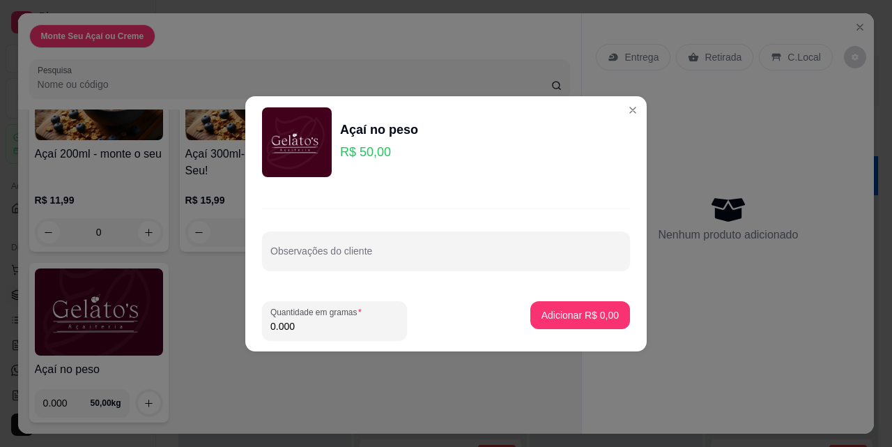
drag, startPoint x: 314, startPoint y: 321, endPoint x: 250, endPoint y: 321, distance: 63.4
click at [250, 321] on footer "Quantidade em gramas 0.000 Adicionar R$ 0,00" at bounding box center [445, 320] width 401 height 61
type input "0.092"
click at [578, 319] on p "Adicionar R$ 4,60" at bounding box center [580, 315] width 77 height 14
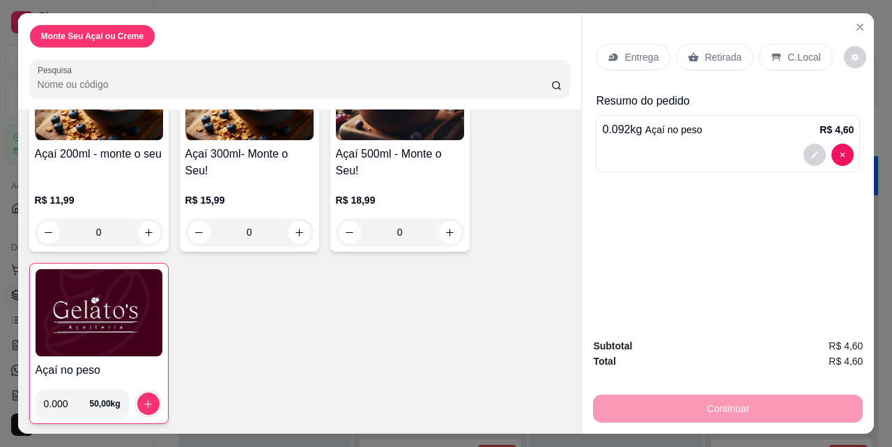
click at [795, 54] on p "C.Local" at bounding box center [804, 57] width 33 height 14
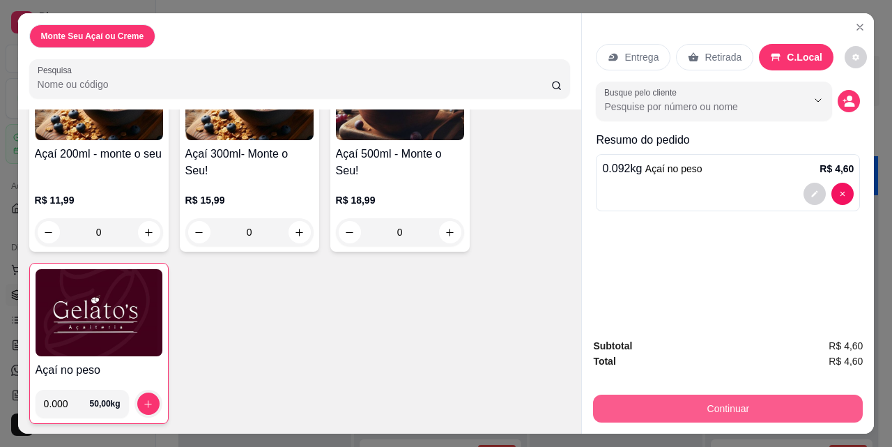
click at [698, 401] on button "Continuar" at bounding box center [728, 408] width 270 height 28
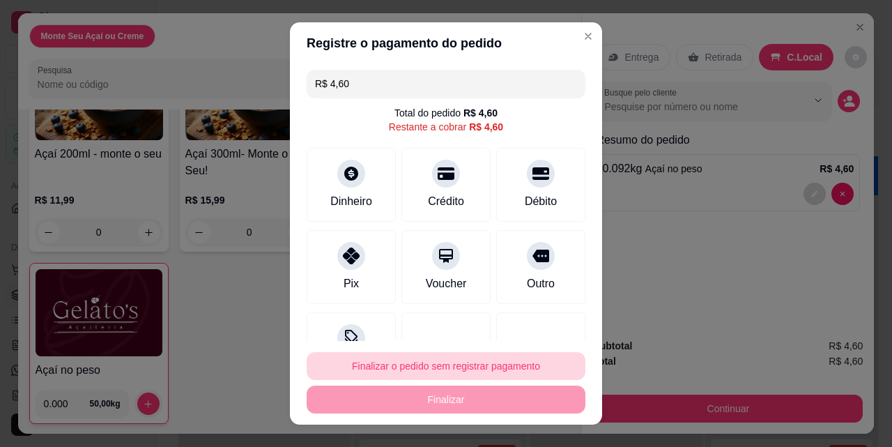
click at [420, 371] on button "Finalizar o pedido sem registrar pagamento" at bounding box center [446, 366] width 279 height 28
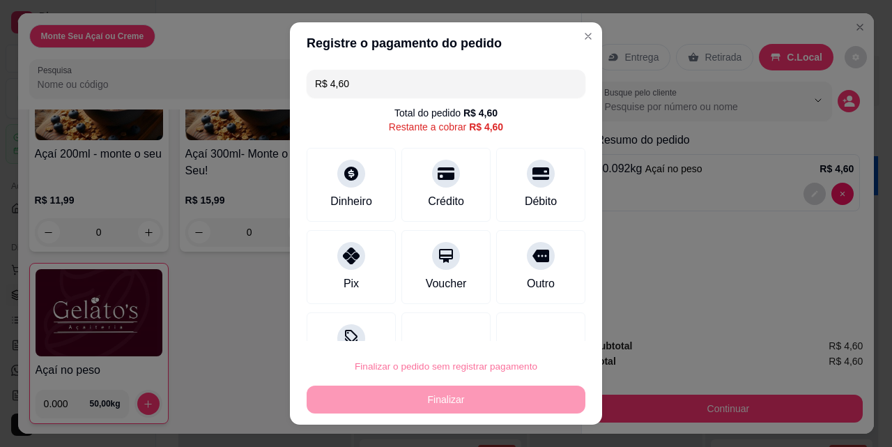
click at [505, 319] on button "Confirmar" at bounding box center [528, 327] width 52 height 22
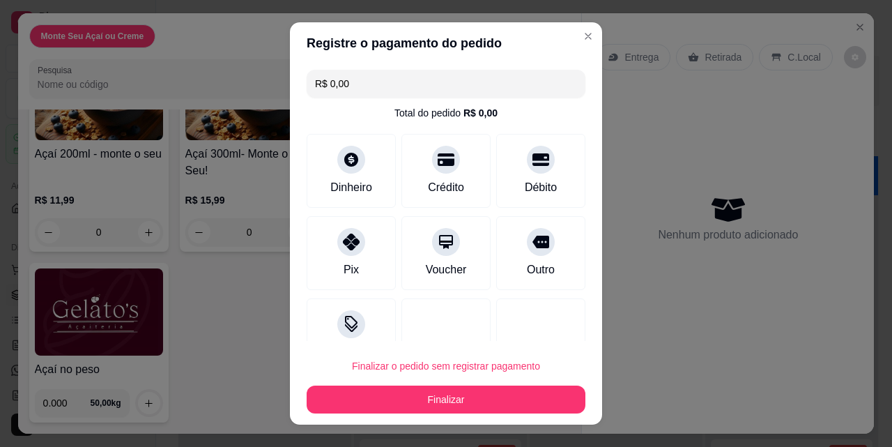
type input "R$ 0,00"
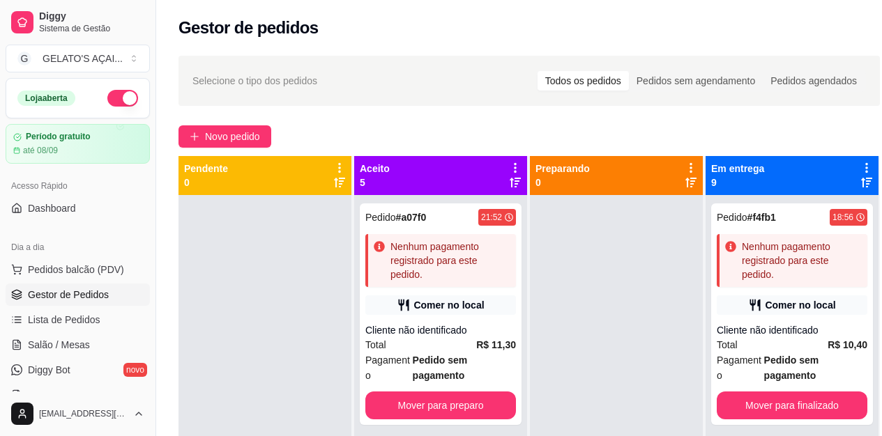
click at [70, 292] on span "Gestor de Pedidos" at bounding box center [68, 295] width 81 height 14
click at [240, 132] on span "Novo pedido" at bounding box center [232, 136] width 55 height 15
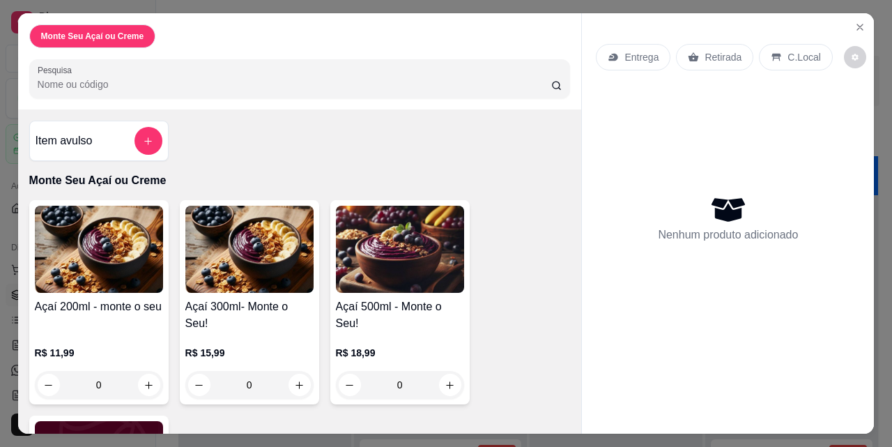
scroll to position [153, 0]
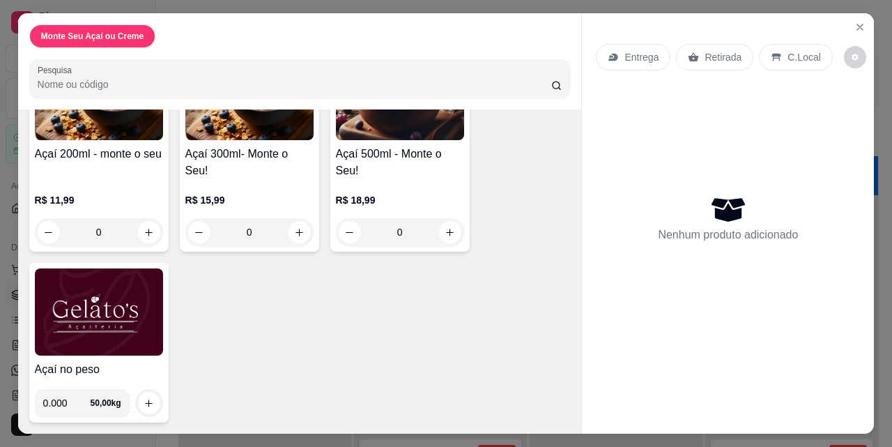
click at [76, 335] on img at bounding box center [99, 311] width 128 height 87
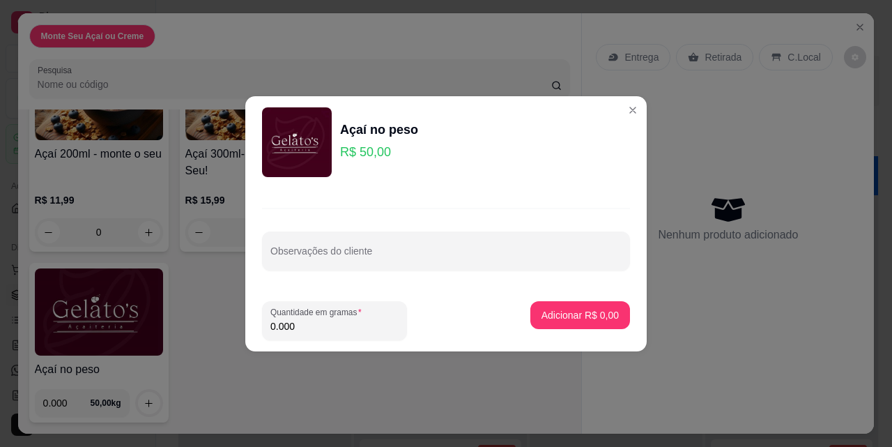
drag, startPoint x: 316, startPoint y: 334, endPoint x: 248, endPoint y: 330, distance: 68.4
click at [248, 330] on footer "Quantidade em gramas 0.000 Adicionar R$ 0,00" at bounding box center [445, 320] width 401 height 61
drag, startPoint x: 321, startPoint y: 323, endPoint x: 259, endPoint y: 320, distance: 62.1
click at [259, 320] on footer "Quantidade em gramas 0.000 Adicionar R$ 0,00" at bounding box center [445, 320] width 401 height 61
type input "0.178"
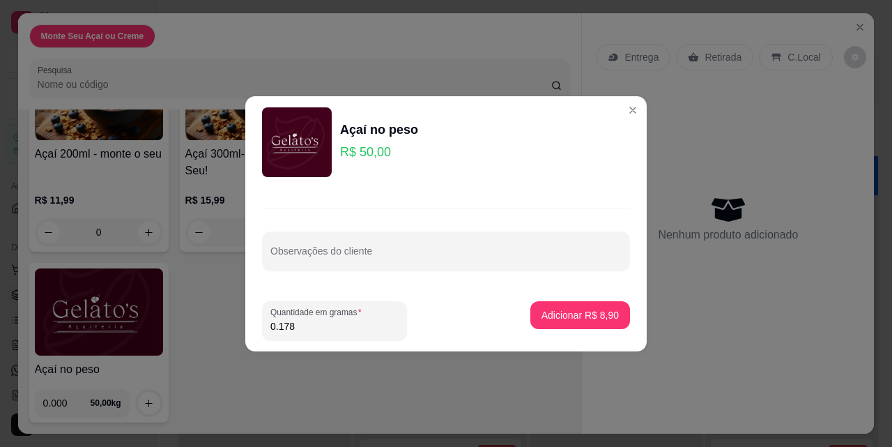
click at [583, 309] on p "Adicionar R$ 8,90" at bounding box center [580, 315] width 77 height 14
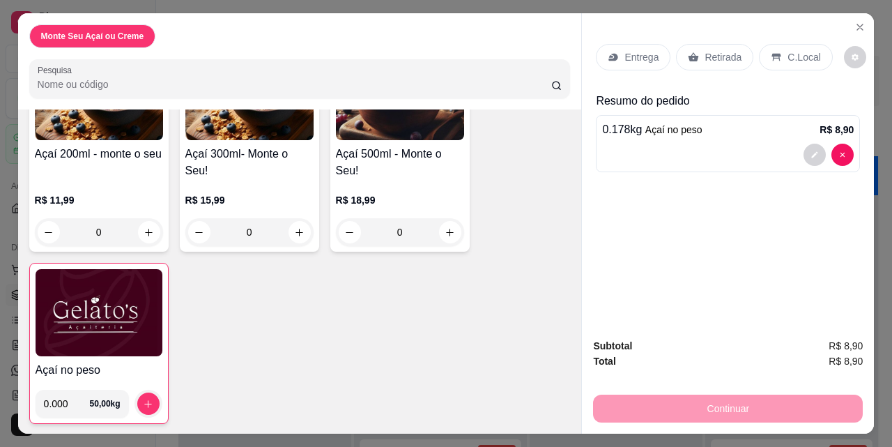
click at [795, 53] on p "C.Local" at bounding box center [804, 57] width 33 height 14
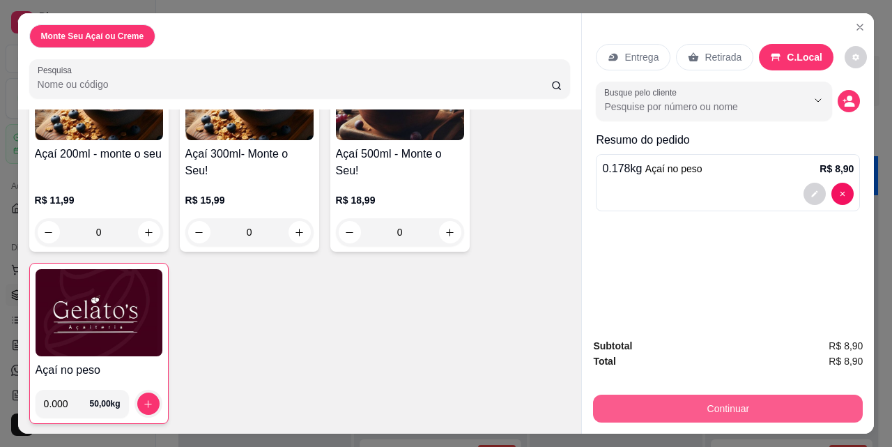
click at [682, 394] on button "Continuar" at bounding box center [728, 408] width 270 height 28
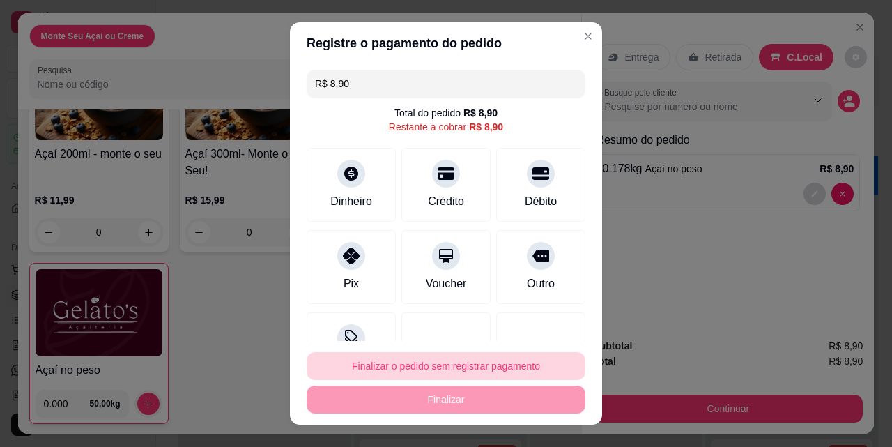
click at [474, 368] on button "Finalizar o pedido sem registrar pagamento" at bounding box center [446, 366] width 279 height 28
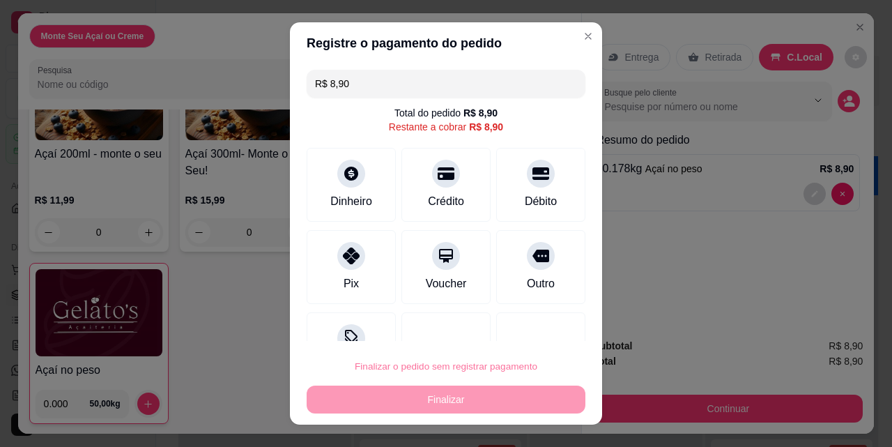
click at [539, 322] on button "Confirmar" at bounding box center [528, 327] width 52 height 22
type input "R$ 0,00"
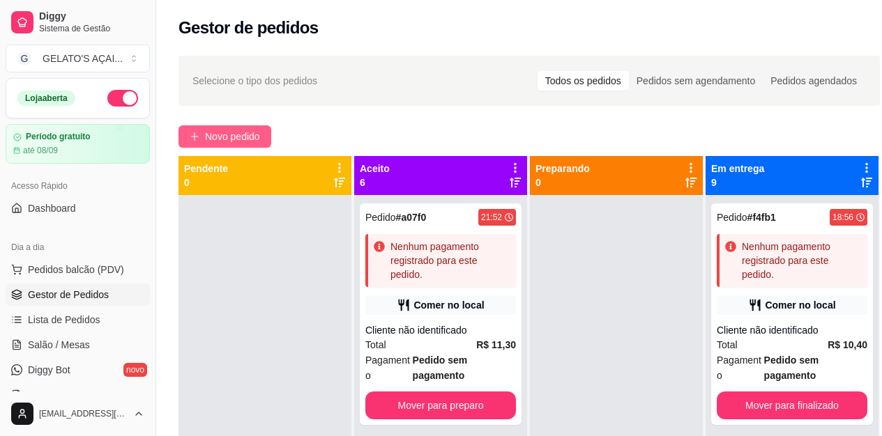
click at [223, 141] on span "Novo pedido" at bounding box center [232, 136] width 55 height 15
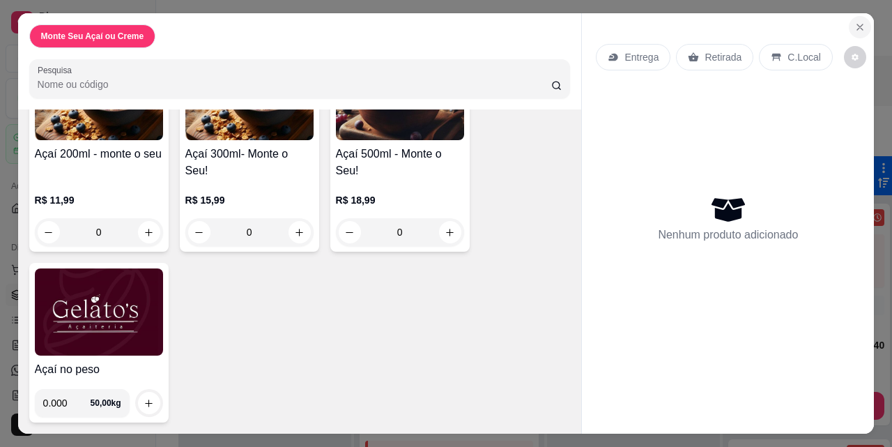
click at [854, 23] on icon "Close" at bounding box center [859, 27] width 11 height 11
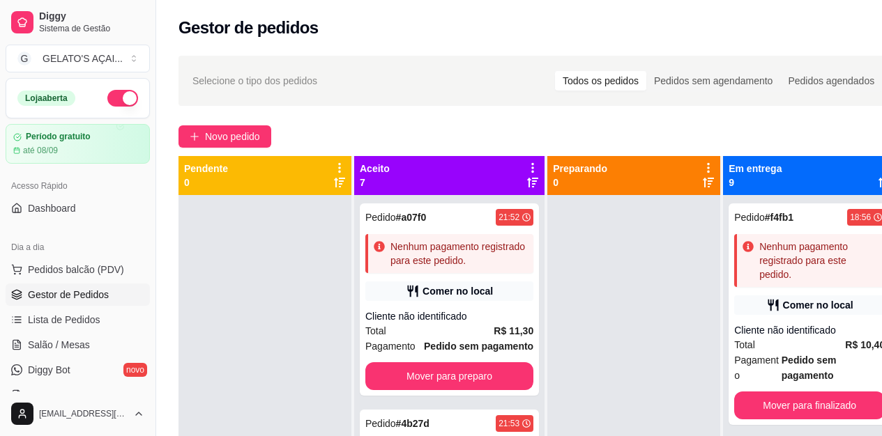
click at [95, 291] on span "Gestor de Pedidos" at bounding box center [68, 295] width 81 height 14
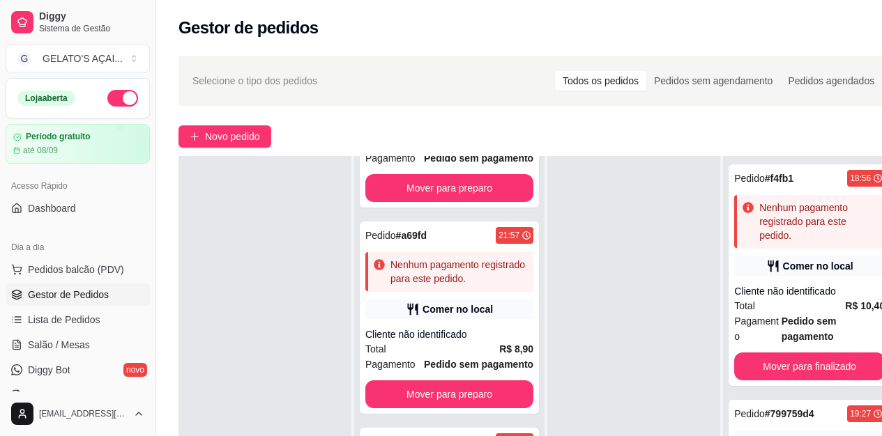
scroll to position [223, 0]
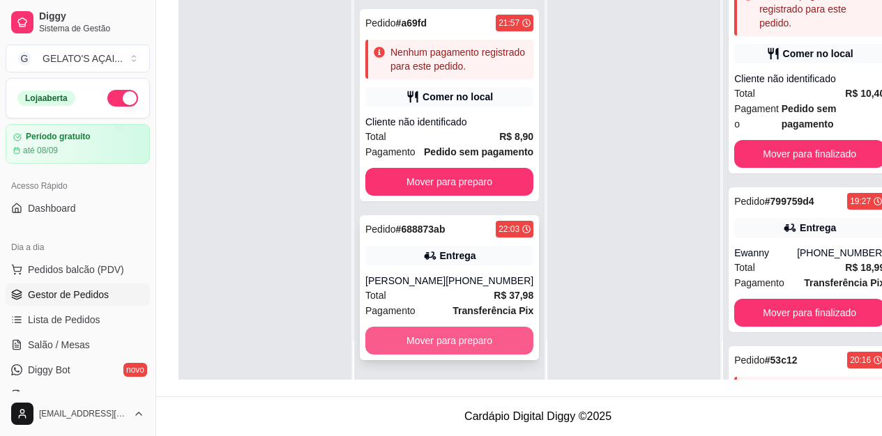
click at [450, 342] on button "Mover para preparo" at bounding box center [449, 341] width 168 height 28
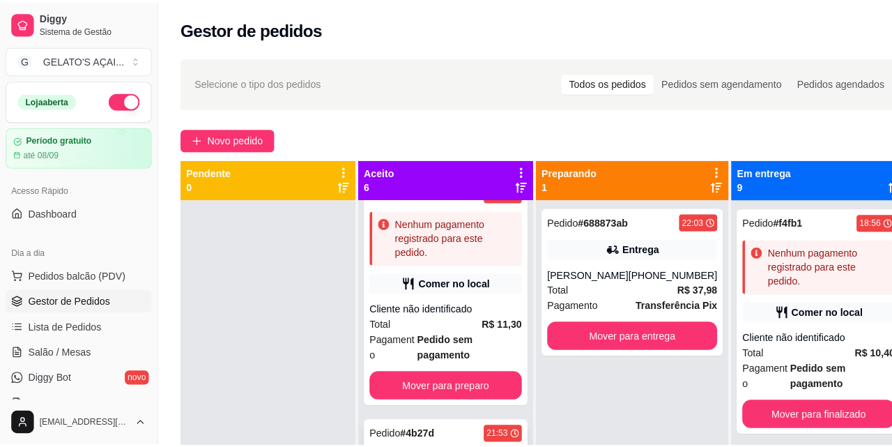
scroll to position [0, 0]
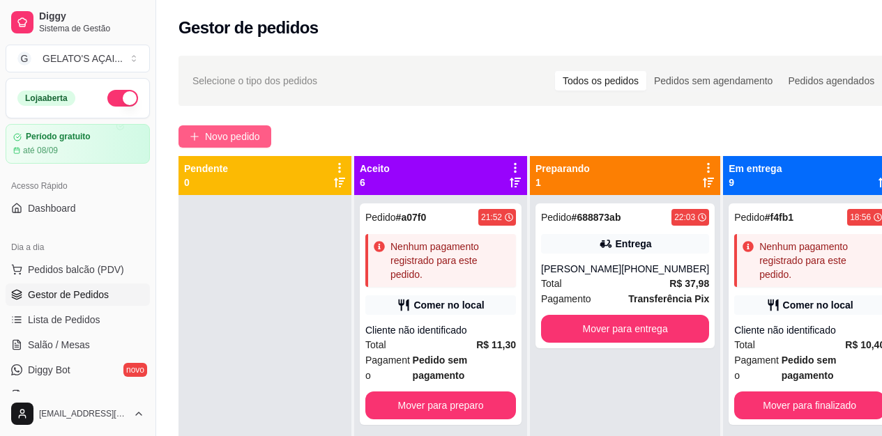
click at [247, 132] on span "Novo pedido" at bounding box center [232, 136] width 55 height 15
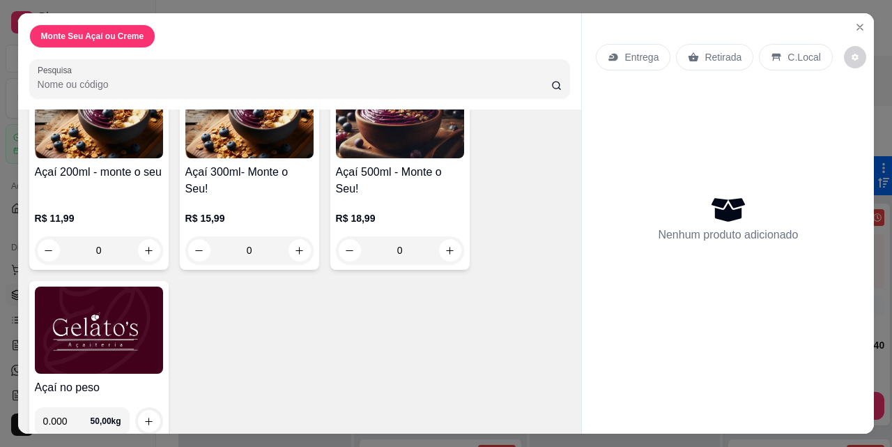
scroll to position [153, 0]
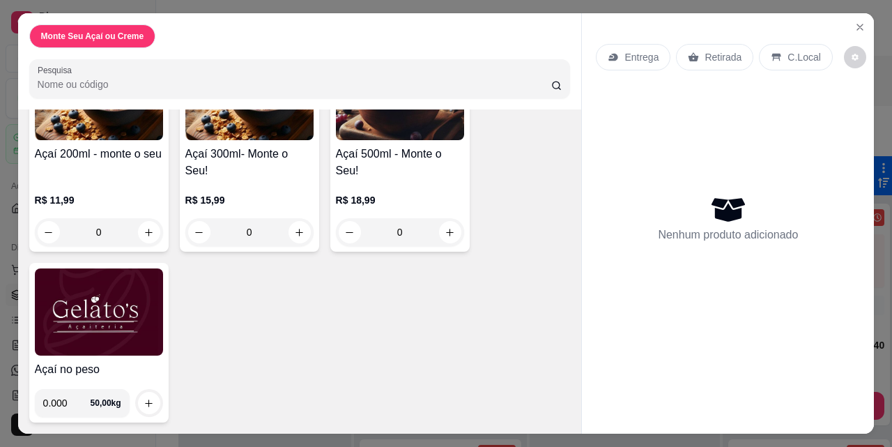
click at [123, 329] on img at bounding box center [99, 311] width 128 height 87
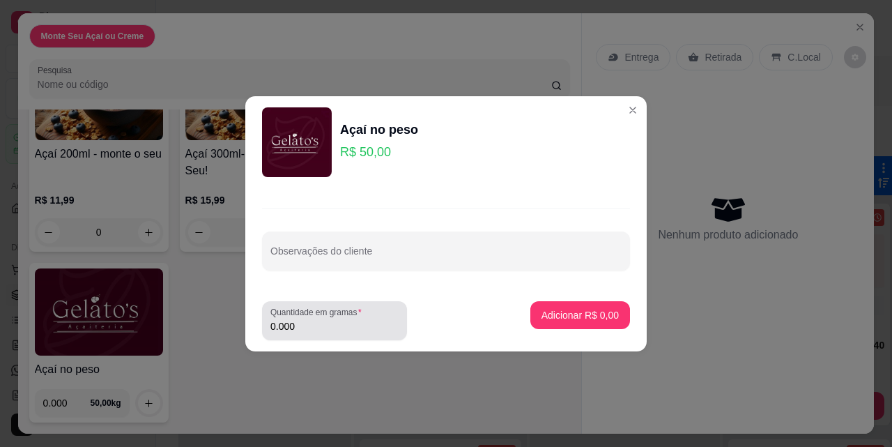
click at [309, 327] on input "0.000" at bounding box center [334, 326] width 128 height 14
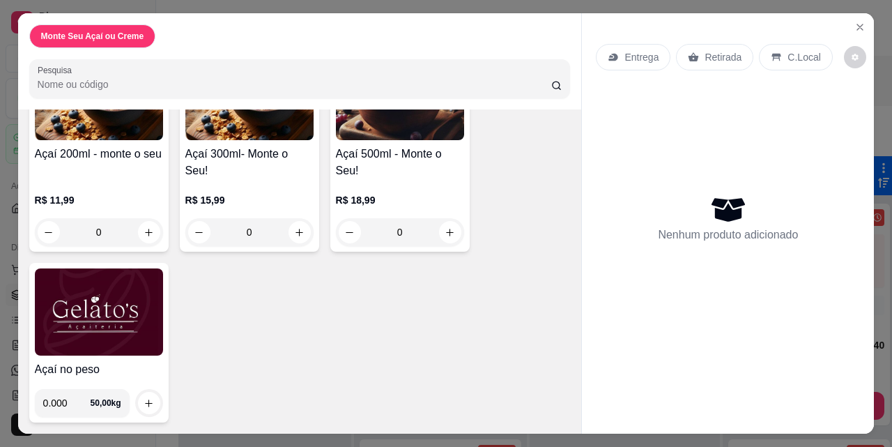
click at [118, 300] on img at bounding box center [99, 311] width 128 height 87
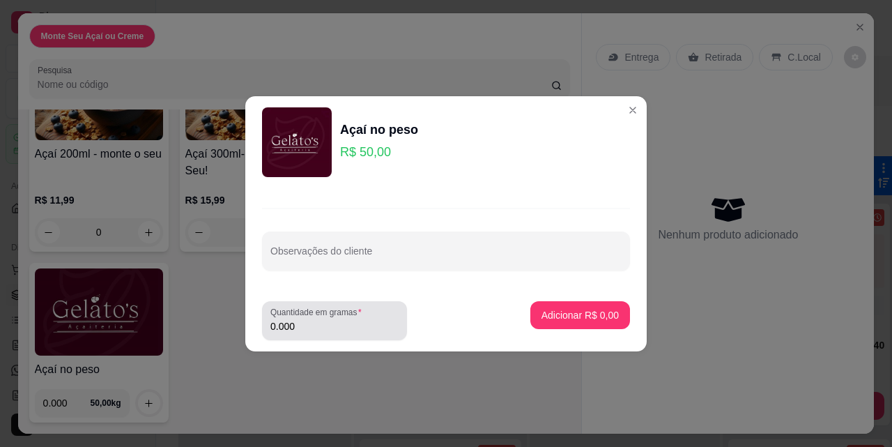
click at [341, 334] on div "0.000" at bounding box center [334, 321] width 128 height 28
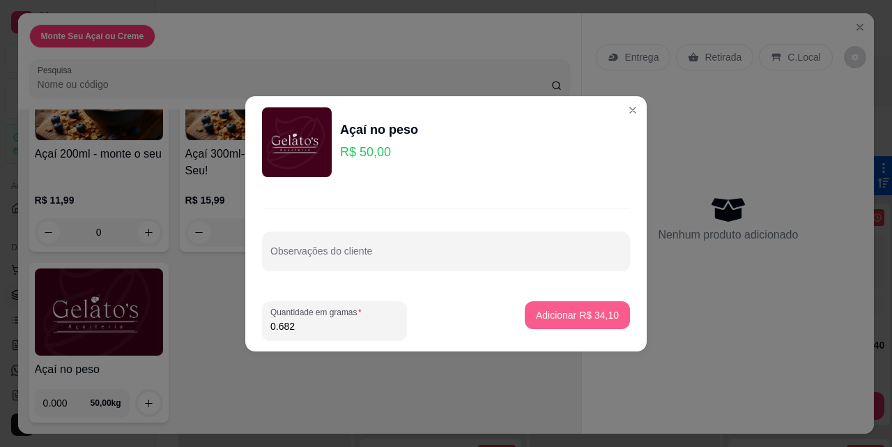
type input "0.682"
click at [574, 313] on p "Adicionar R$ 34,10" at bounding box center [577, 315] width 83 height 14
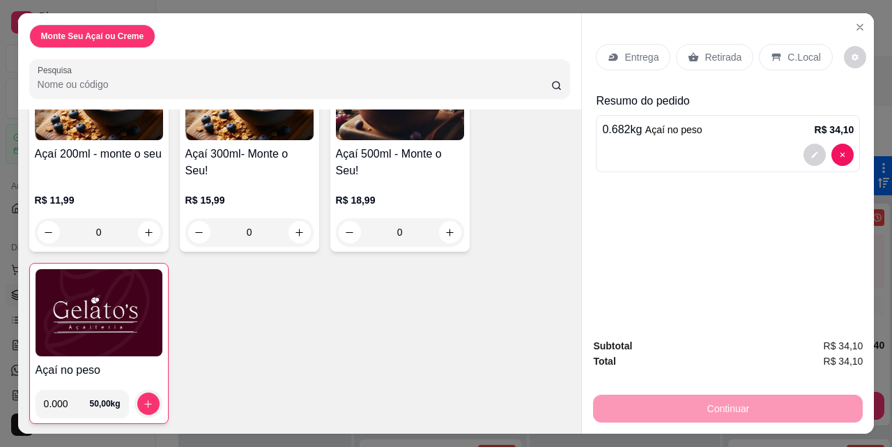
click at [788, 56] on p "C.Local" at bounding box center [804, 57] width 33 height 14
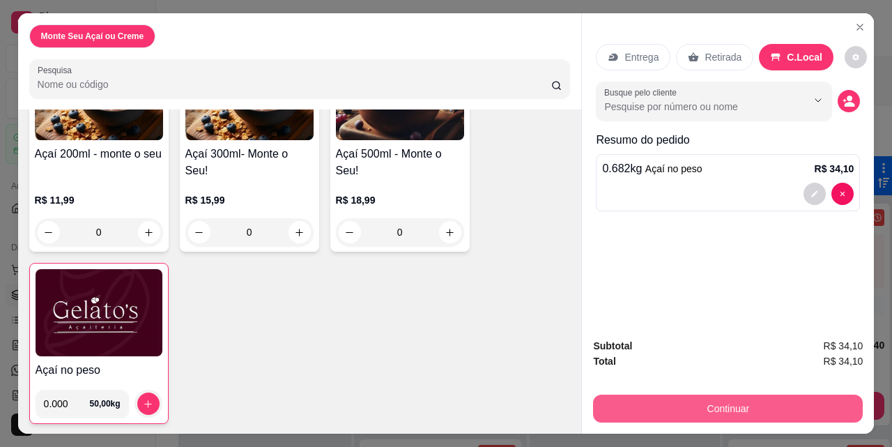
click at [750, 399] on button "Continuar" at bounding box center [728, 408] width 270 height 28
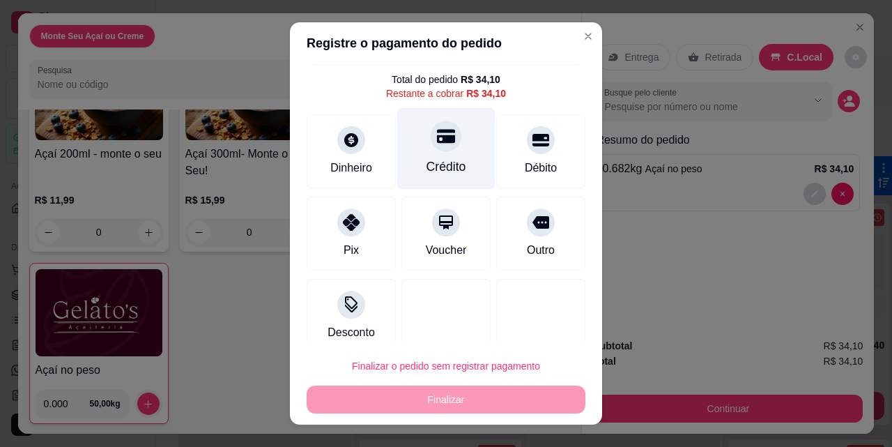
scroll to position [51, 0]
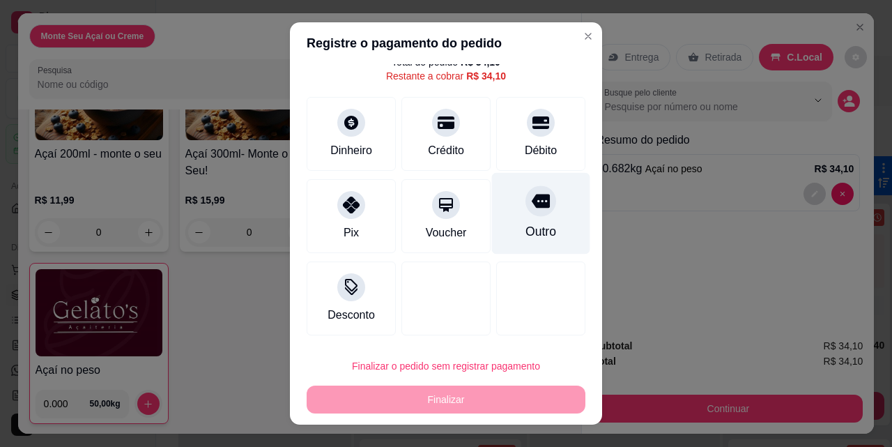
click at [528, 217] on div "Outro" at bounding box center [541, 214] width 98 height 82
type input "R$ 0,00"
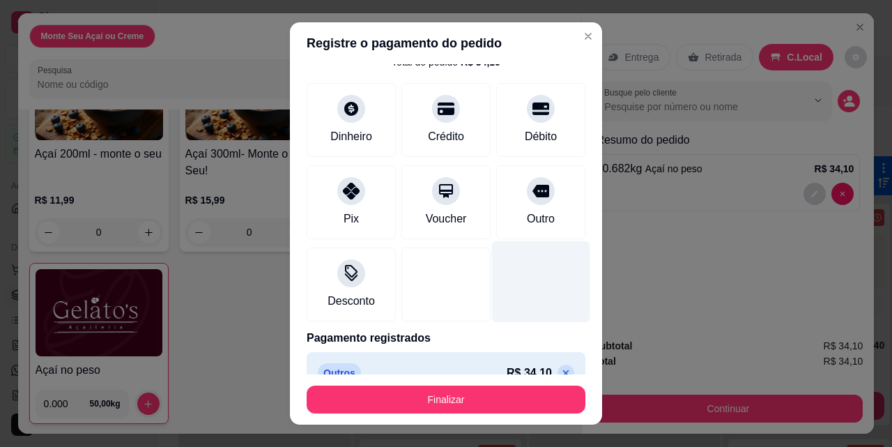
scroll to position [76, 0]
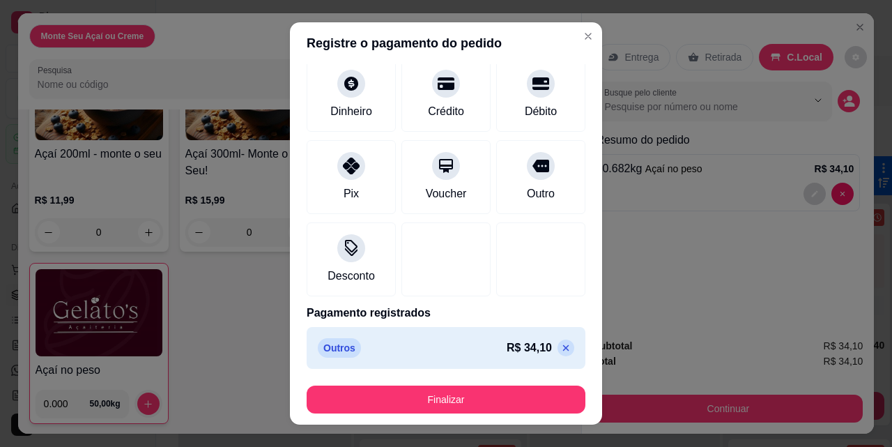
click at [333, 350] on p "Outros" at bounding box center [339, 348] width 43 height 20
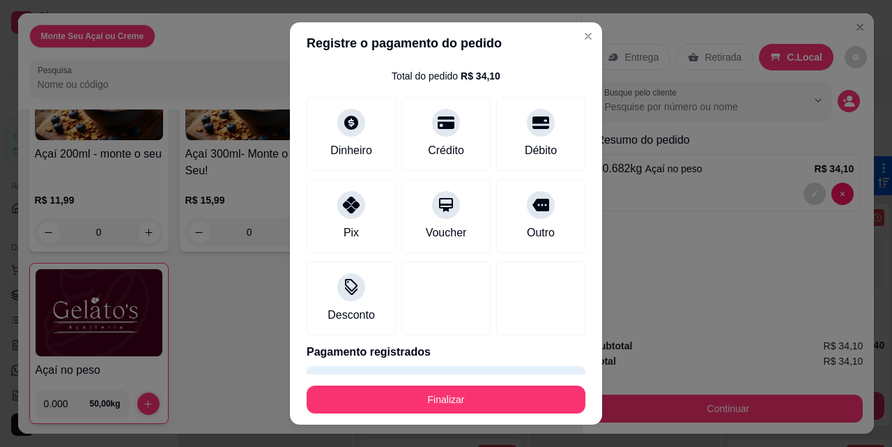
scroll to position [0, 0]
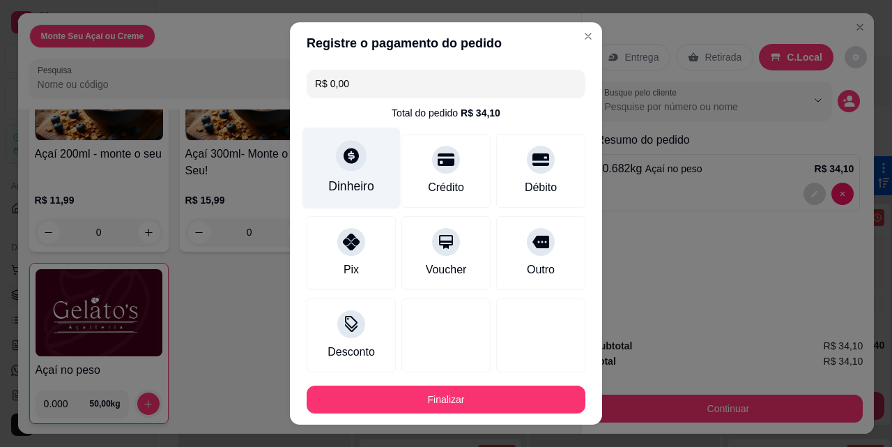
click at [365, 174] on div "Dinheiro" at bounding box center [351, 169] width 98 height 82
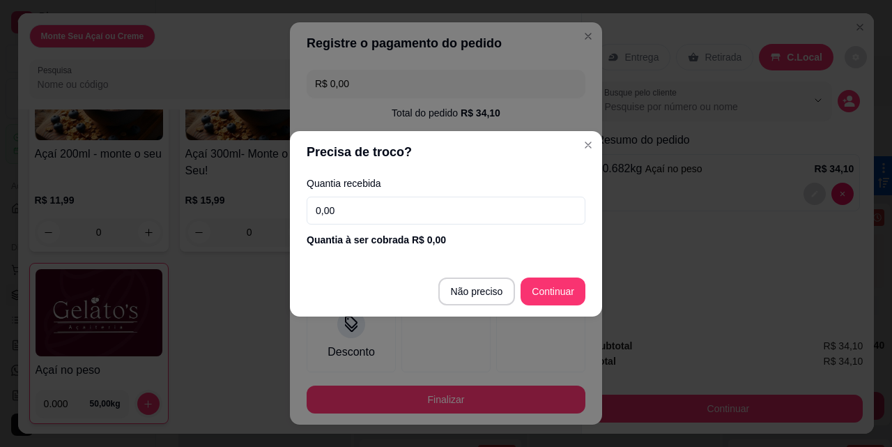
click at [389, 213] on input "0,00" at bounding box center [446, 211] width 279 height 28
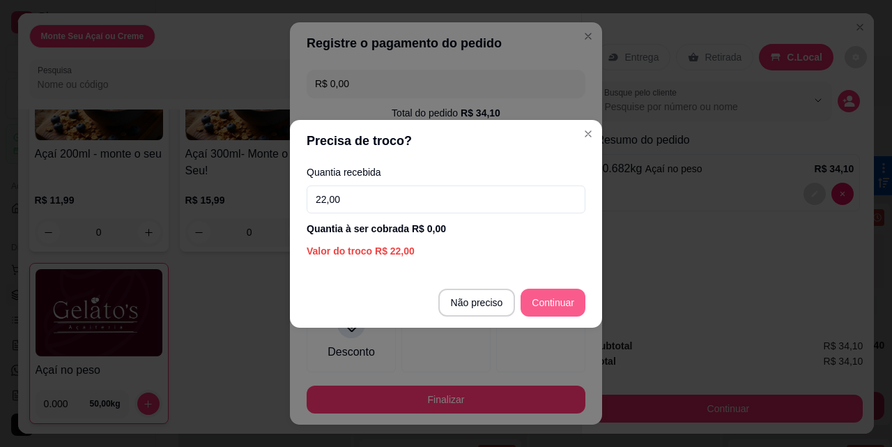
type input "22,00"
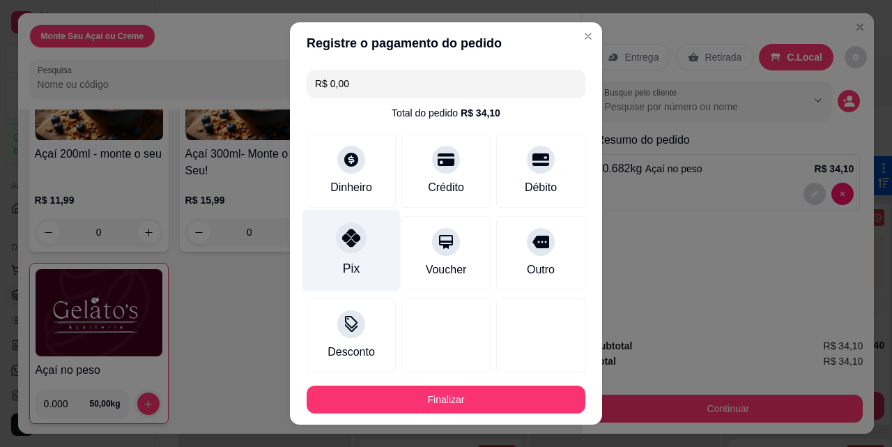
click at [360, 266] on div "Pix" at bounding box center [351, 251] width 98 height 82
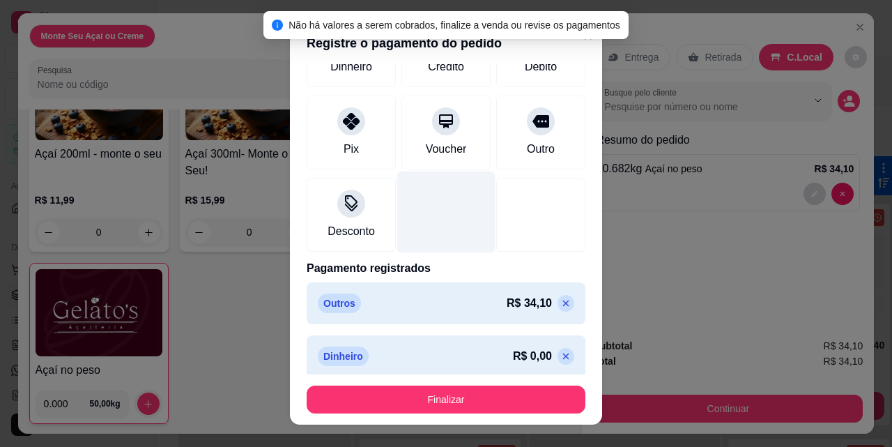
scroll to position [129, 0]
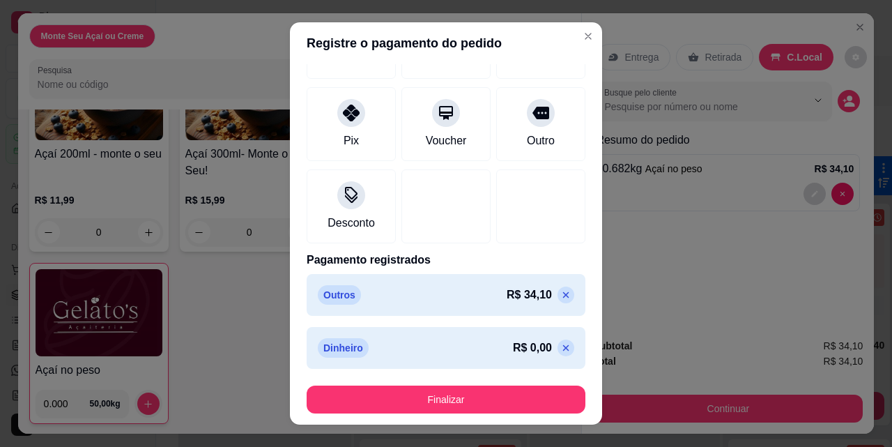
click at [560, 351] on icon at bounding box center [565, 347] width 11 height 11
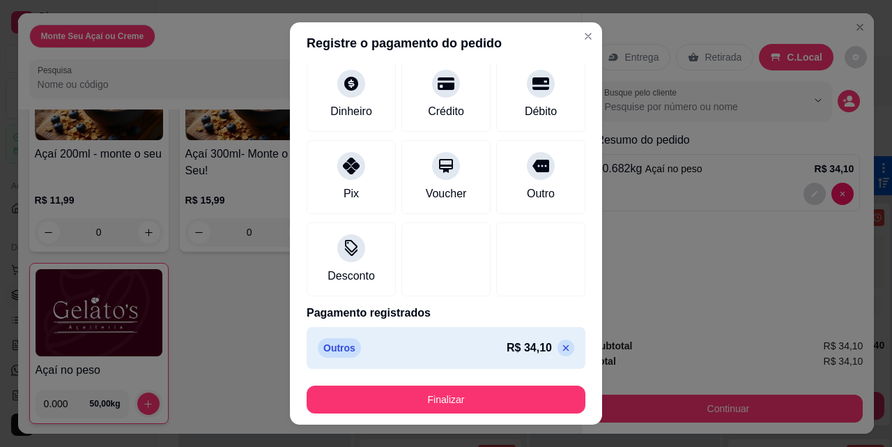
click at [560, 348] on icon at bounding box center [565, 347] width 11 height 11
type input "R$ 34,10"
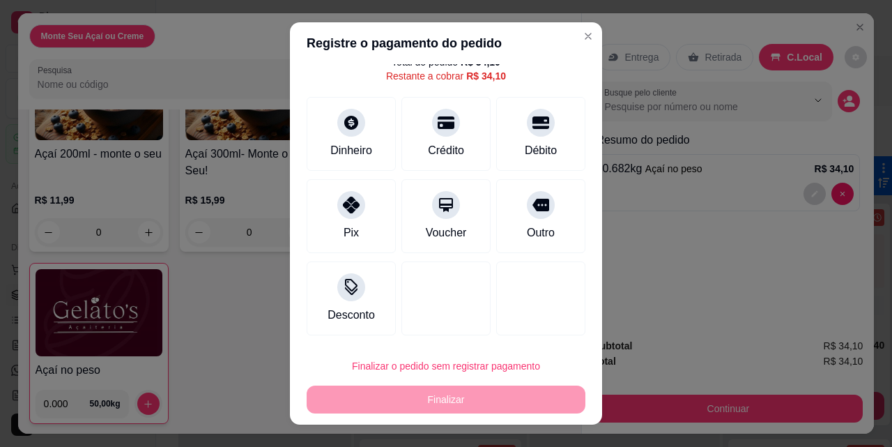
scroll to position [51, 0]
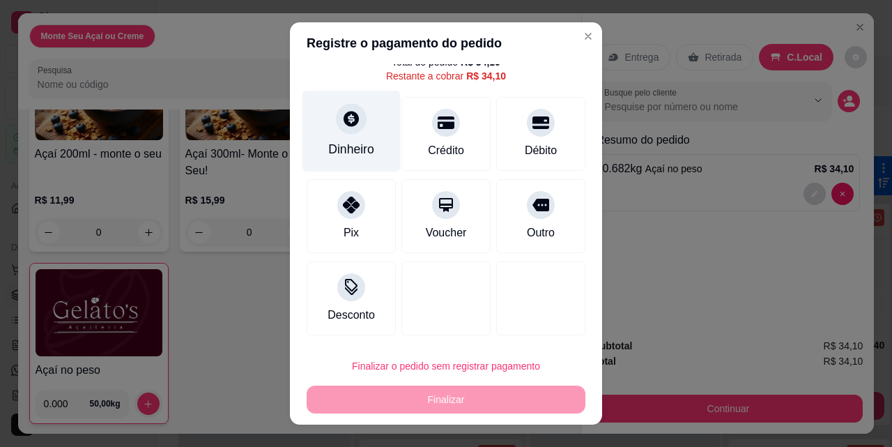
click at [369, 139] on div "Dinheiro" at bounding box center [351, 132] width 98 height 82
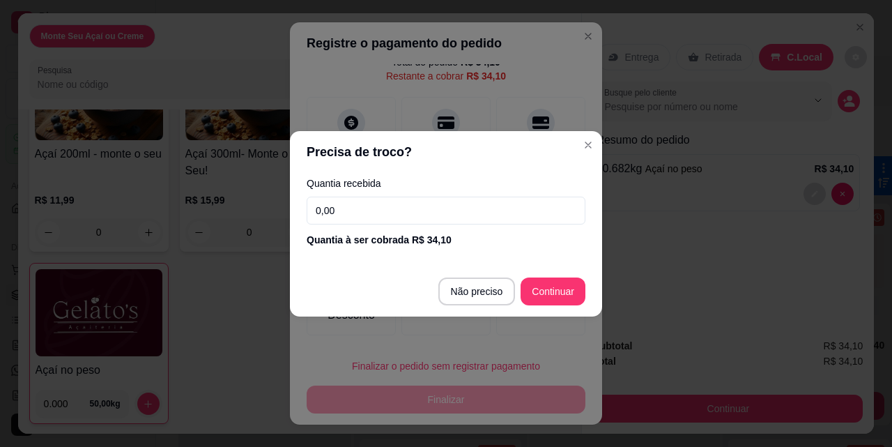
click at [381, 204] on input "0,00" at bounding box center [446, 211] width 279 height 28
type input "22,00"
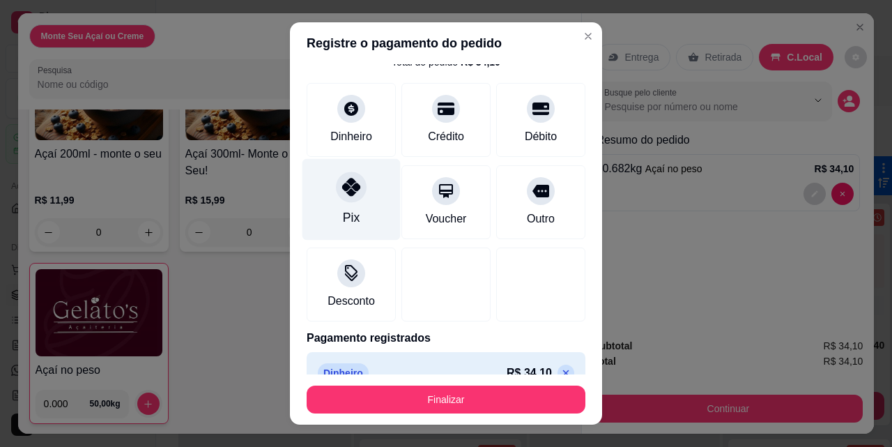
click at [319, 214] on div "Pix" at bounding box center [351, 200] width 98 height 82
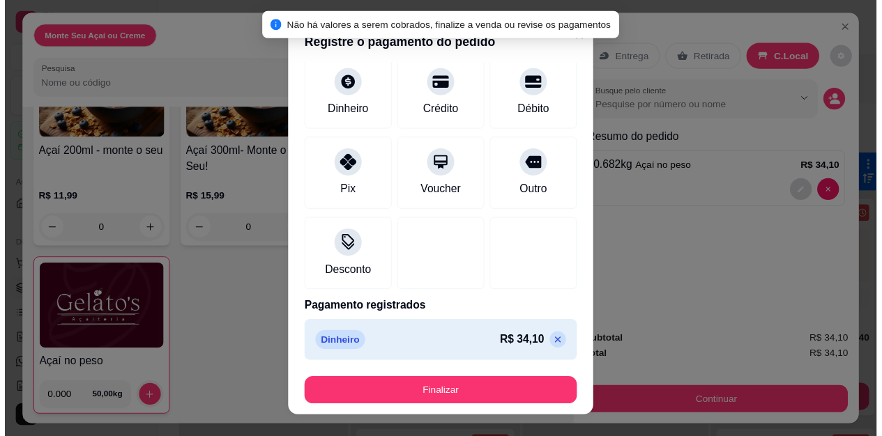
scroll to position [22, 0]
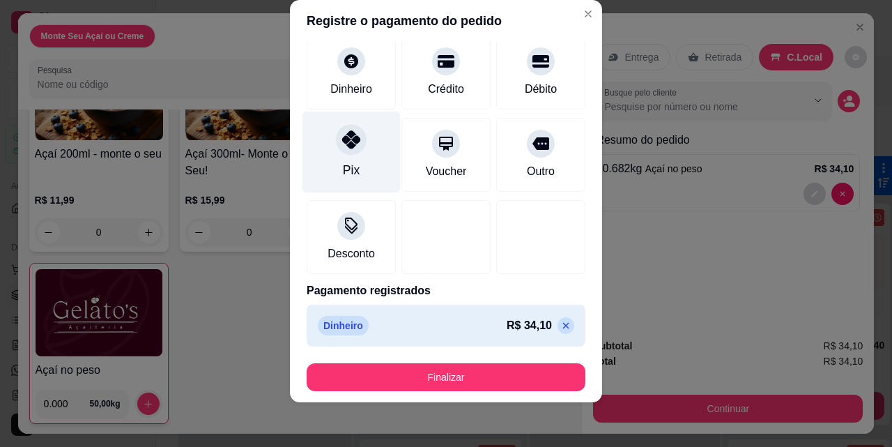
click at [374, 158] on div "Pix" at bounding box center [351, 153] width 98 height 82
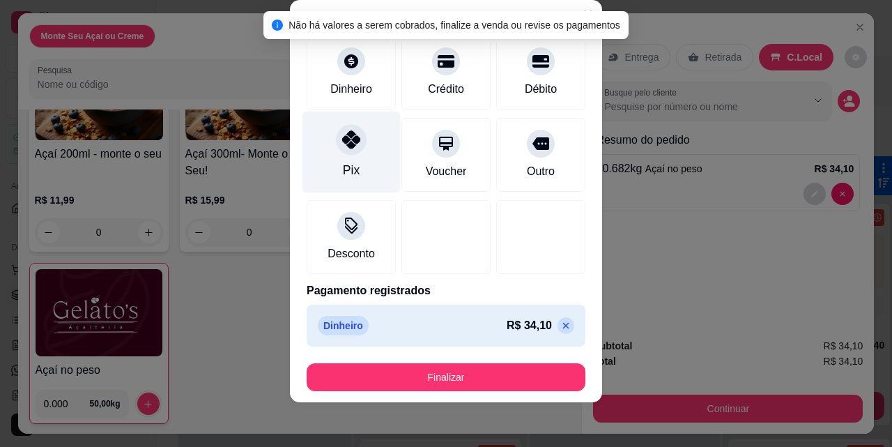
click at [374, 158] on div "Pix" at bounding box center [351, 153] width 98 height 82
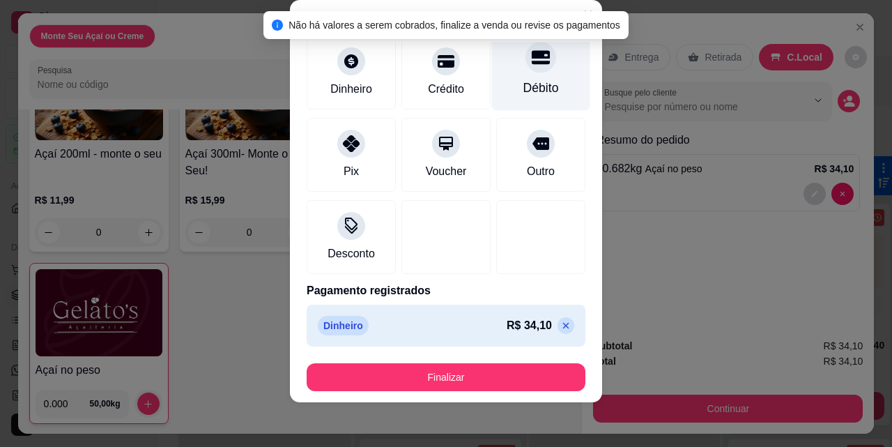
click at [523, 89] on div "Débito" at bounding box center [541, 88] width 36 height 18
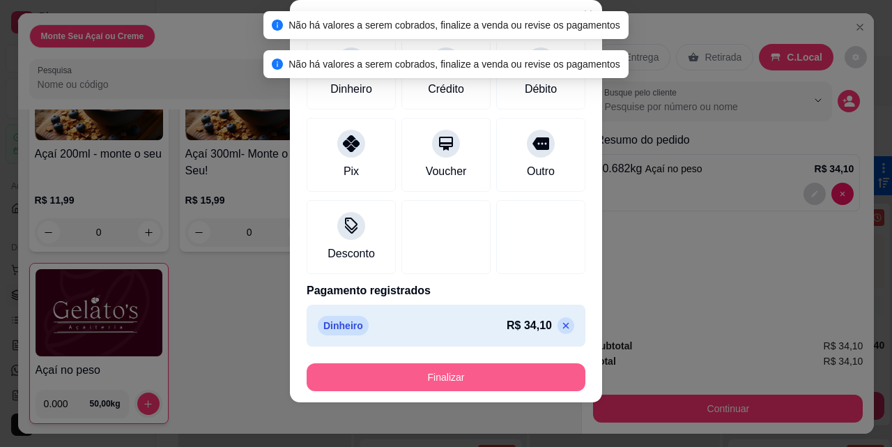
click at [467, 374] on button "Finalizar" at bounding box center [446, 377] width 279 height 28
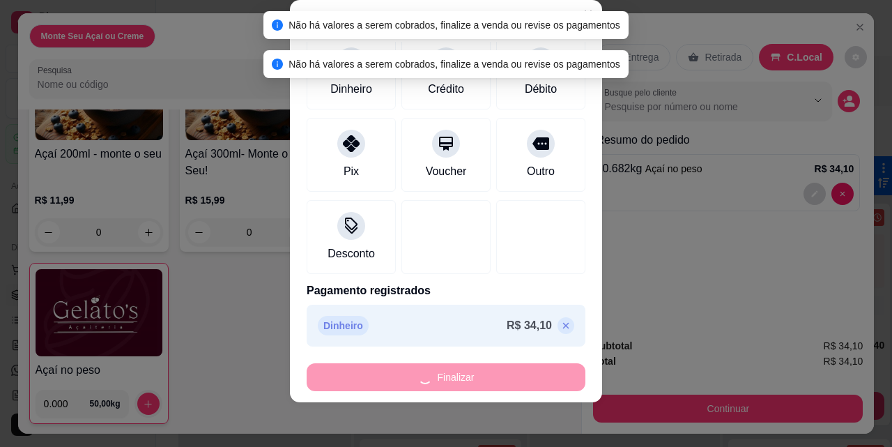
type input "-R$ 34,10"
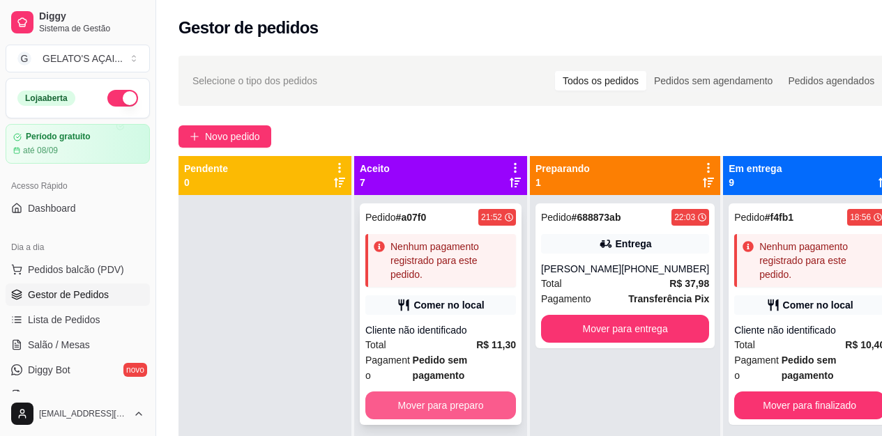
click at [463, 403] on button "Mover para preparo" at bounding box center [440, 406] width 151 height 28
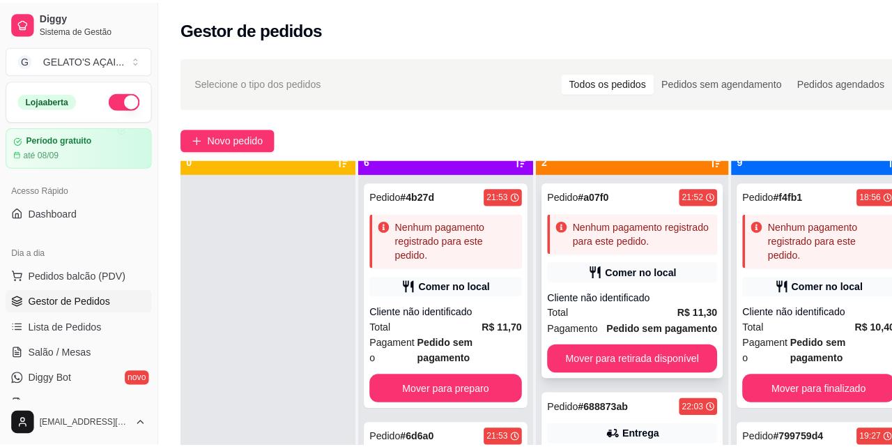
scroll to position [39, 0]
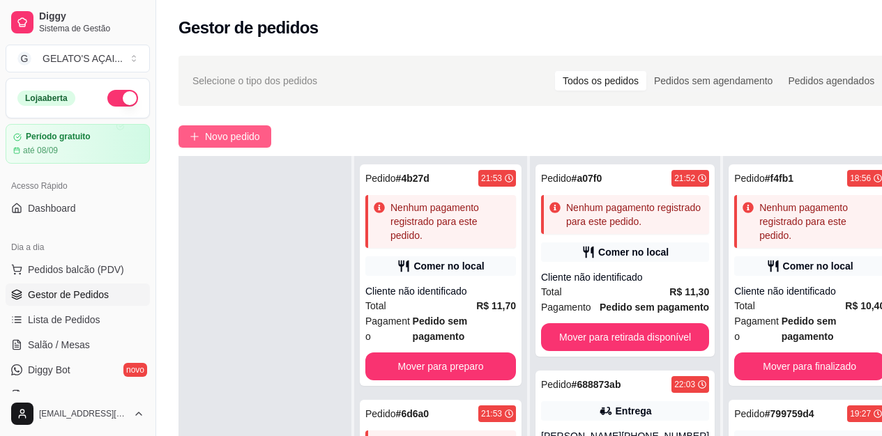
click at [259, 132] on span "Novo pedido" at bounding box center [232, 136] width 55 height 15
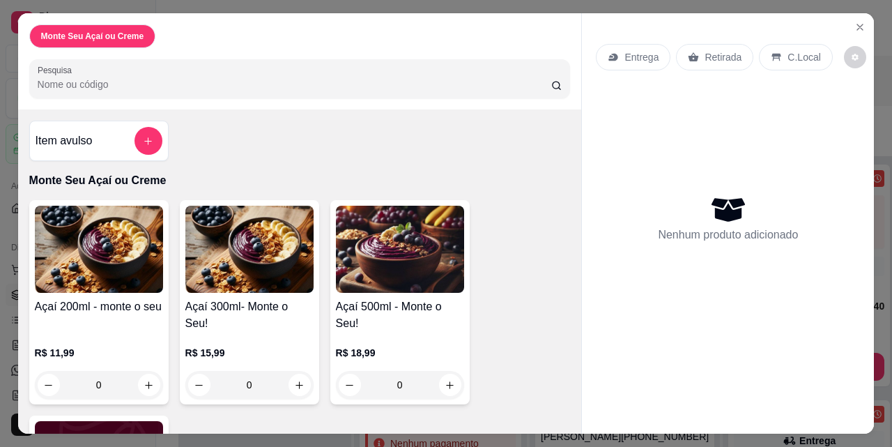
scroll to position [153, 0]
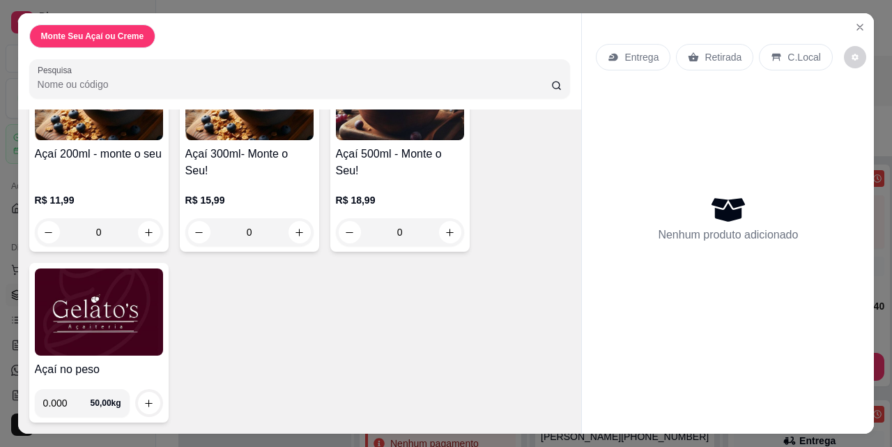
click at [121, 323] on img at bounding box center [99, 311] width 128 height 87
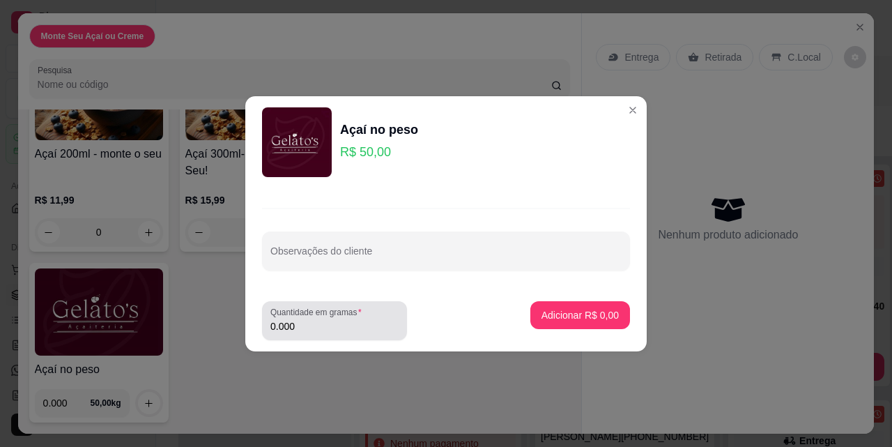
click at [352, 318] on div "0.000" at bounding box center [334, 321] width 128 height 28
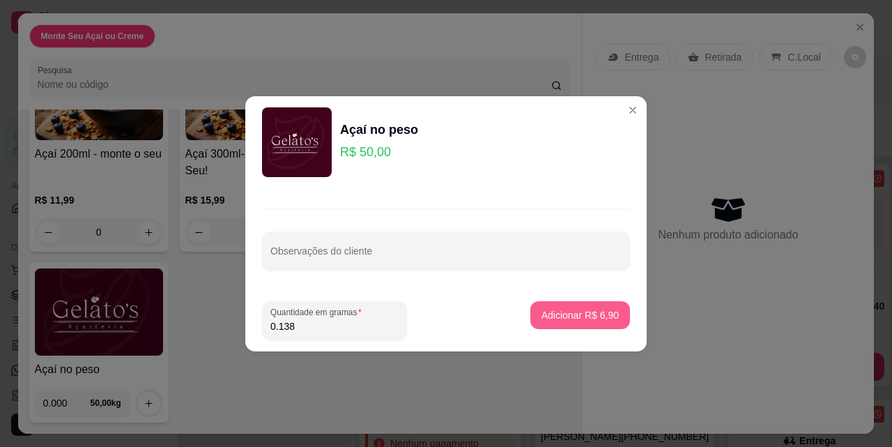
type input "0.138"
click at [568, 316] on p "Adicionar R$ 6,90" at bounding box center [580, 315] width 77 height 14
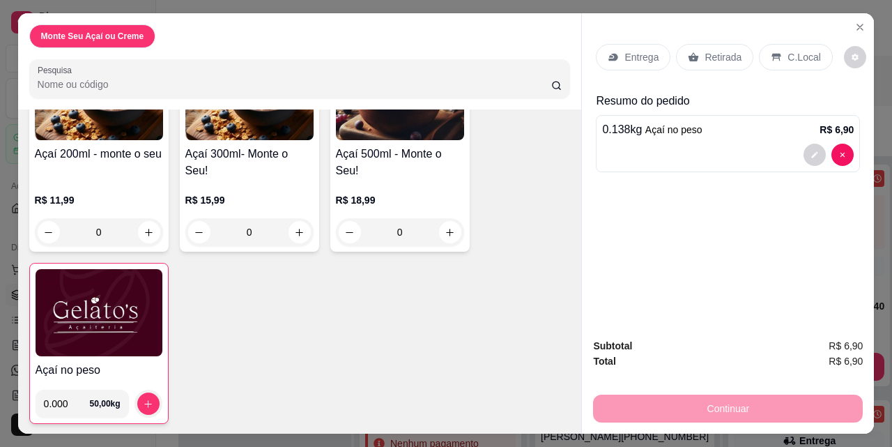
click at [788, 50] on p "C.Local" at bounding box center [804, 57] width 33 height 14
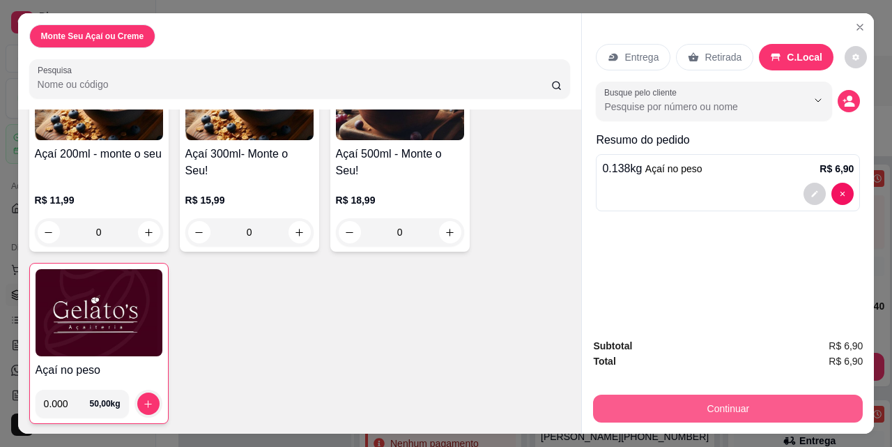
click at [721, 401] on button "Continuar" at bounding box center [728, 408] width 270 height 28
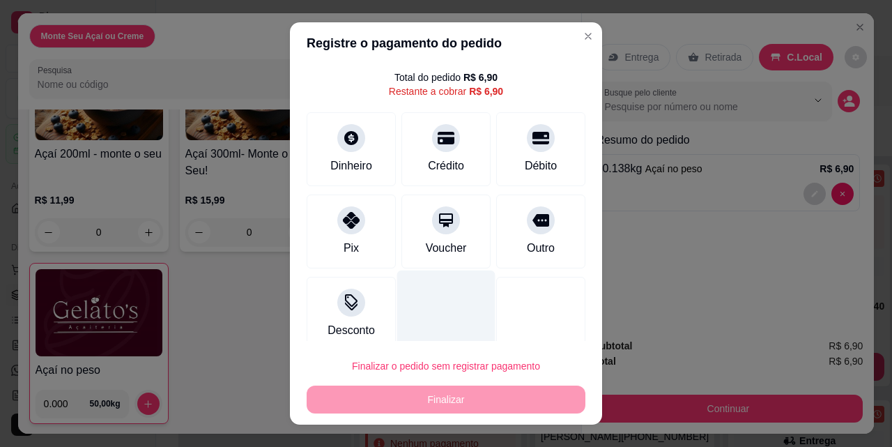
scroll to position [51, 0]
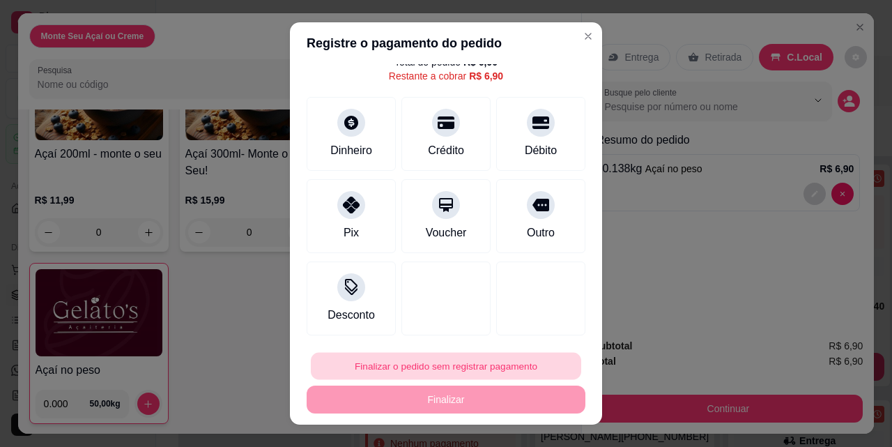
click at [457, 368] on button "Finalizar o pedido sem registrar pagamento" at bounding box center [446, 366] width 270 height 27
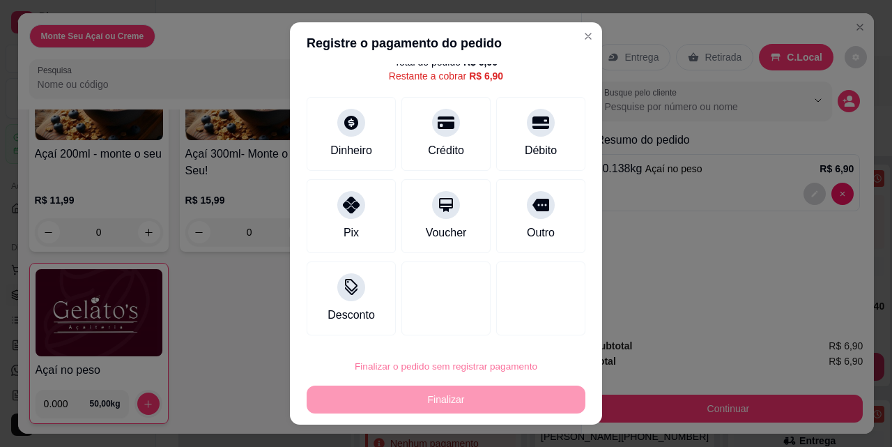
click at [535, 321] on button "Confirmar" at bounding box center [526, 326] width 49 height 21
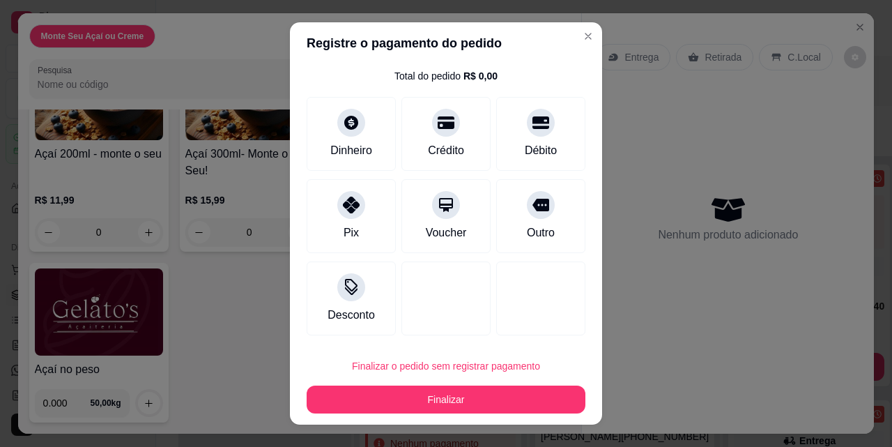
type input "R$ 0,00"
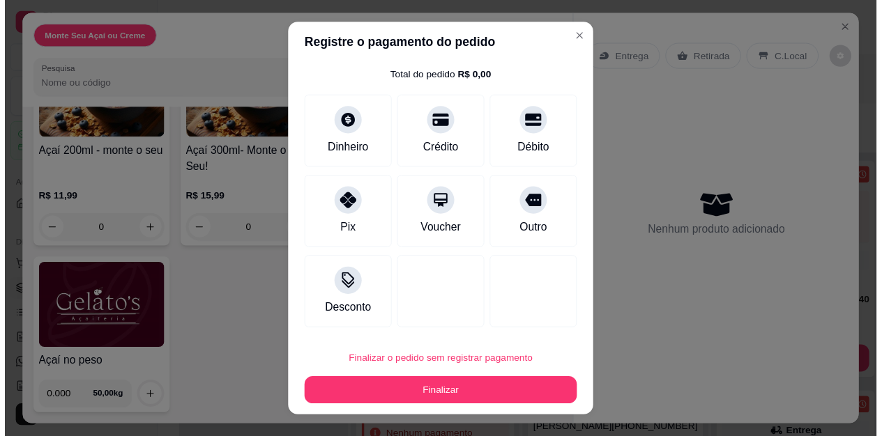
scroll to position [37, 0]
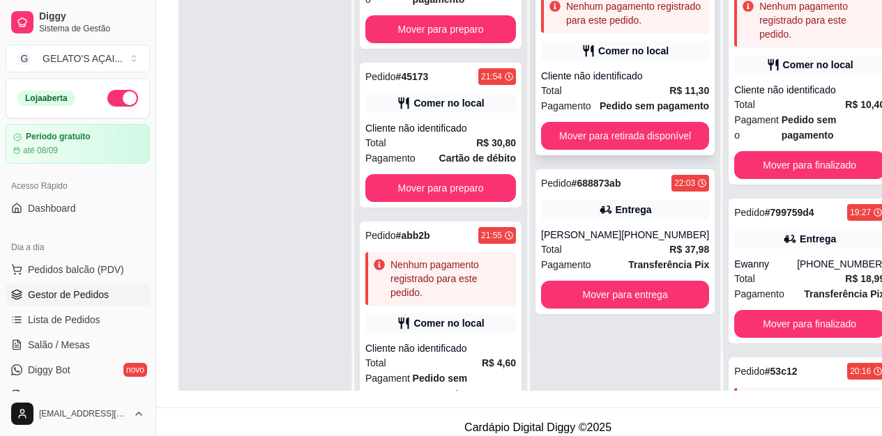
scroll to position [223, 0]
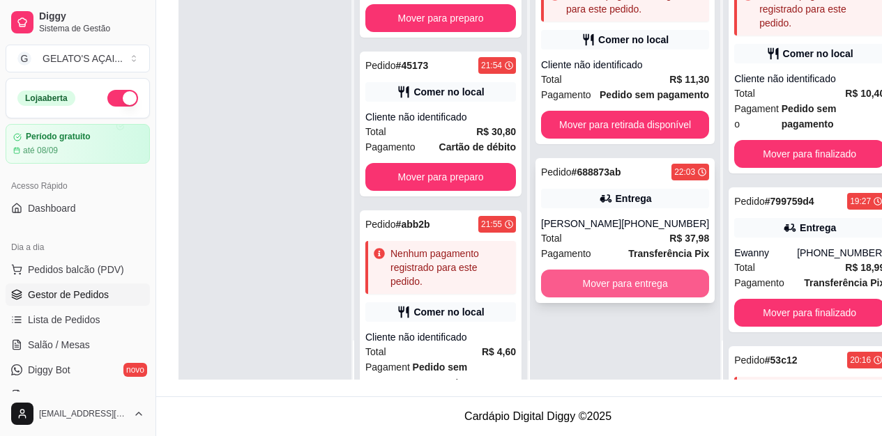
click at [636, 284] on button "Mover para entrega" at bounding box center [625, 284] width 168 height 28
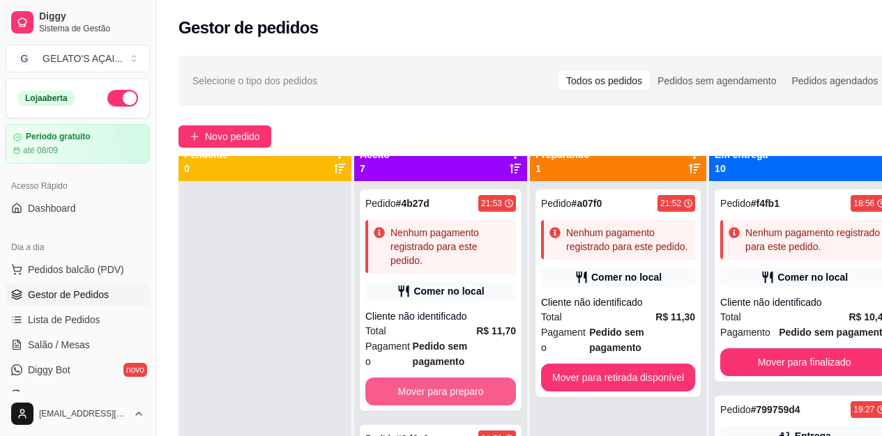
scroll to position [0, 0]
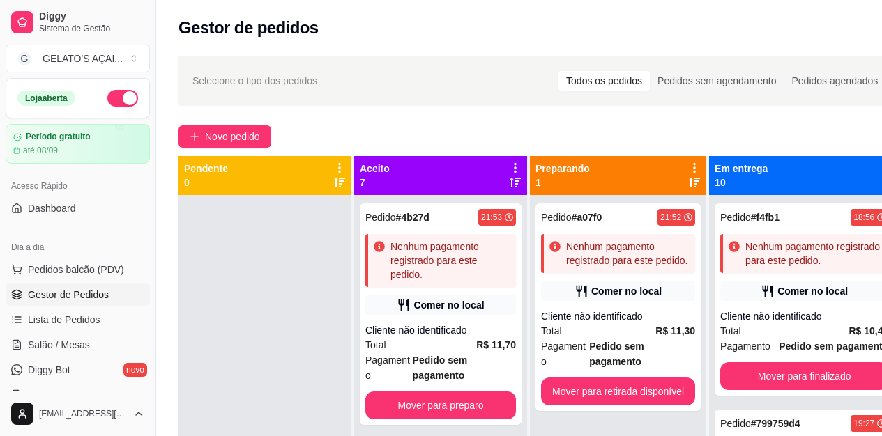
click at [107, 90] on button "button" at bounding box center [122, 98] width 31 height 17
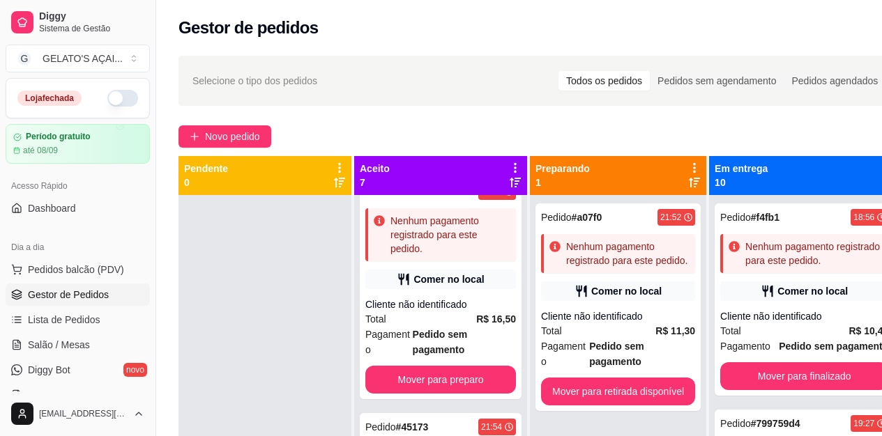
scroll to position [279, 0]
